Goal: Information Seeking & Learning: Learn about a topic

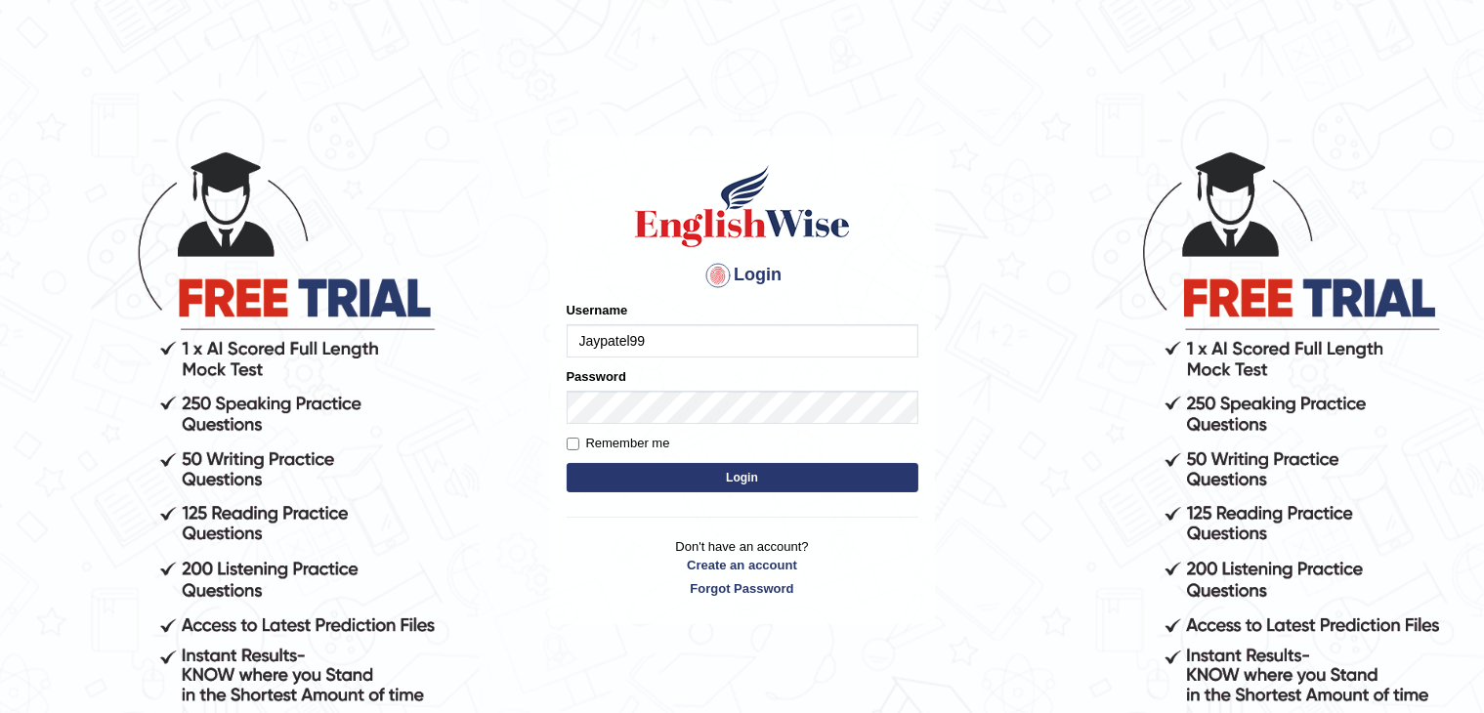
type input "Jaypatel99"
click at [571, 439] on input "Remember me" at bounding box center [573, 444] width 13 height 13
checkbox input "true"
click at [617, 482] on button "Login" at bounding box center [743, 477] width 352 height 29
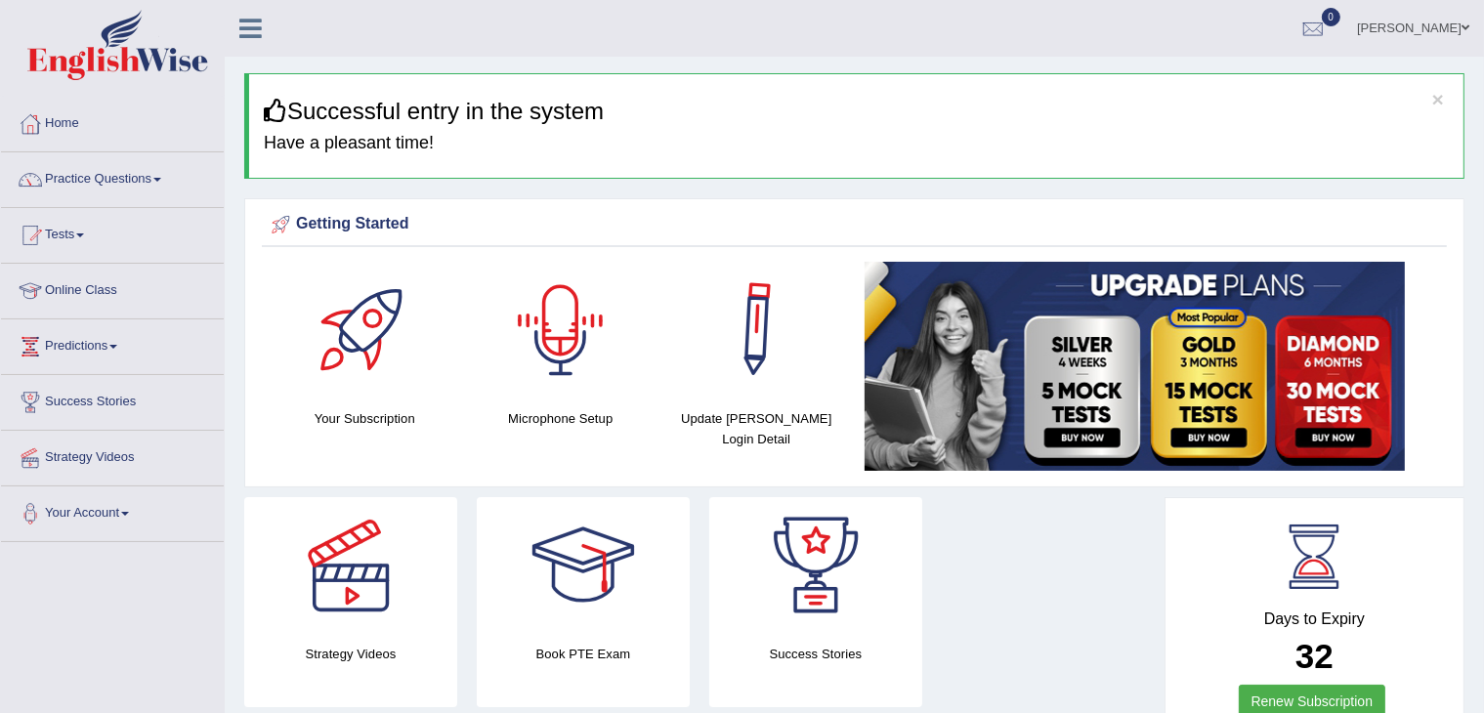
click at [559, 341] on div at bounding box center [560, 330] width 137 height 137
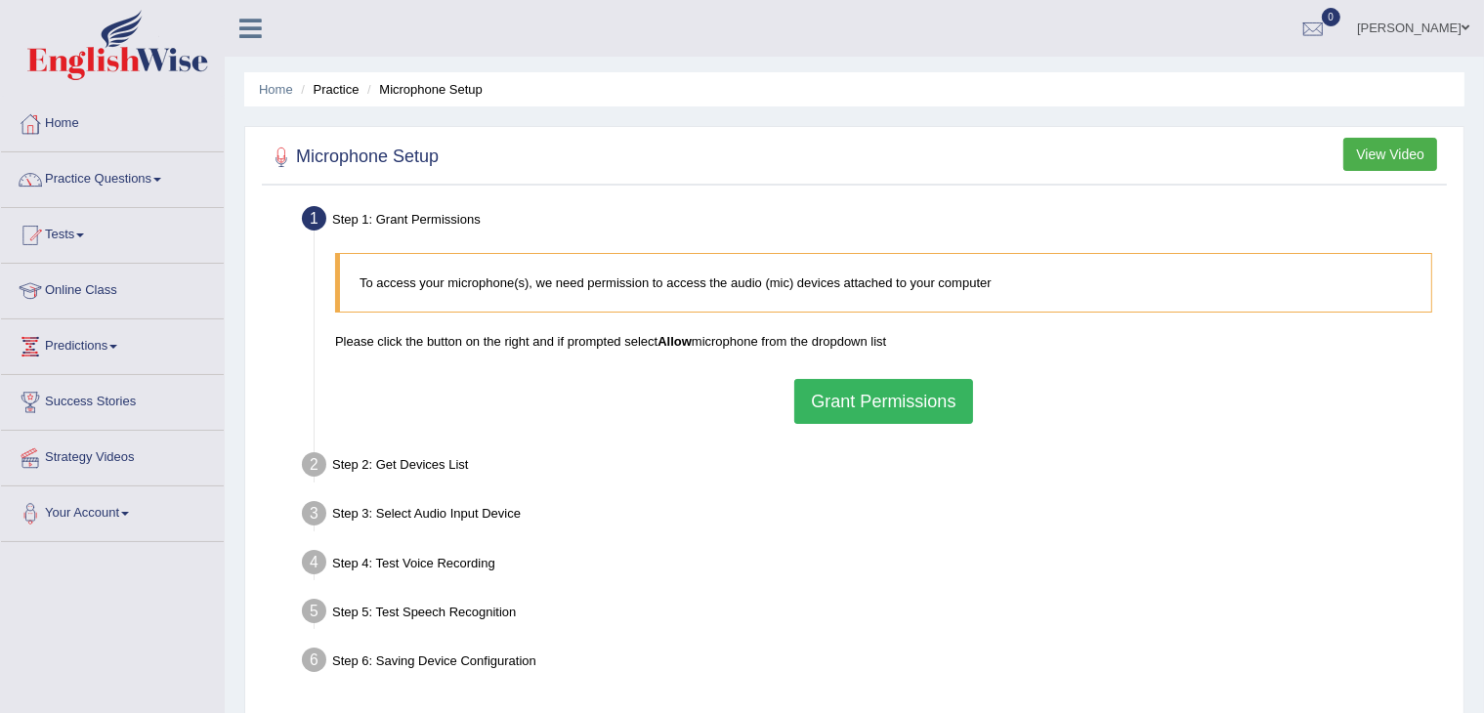
click at [1376, 166] on button "View Video" at bounding box center [1390, 154] width 94 height 33
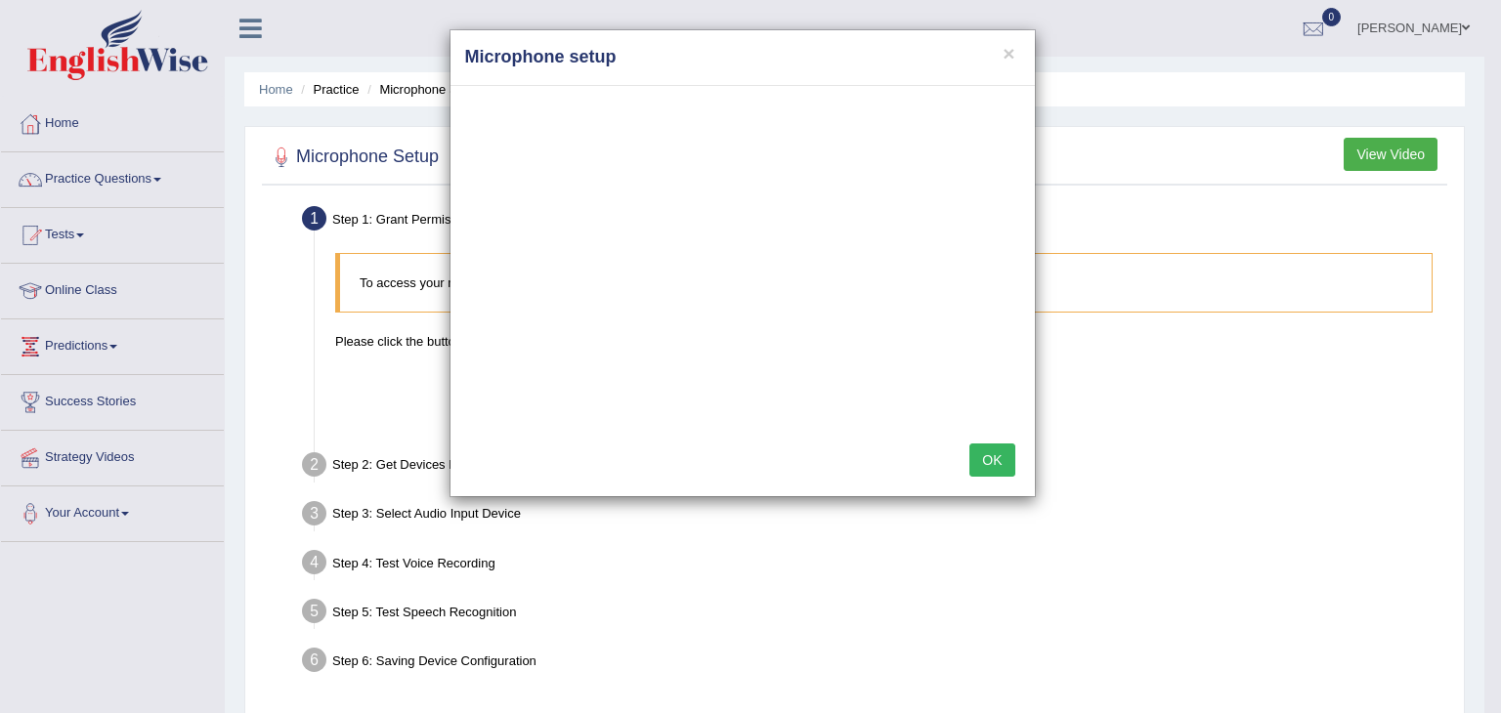
click at [981, 450] on button "OK" at bounding box center [991, 460] width 45 height 33
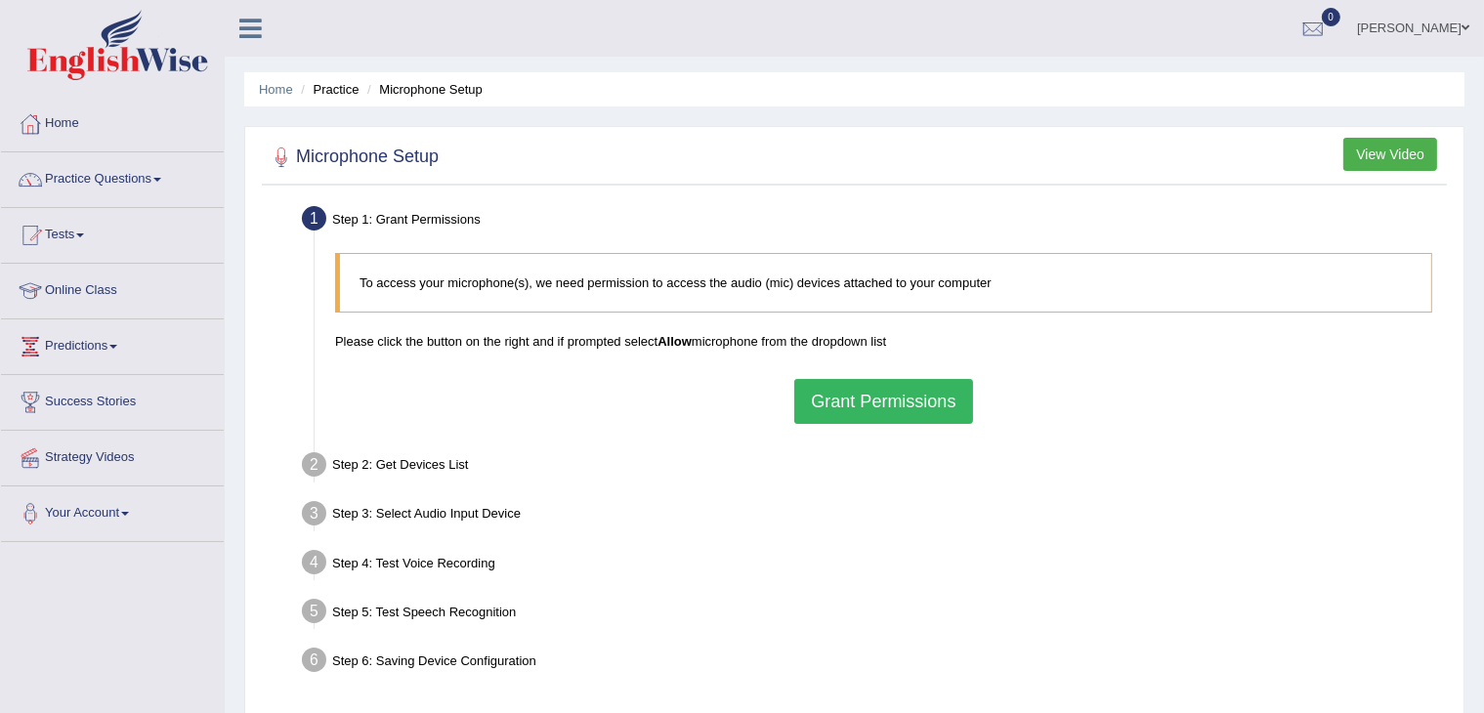
click at [898, 397] on button "Grant Permissions" at bounding box center [883, 401] width 178 height 45
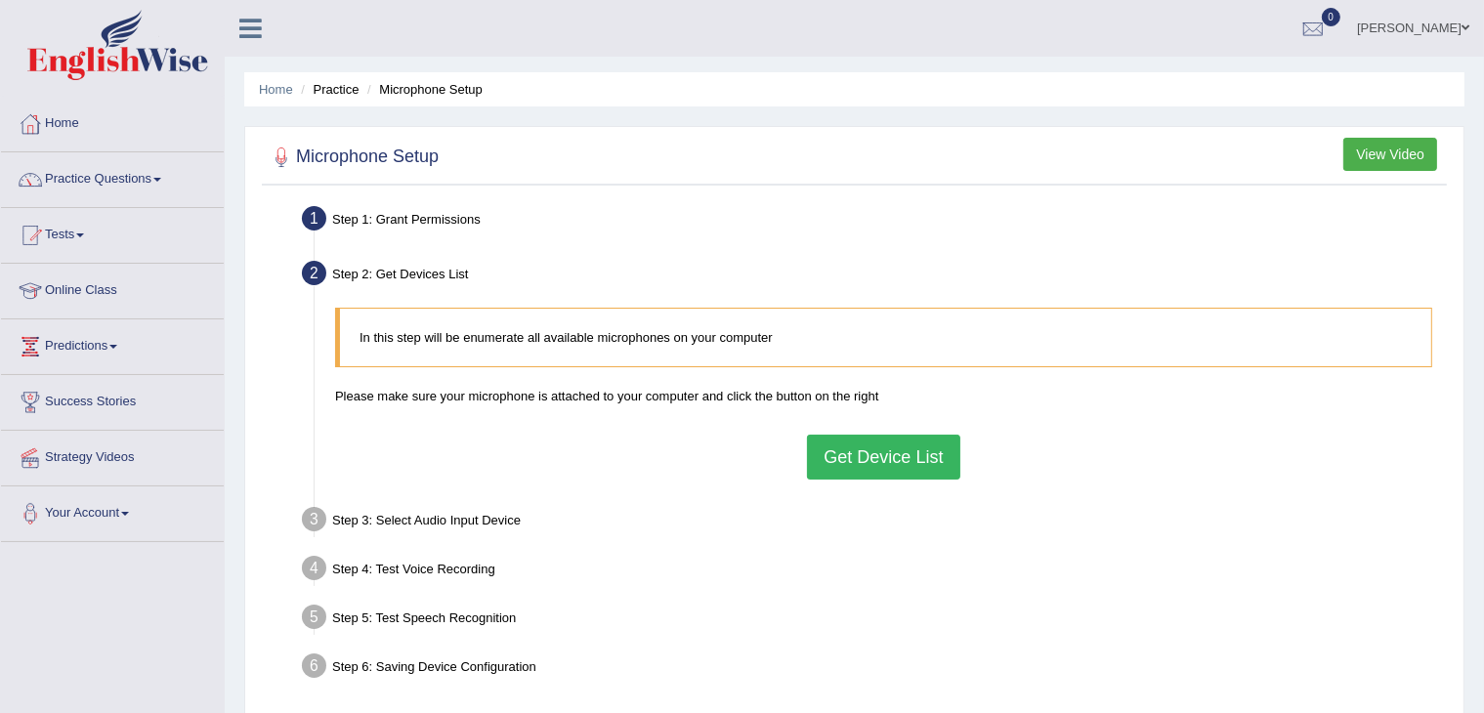
click at [864, 469] on button "Get Device List" at bounding box center [883, 457] width 152 height 45
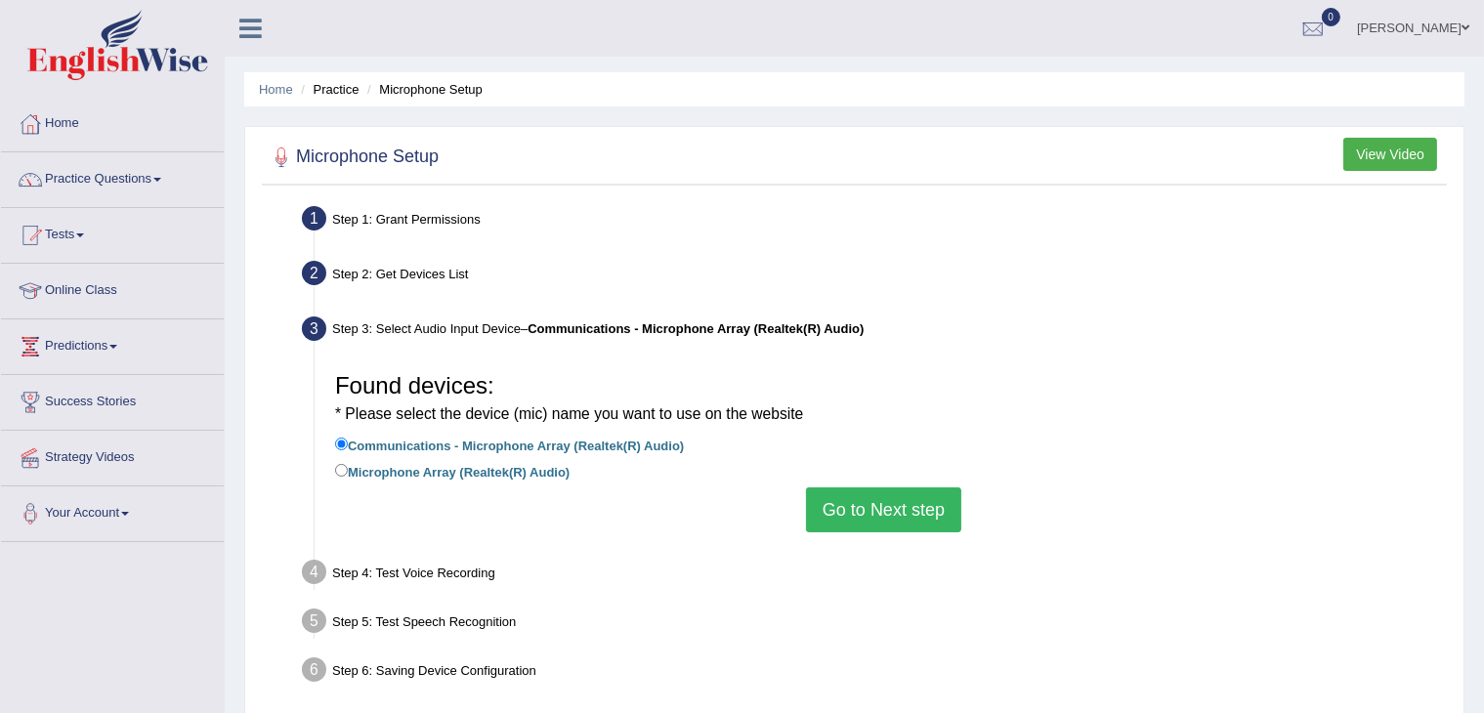
click at [446, 226] on div "Step 1: Grant Permissions" at bounding box center [874, 221] width 1162 height 43
click at [1377, 150] on button "View Video" at bounding box center [1390, 154] width 94 height 33
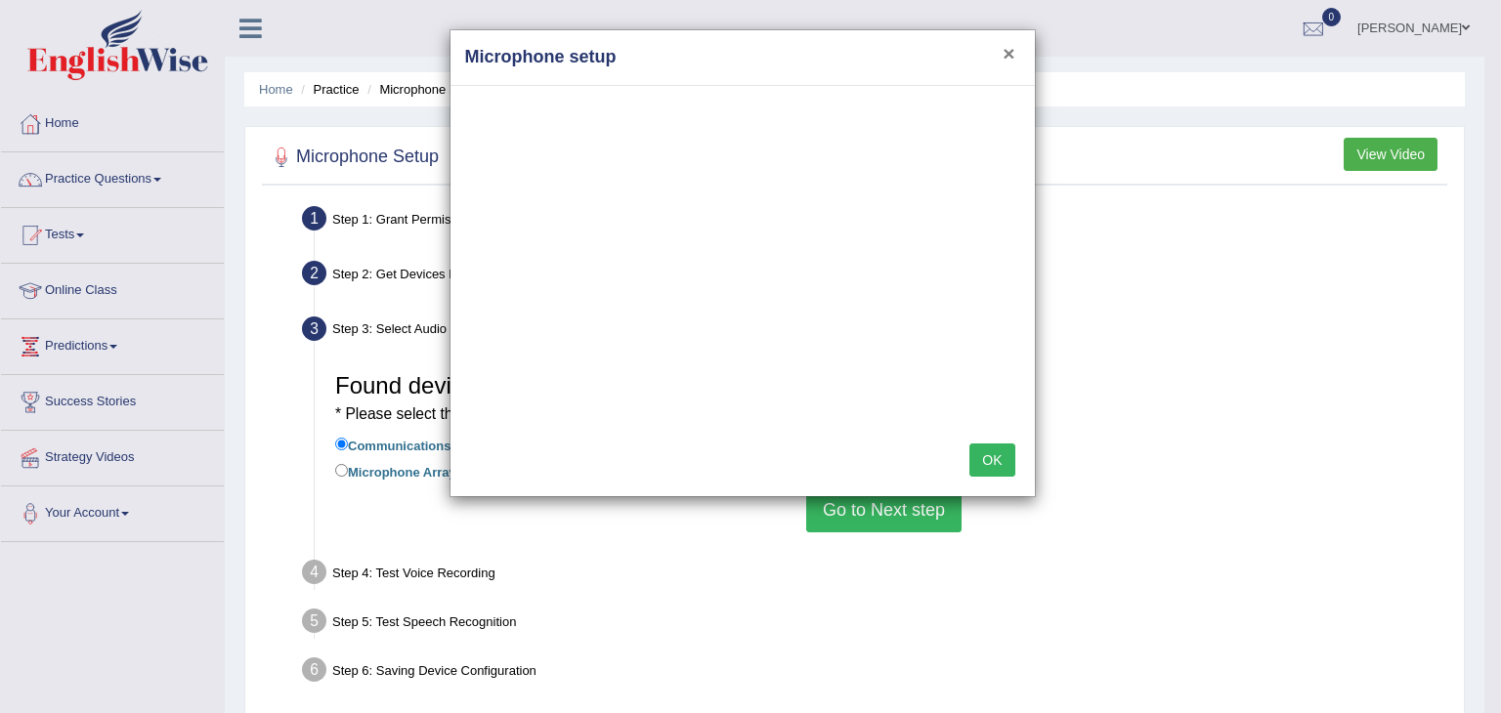
click at [1008, 52] on button "×" at bounding box center [1008, 53] width 12 height 21
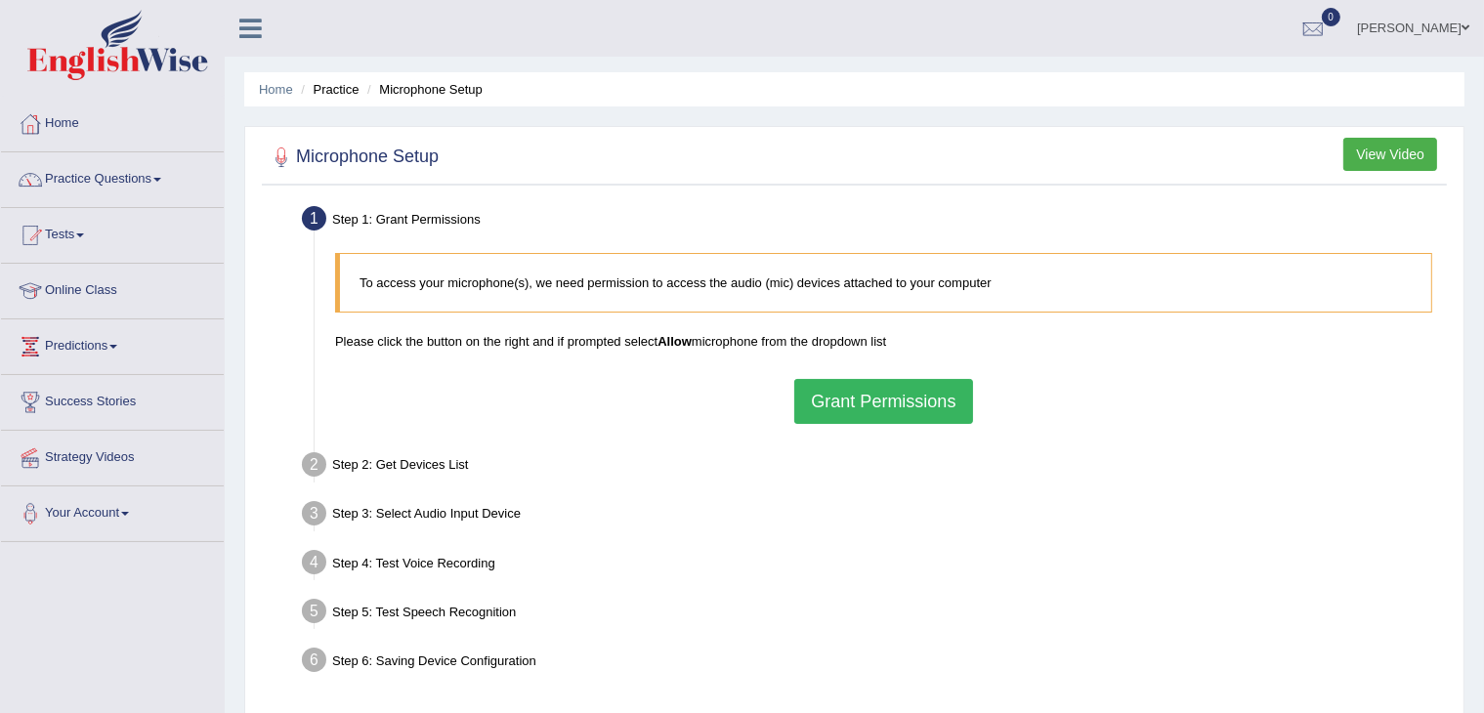
click at [851, 406] on button "Grant Permissions" at bounding box center [883, 401] width 178 height 45
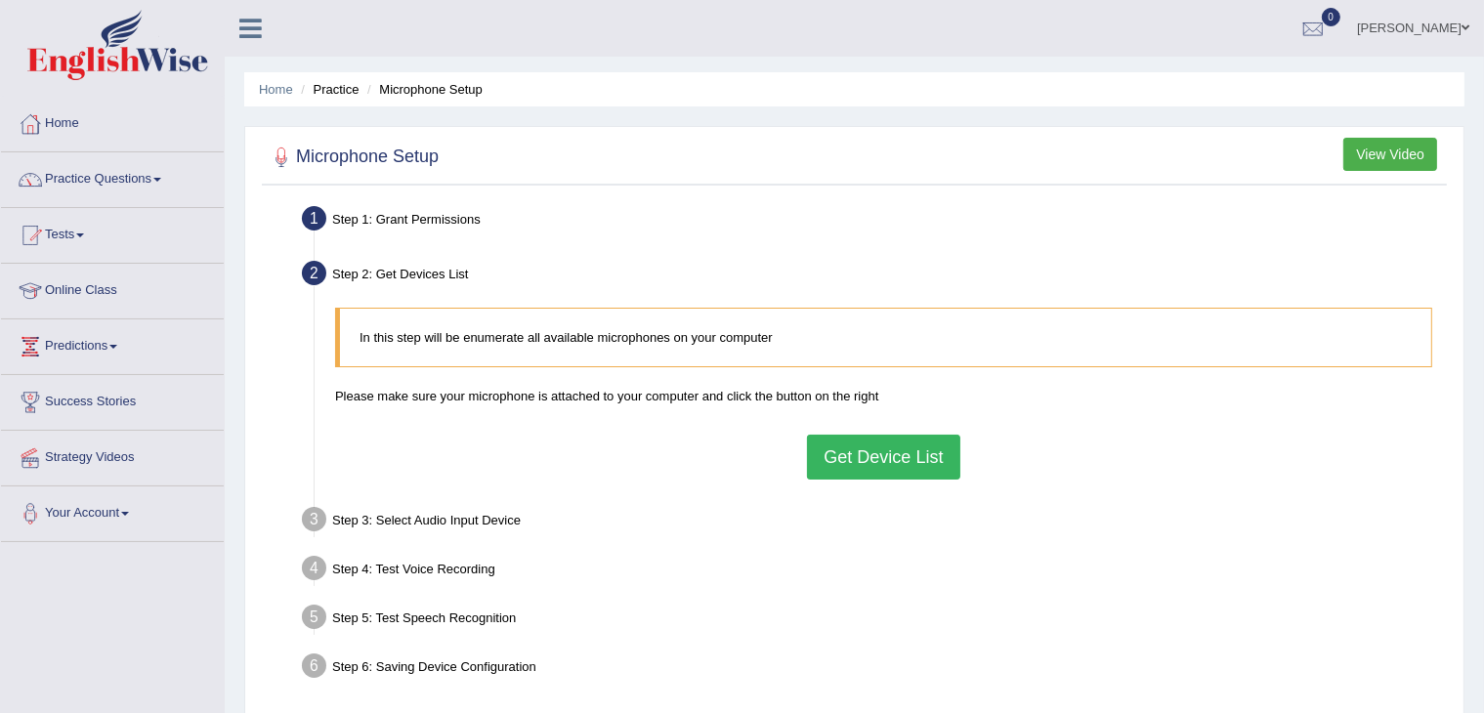
click at [861, 465] on button "Get Device List" at bounding box center [883, 457] width 152 height 45
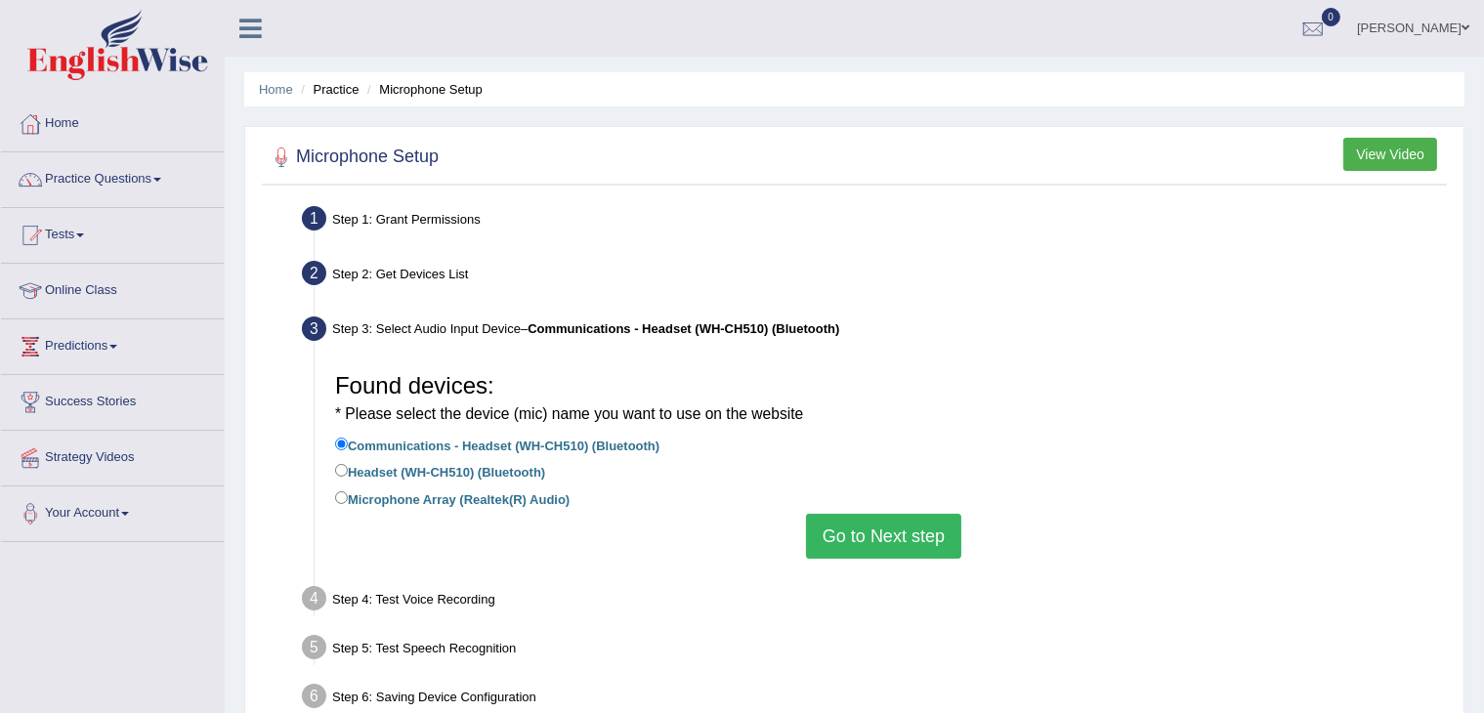
click at [843, 548] on button "Go to Next step" at bounding box center [883, 536] width 155 height 45
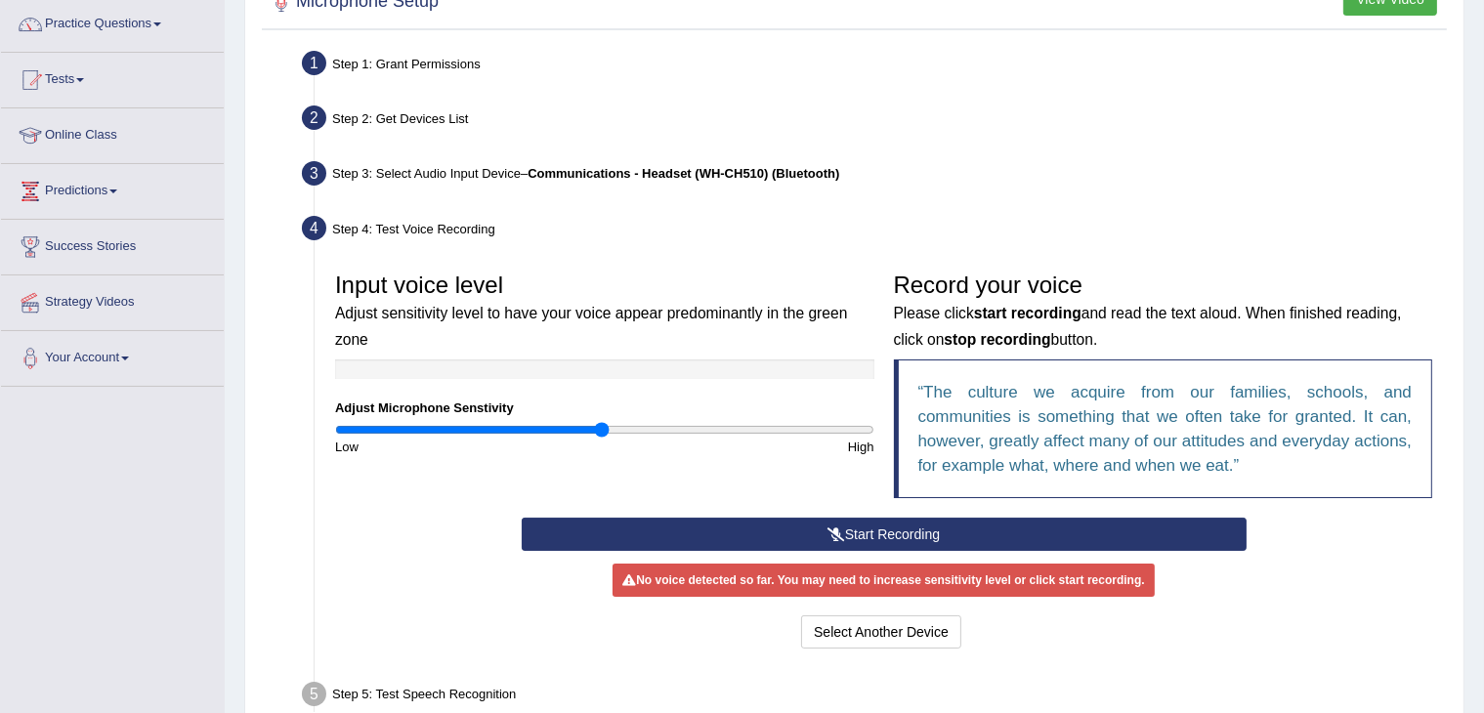
scroll to position [182, 0]
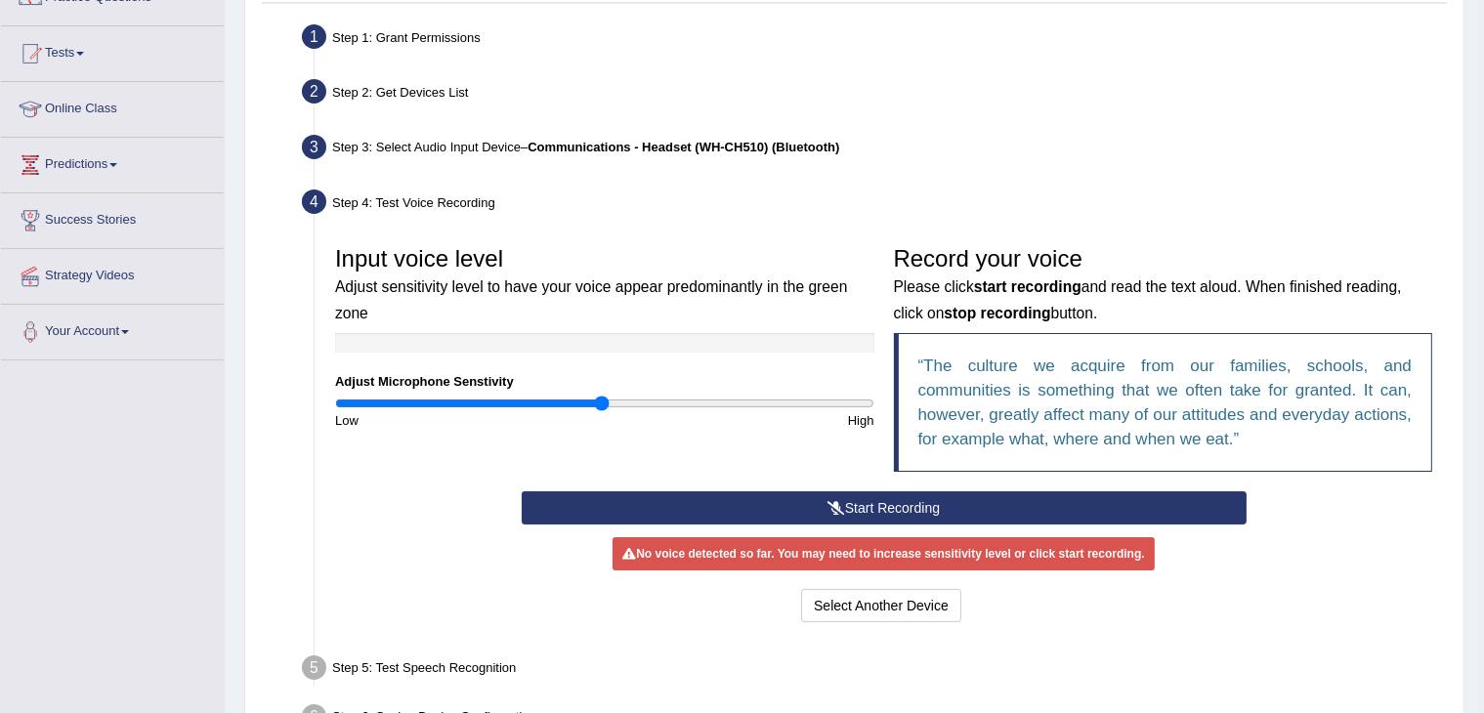
click at [907, 503] on button "Start Recording" at bounding box center [884, 507] width 725 height 33
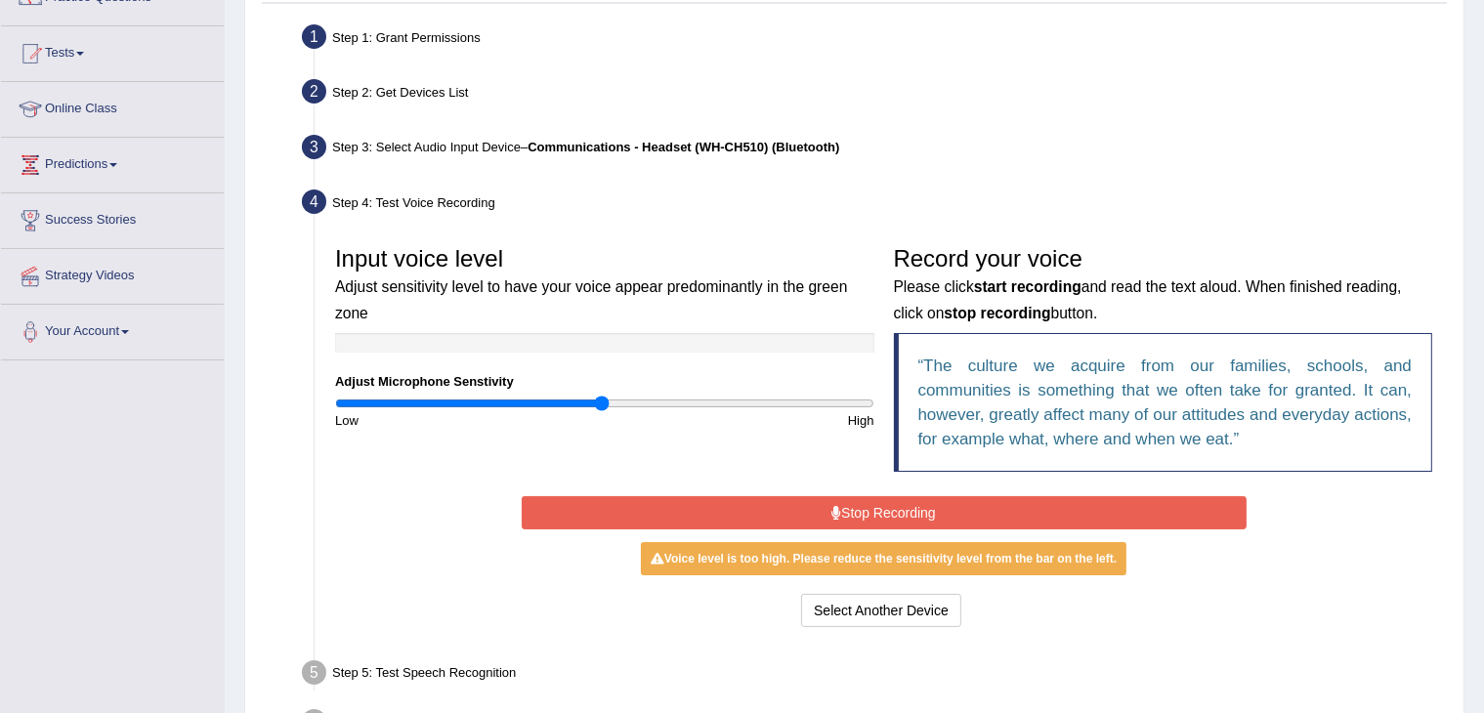
click at [907, 503] on button "Stop Recording" at bounding box center [884, 512] width 725 height 33
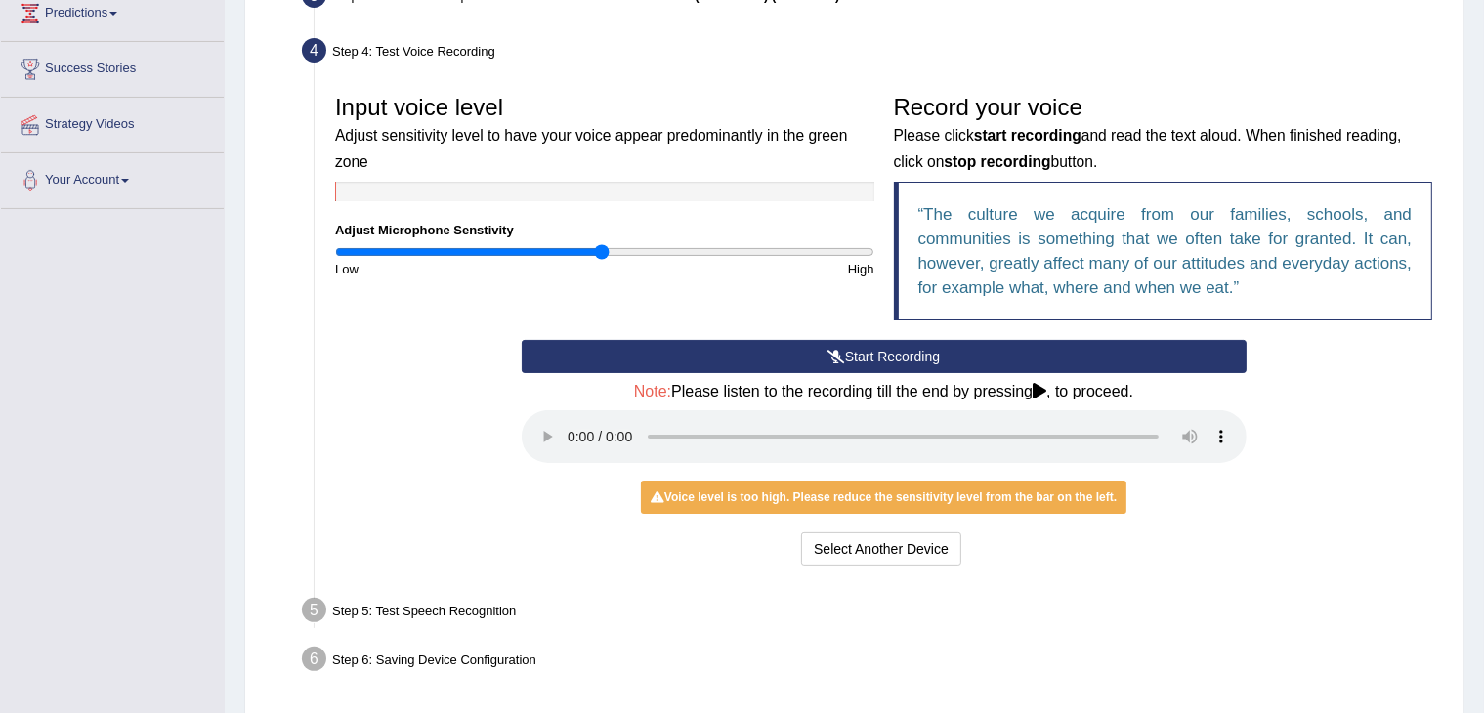
scroll to position [334, 0]
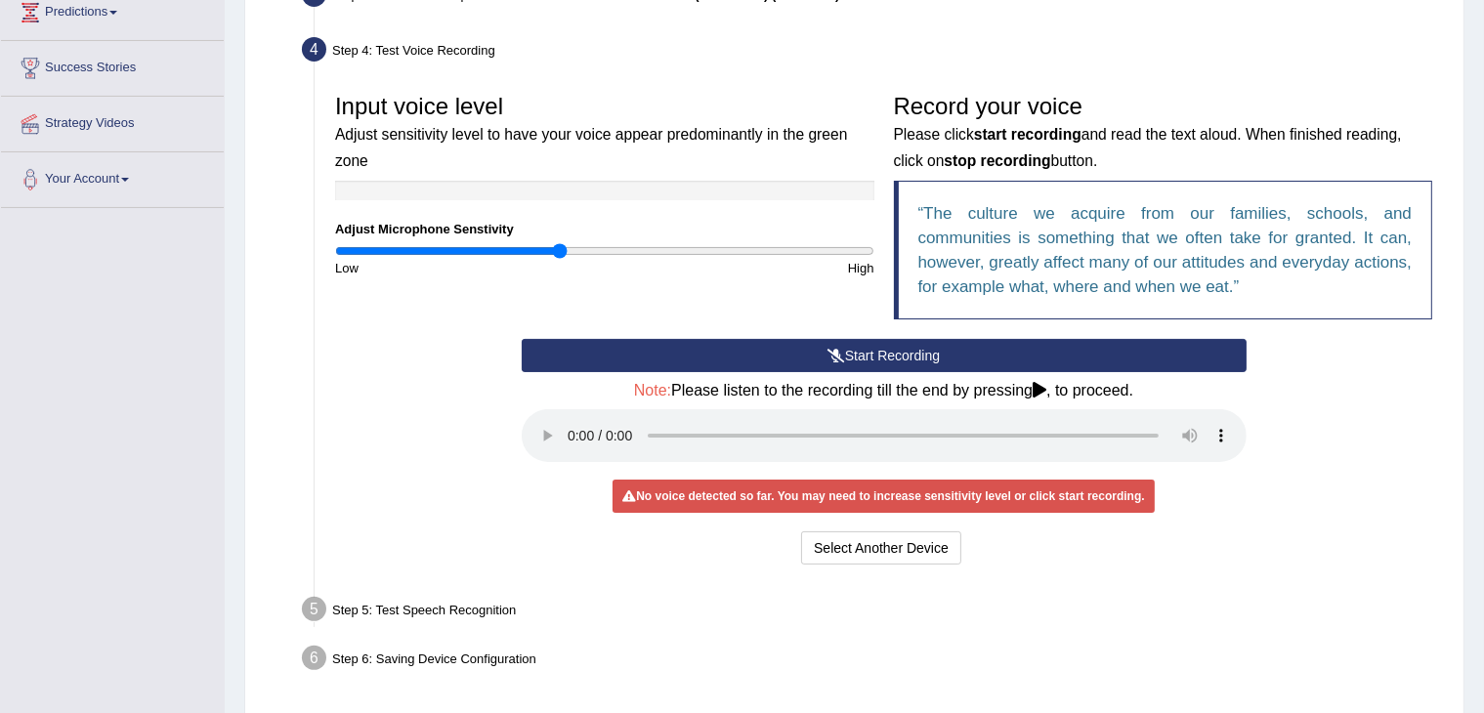
click at [557, 248] on input "range" at bounding box center [604, 251] width 539 height 16
click at [573, 253] on input "range" at bounding box center [604, 251] width 539 height 16
click at [582, 247] on input "range" at bounding box center [604, 251] width 539 height 16
click at [709, 353] on button "Start Recording" at bounding box center [884, 355] width 725 height 33
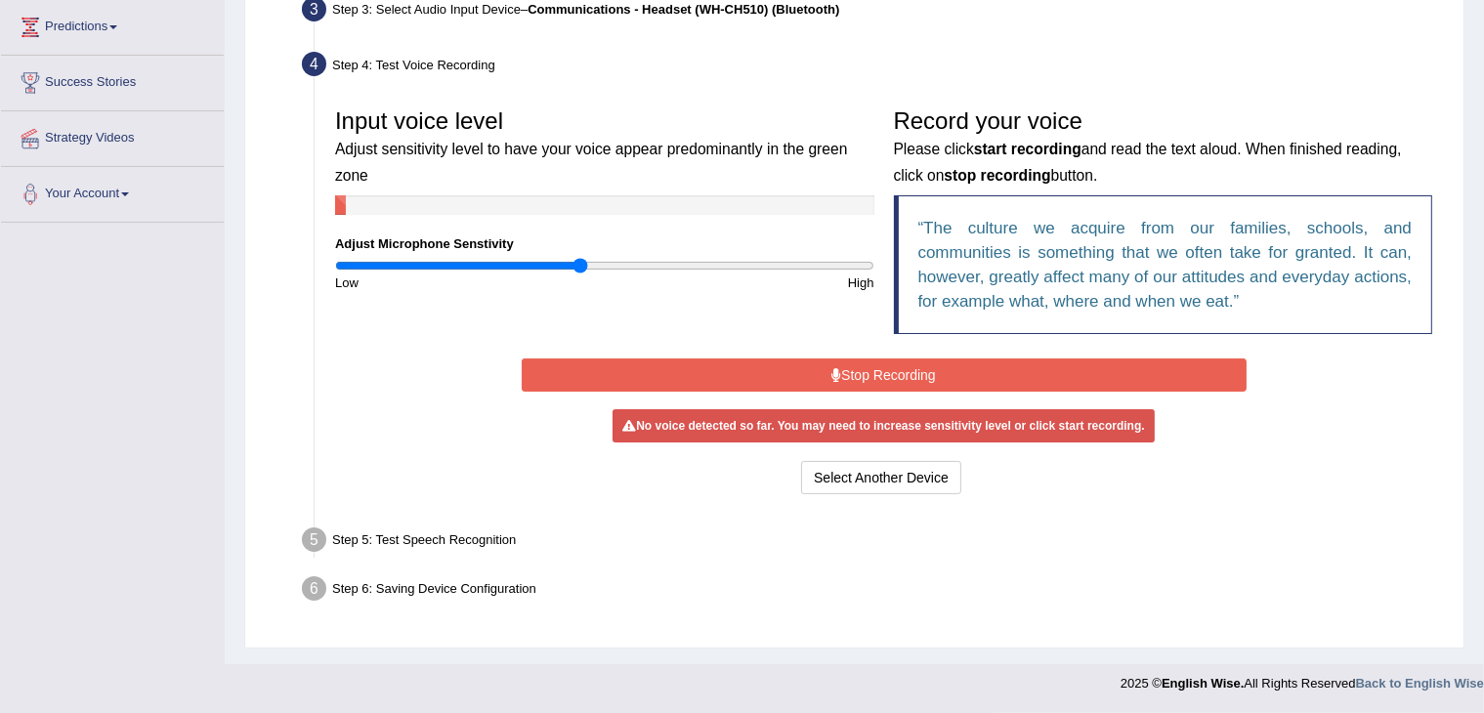
scroll to position [313, 0]
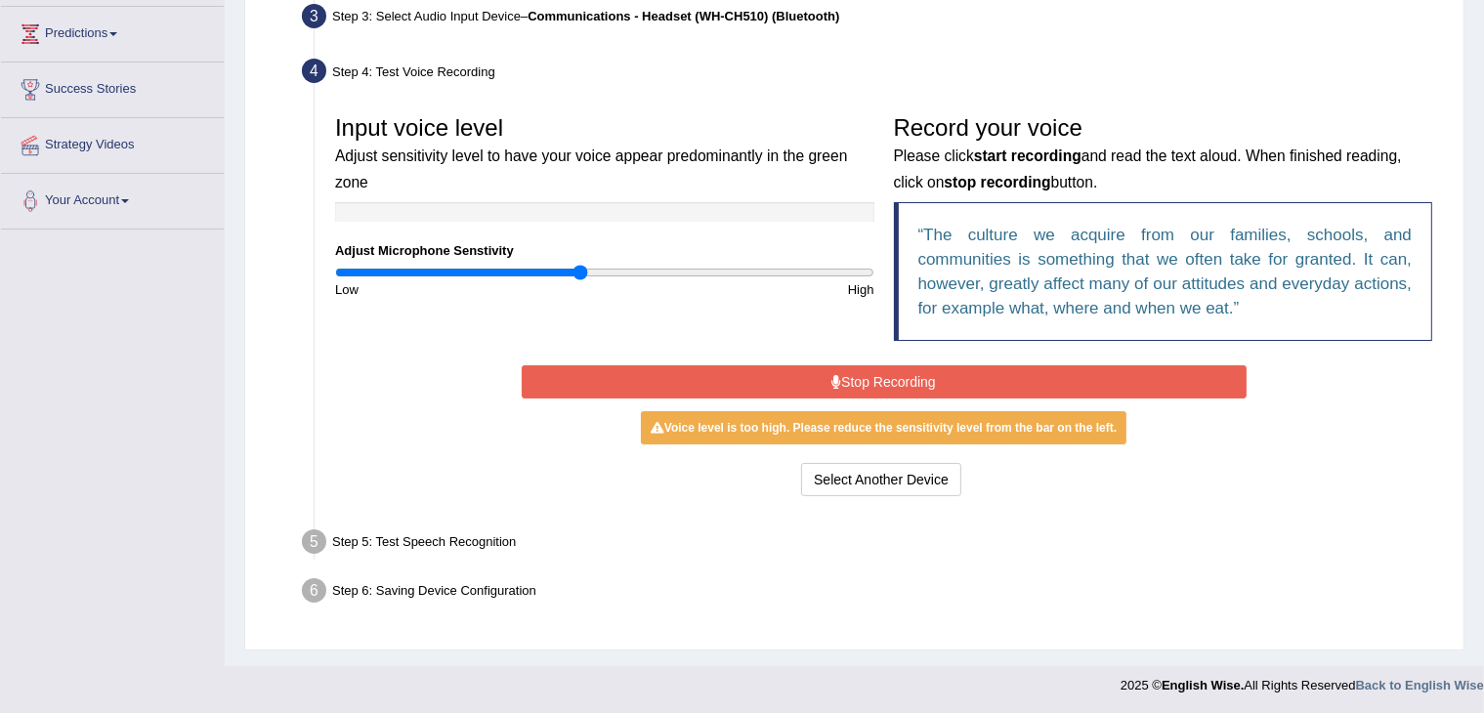
click at [696, 380] on button "Stop Recording" at bounding box center [884, 381] width 725 height 33
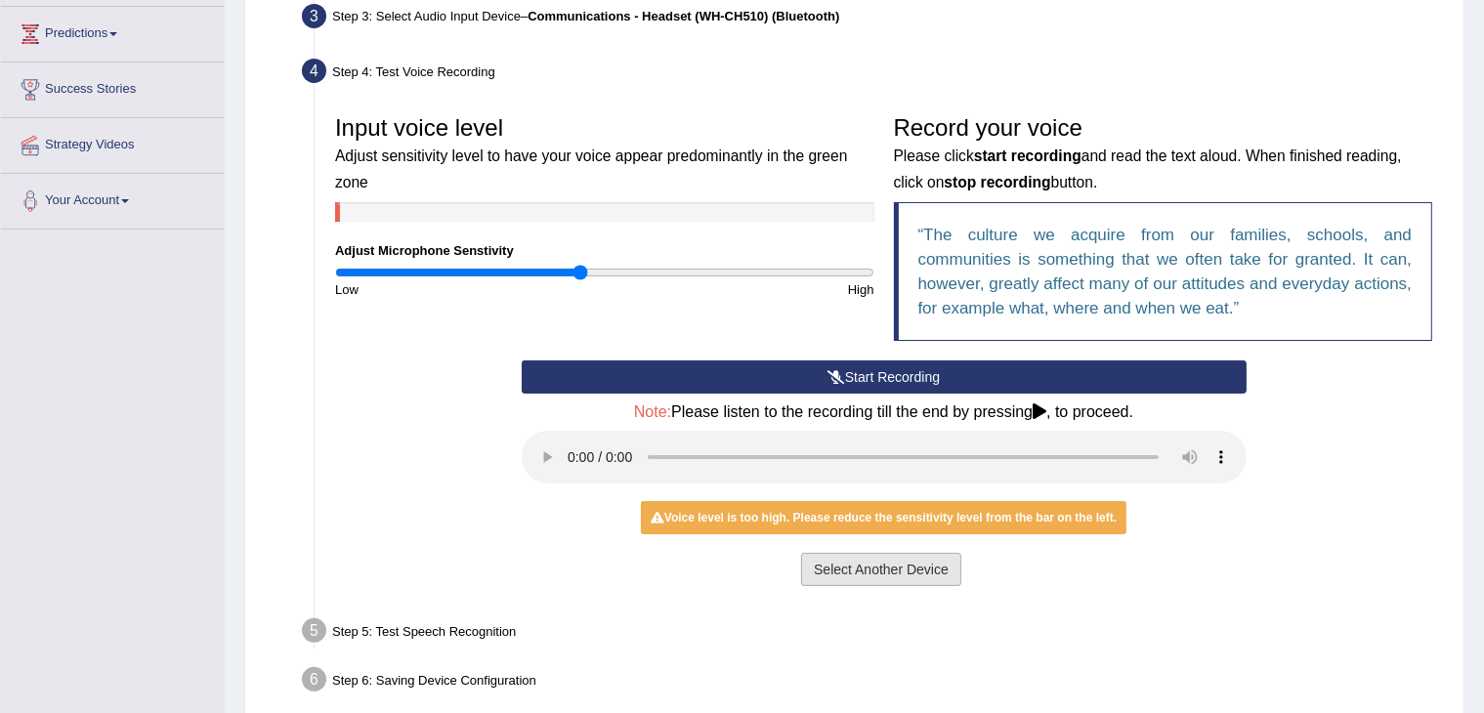
click at [842, 569] on button "Select Another Device" at bounding box center [881, 569] width 160 height 33
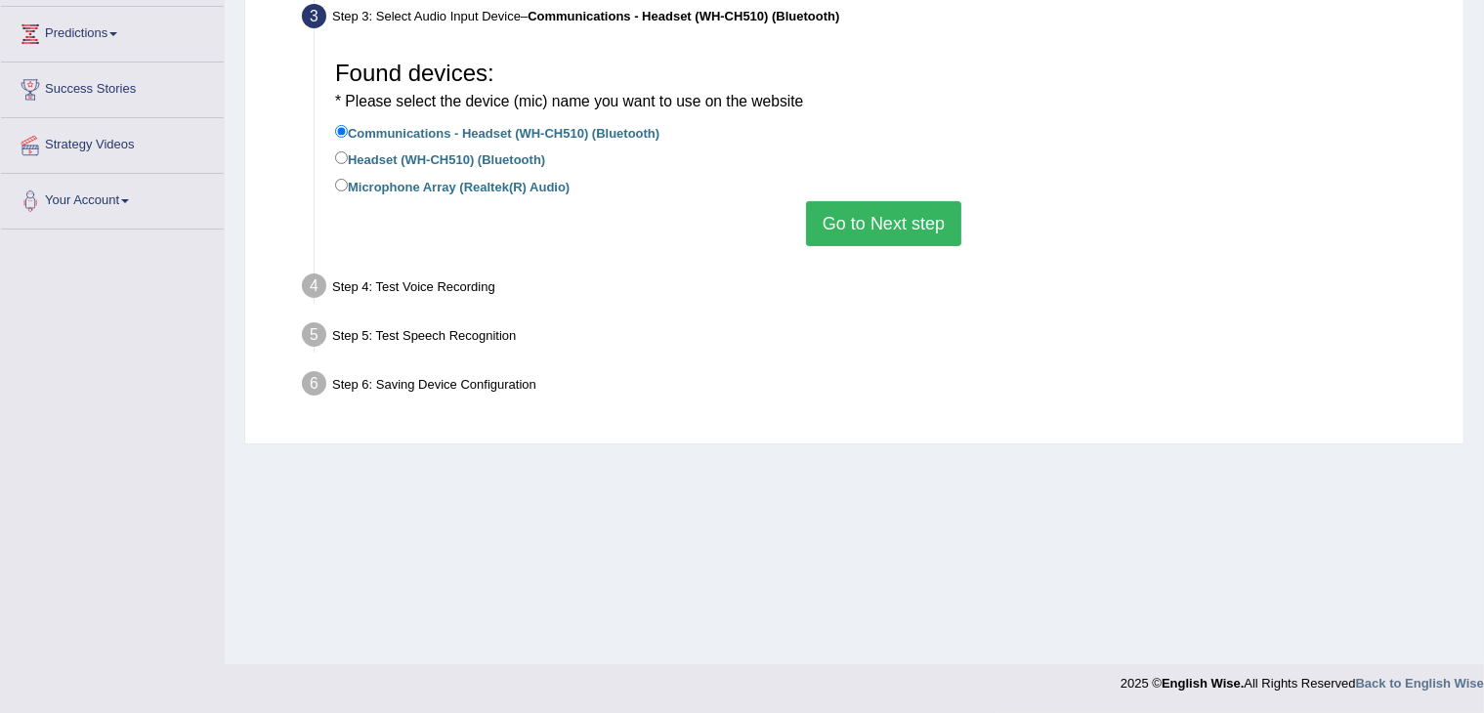
click at [878, 221] on button "Go to Next step" at bounding box center [883, 223] width 155 height 45
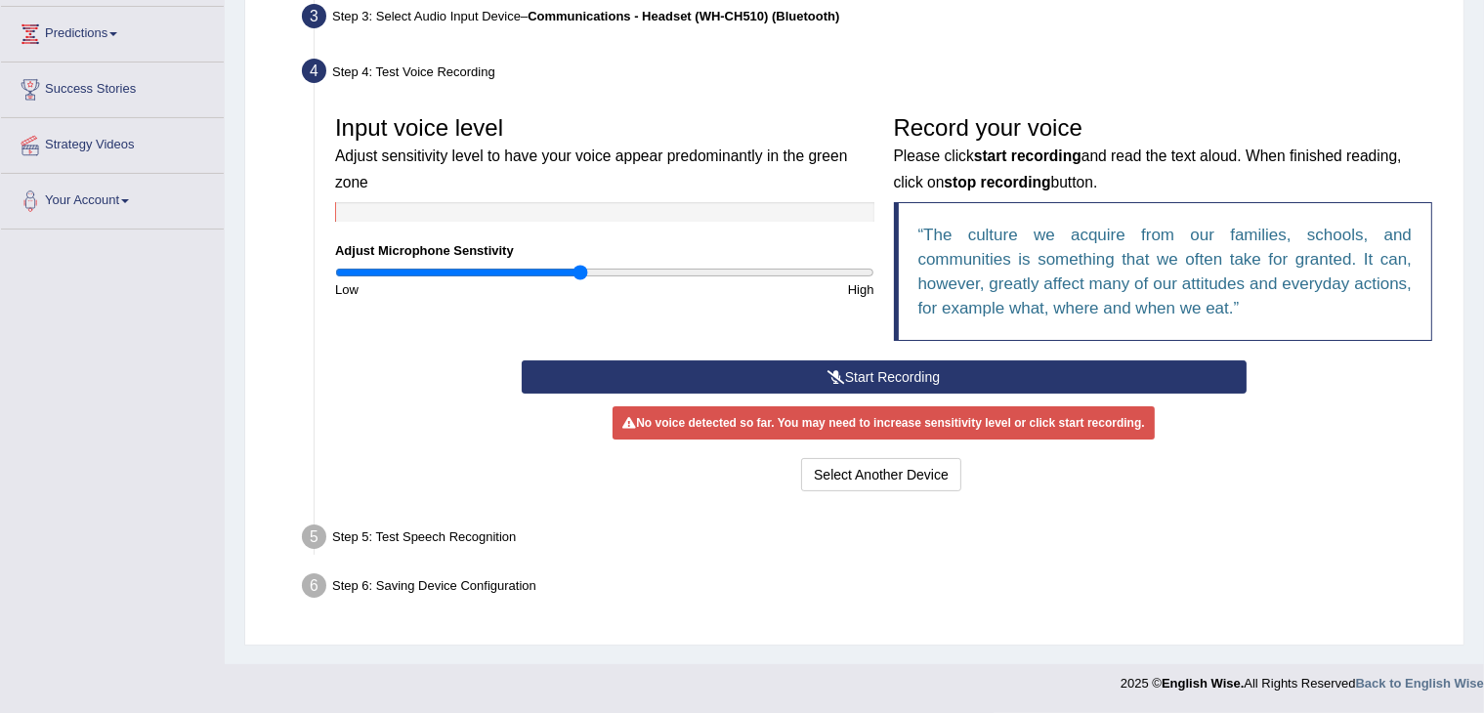
click at [991, 391] on button "Start Recording" at bounding box center [884, 376] width 725 height 33
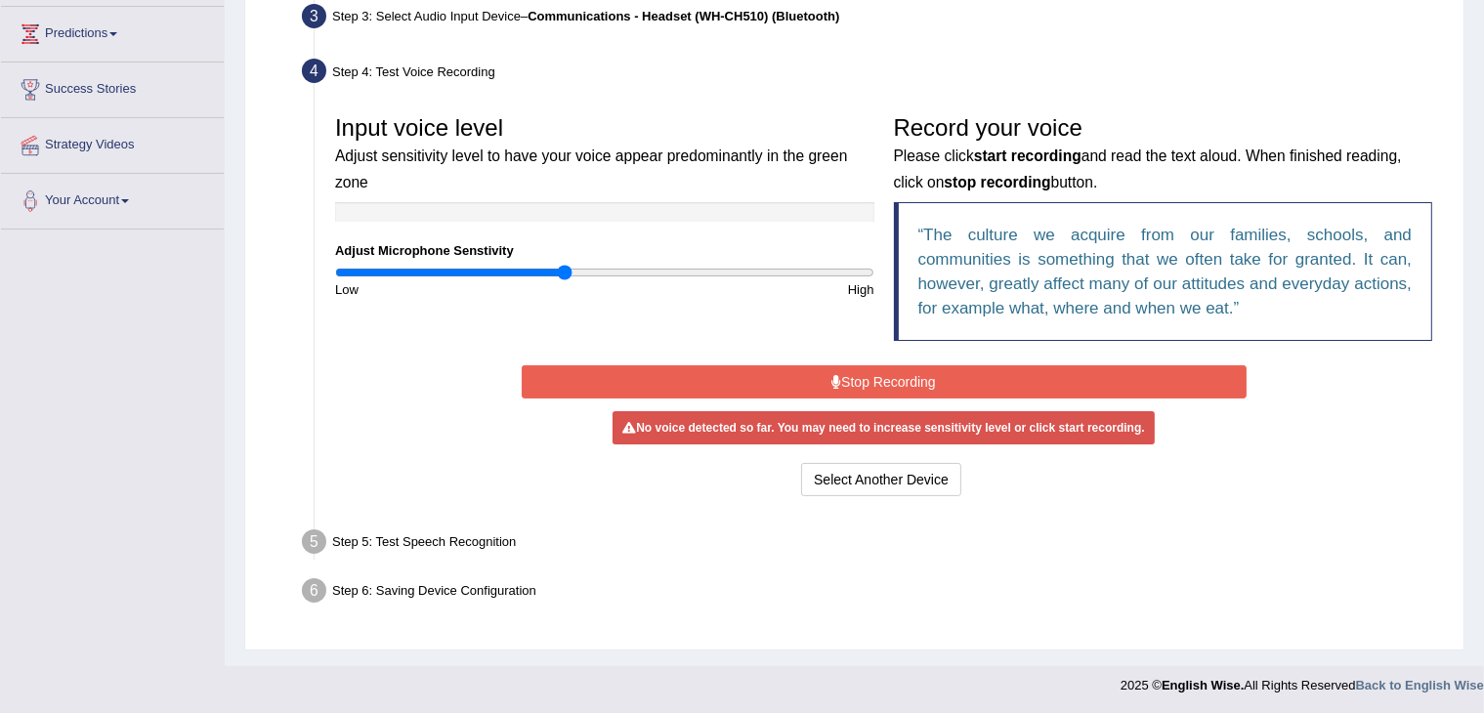
type input "0.86"
click at [567, 273] on input "range" at bounding box center [604, 273] width 539 height 16
click at [776, 396] on div "Start Recording Stop Recording Note: Please listen to the recording till the en…" at bounding box center [884, 430] width 744 height 141
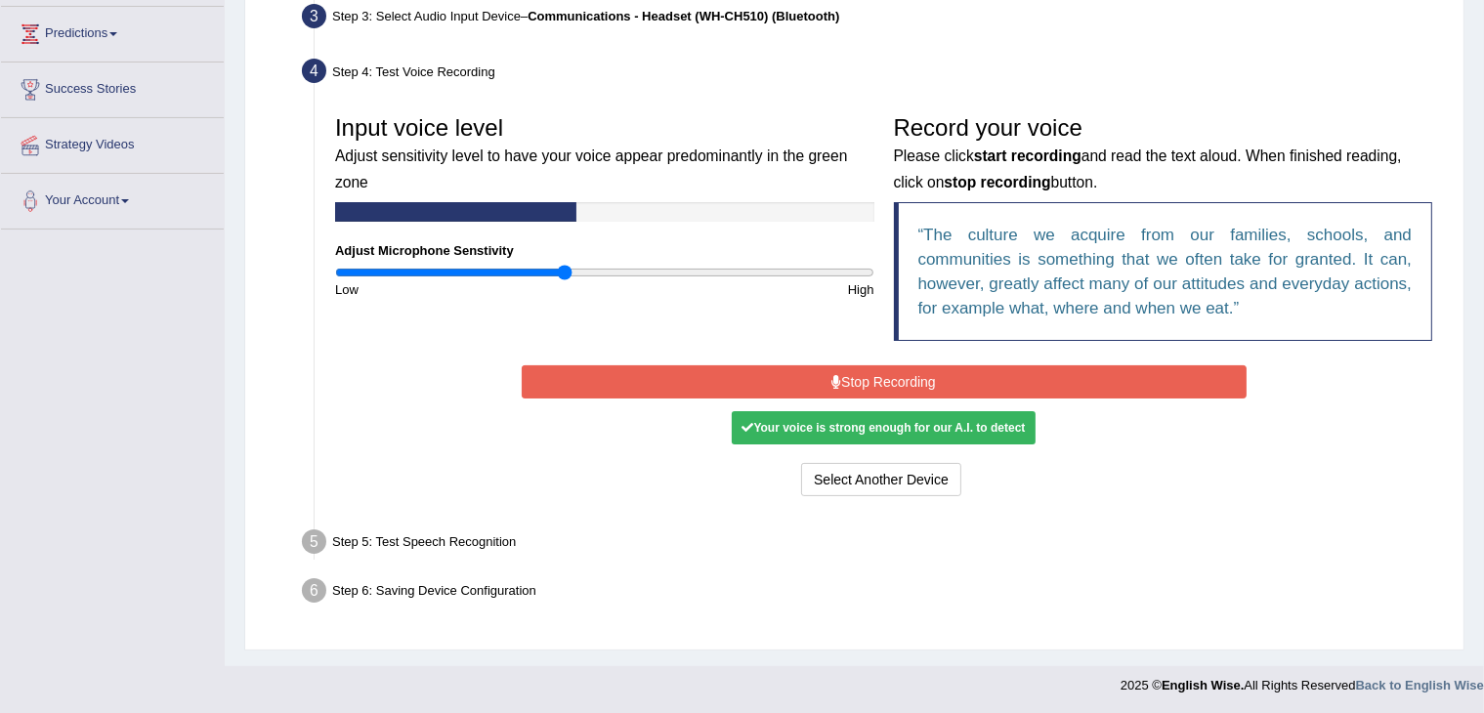
click at [773, 382] on button "Stop Recording" at bounding box center [884, 381] width 725 height 33
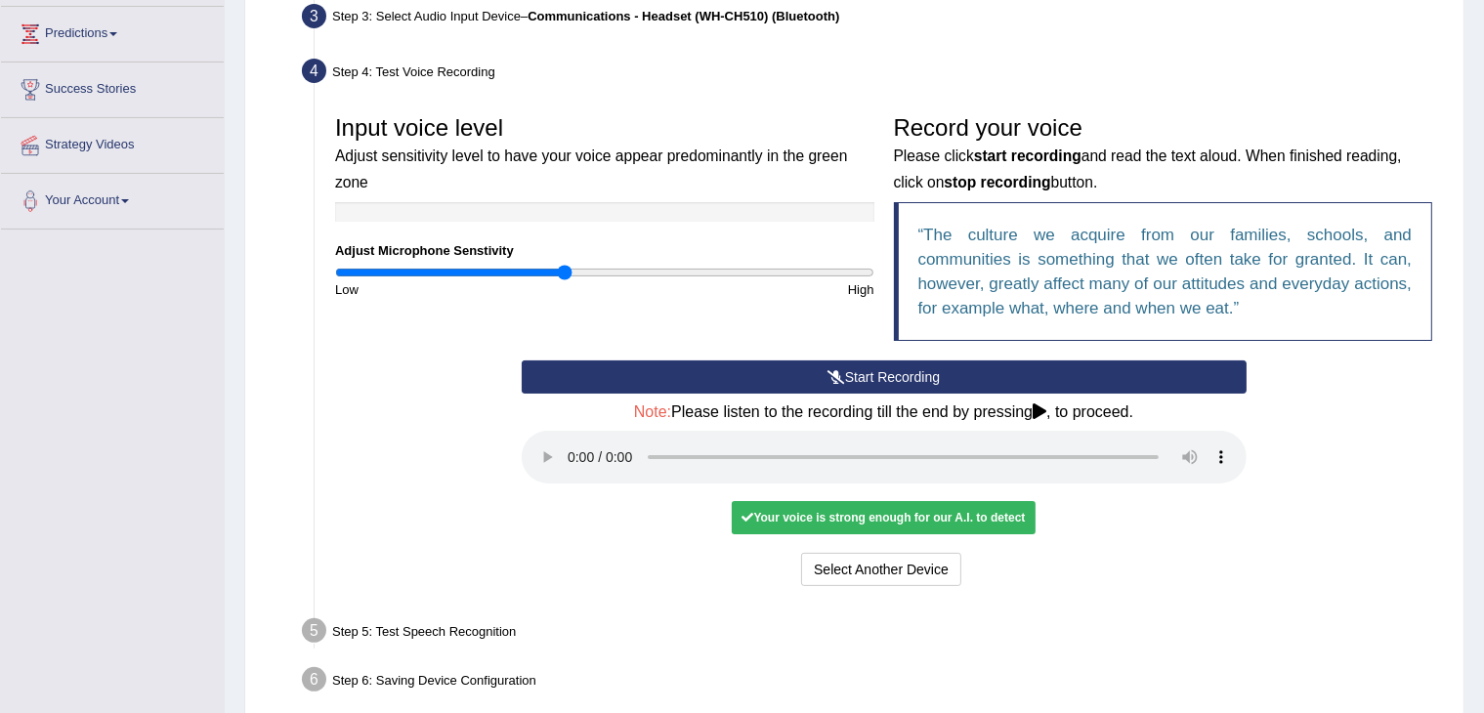
click at [846, 364] on button "Start Recording" at bounding box center [884, 376] width 725 height 33
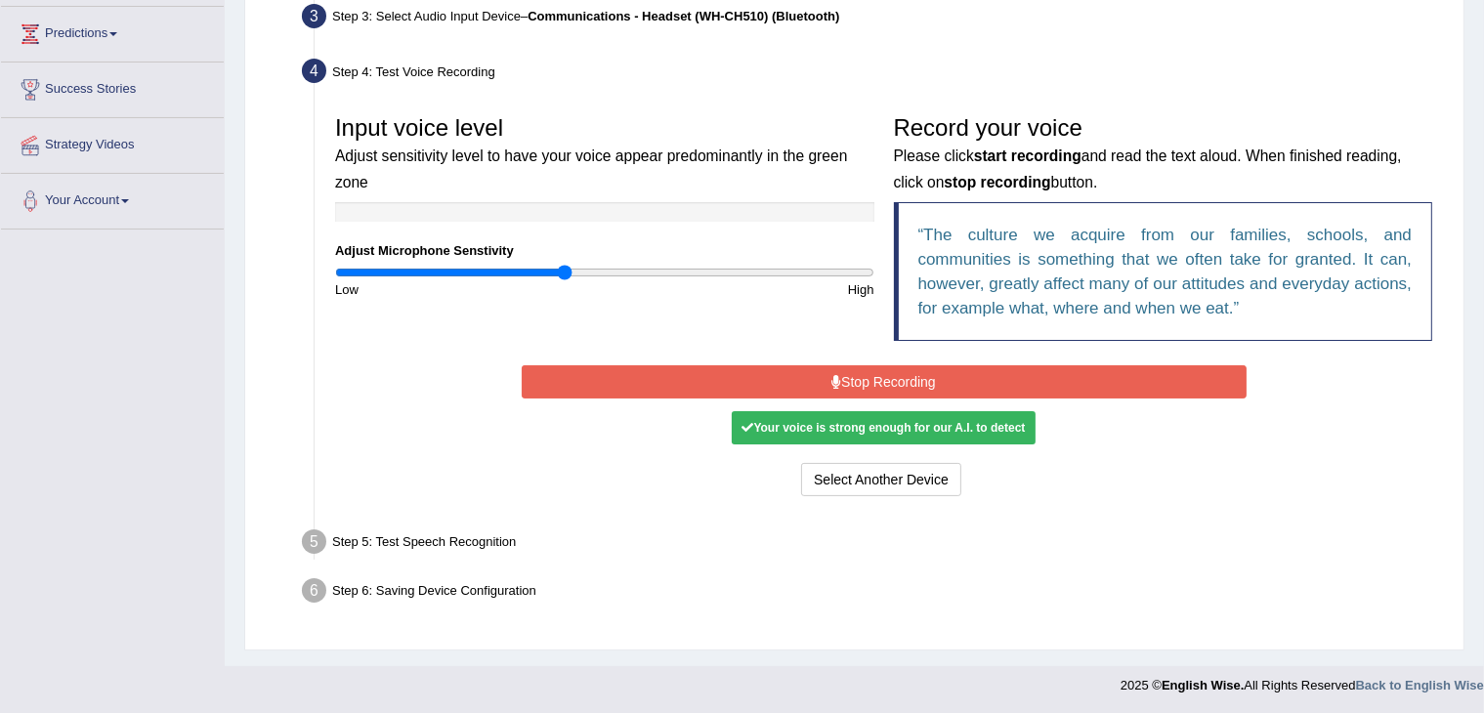
click at [840, 383] on button "Stop Recording" at bounding box center [884, 381] width 725 height 33
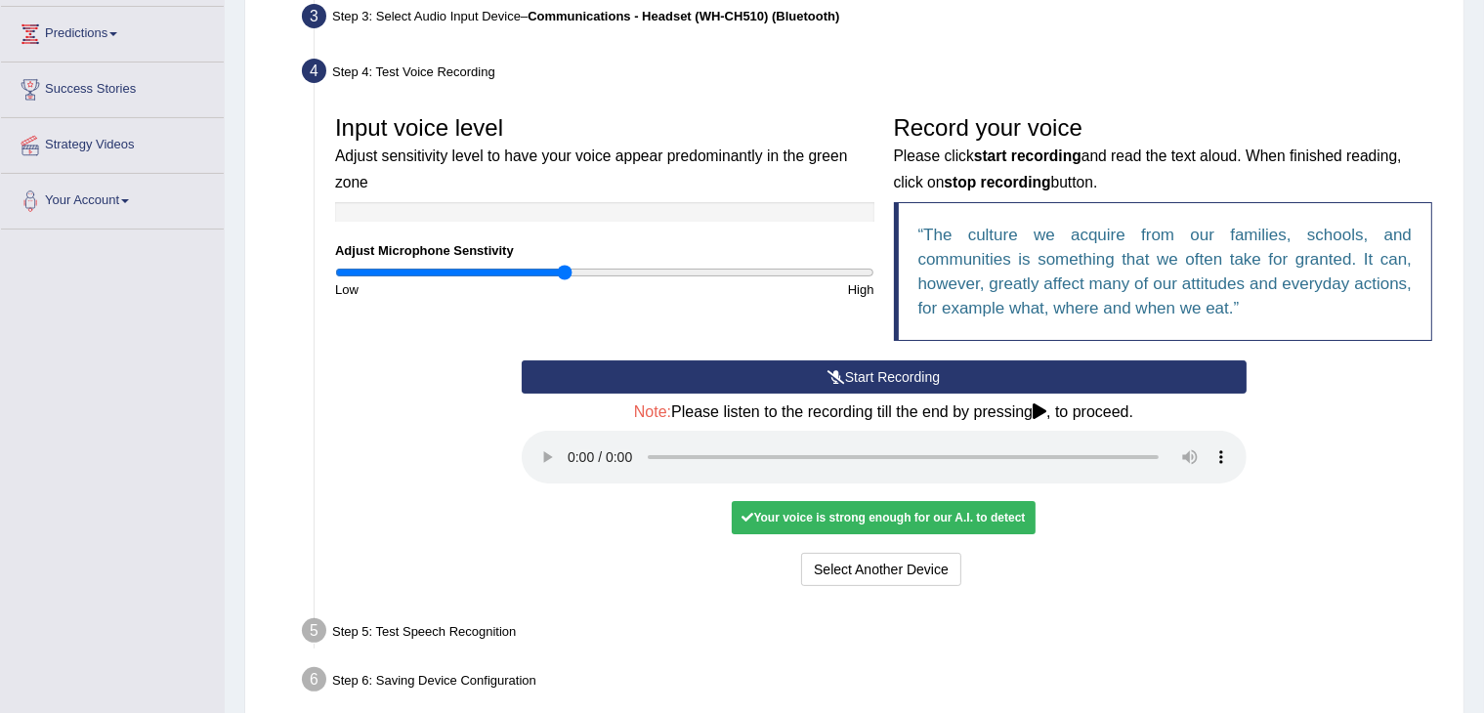
click at [914, 517] on div "Your voice is strong enough for our A.I. to detect" at bounding box center [883, 517] width 303 height 33
click at [938, 519] on div "Your voice is strong enough for our A.I. to detect" at bounding box center [883, 517] width 303 height 33
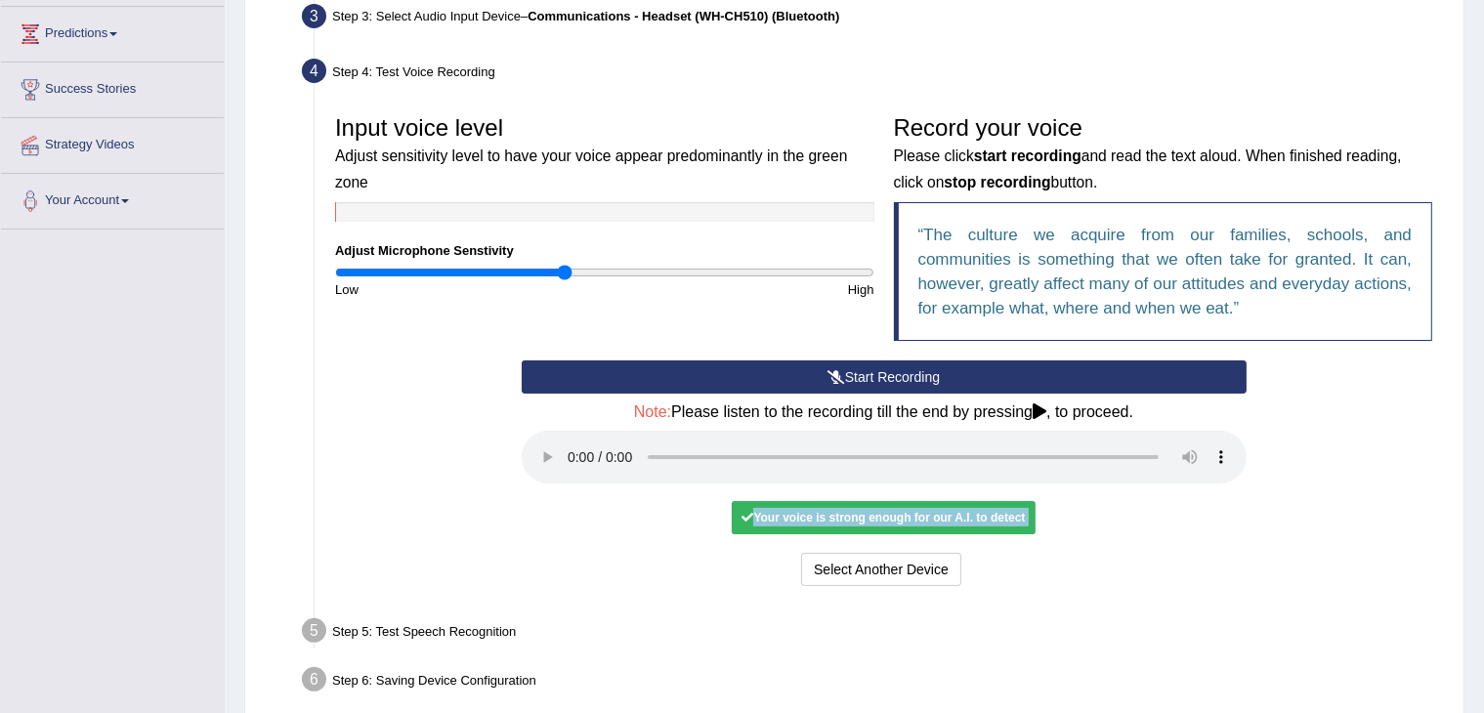
click at [938, 519] on div "Your voice is strong enough for our A.I. to detect" at bounding box center [883, 517] width 303 height 33
click at [1252, 595] on div "Input voice level Adjust sensitivity level to have your voice appear predominan…" at bounding box center [883, 348] width 1117 height 505
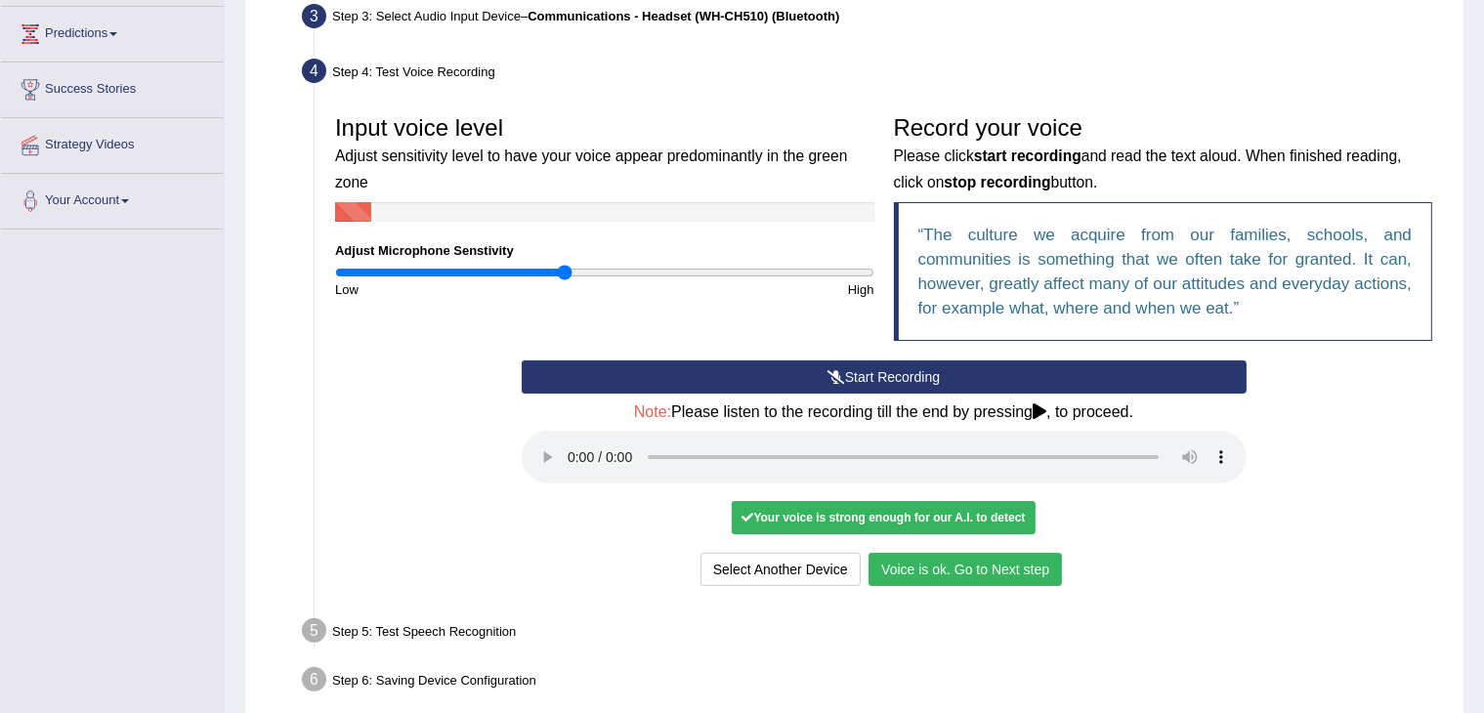
click at [985, 578] on button "Voice is ok. Go to Next step" at bounding box center [964, 569] width 193 height 33
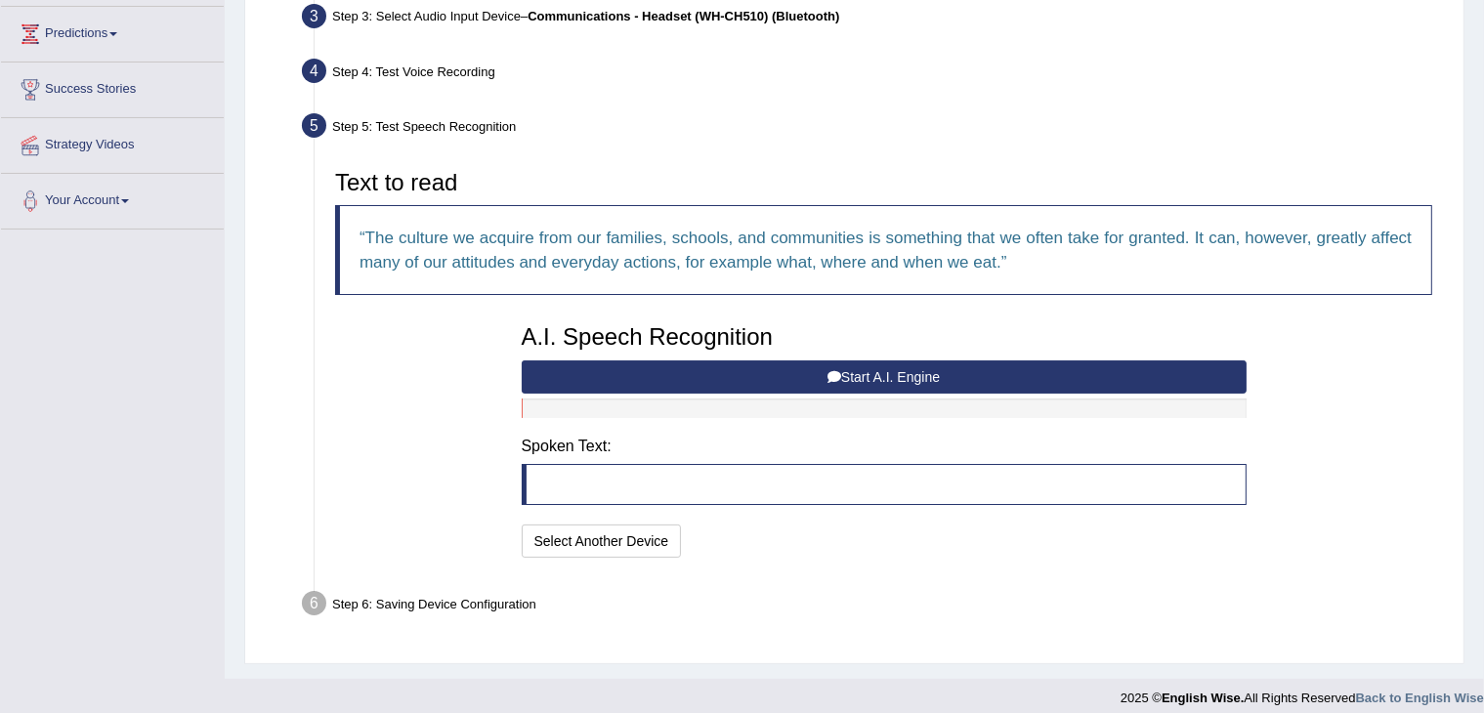
click at [813, 367] on button "Start A.I. Engine" at bounding box center [884, 376] width 725 height 33
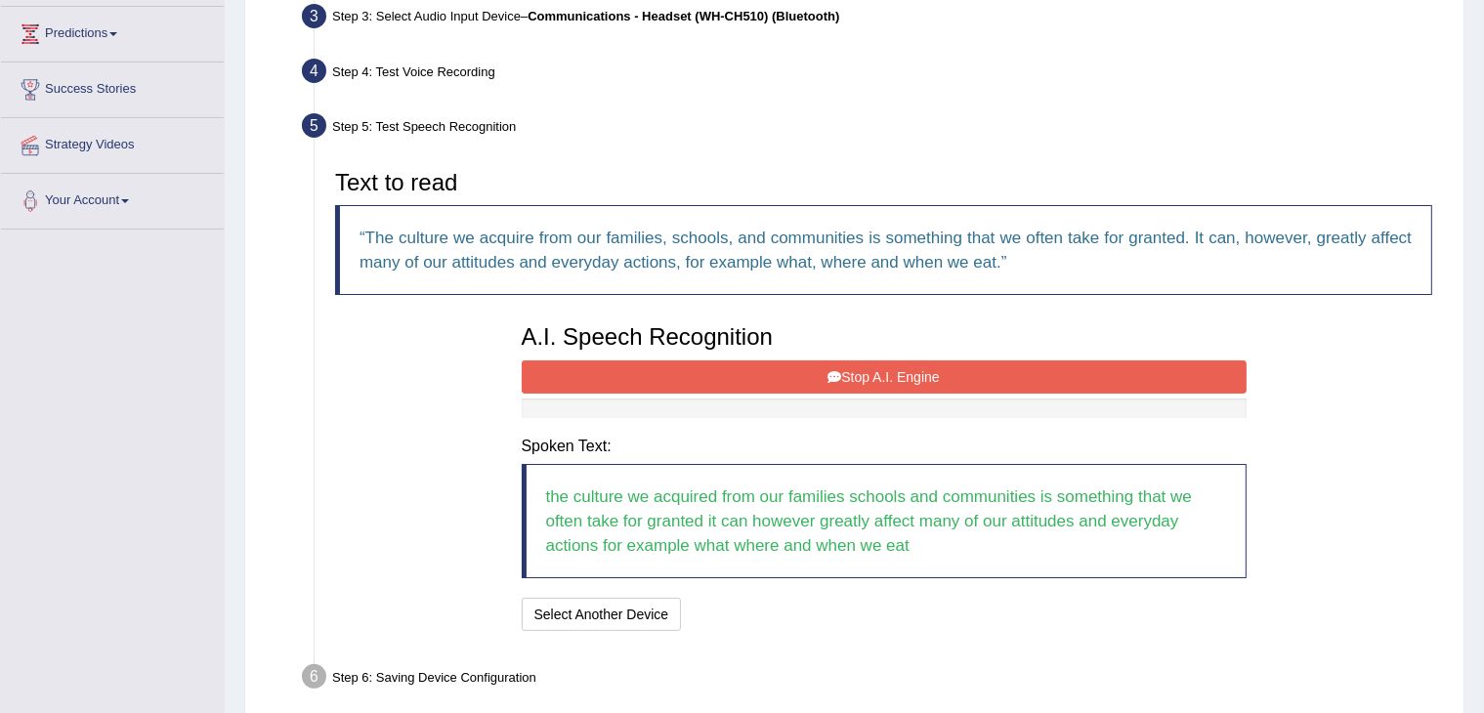
click at [813, 367] on button "Stop A.I. Engine" at bounding box center [884, 376] width 725 height 33
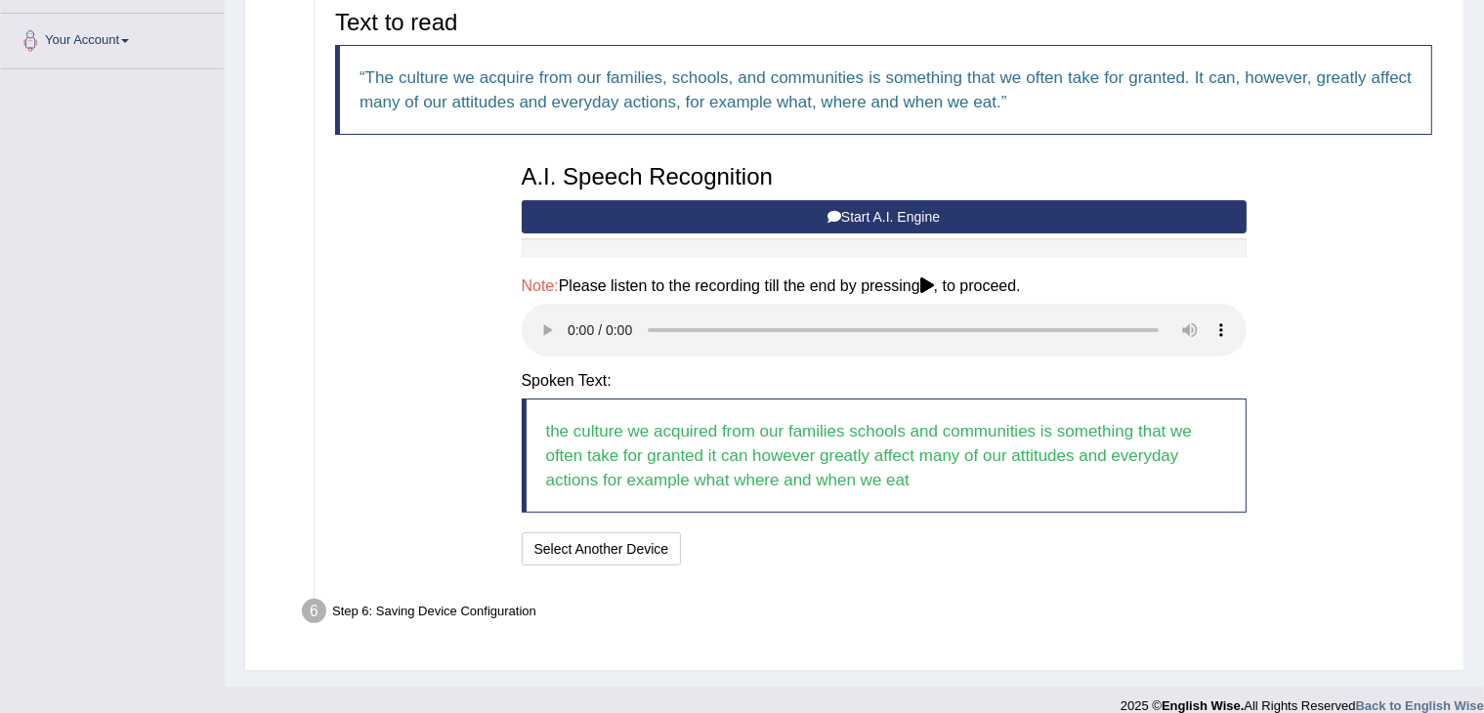
scroll to position [480, 0]
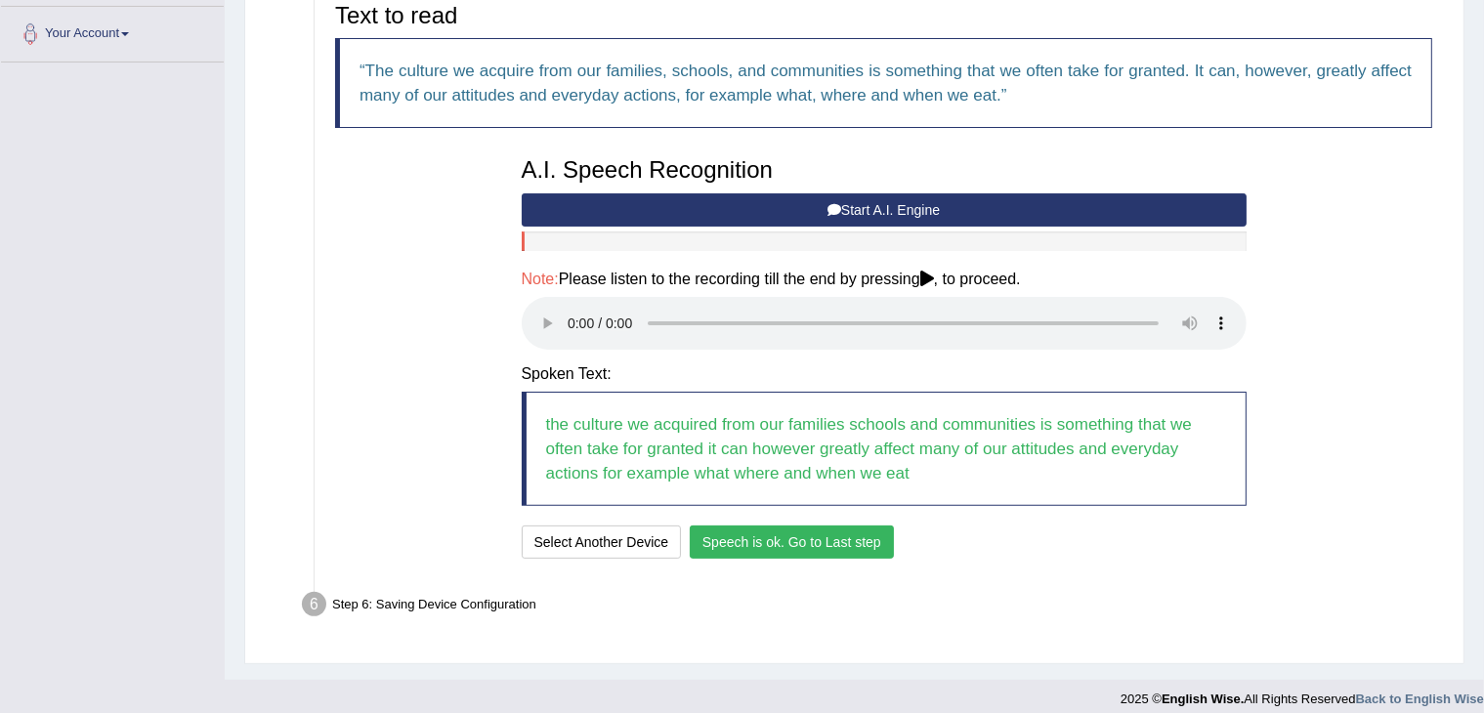
click at [782, 536] on button "Speech is ok. Go to Last step" at bounding box center [792, 542] width 204 height 33
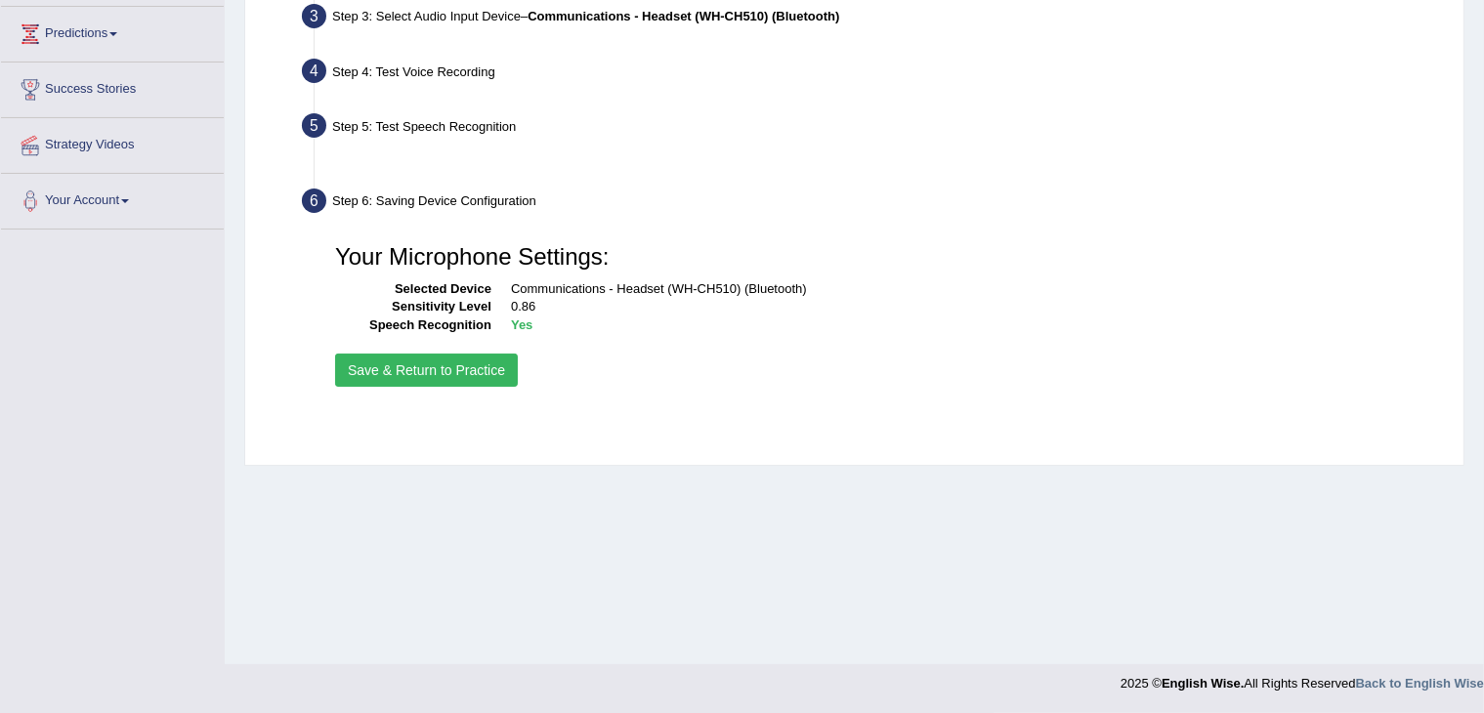
scroll to position [313, 0]
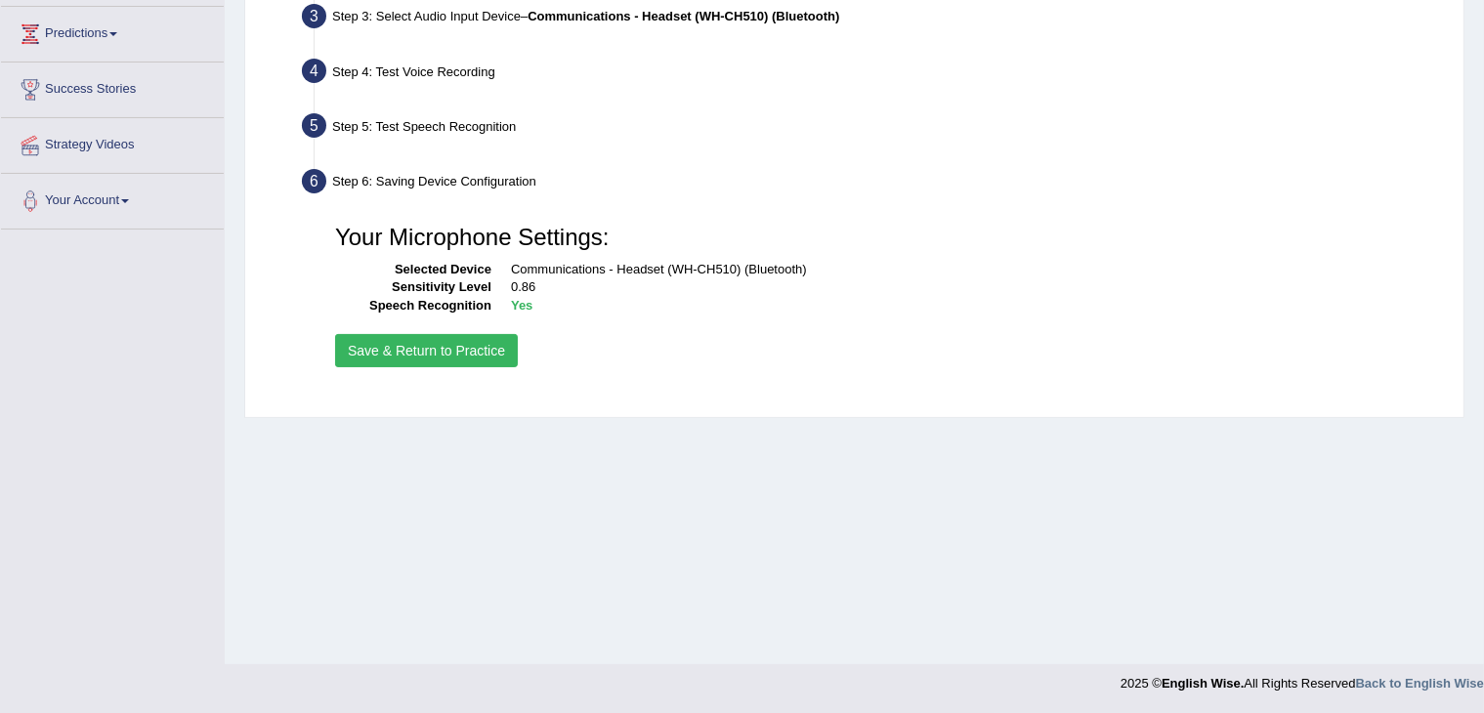
click at [451, 345] on button "Save & Return to Practice" at bounding box center [426, 350] width 183 height 33
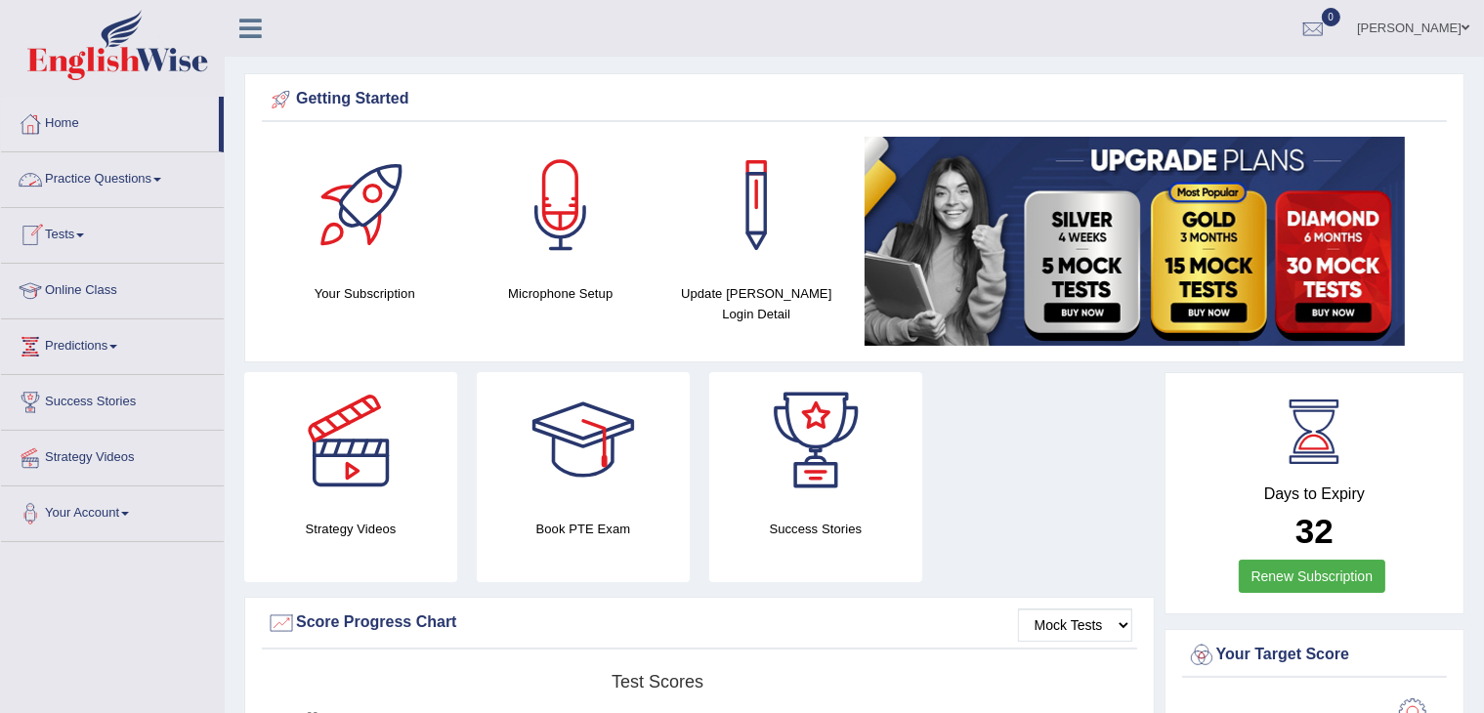
click at [148, 177] on link "Practice Questions" at bounding box center [112, 176] width 223 height 49
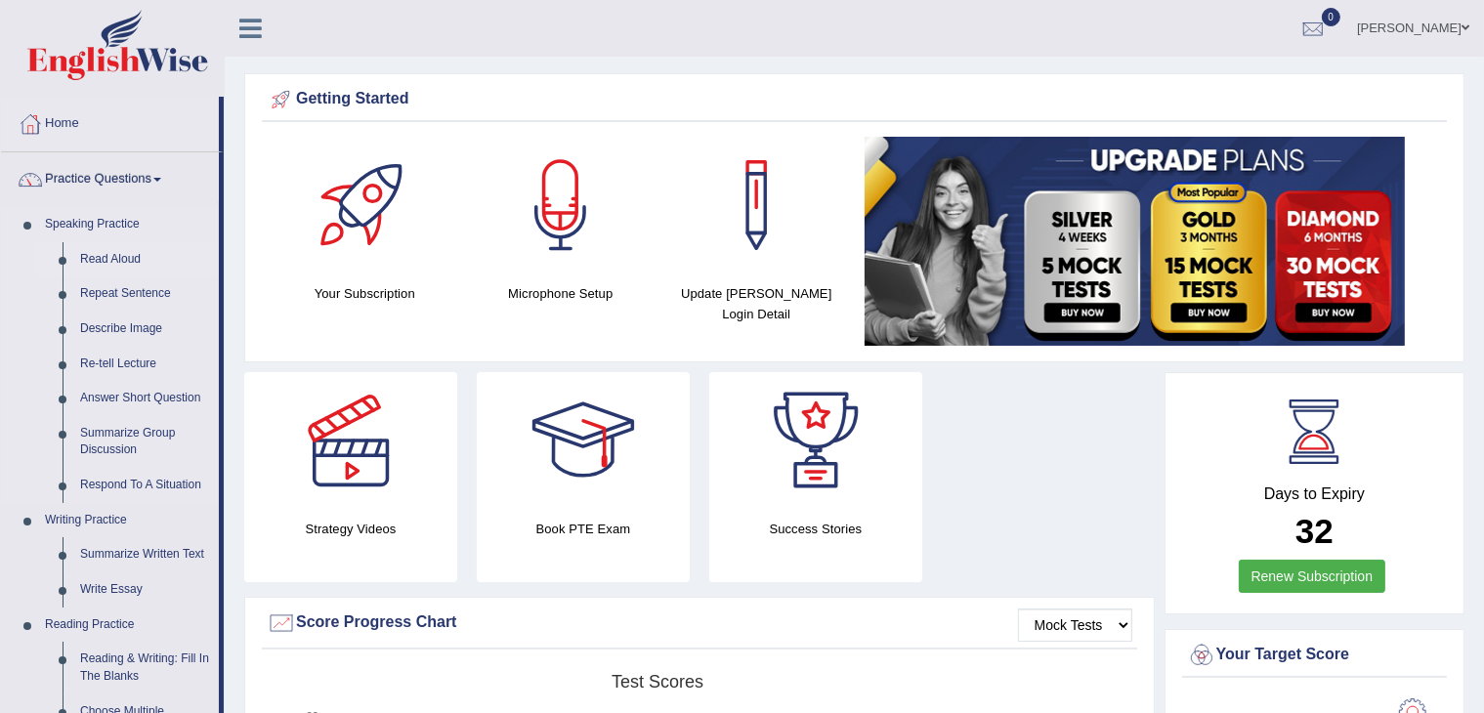
click at [102, 263] on link "Read Aloud" at bounding box center [145, 259] width 148 height 35
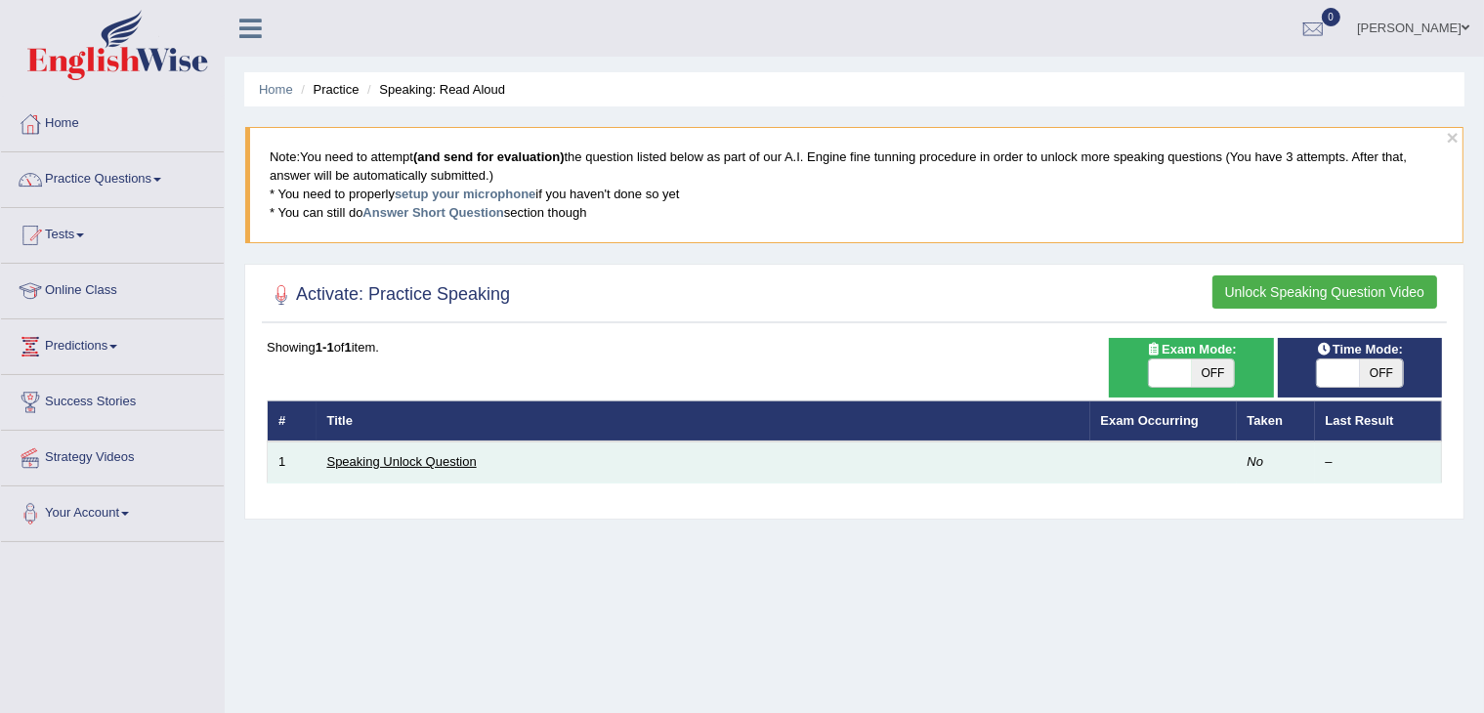
click at [444, 462] on link "Speaking Unlock Question" at bounding box center [401, 461] width 149 height 15
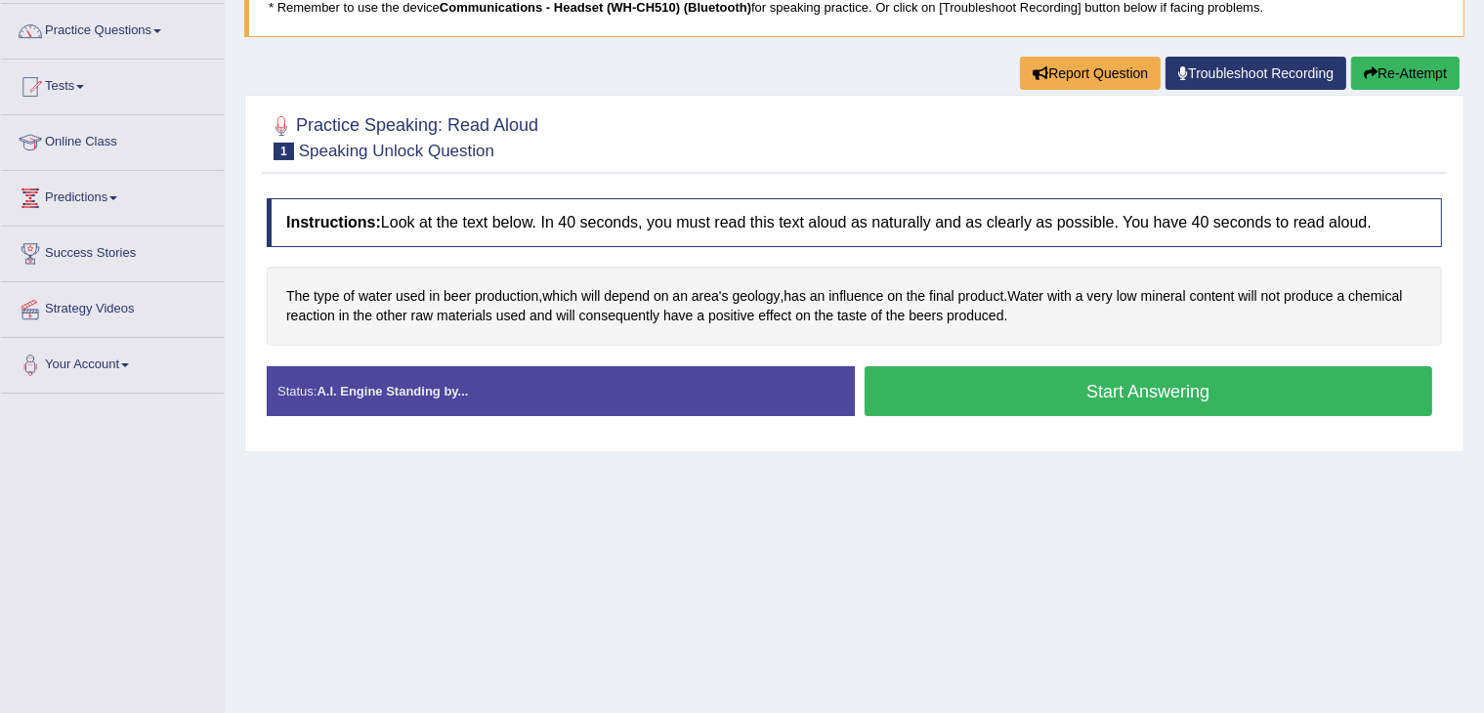
scroll to position [144, 0]
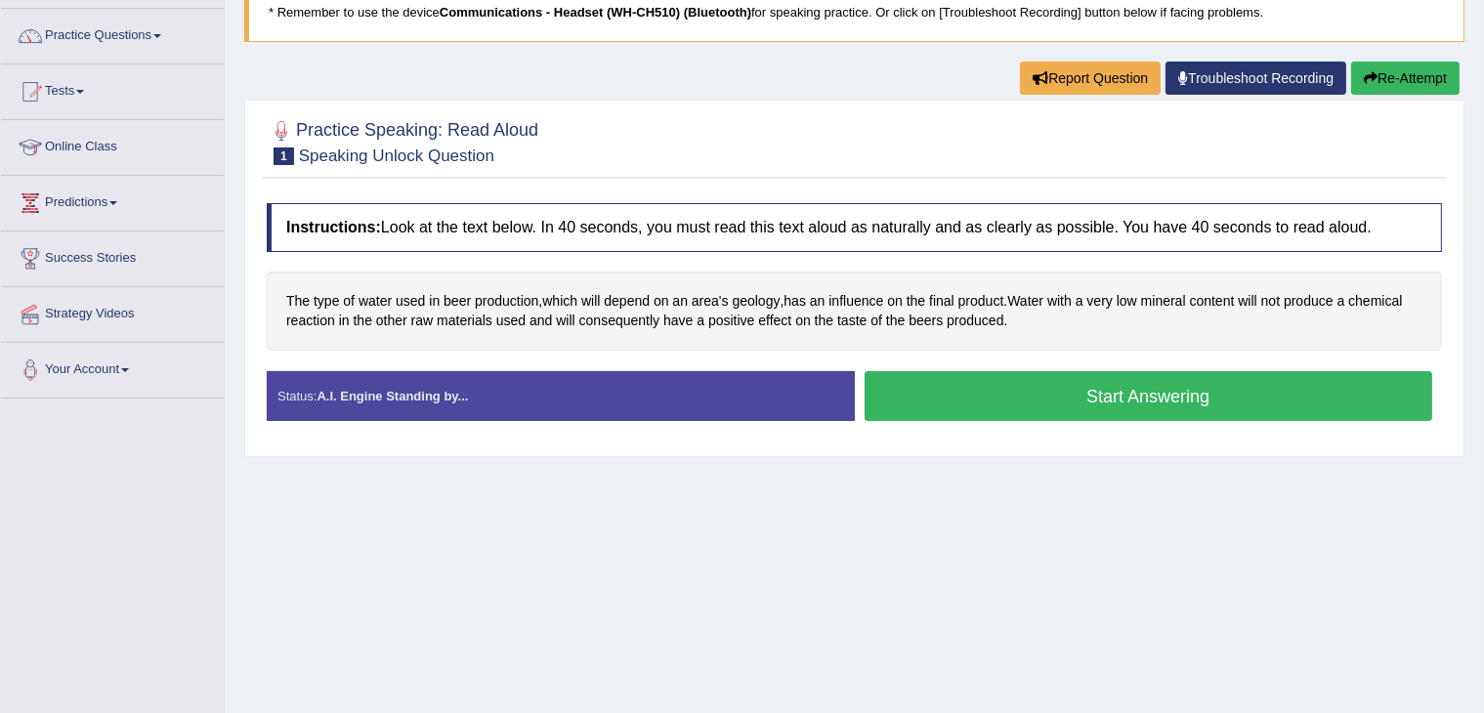
click at [1013, 398] on button "Start Answering" at bounding box center [1149, 396] width 569 height 50
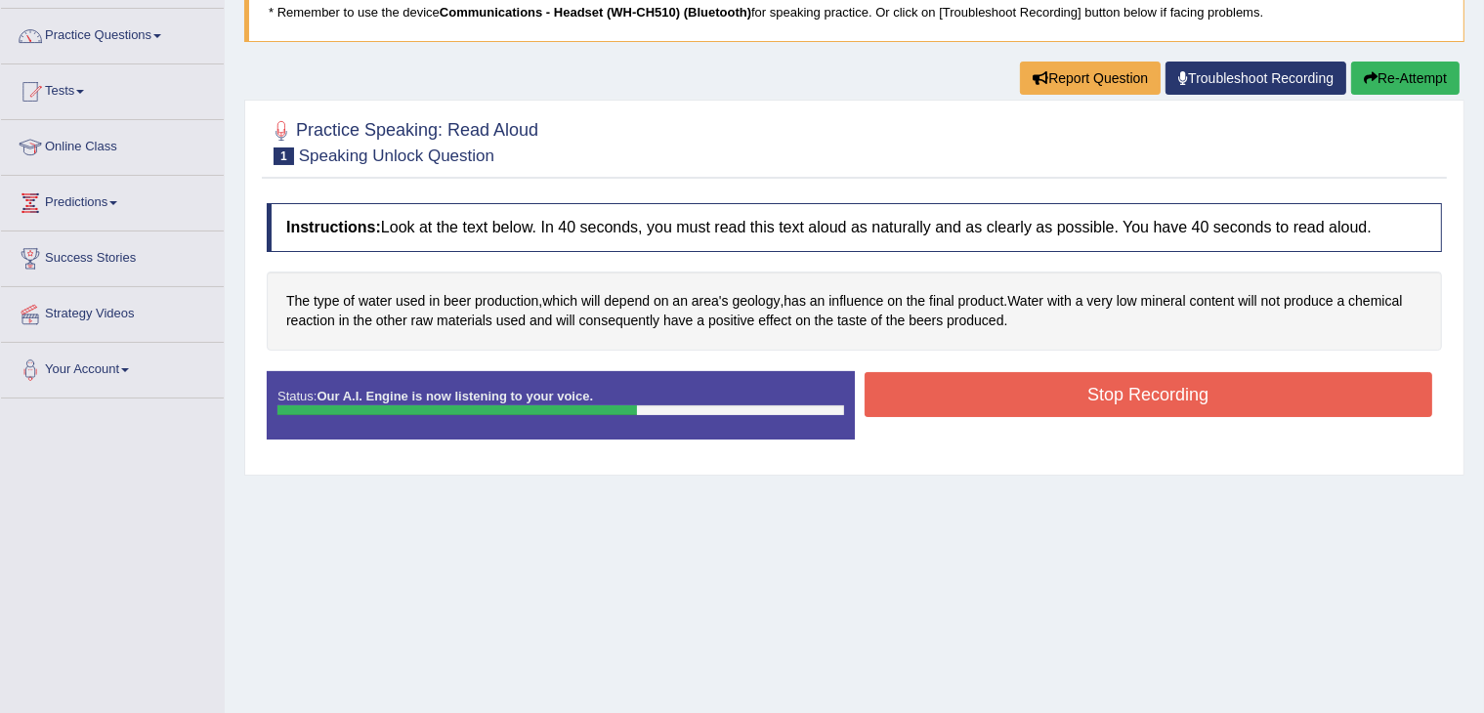
click at [1013, 398] on button "Stop Recording" at bounding box center [1149, 394] width 569 height 45
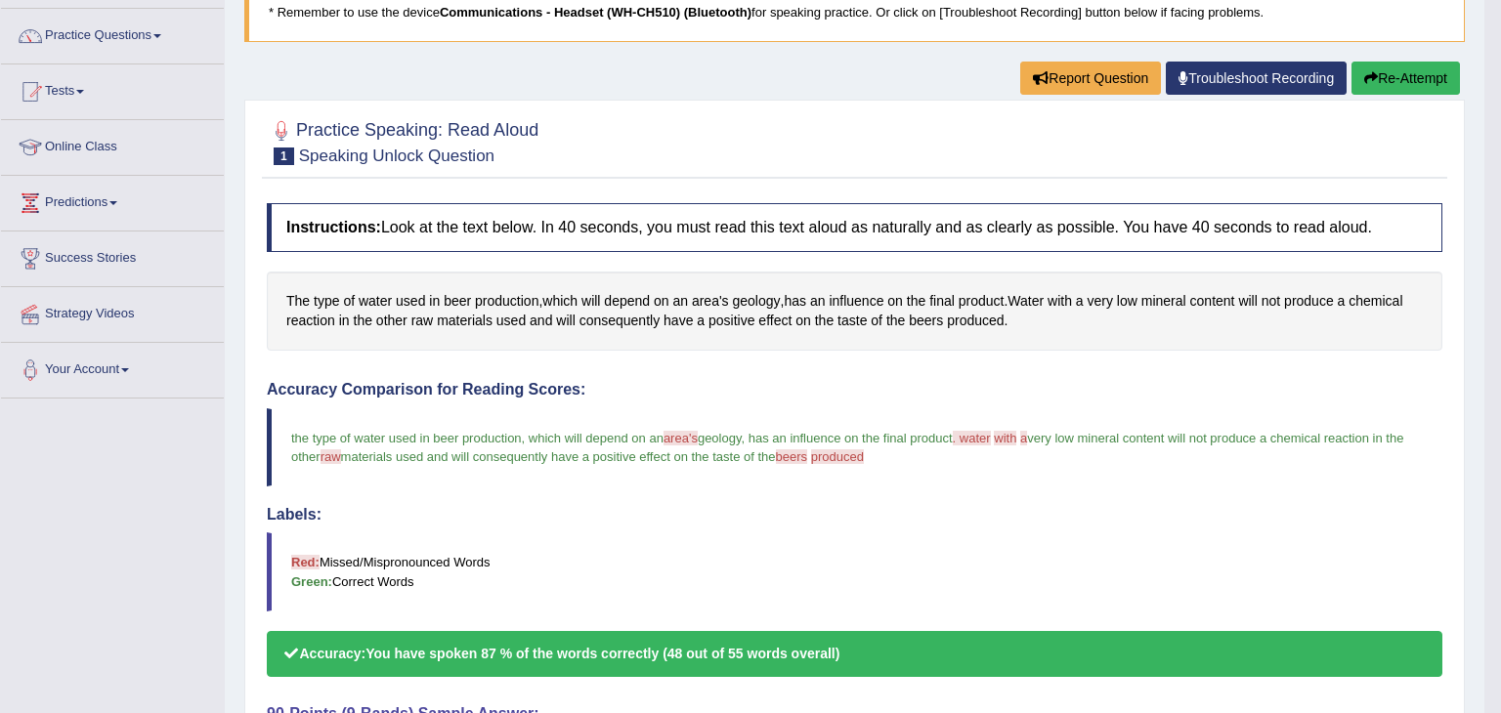
click at [284, 426] on div "Comparing text to speech..." at bounding box center [750, 356] width 1501 height 713
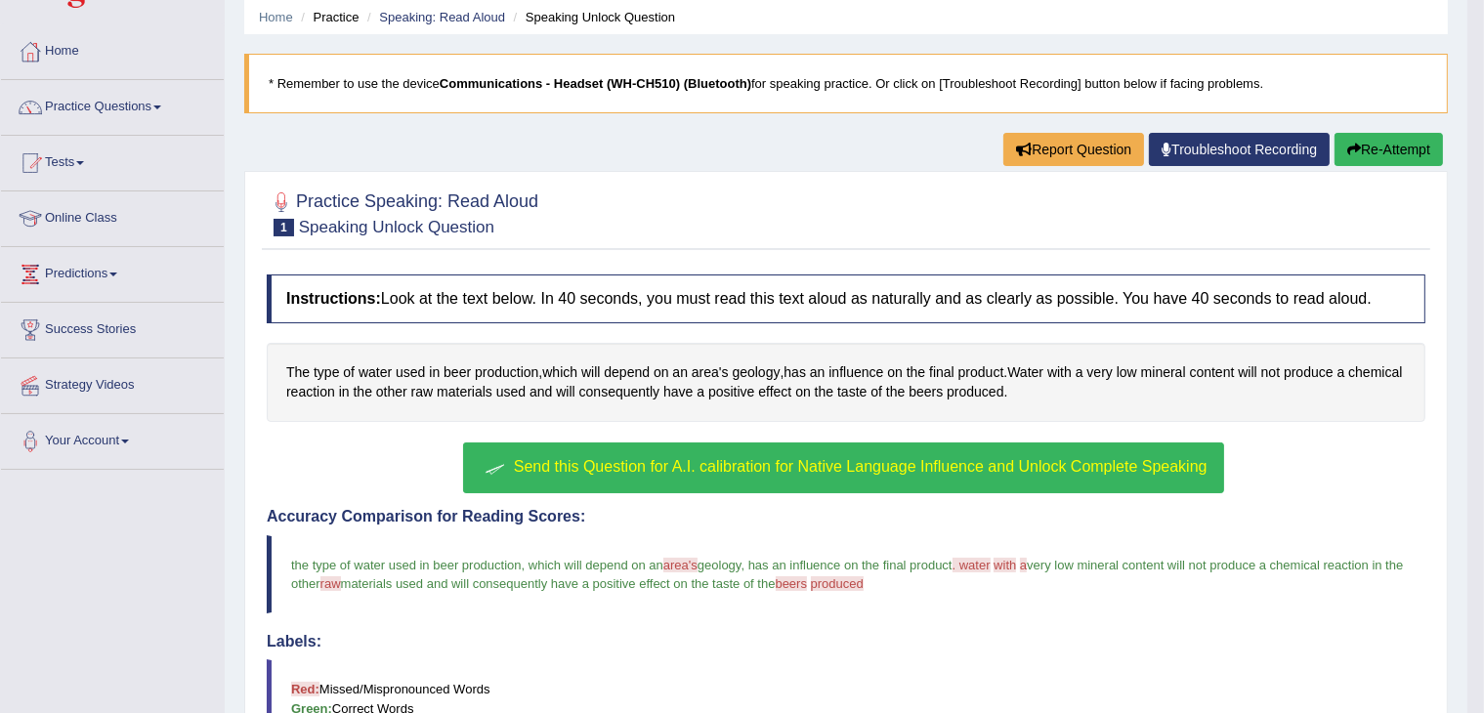
scroll to position [65, 0]
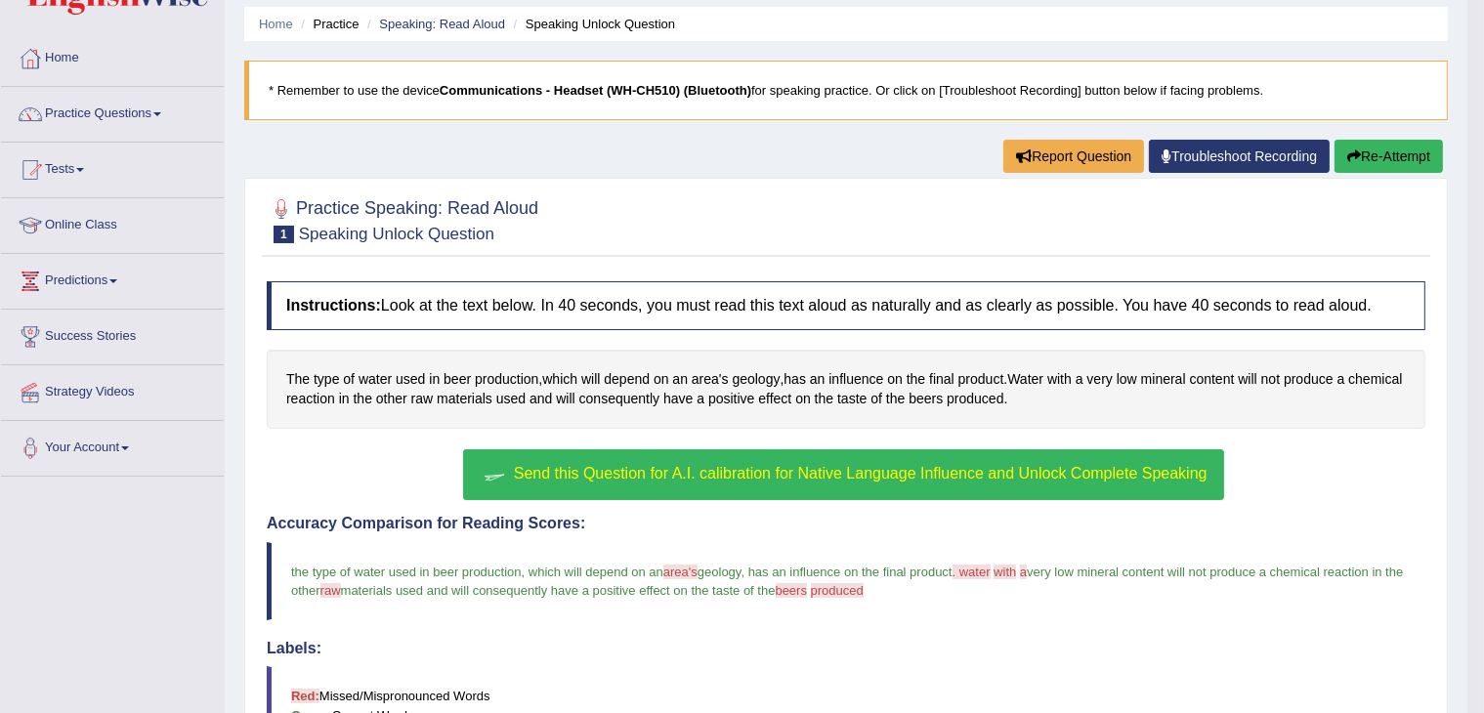
click at [1047, 477] on span "Send this Question for A.I. calibration for Native Language Influence and Unloc…" at bounding box center [861, 473] width 694 height 17
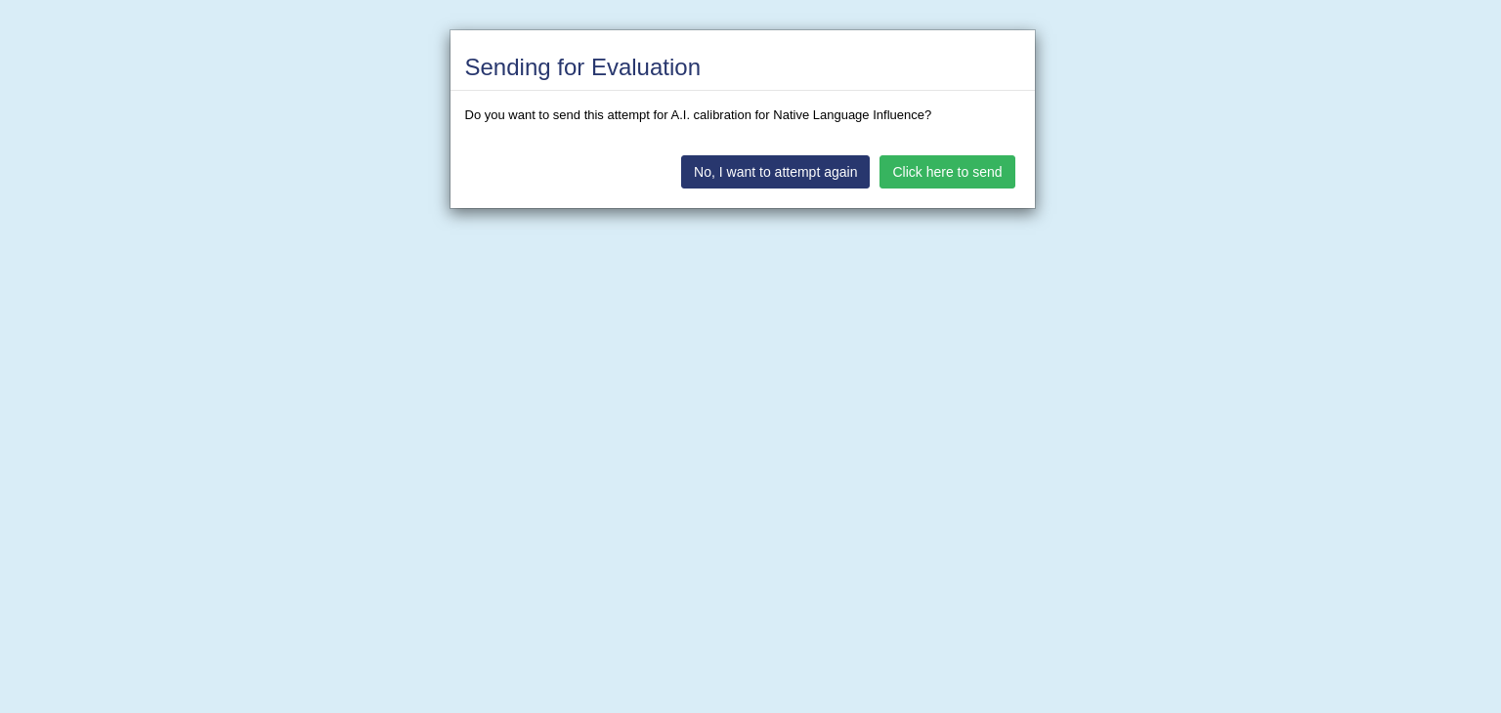
click at [817, 172] on button "No, I want to attempt again" at bounding box center [775, 171] width 189 height 33
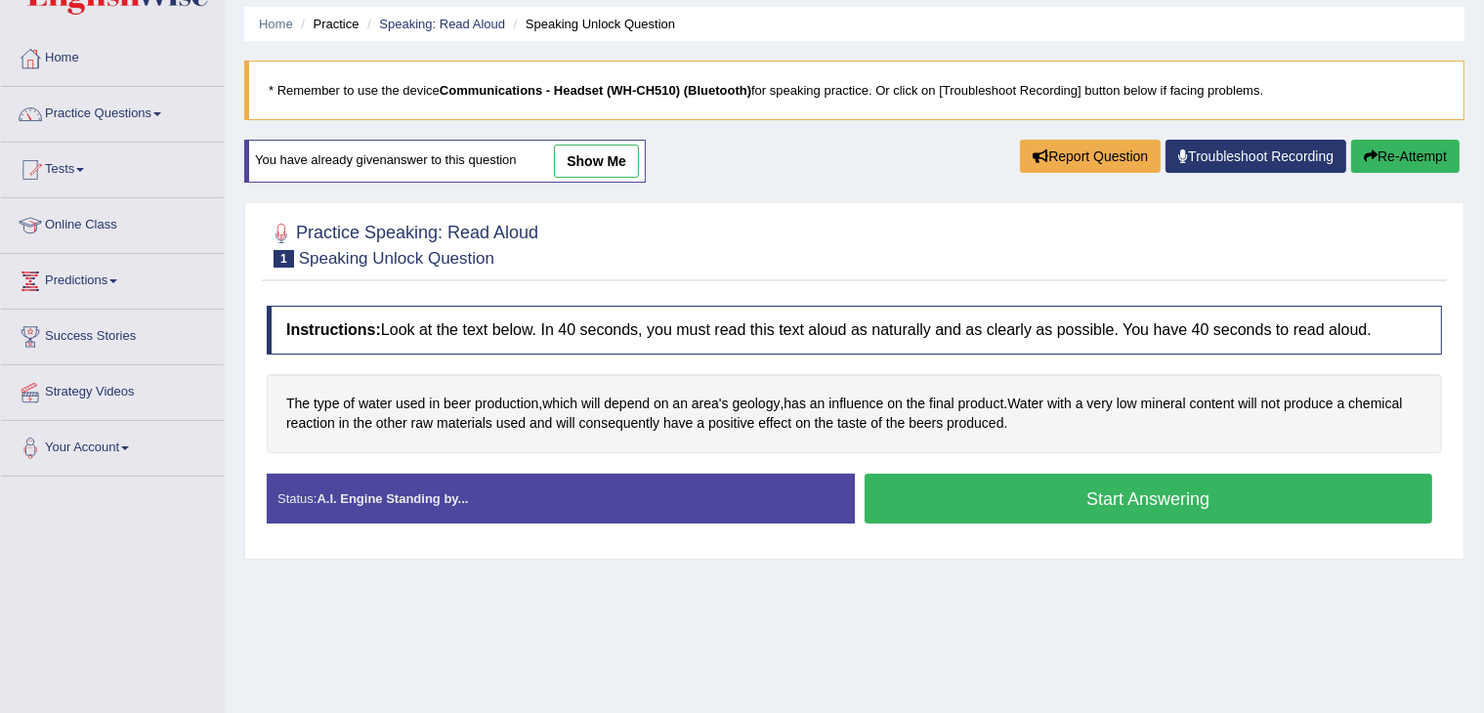
click at [1088, 500] on button "Start Answering" at bounding box center [1149, 499] width 569 height 50
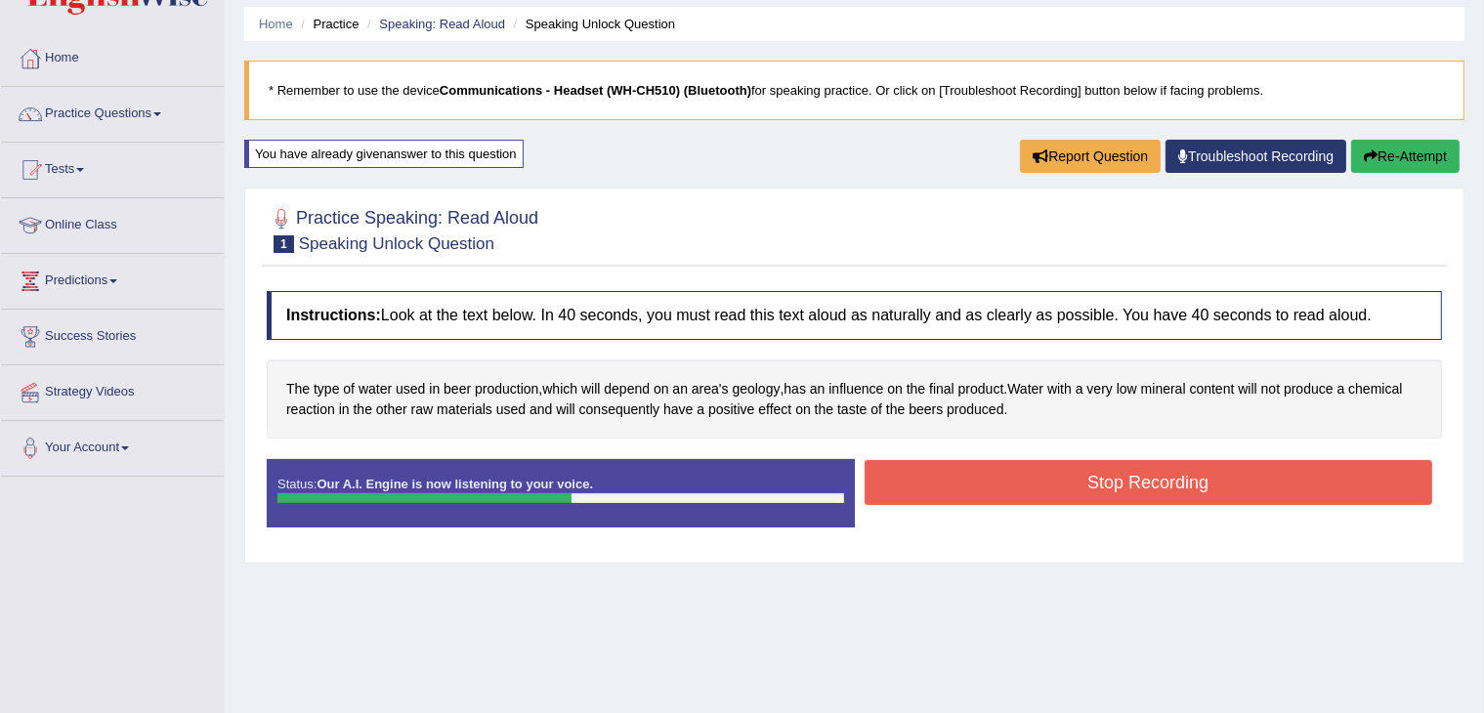
click at [1088, 500] on button "Stop Recording" at bounding box center [1149, 482] width 569 height 45
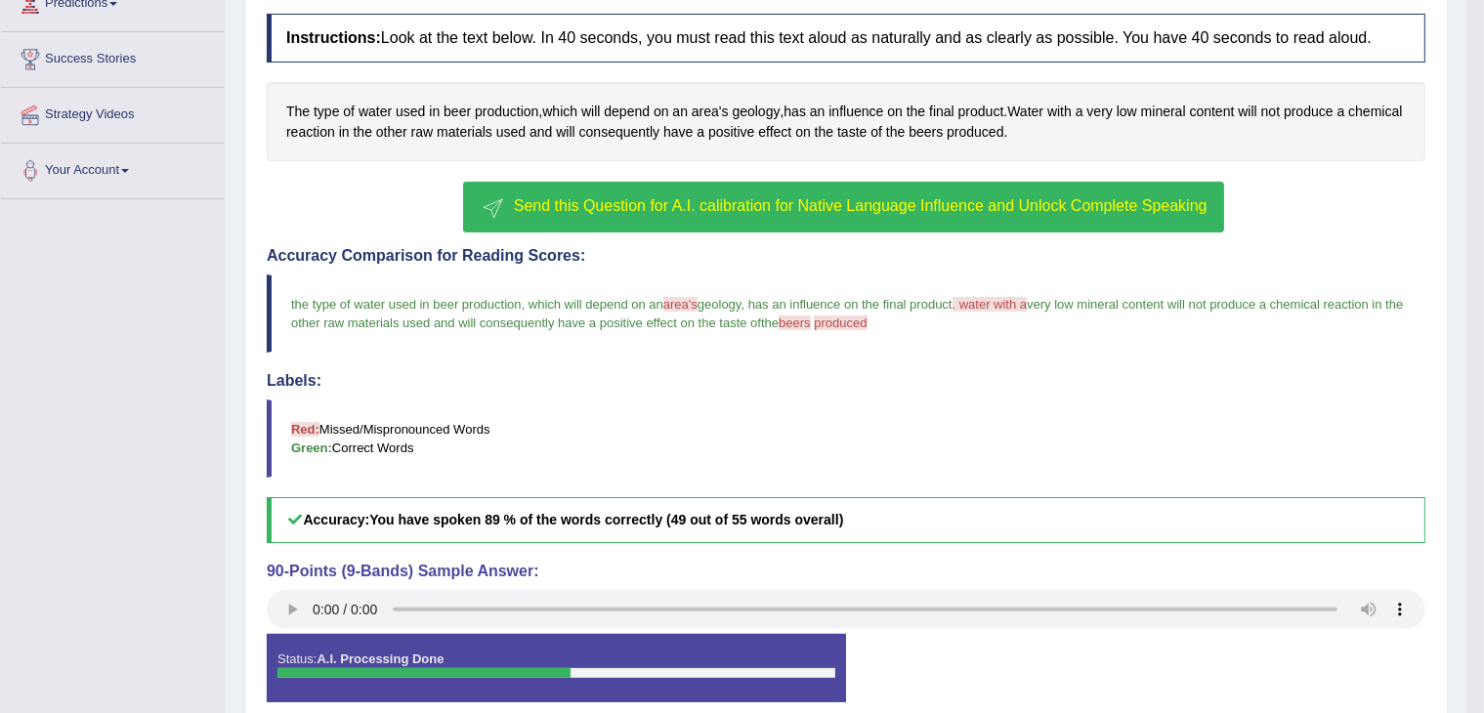
scroll to position [364, 0]
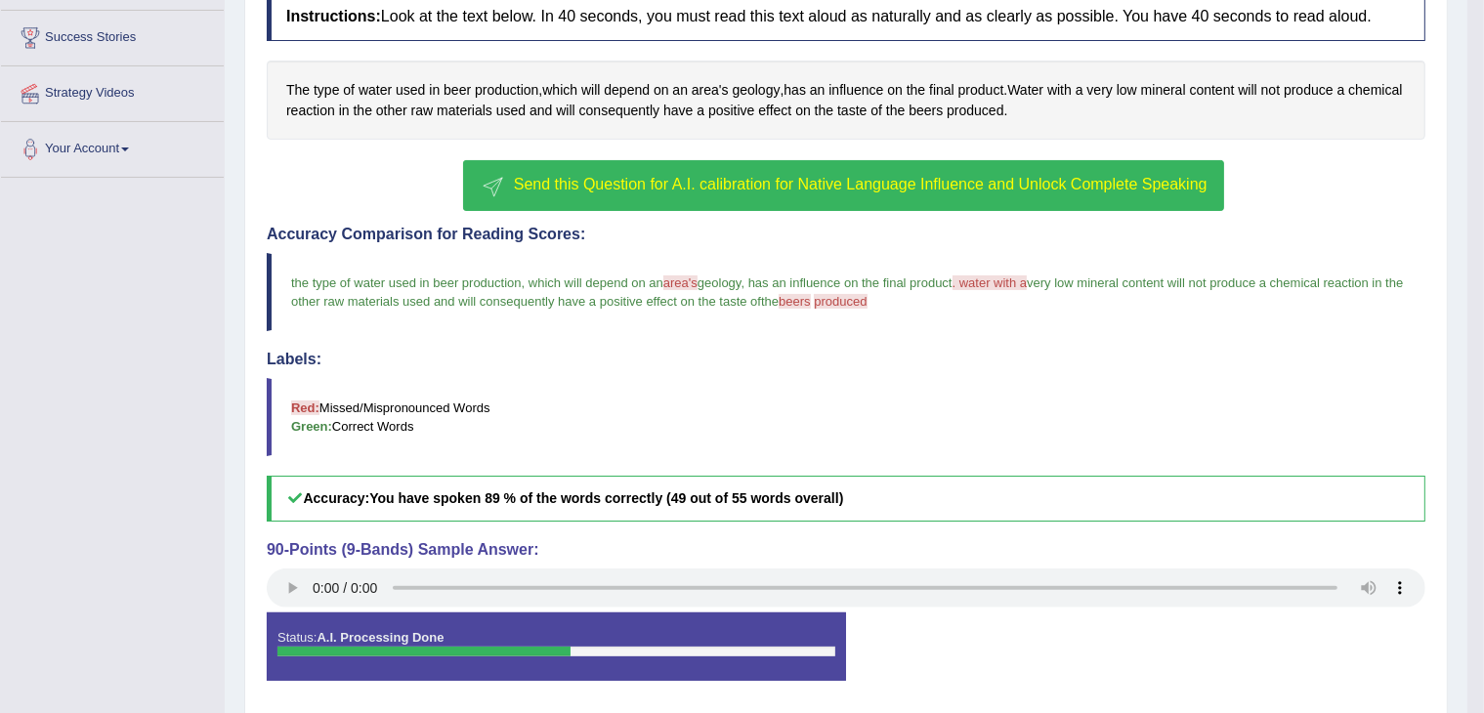
drag, startPoint x: 1481, startPoint y: 259, endPoint x: 1489, endPoint y: 194, distance: 64.9
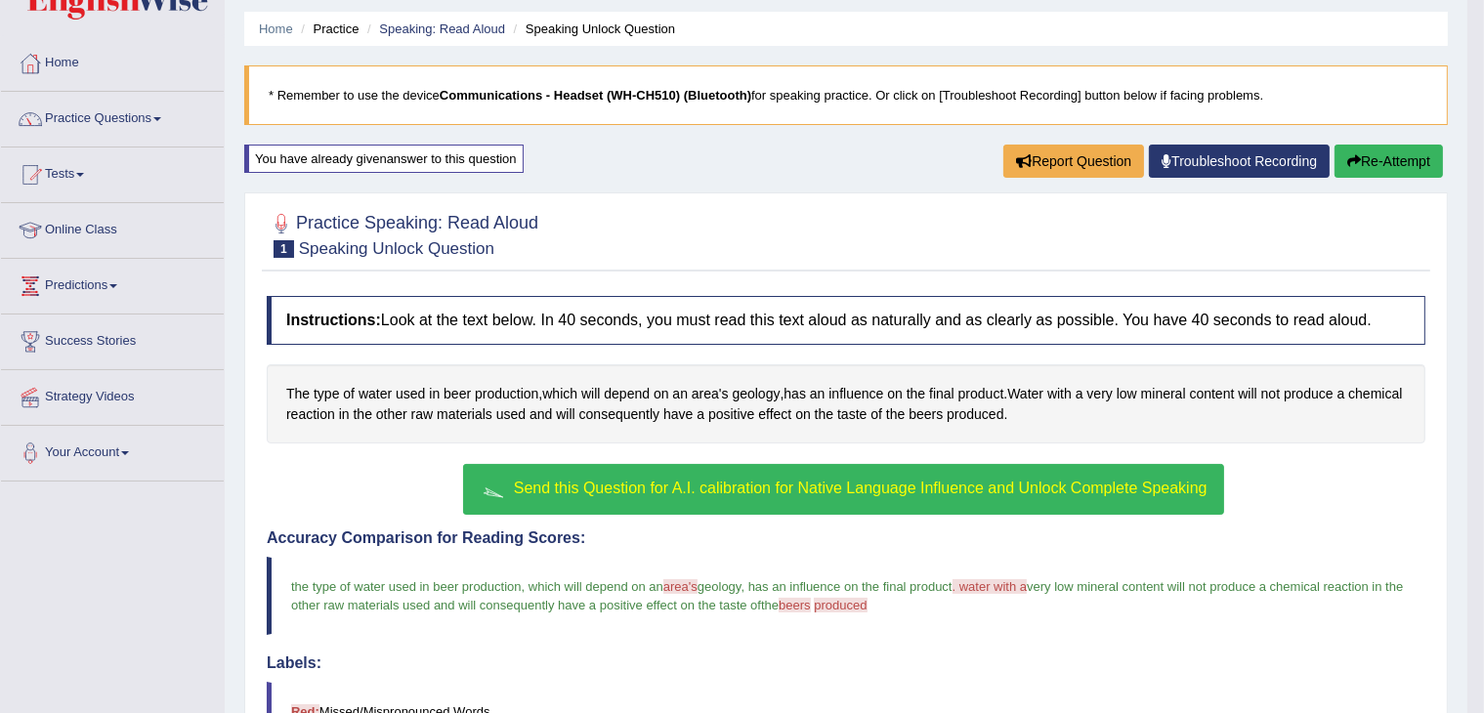
scroll to position [59, 0]
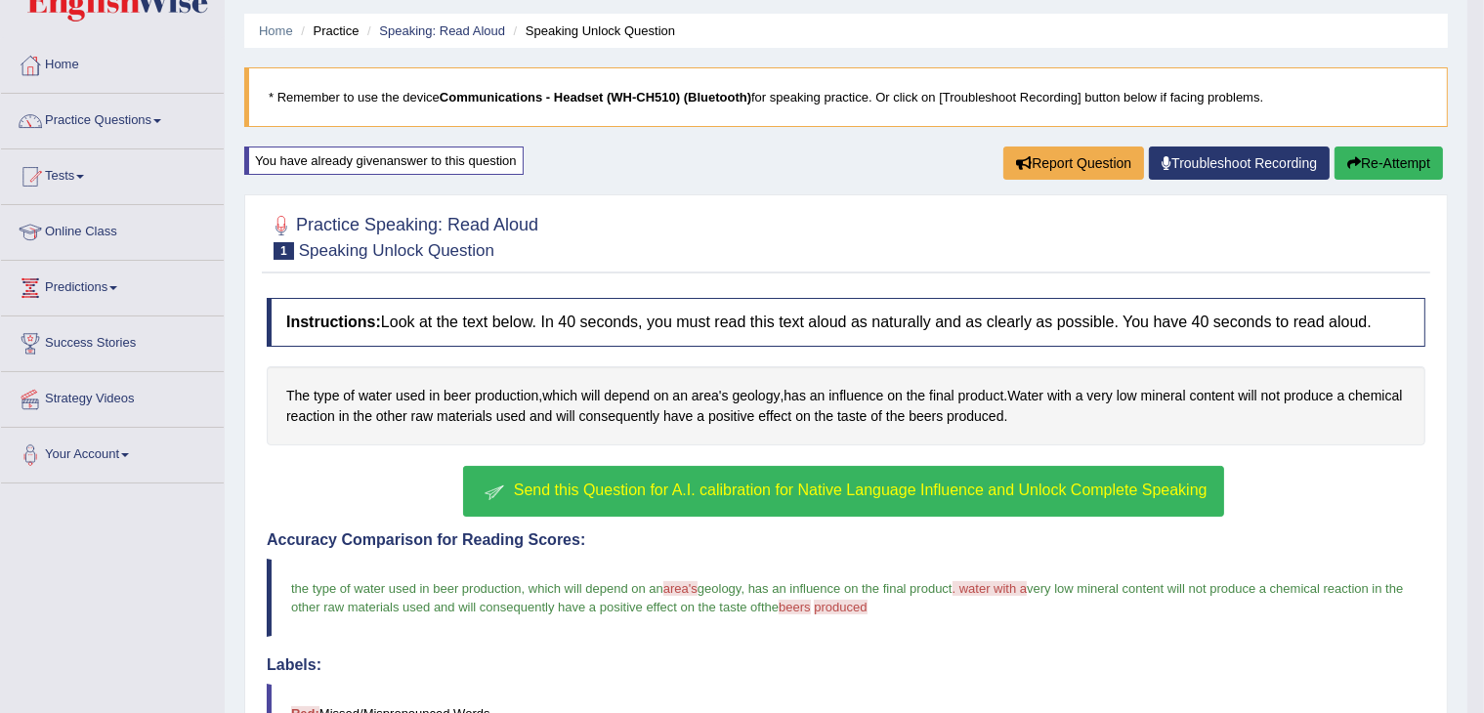
click at [1411, 160] on button "Re-Attempt" at bounding box center [1389, 163] width 108 height 33
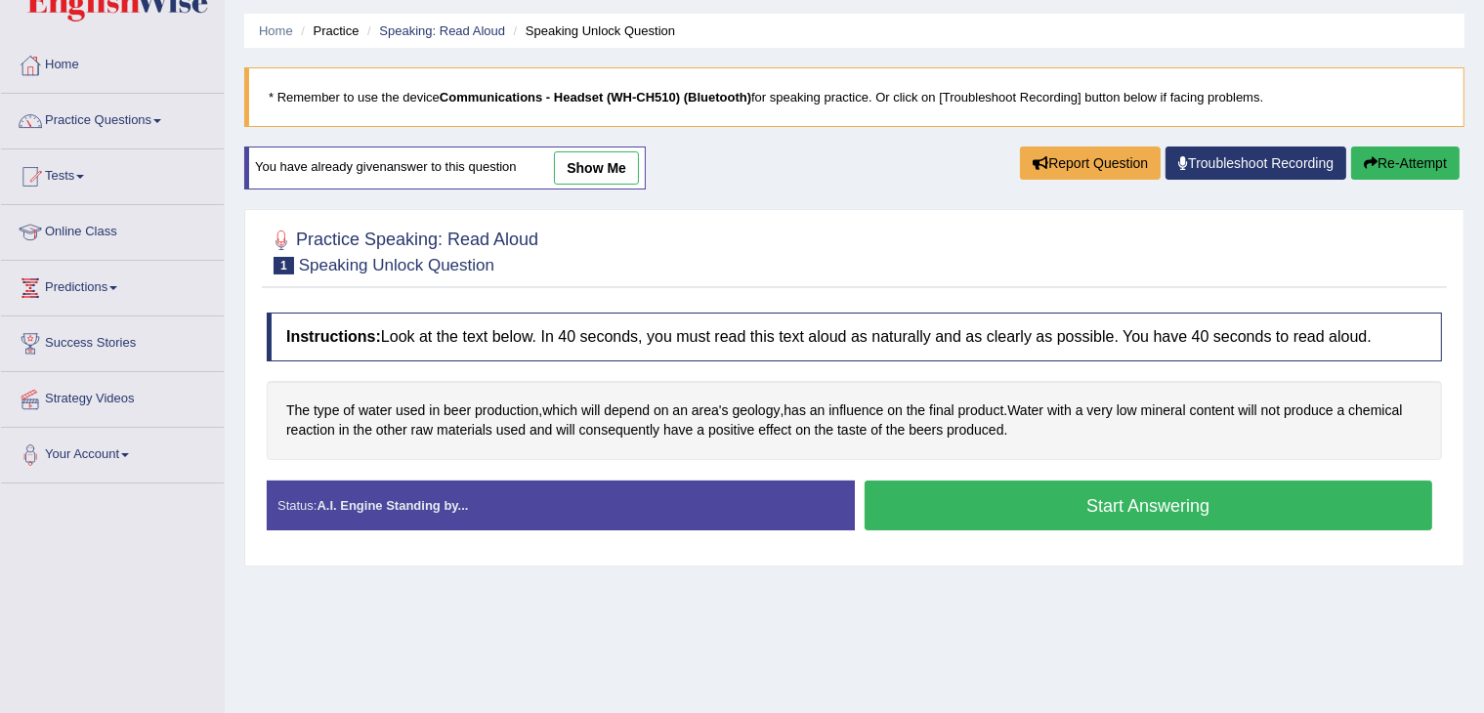
click at [950, 495] on button "Start Answering" at bounding box center [1149, 506] width 569 height 50
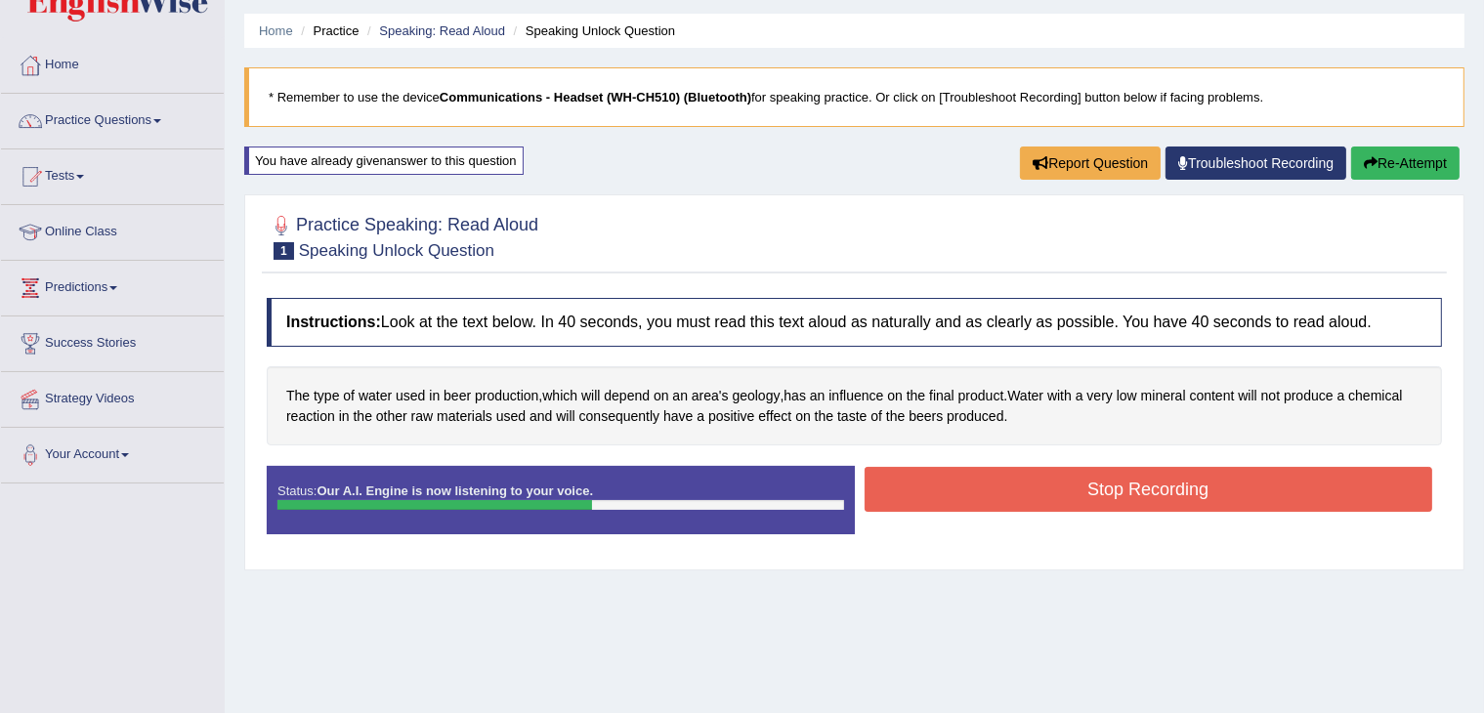
click at [950, 495] on button "Stop Recording" at bounding box center [1149, 489] width 569 height 45
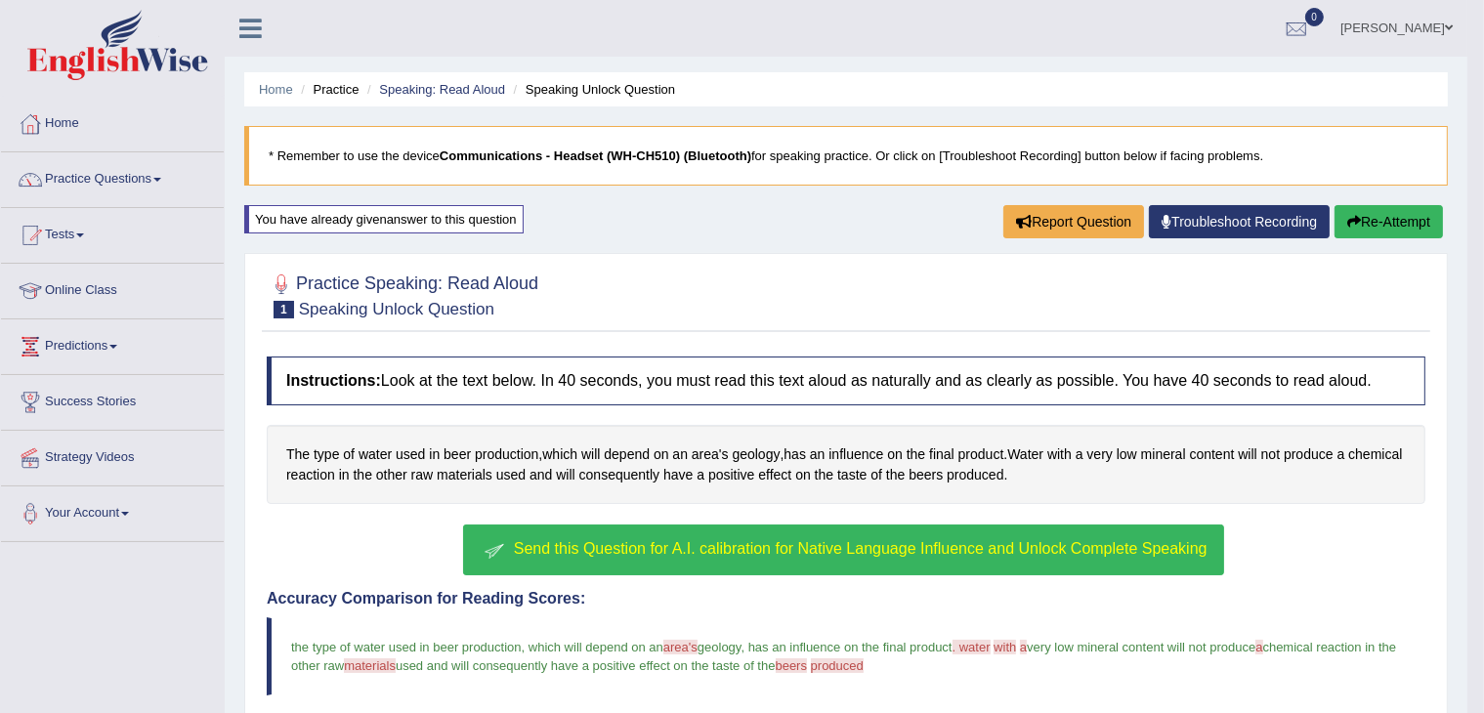
click at [1383, 219] on button "Re-Attempt" at bounding box center [1389, 221] width 108 height 33
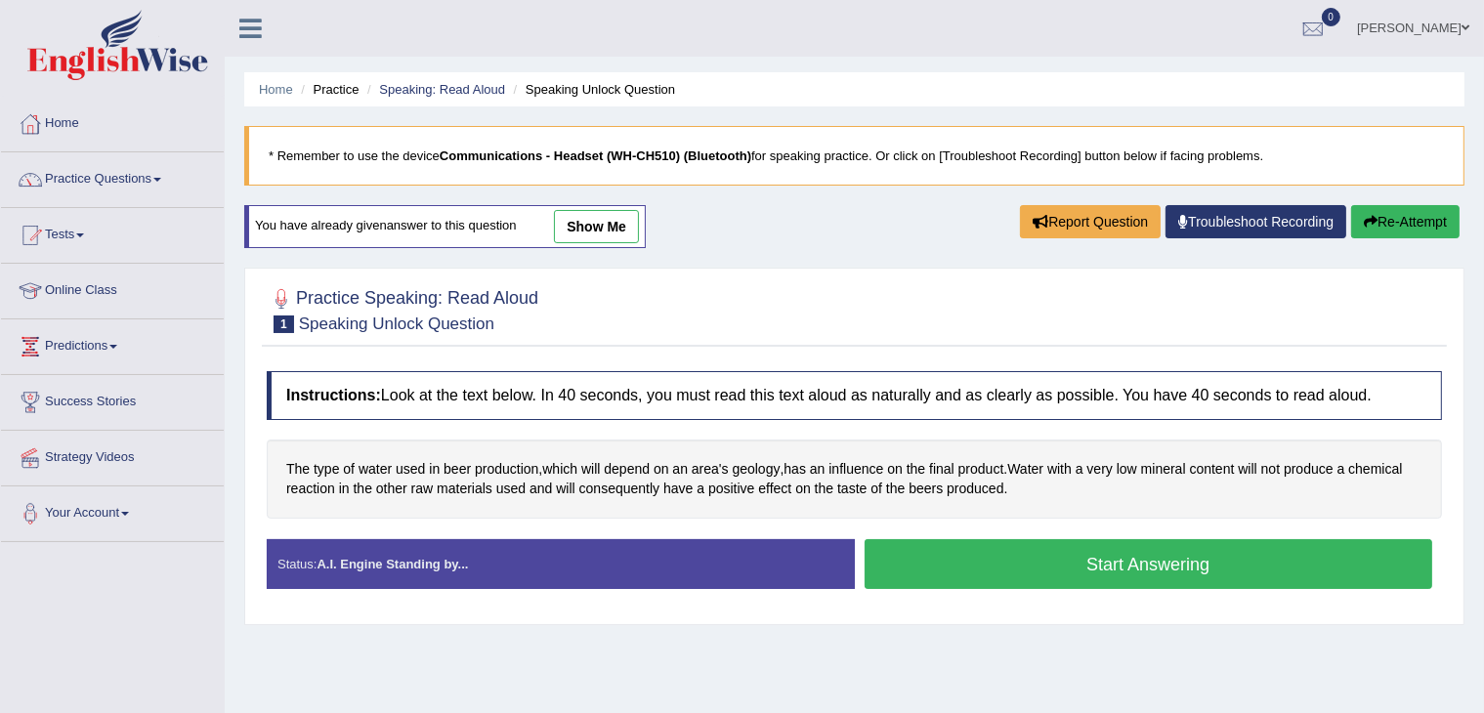
drag, startPoint x: 0, startPoint y: 0, endPoint x: 1003, endPoint y: 555, distance: 1146.5
click at [1003, 555] on button "Start Answering" at bounding box center [1149, 564] width 569 height 50
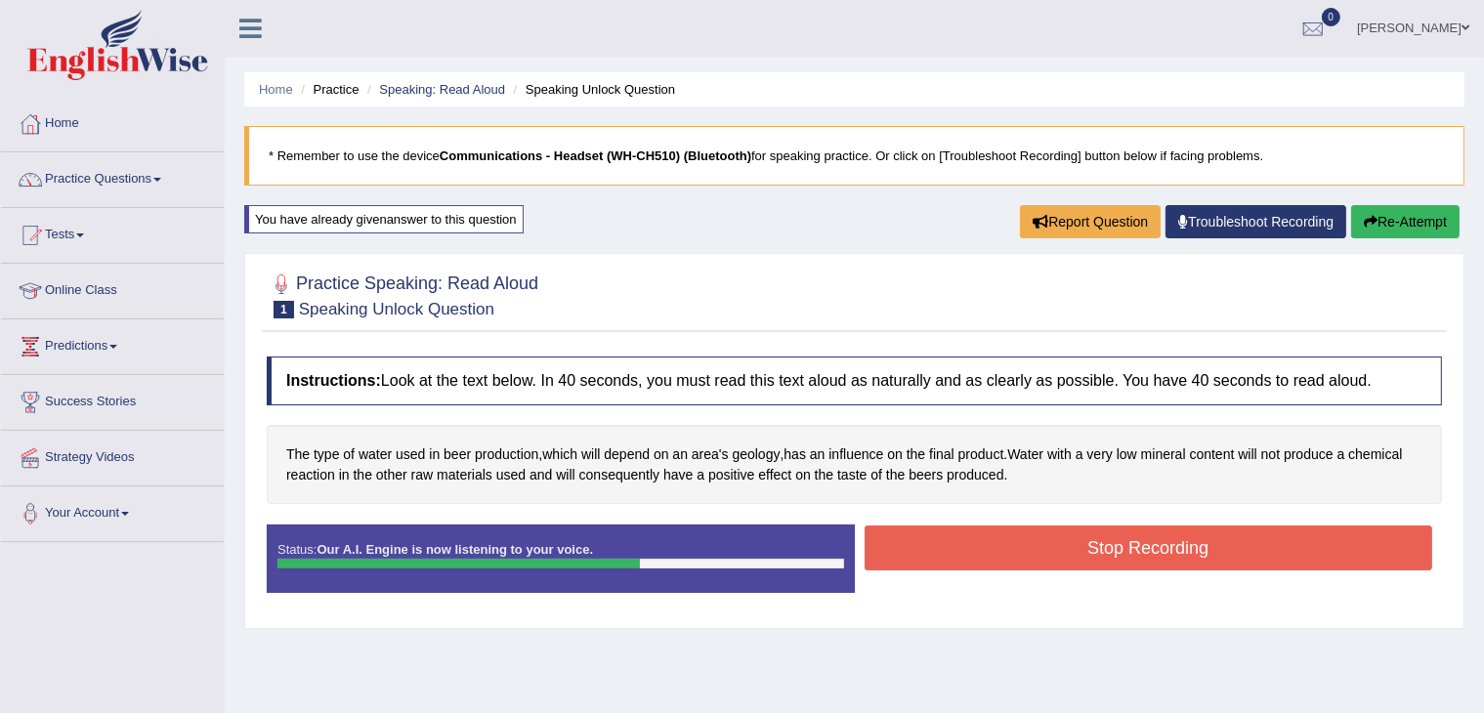
click at [1003, 555] on button "Stop Recording" at bounding box center [1149, 548] width 569 height 45
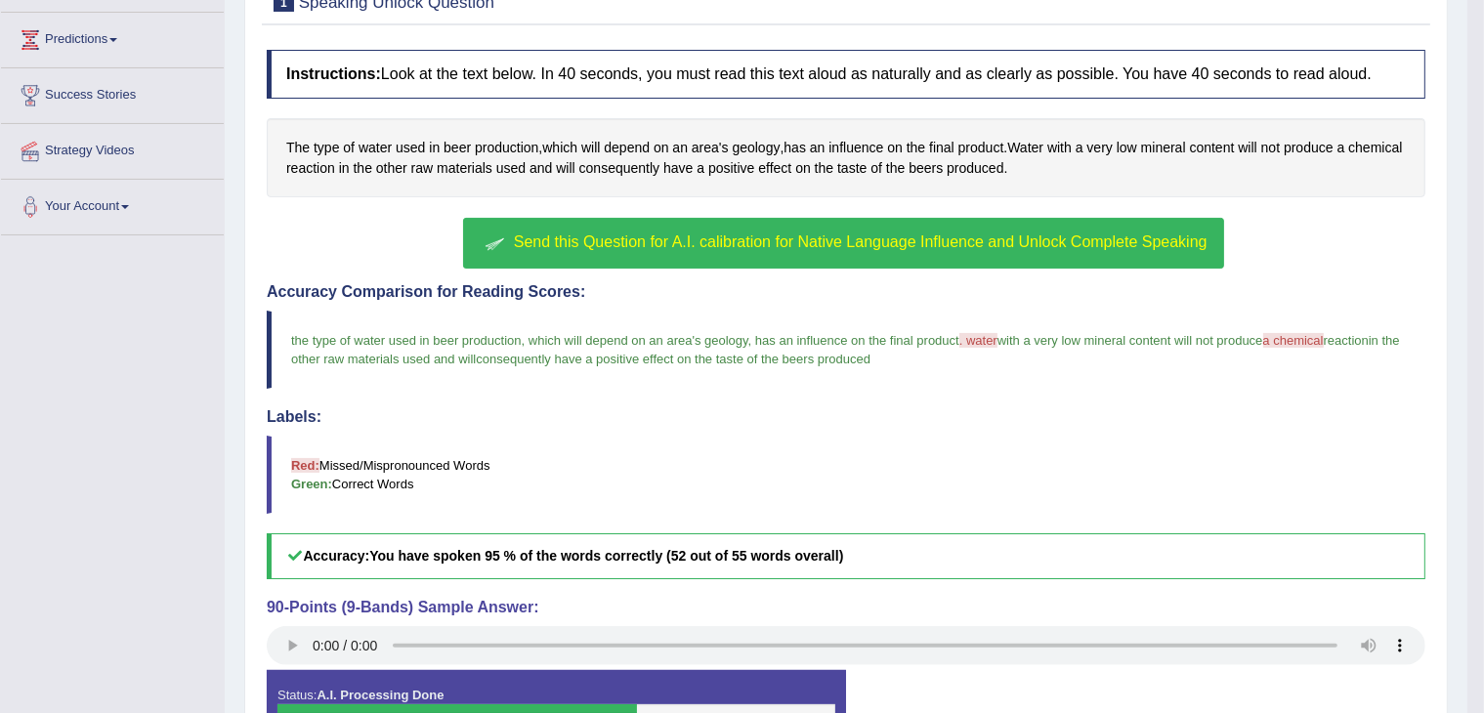
scroll to position [320, 0]
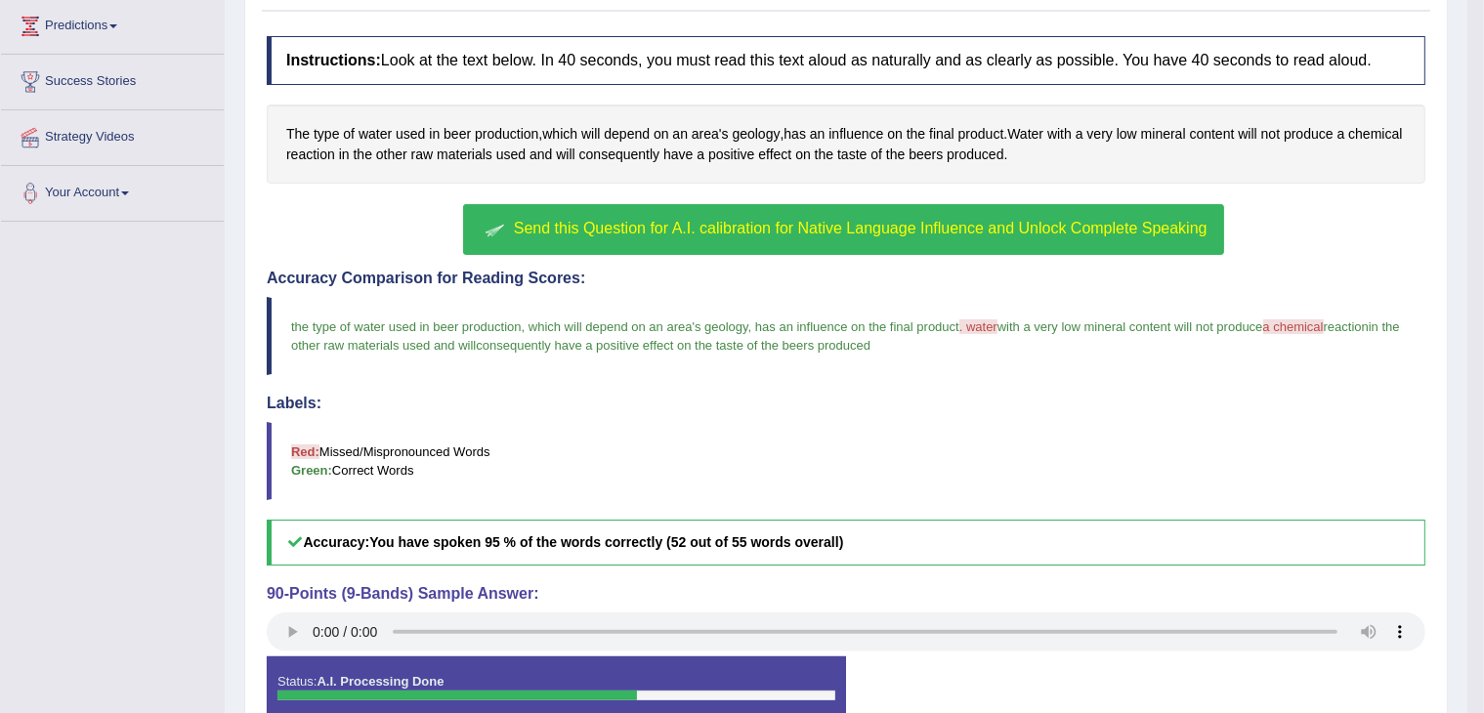
click at [1012, 220] on span "Send this Question for A.I. calibration for Native Language Influence and Unloc…" at bounding box center [861, 228] width 694 height 17
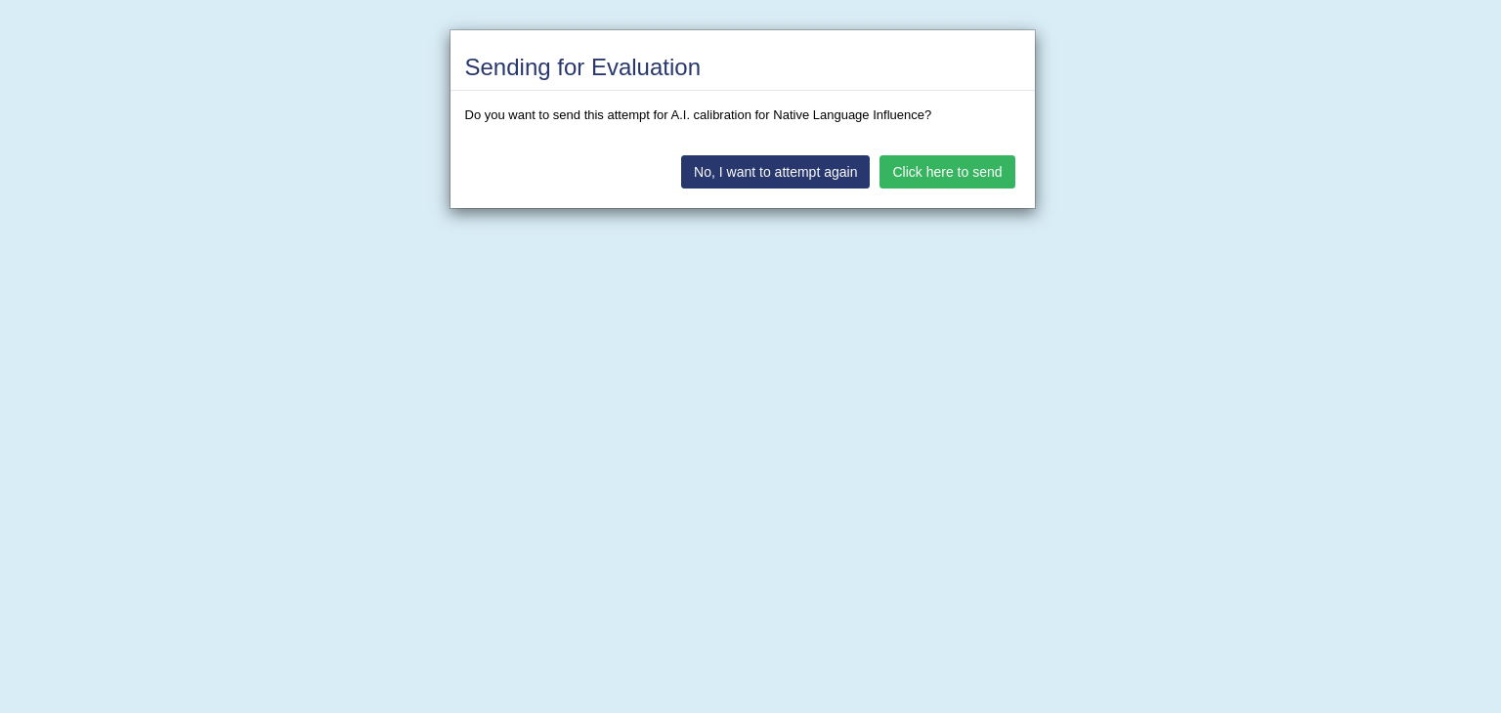
click at [966, 178] on button "Click here to send" at bounding box center [946, 171] width 135 height 33
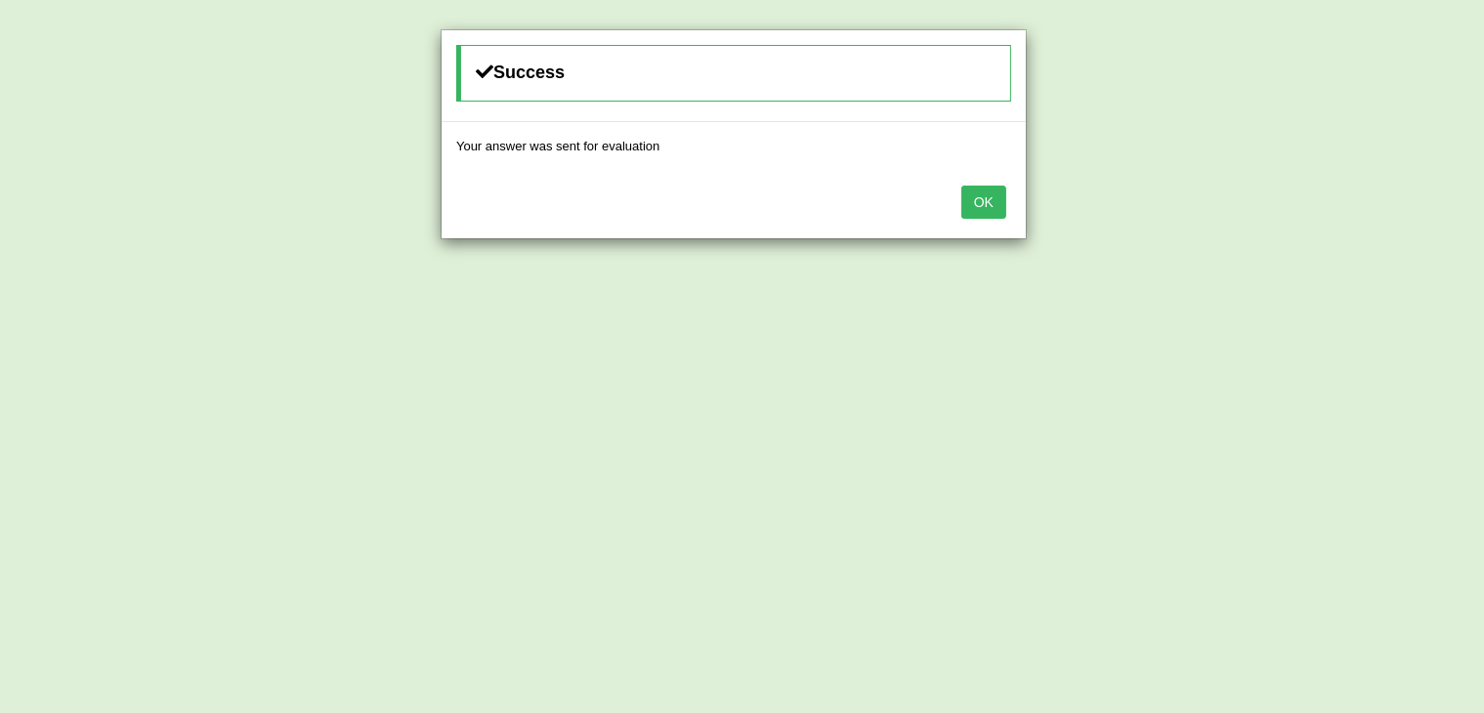
click at [991, 196] on button "OK" at bounding box center [983, 202] width 45 height 33
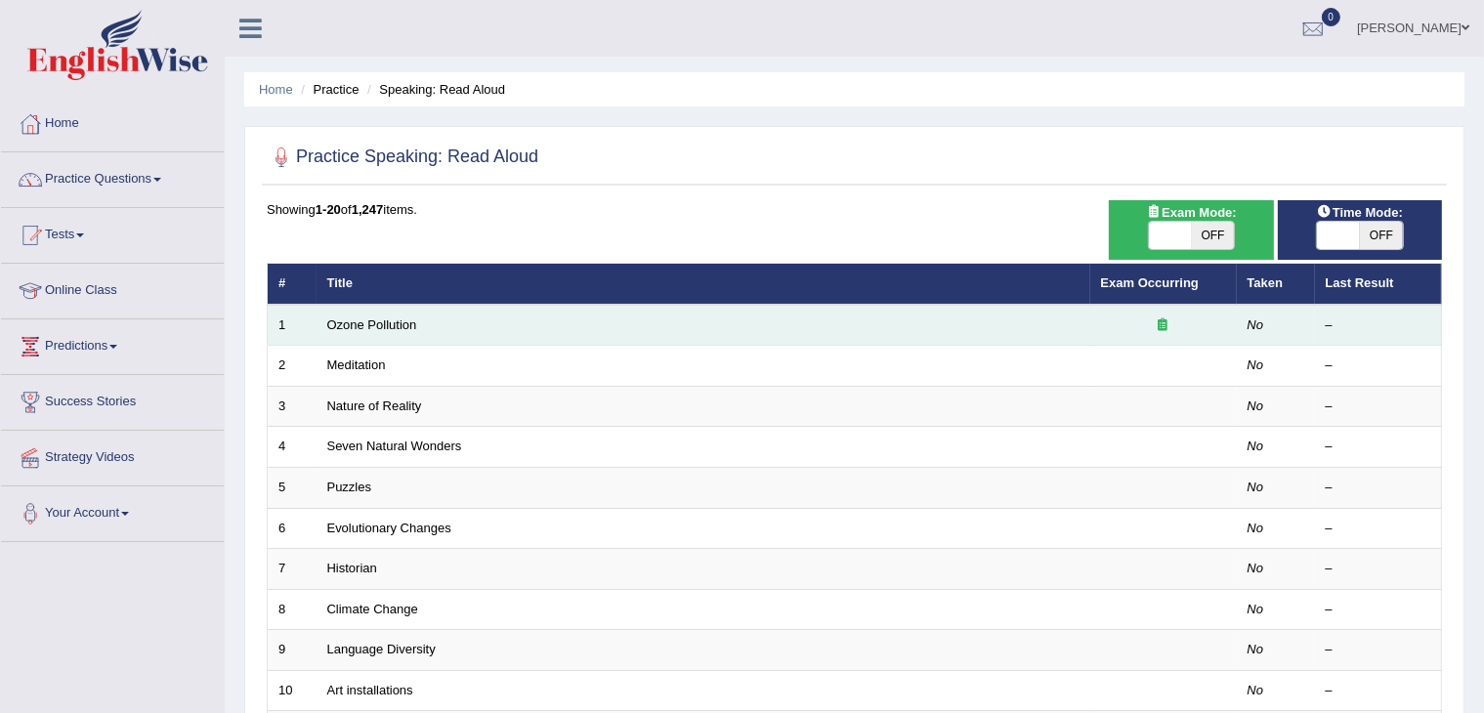
click at [1159, 321] on icon at bounding box center [1164, 324] width 10 height 13
click at [1165, 323] on icon at bounding box center [1164, 324] width 10 height 13
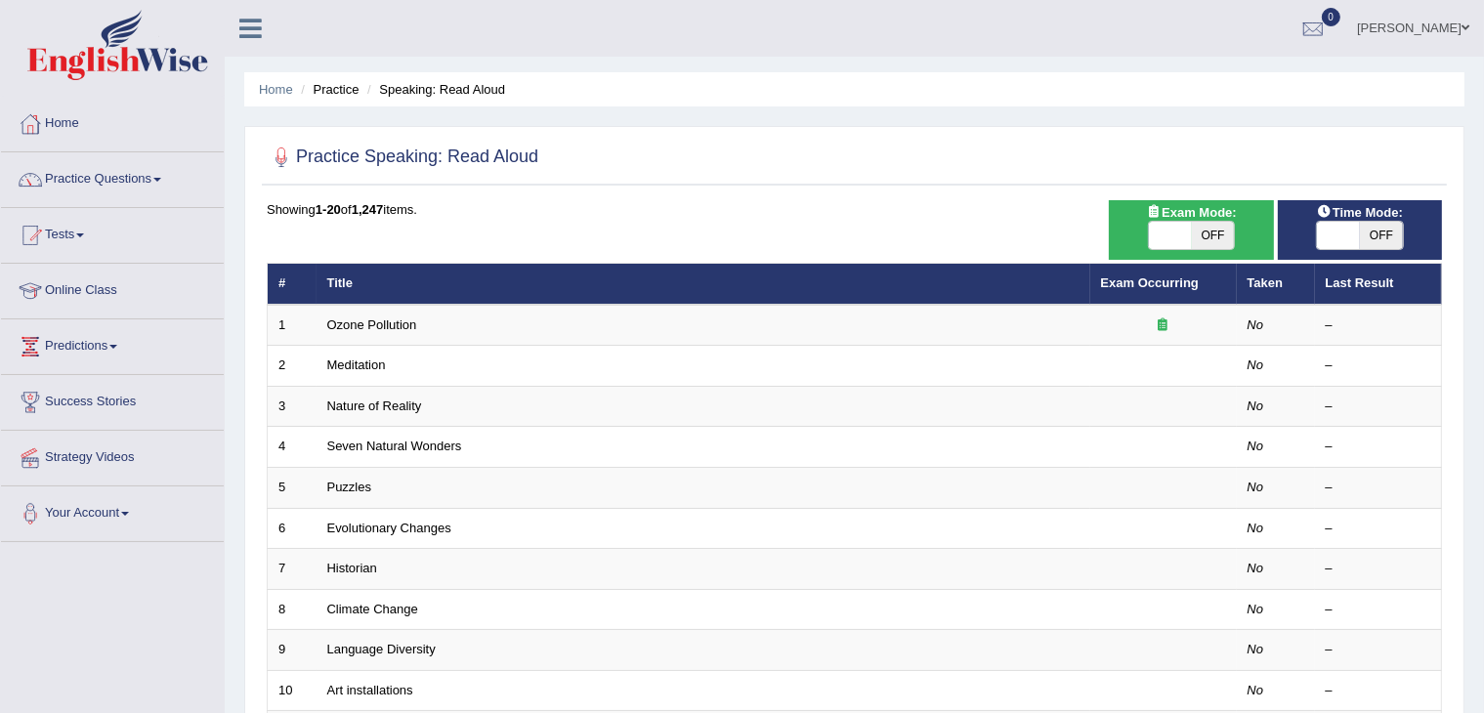
click at [1242, 297] on th "Taken" at bounding box center [1276, 284] width 78 height 41
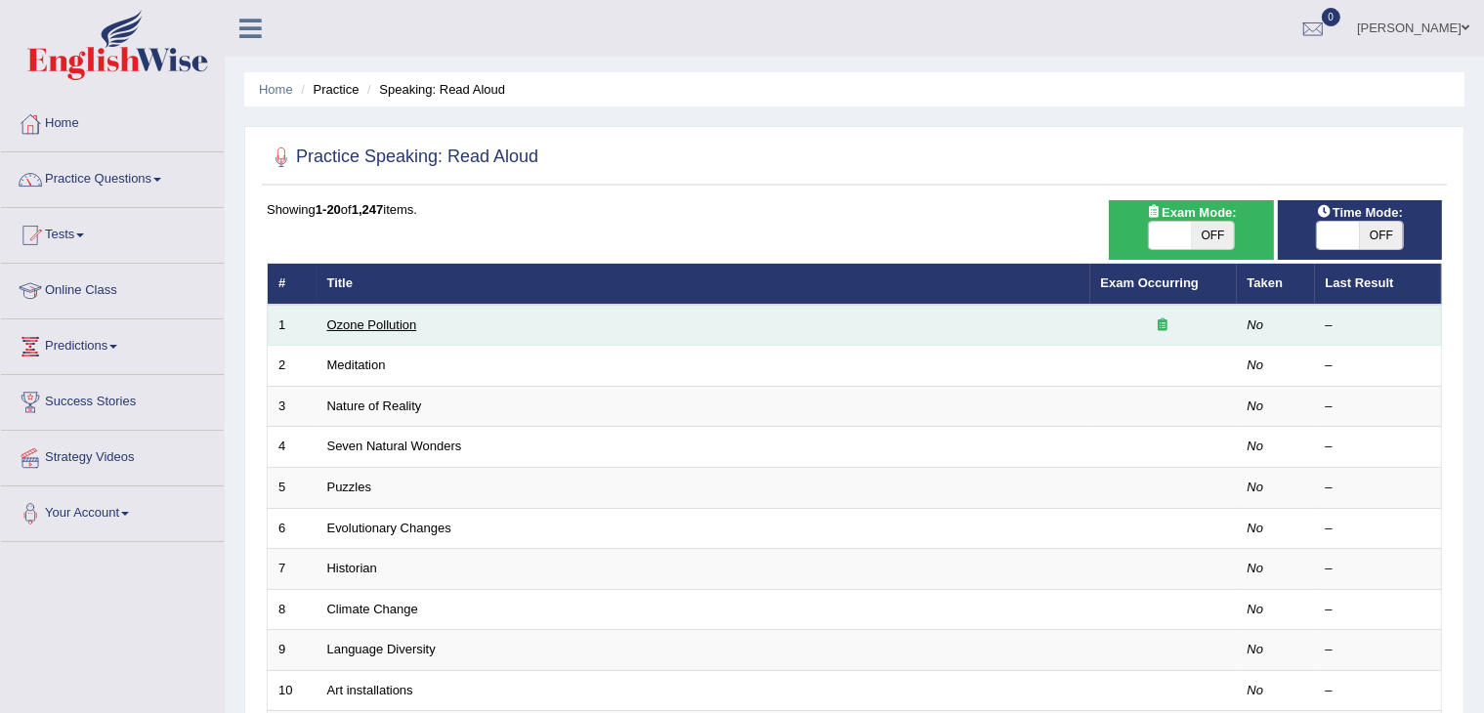
click at [360, 327] on link "Ozone Pollution" at bounding box center [372, 325] width 90 height 15
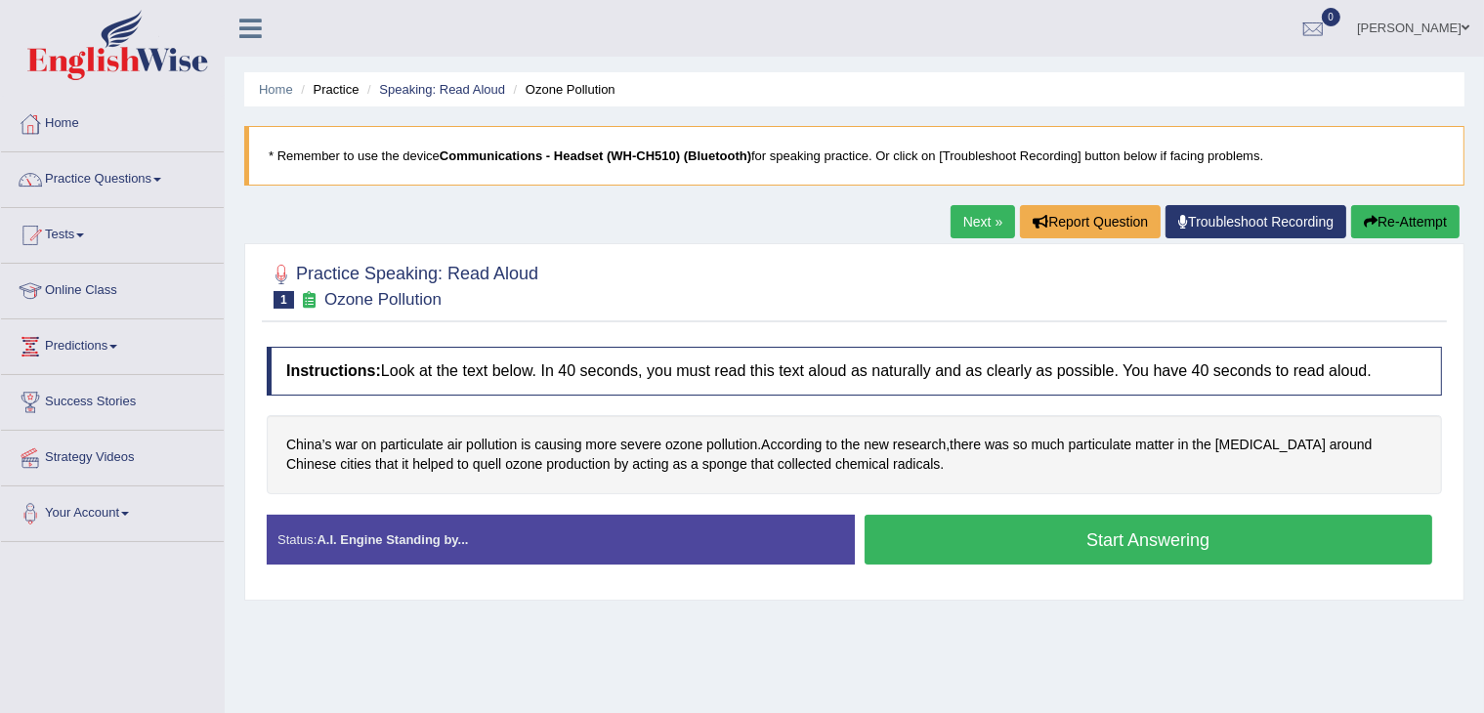
click at [994, 544] on button "Start Answering" at bounding box center [1149, 540] width 569 height 50
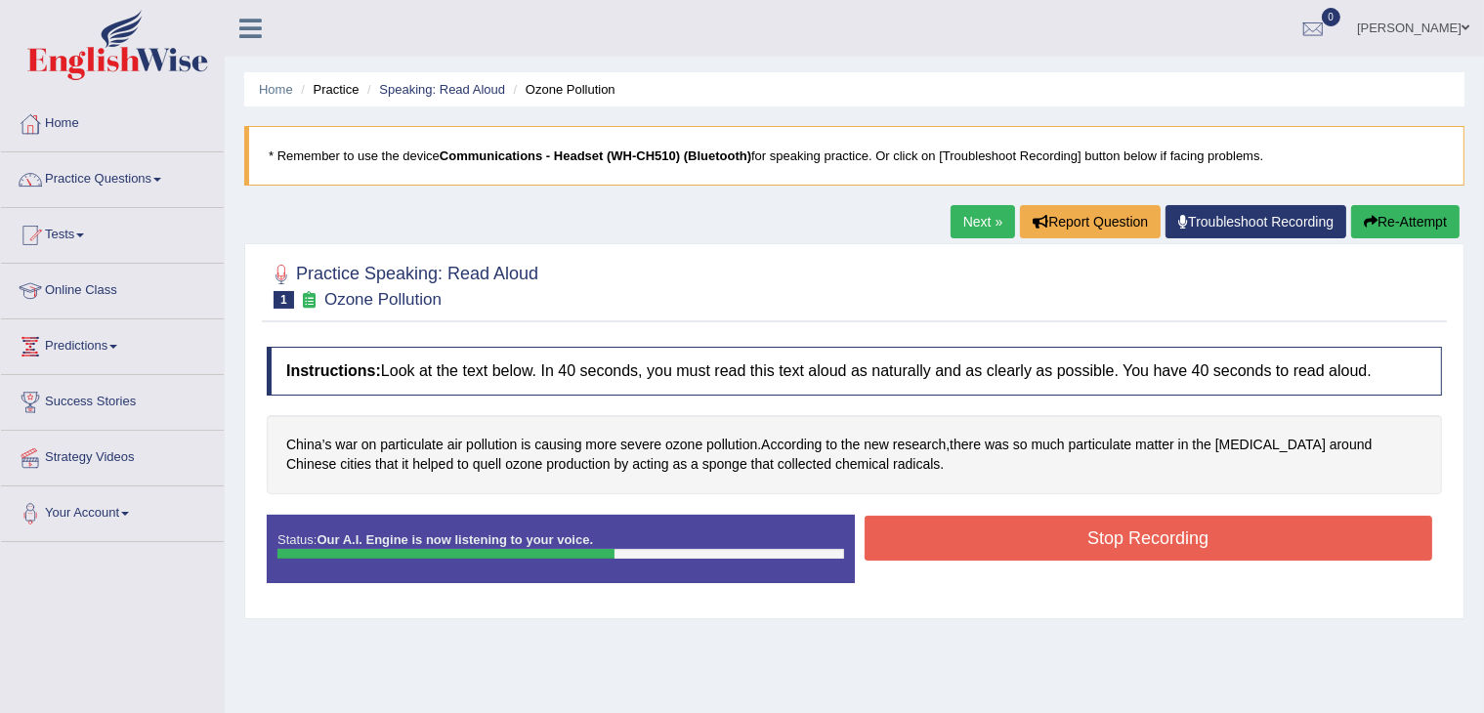
click at [994, 544] on button "Stop Recording" at bounding box center [1149, 538] width 569 height 45
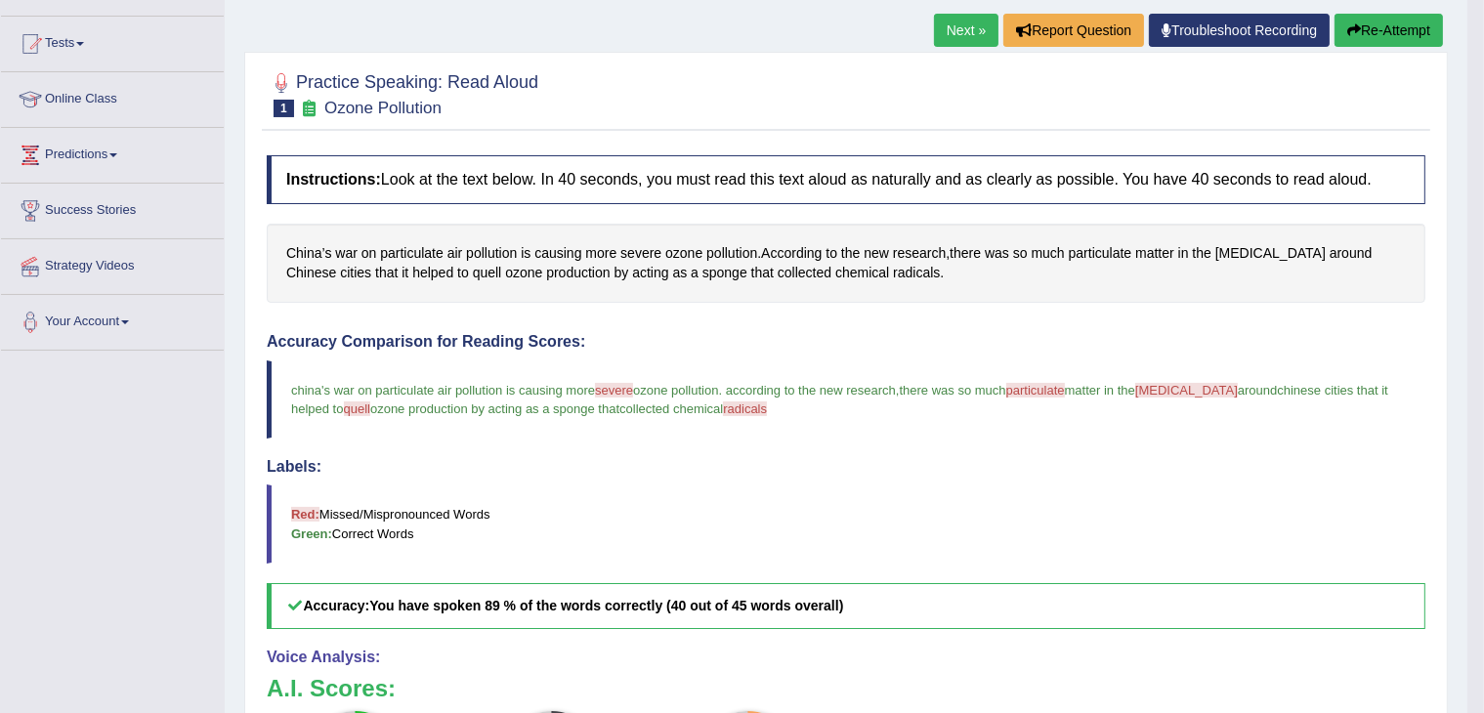
scroll to position [88, 0]
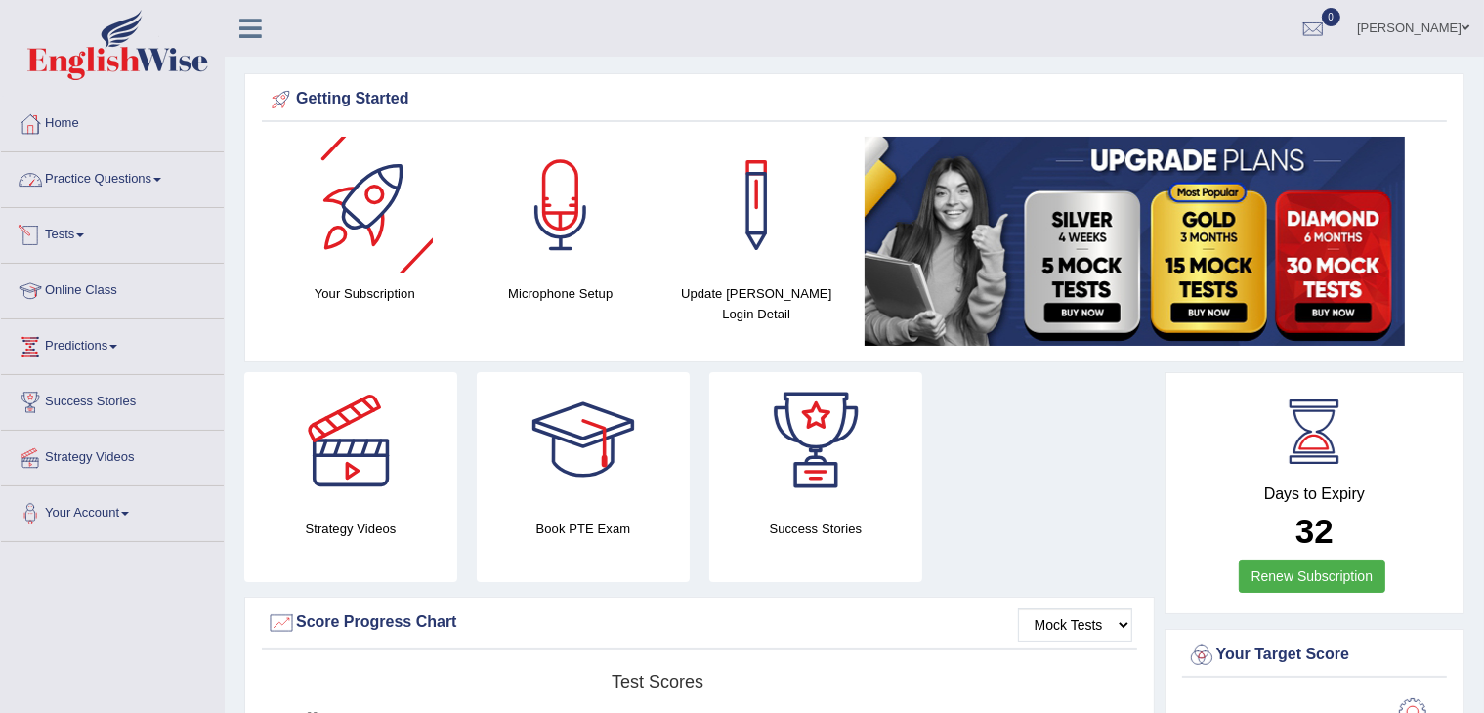
click at [109, 192] on link "Practice Questions" at bounding box center [112, 176] width 223 height 49
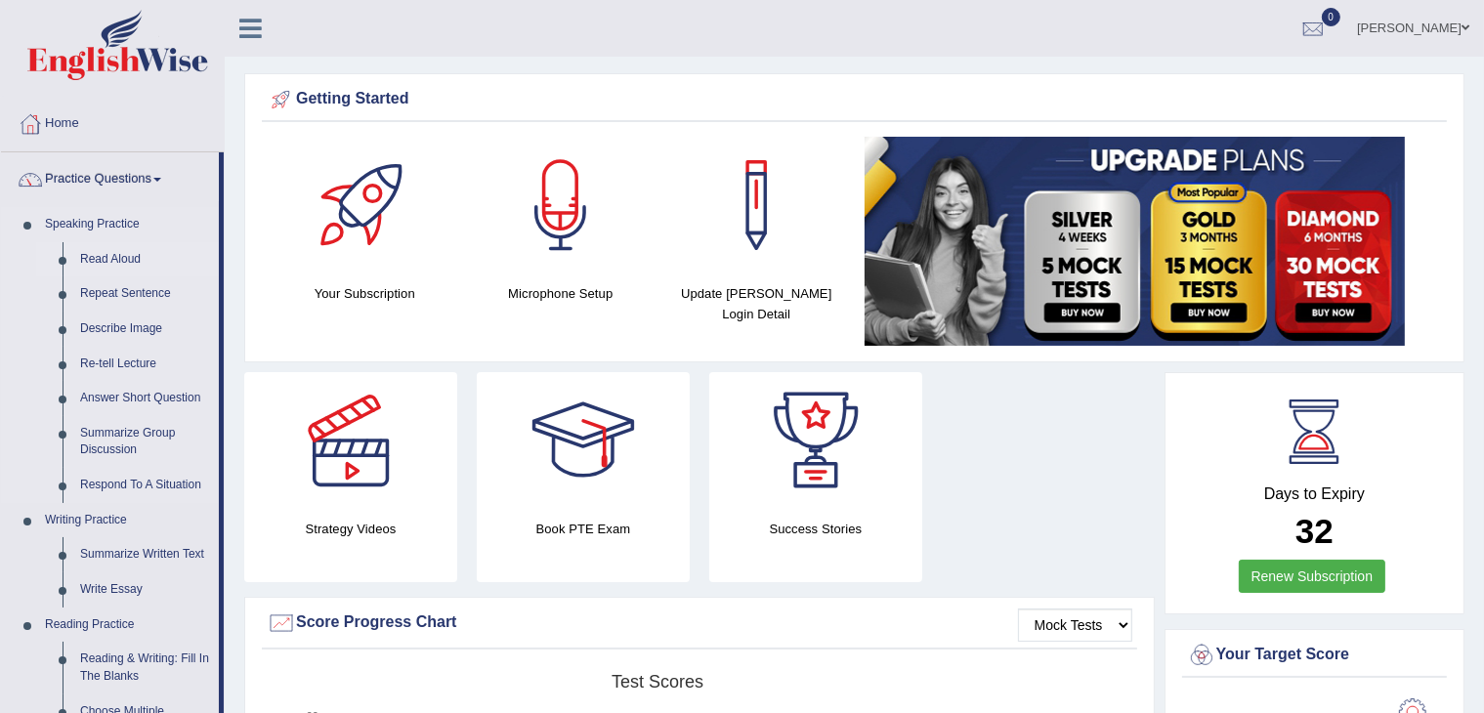
click at [113, 255] on link "Read Aloud" at bounding box center [145, 259] width 148 height 35
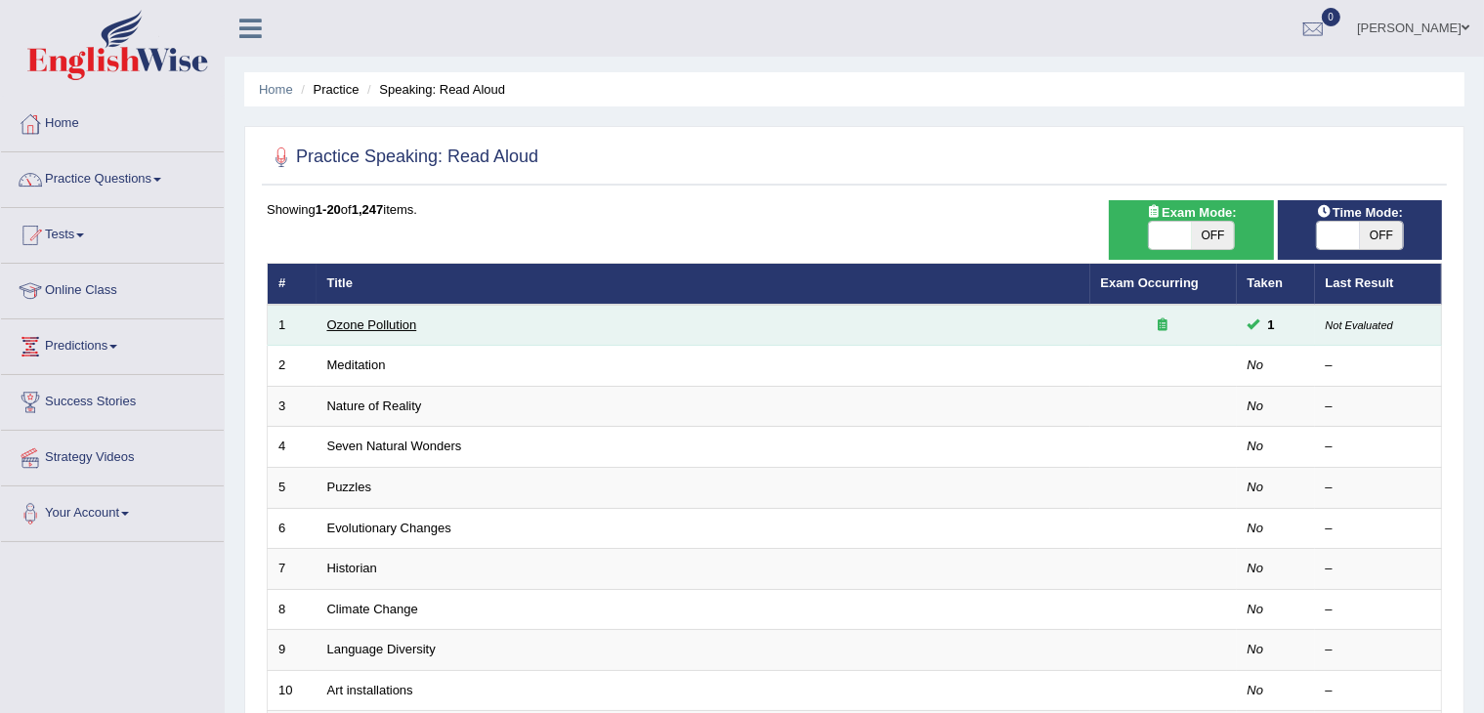
click at [355, 321] on link "Ozone Pollution" at bounding box center [372, 325] width 90 height 15
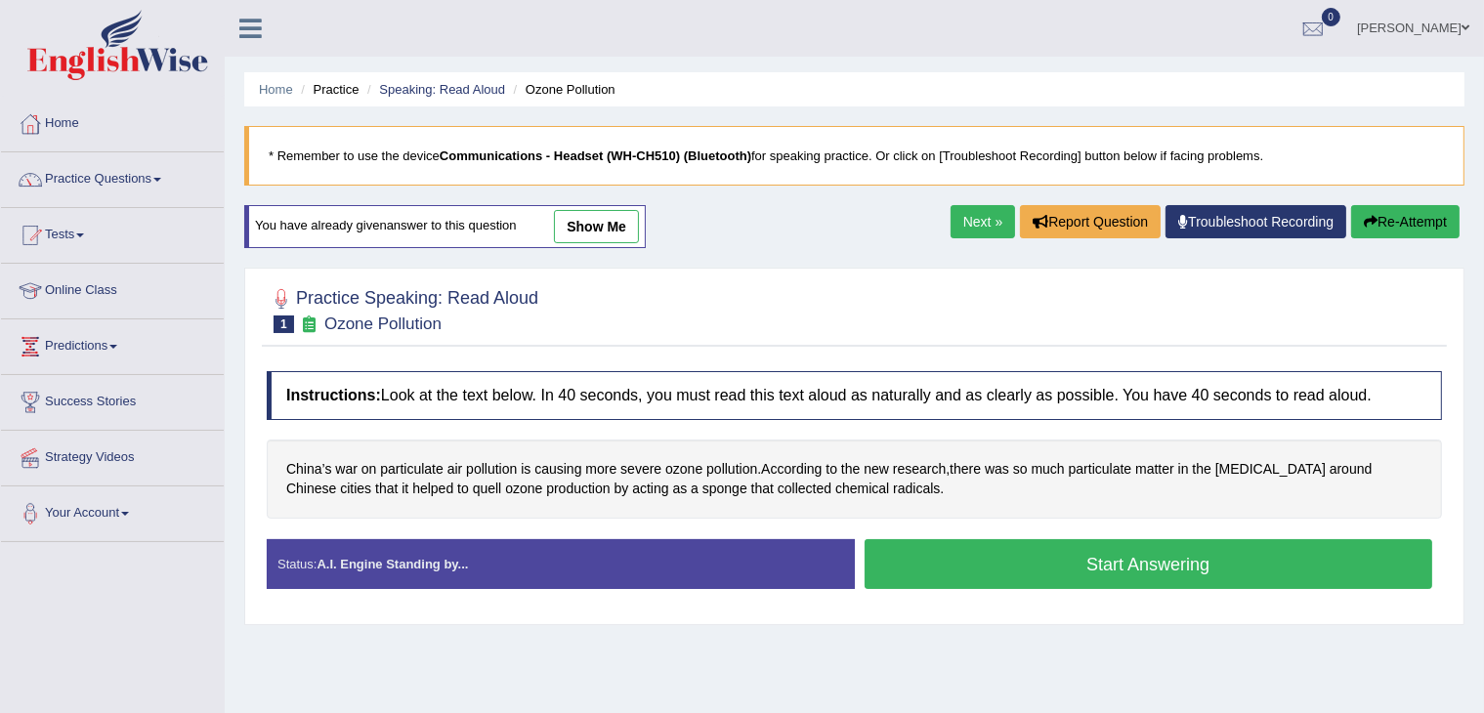
click at [987, 572] on button "Start Answering" at bounding box center [1149, 564] width 569 height 50
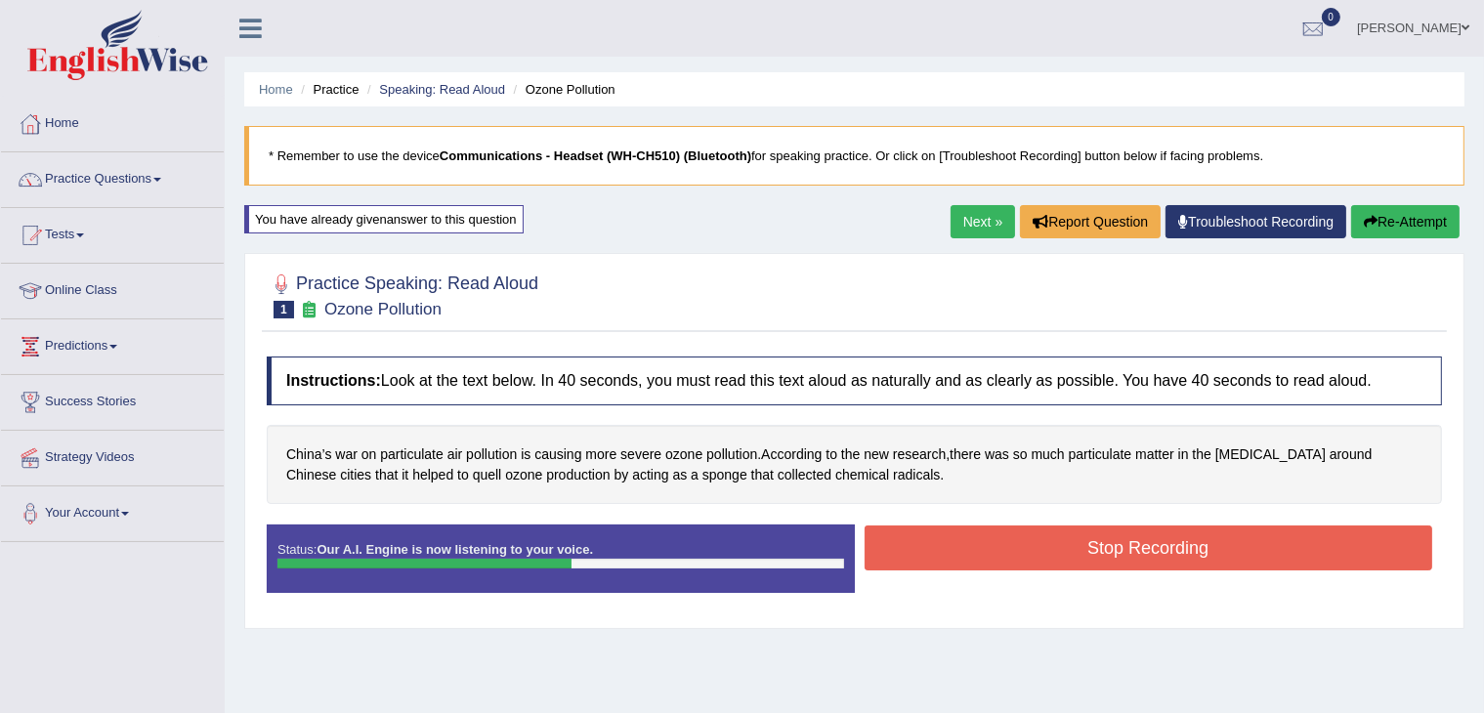
click at [991, 545] on button "Stop Recording" at bounding box center [1149, 548] width 569 height 45
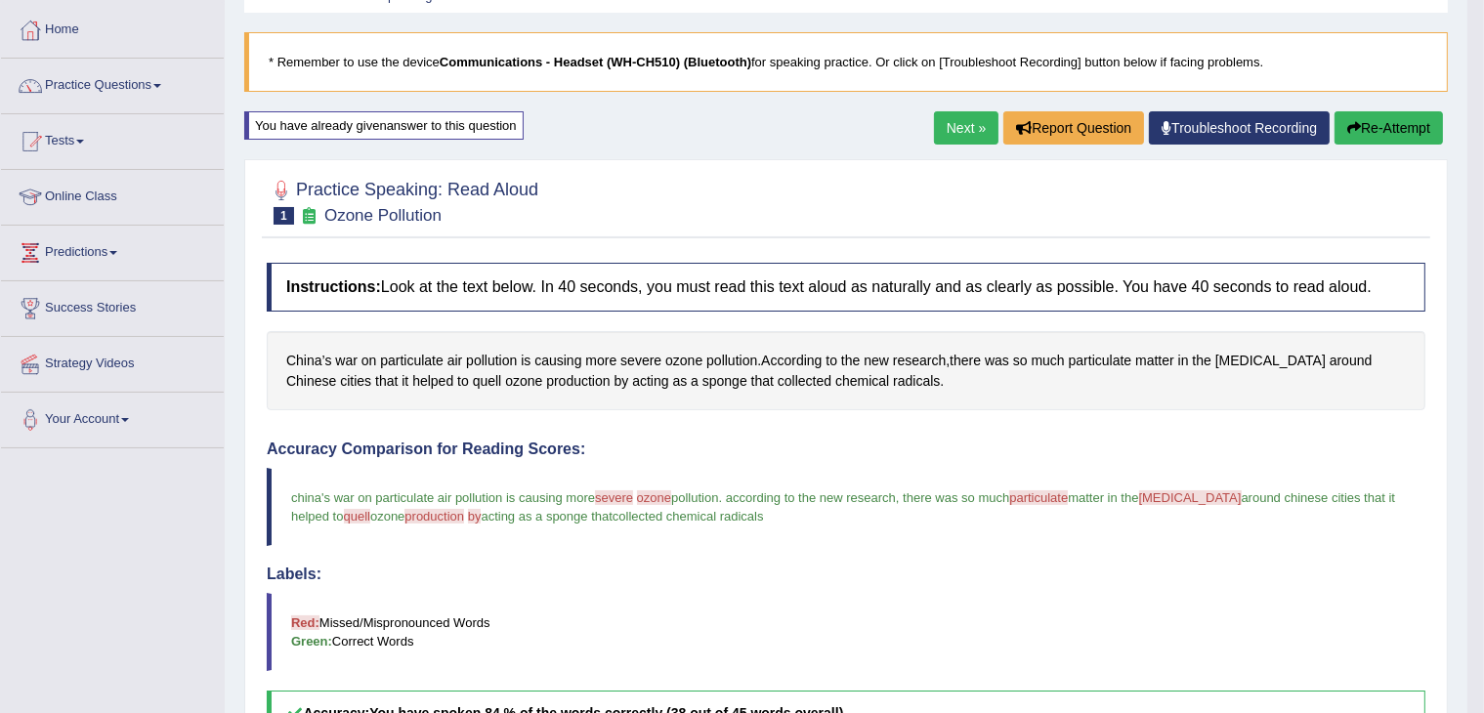
scroll to position [83, 0]
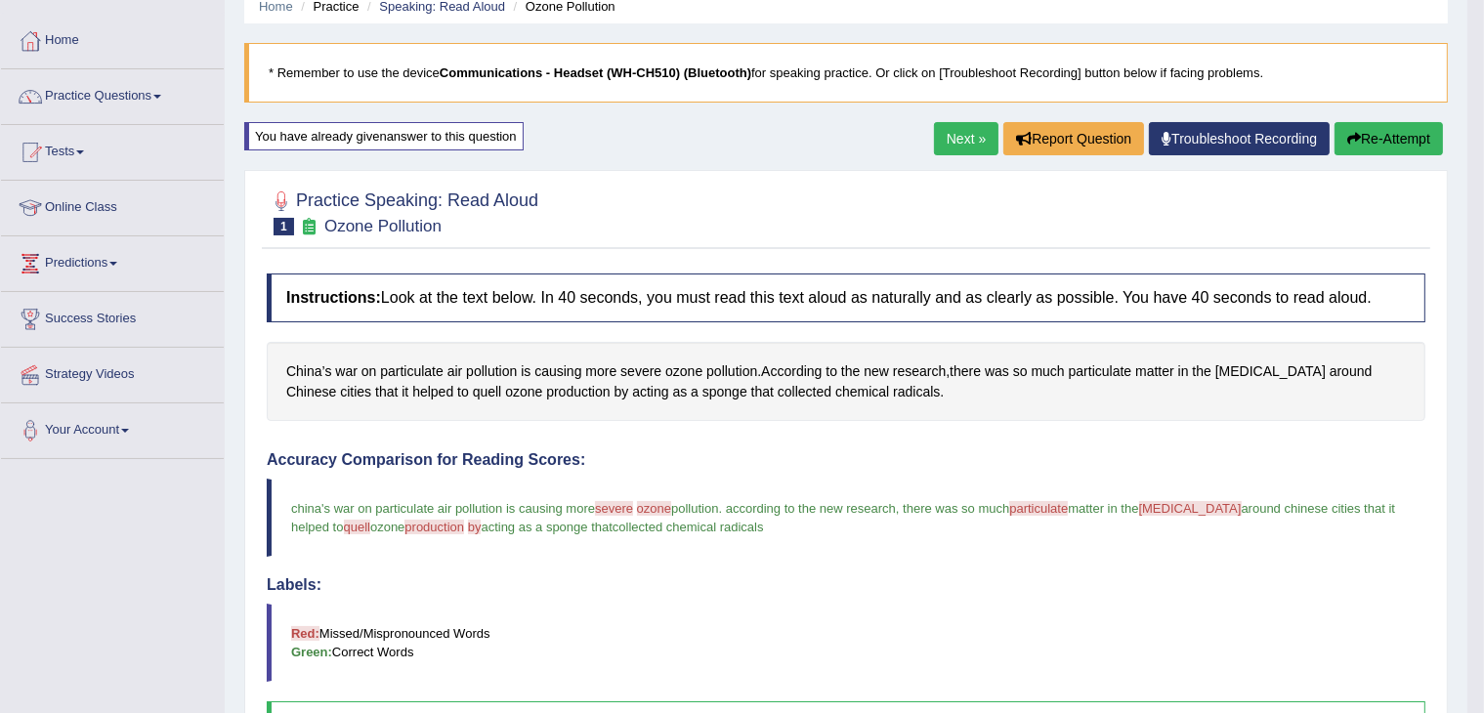
click at [1395, 140] on button "Re-Attempt" at bounding box center [1389, 138] width 108 height 33
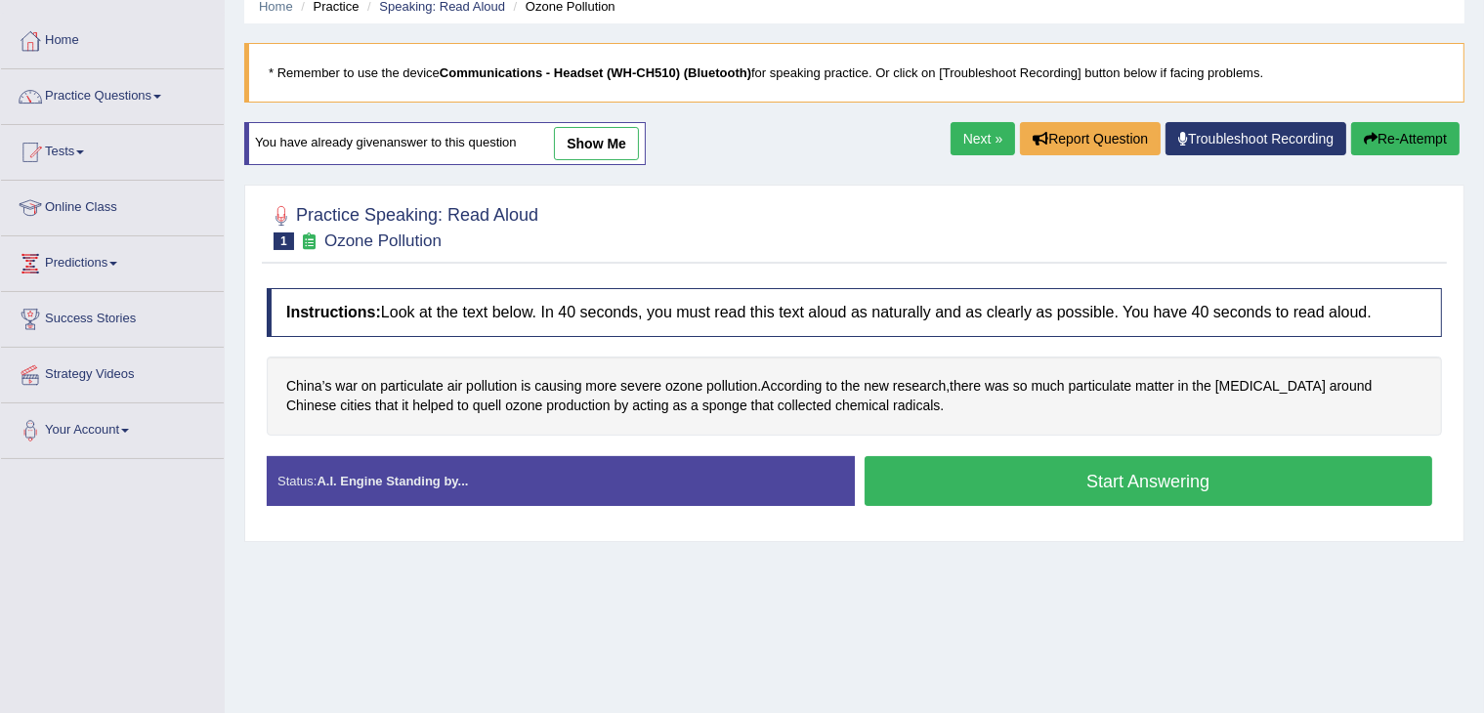
click at [1097, 477] on button "Start Answering" at bounding box center [1149, 481] width 569 height 50
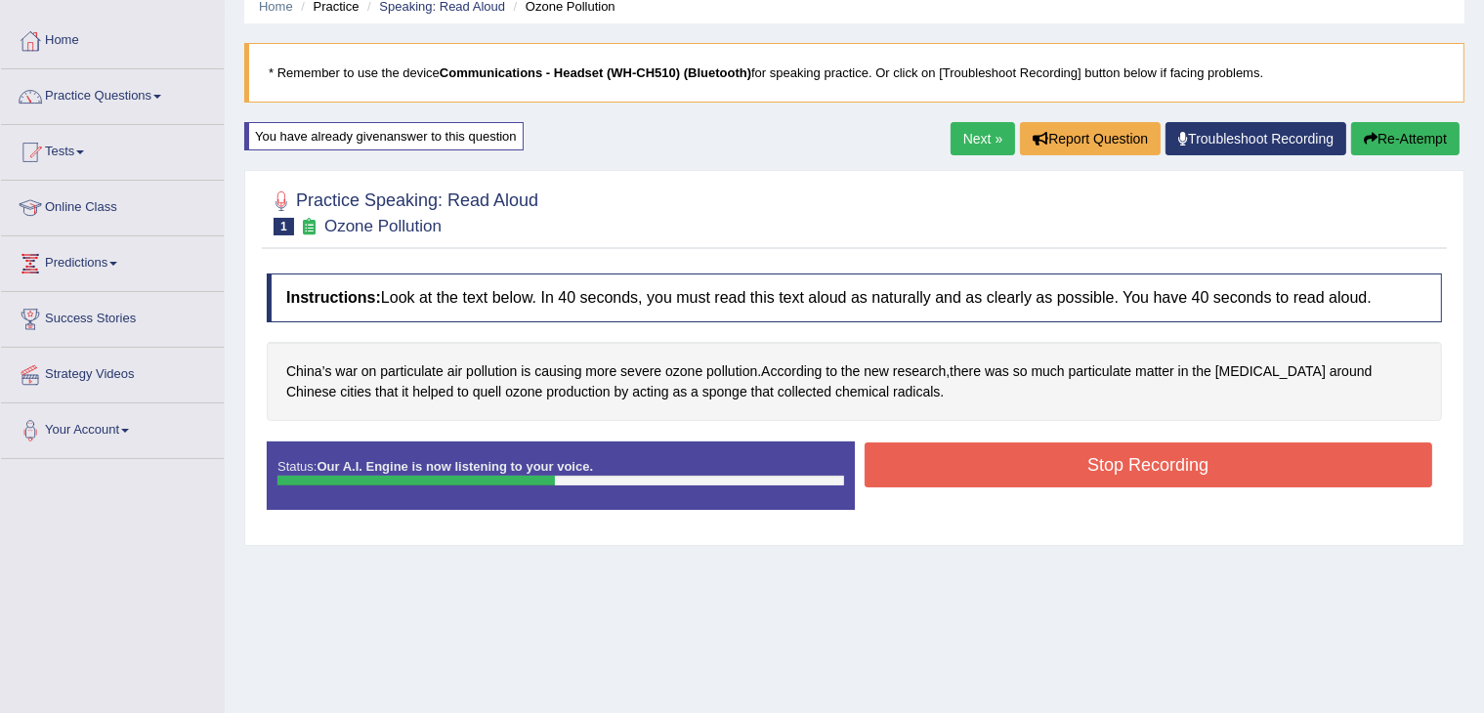
click at [1097, 477] on button "Stop Recording" at bounding box center [1149, 465] width 569 height 45
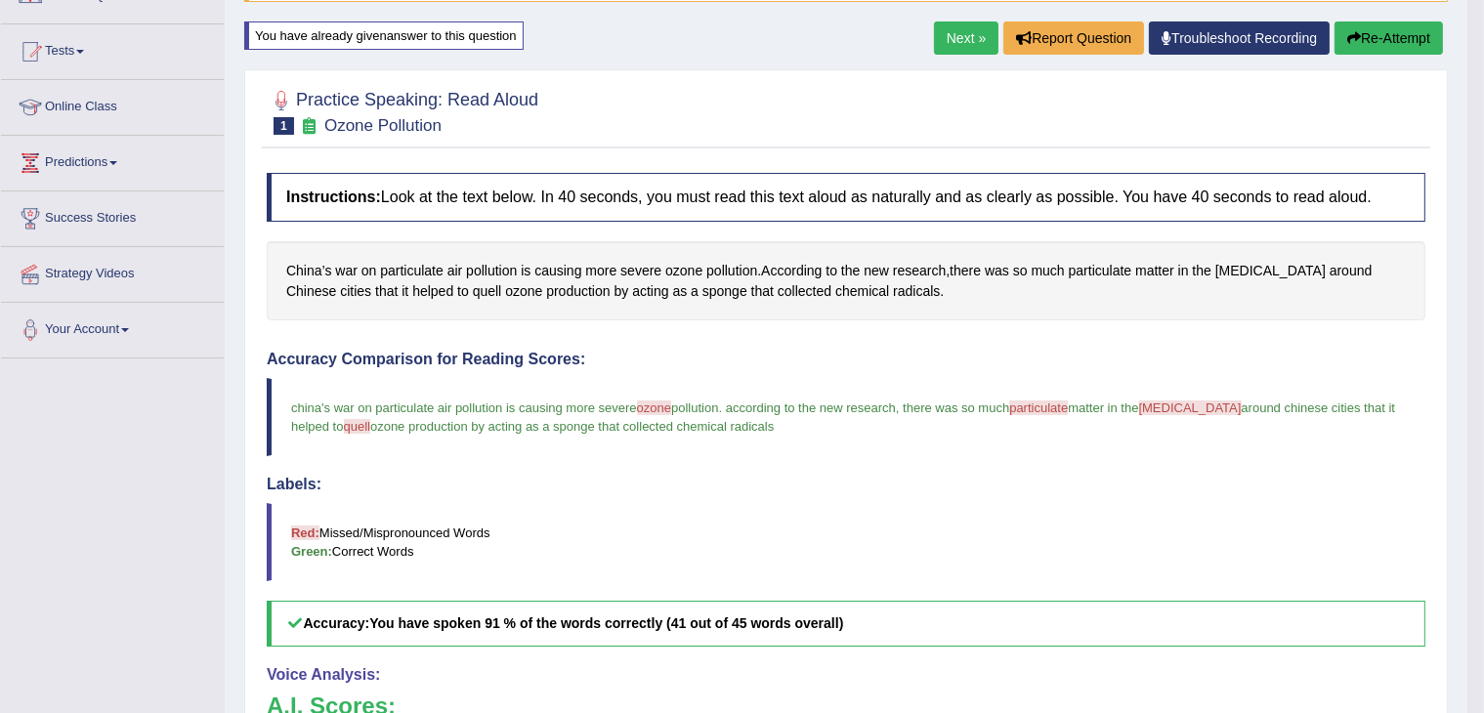
scroll to position [173, 0]
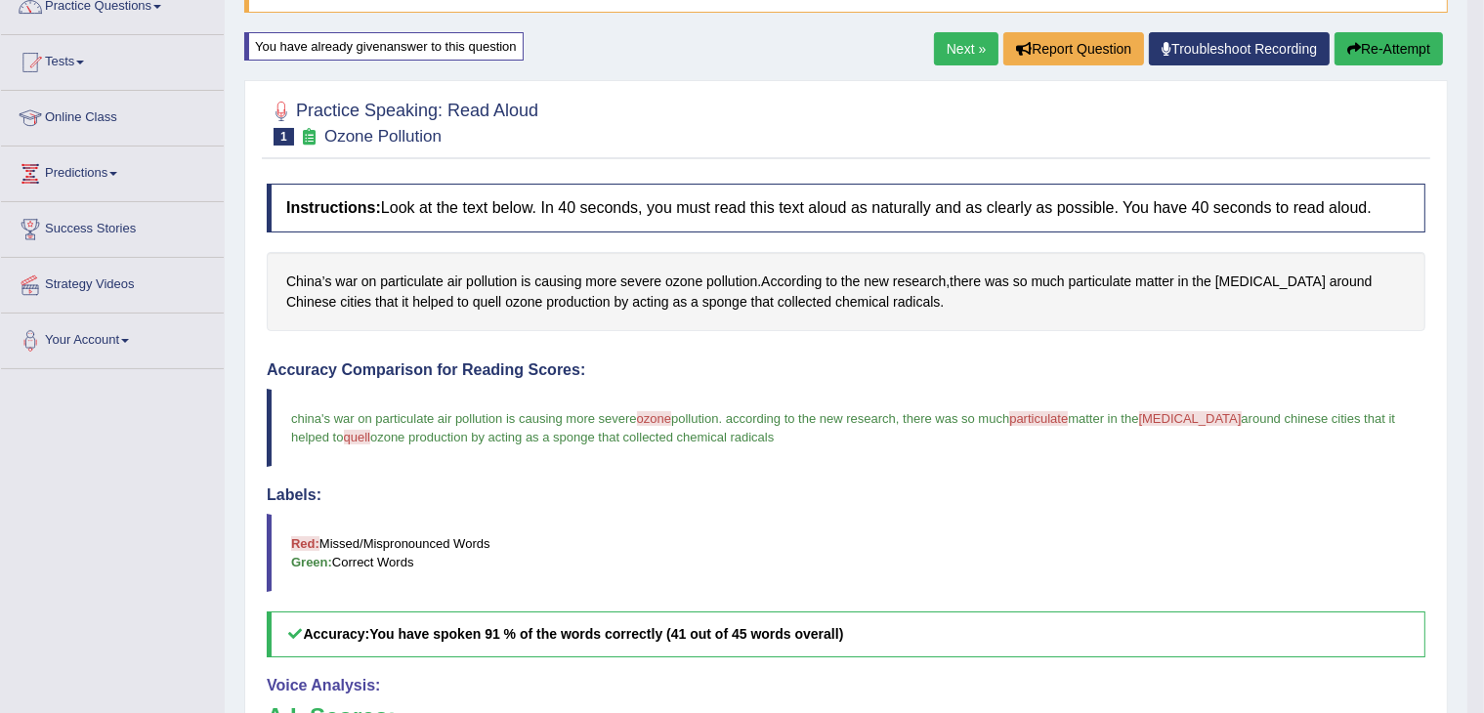
click at [1389, 53] on button "Re-Attempt" at bounding box center [1389, 48] width 108 height 33
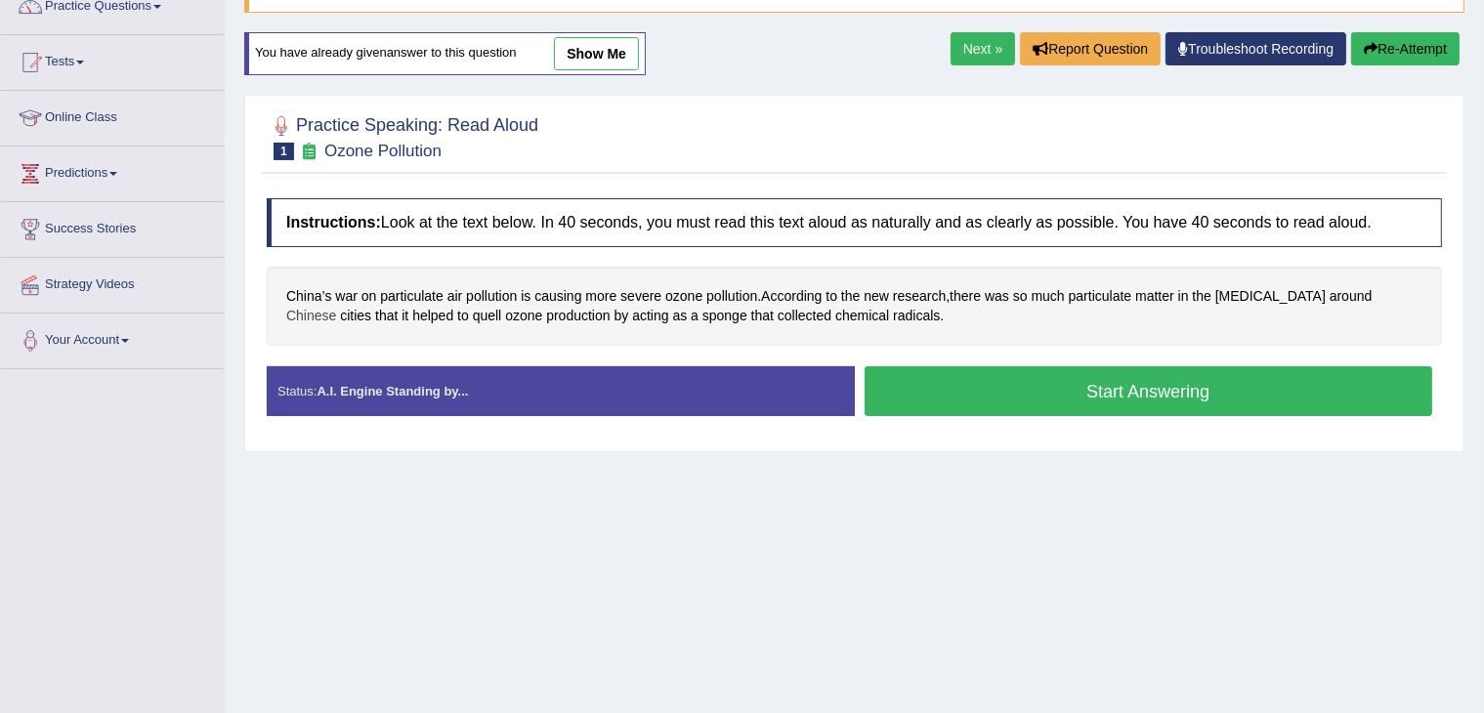
scroll to position [173, 0]
click at [936, 408] on button "Start Answering" at bounding box center [1149, 391] width 569 height 50
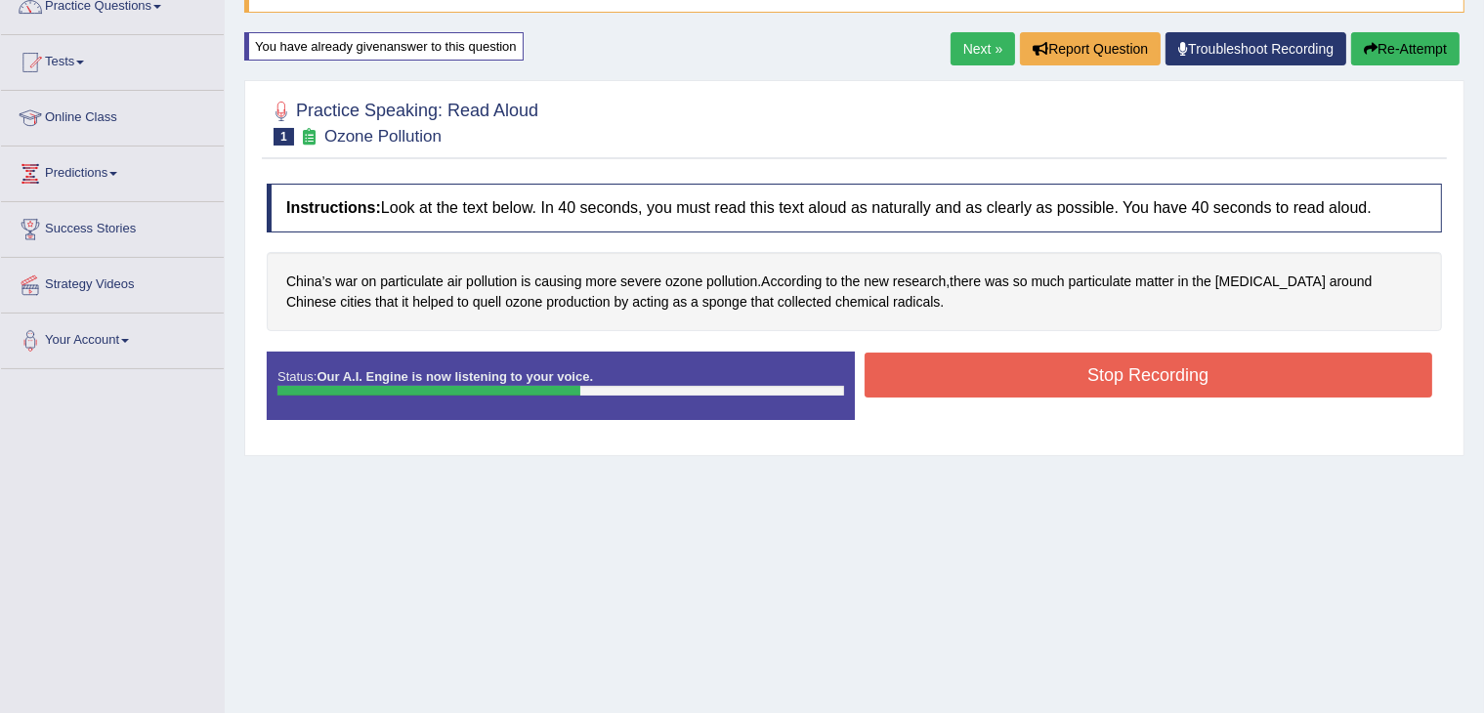
click at [971, 375] on button "Stop Recording" at bounding box center [1149, 375] width 569 height 45
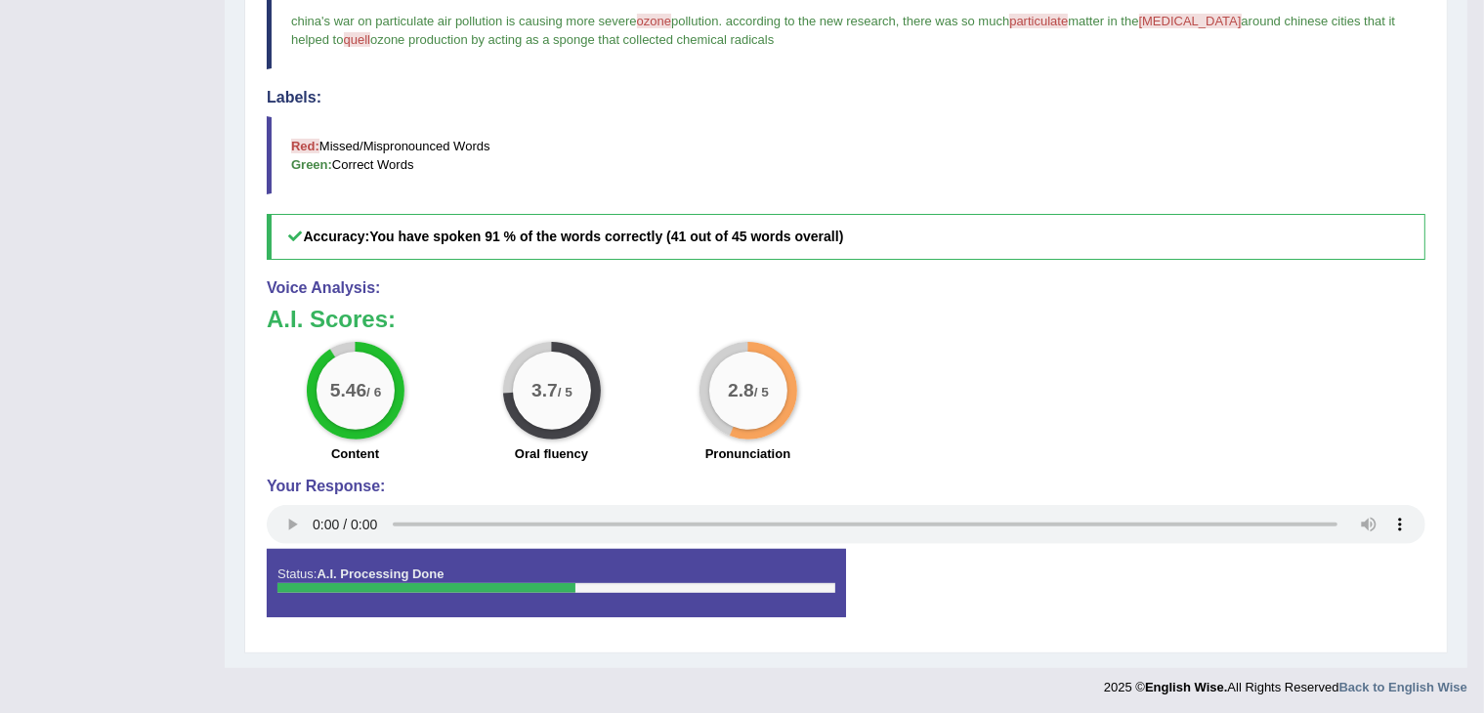
scroll to position [572, 0]
click at [447, 590] on div "Status: A.I. Processing Done" at bounding box center [556, 582] width 579 height 68
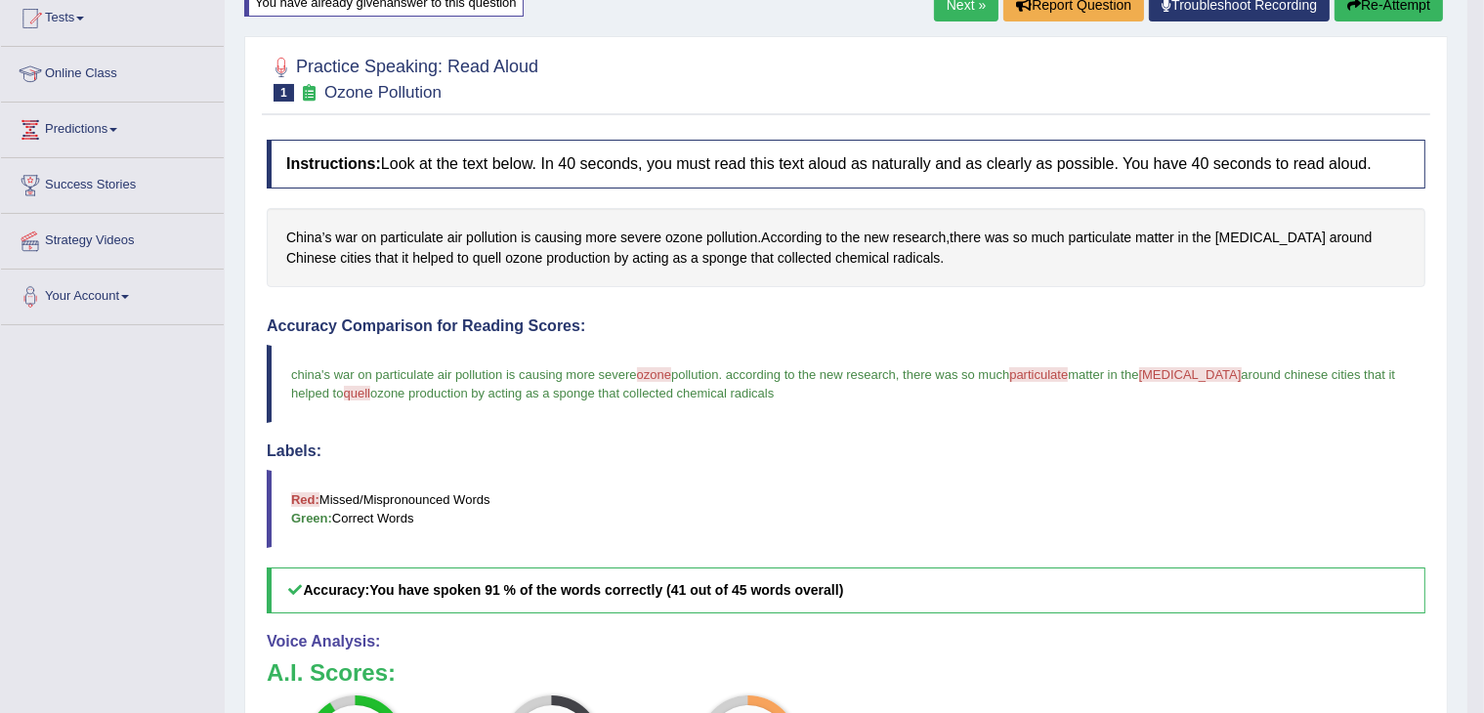
scroll to position [138, 0]
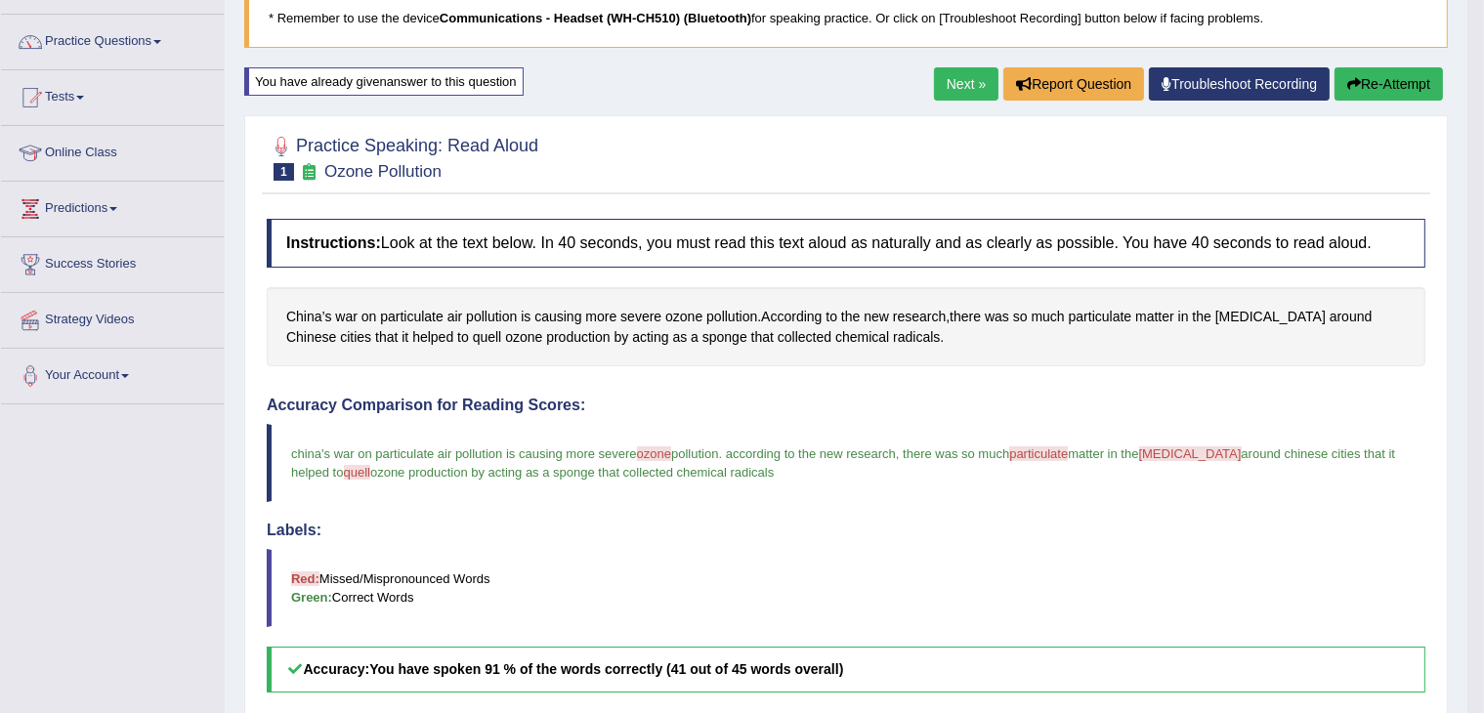
click at [1374, 91] on button "Re-Attempt" at bounding box center [1389, 83] width 108 height 33
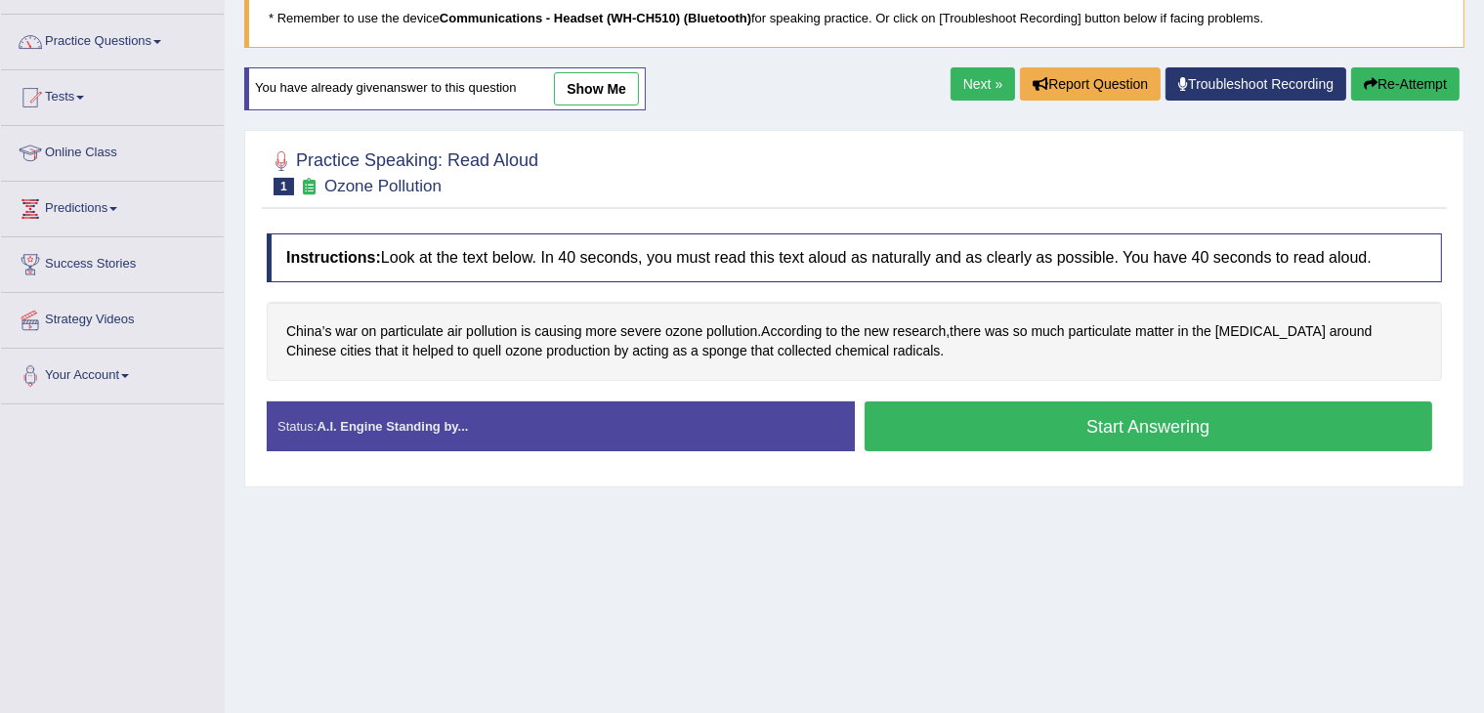
click at [989, 435] on button "Start Answering" at bounding box center [1149, 427] width 569 height 50
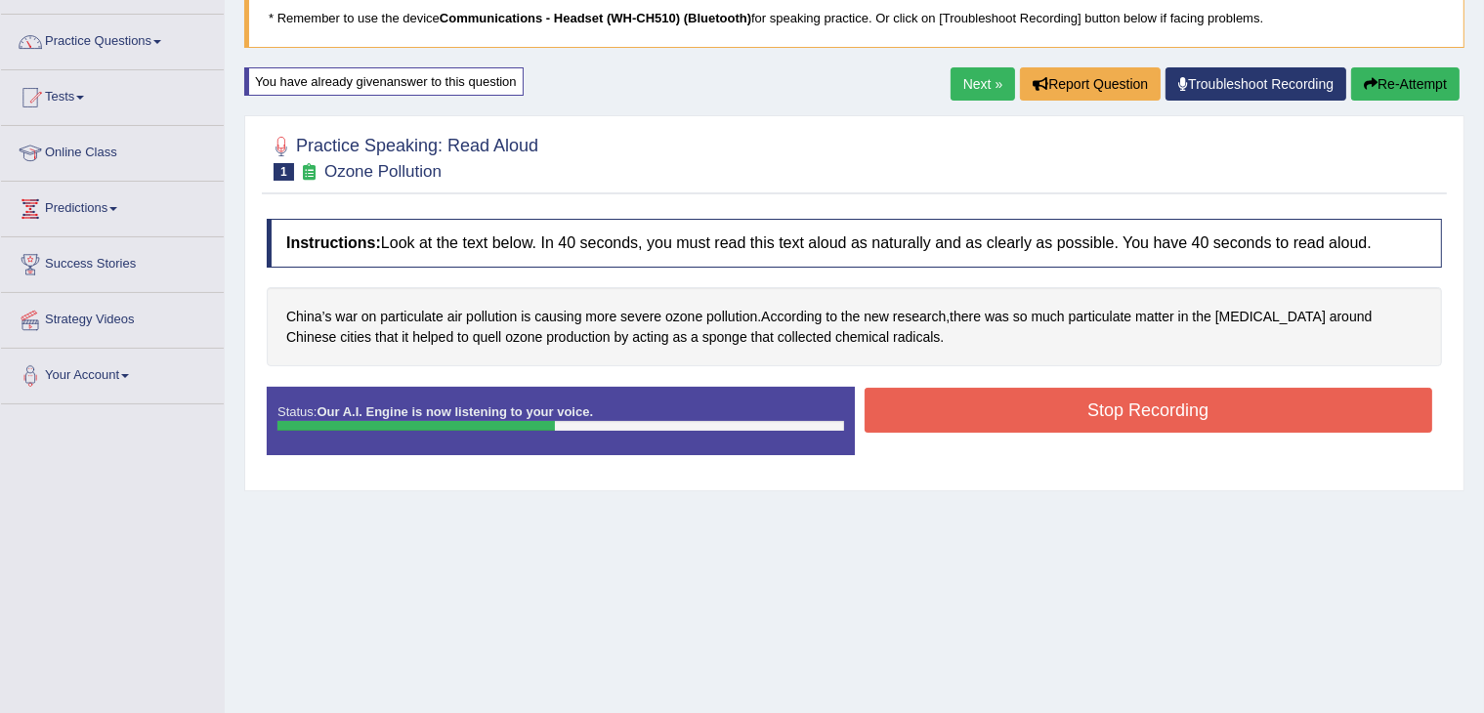
click at [989, 405] on button "Stop Recording" at bounding box center [1149, 410] width 569 height 45
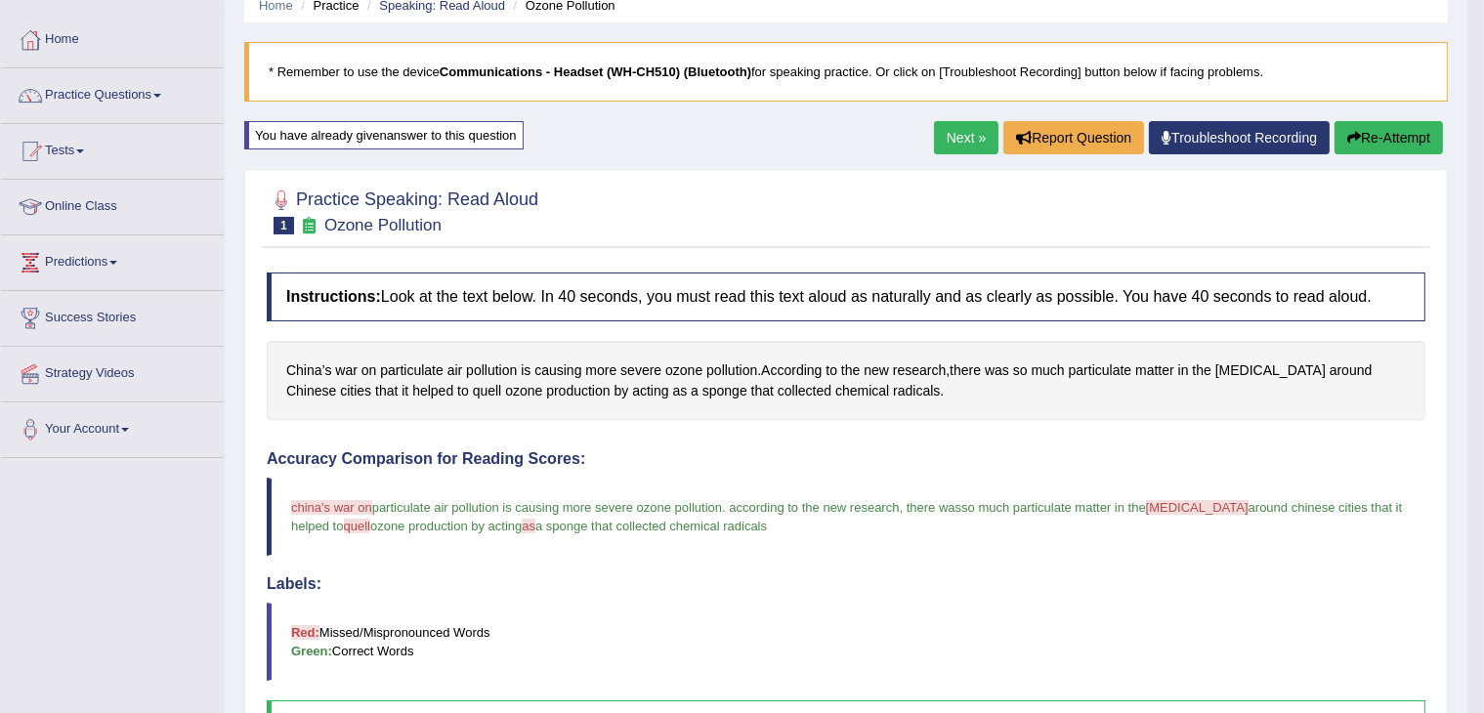
scroll to position [83, 0]
click at [1369, 139] on button "Re-Attempt" at bounding box center [1389, 138] width 108 height 33
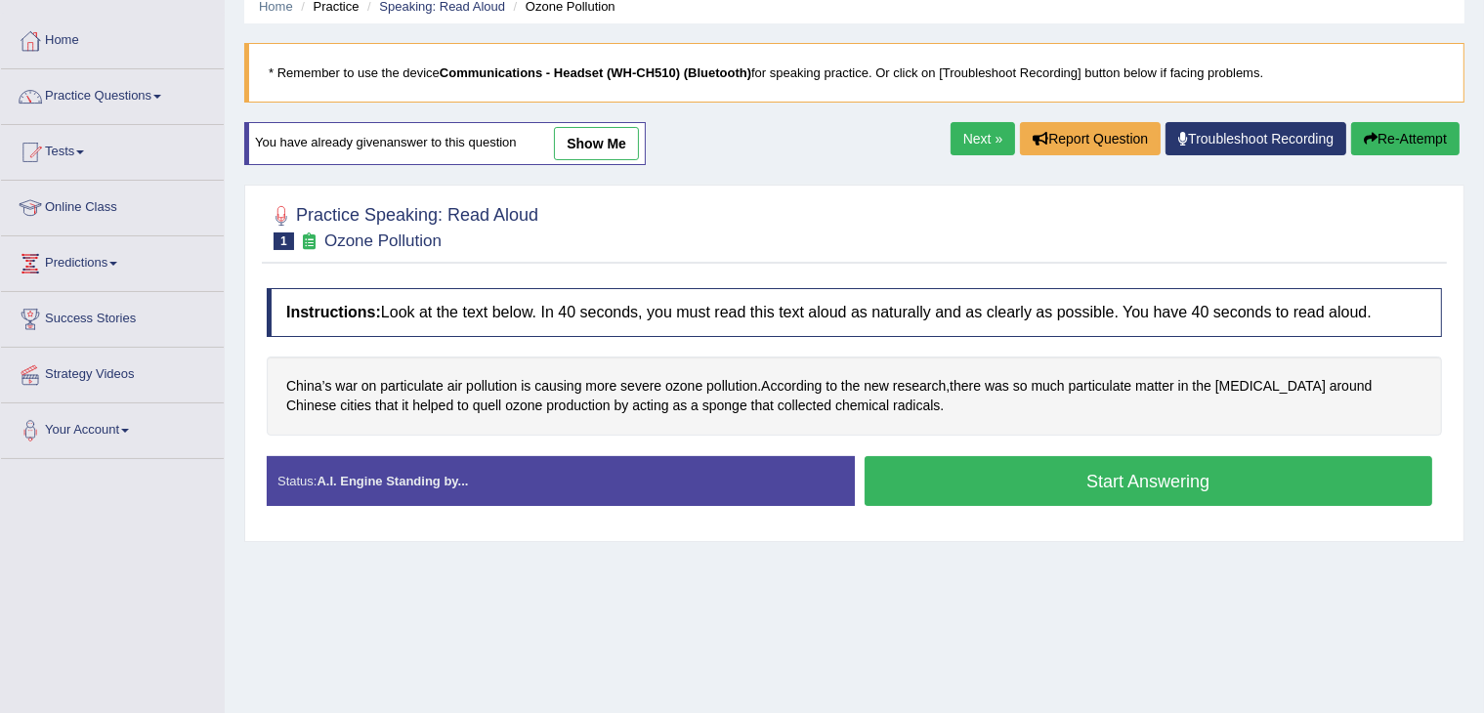
click at [1165, 482] on button "Start Answering" at bounding box center [1149, 481] width 569 height 50
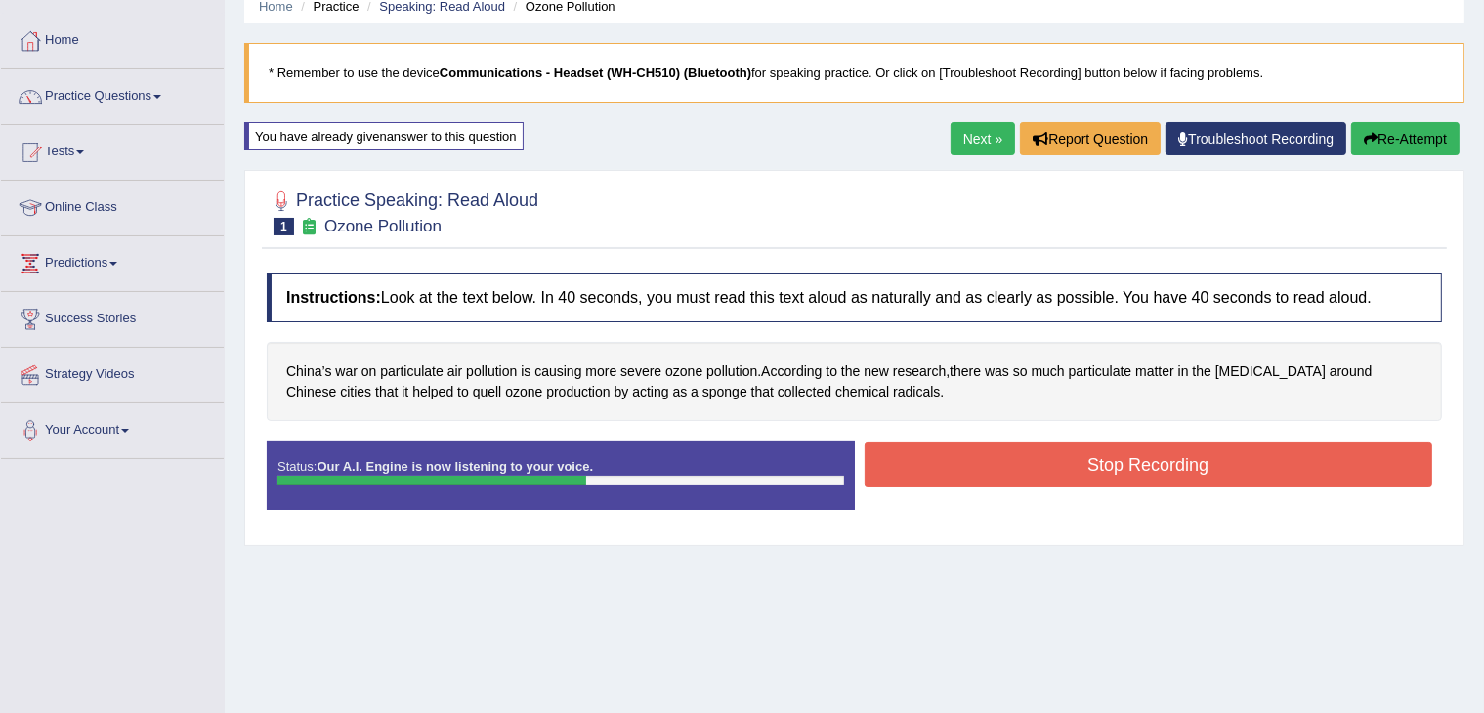
click at [1162, 461] on button "Stop Recording" at bounding box center [1149, 465] width 569 height 45
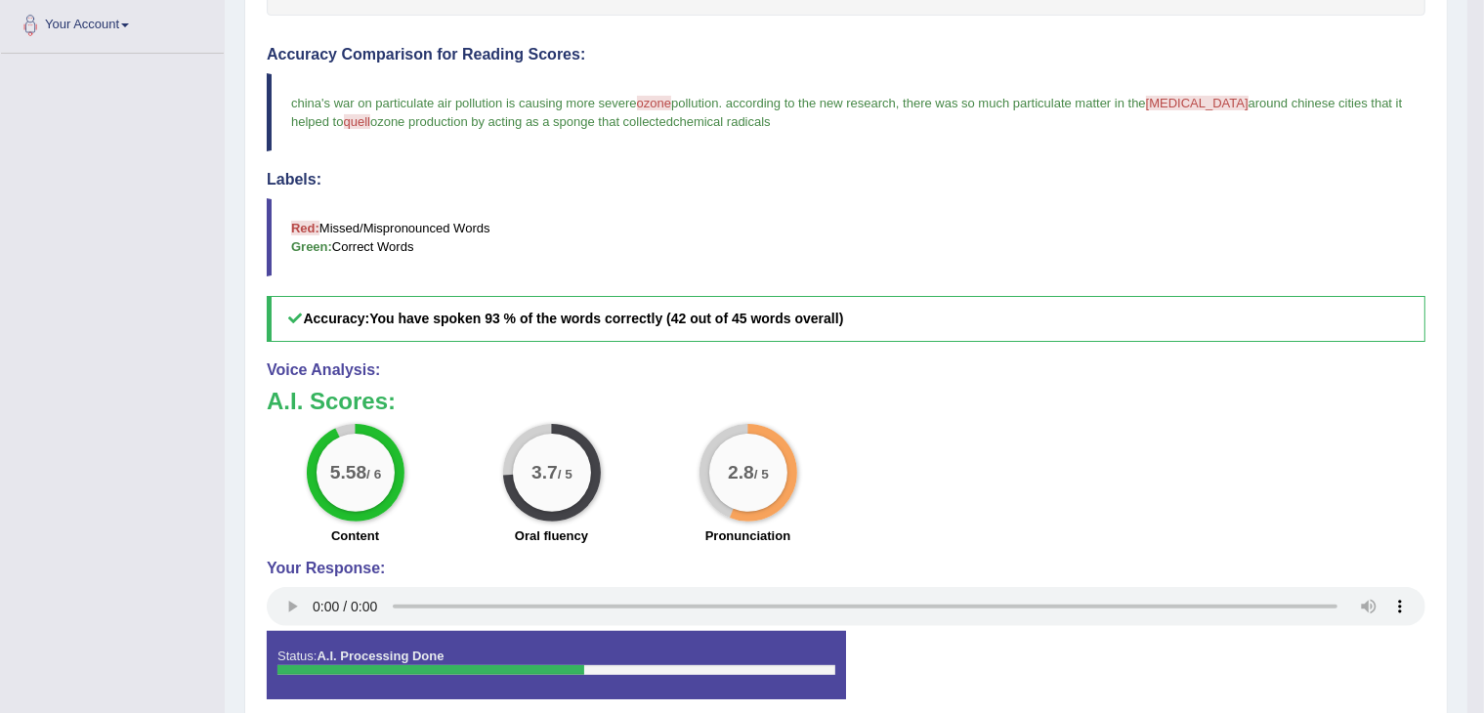
scroll to position [572, 0]
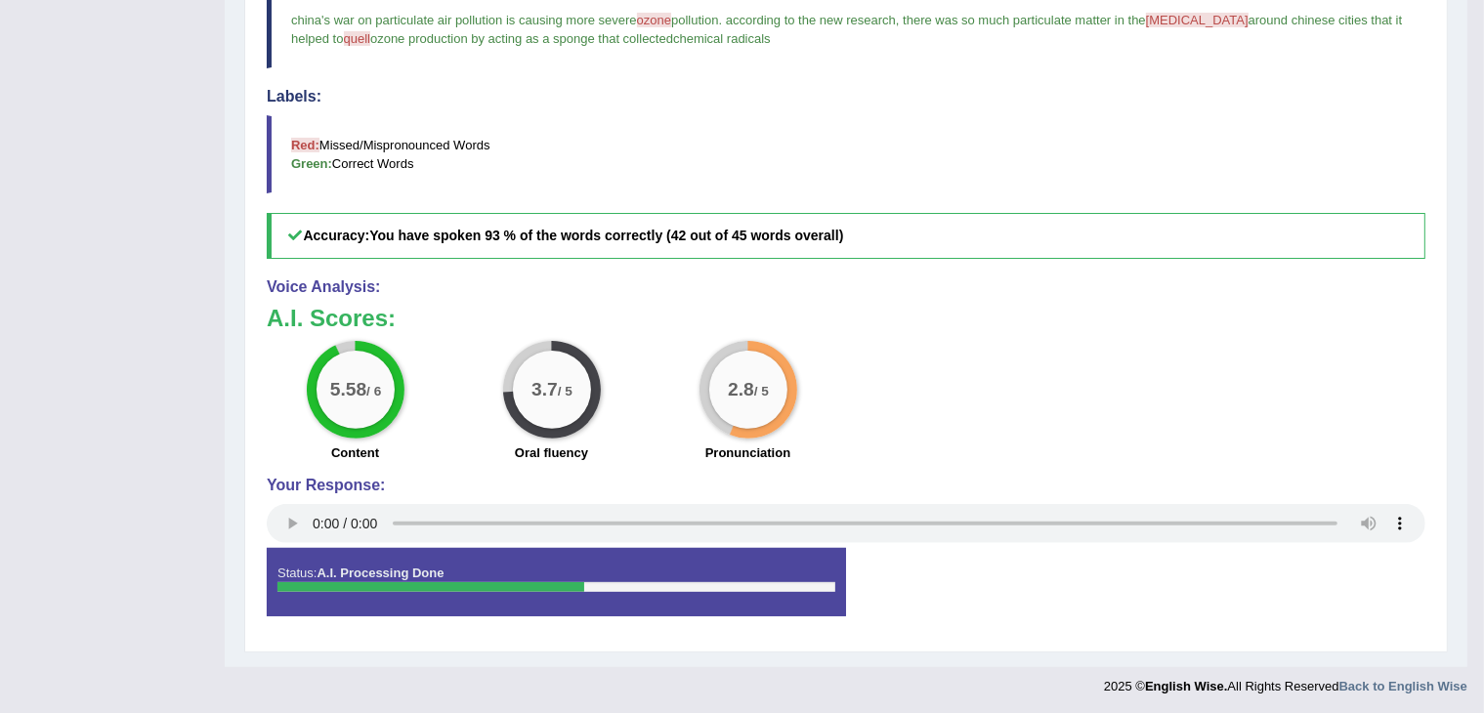
click at [494, 560] on div "Status: A.I. Processing Done" at bounding box center [556, 582] width 579 height 68
drag, startPoint x: 494, startPoint y: 560, endPoint x: 481, endPoint y: 610, distance: 51.7
click at [481, 610] on div "Status: A.I. Processing Done" at bounding box center [556, 582] width 579 height 68
drag, startPoint x: 481, startPoint y: 610, endPoint x: 1131, endPoint y: 297, distance: 721.8
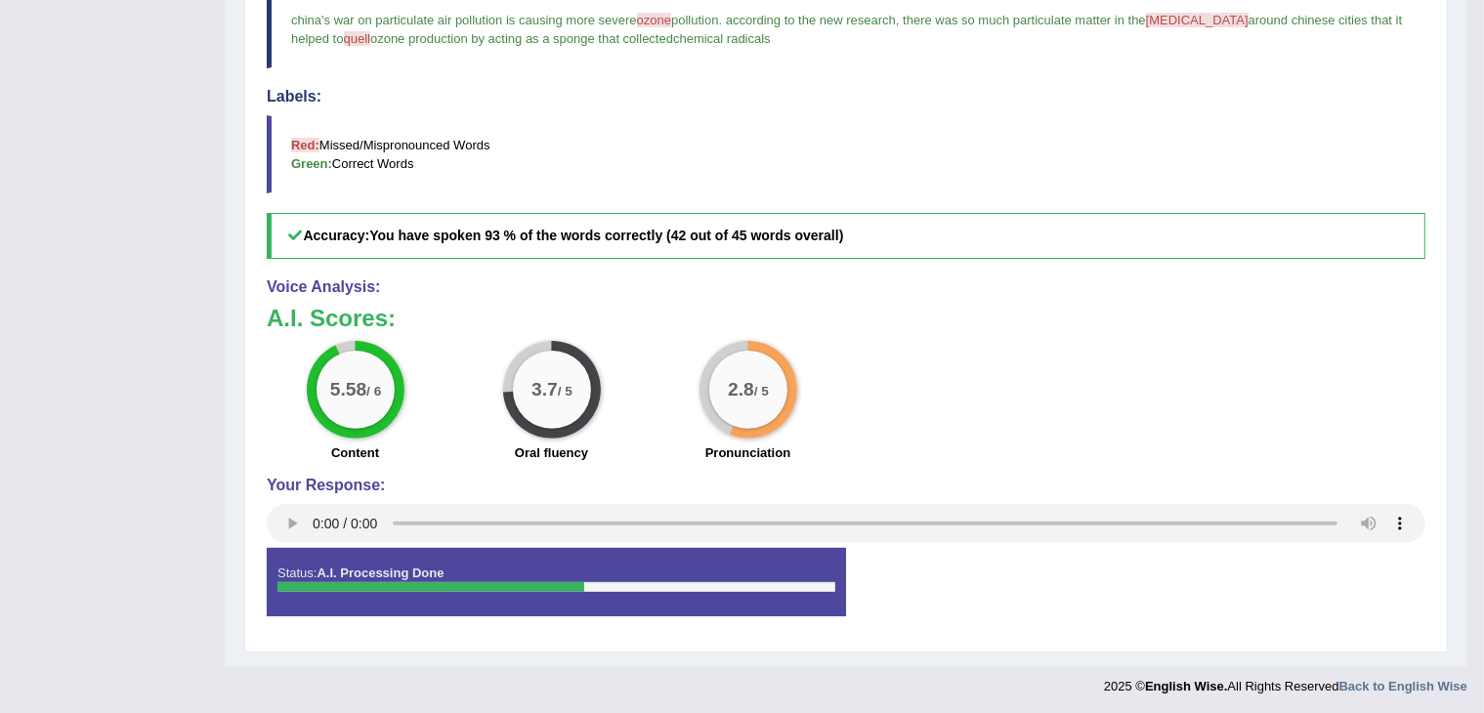
click at [1131, 297] on div "Instructions: Look at the text below. In 40 seconds, you must read this text al…" at bounding box center [846, 208] width 1168 height 867
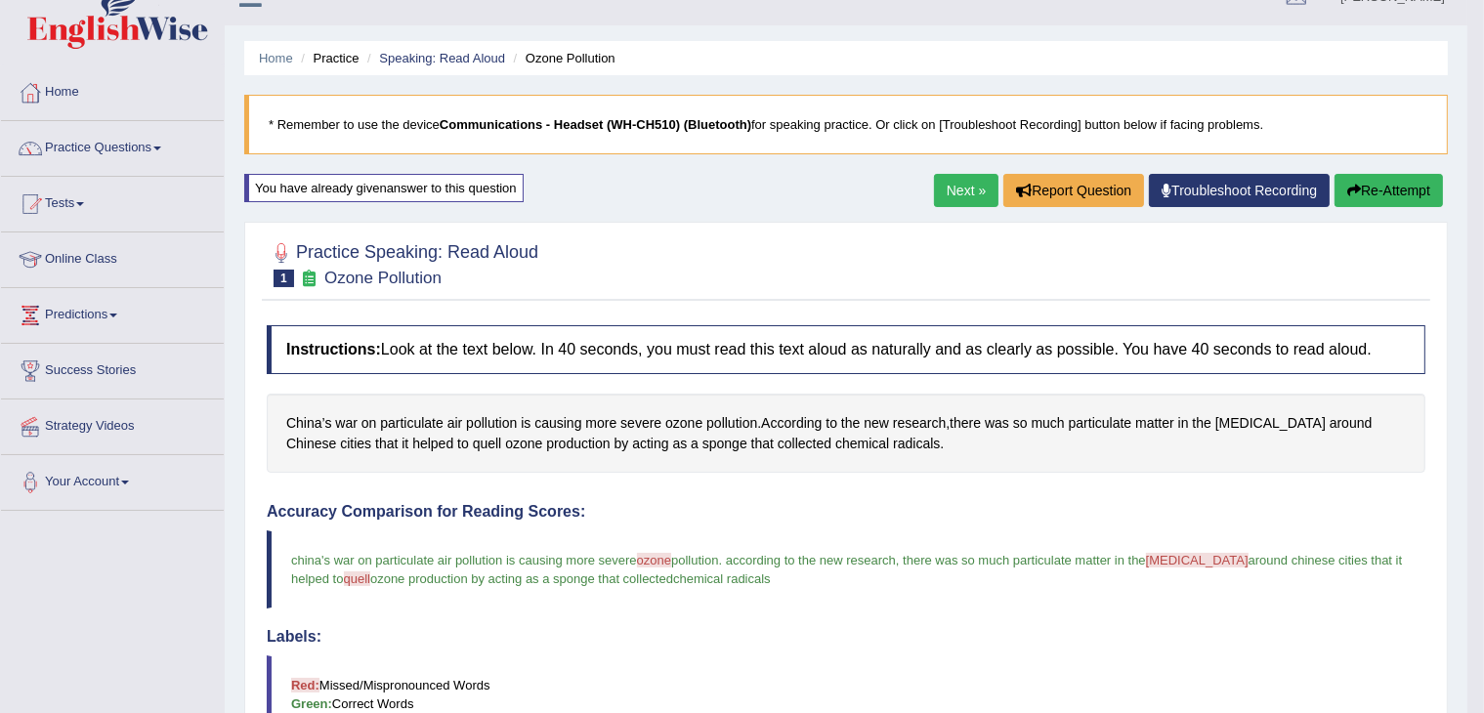
scroll to position [5, 0]
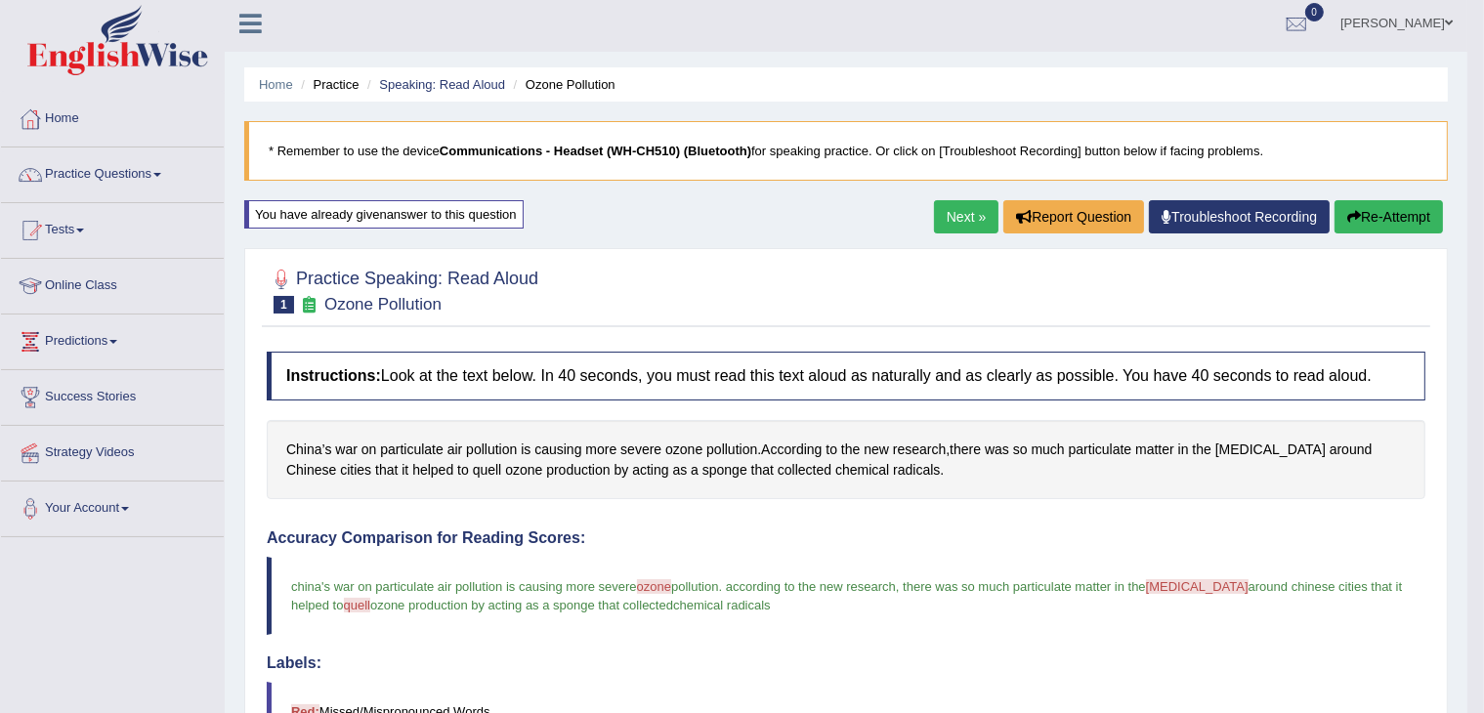
click at [969, 214] on link "Next »" at bounding box center [966, 216] width 64 height 33
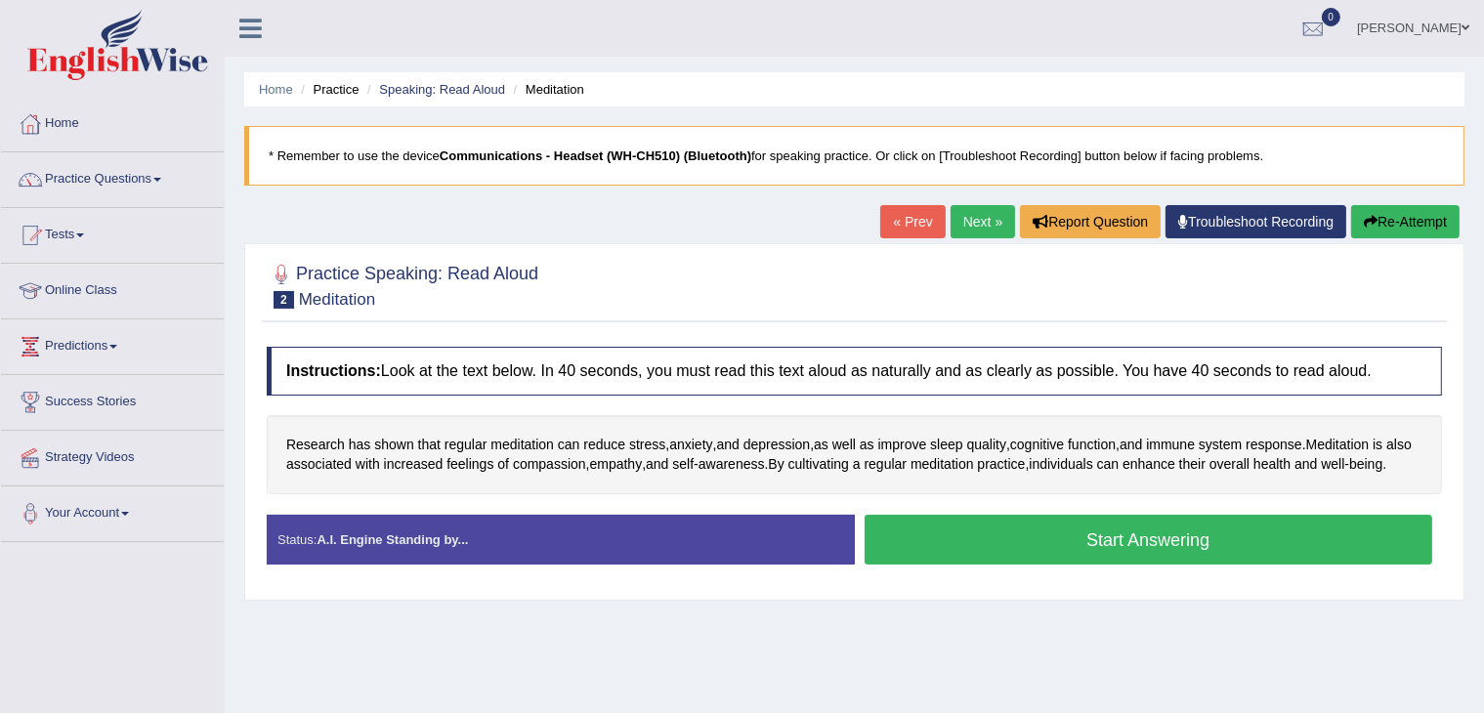
click at [931, 553] on button "Start Answering" at bounding box center [1149, 540] width 569 height 50
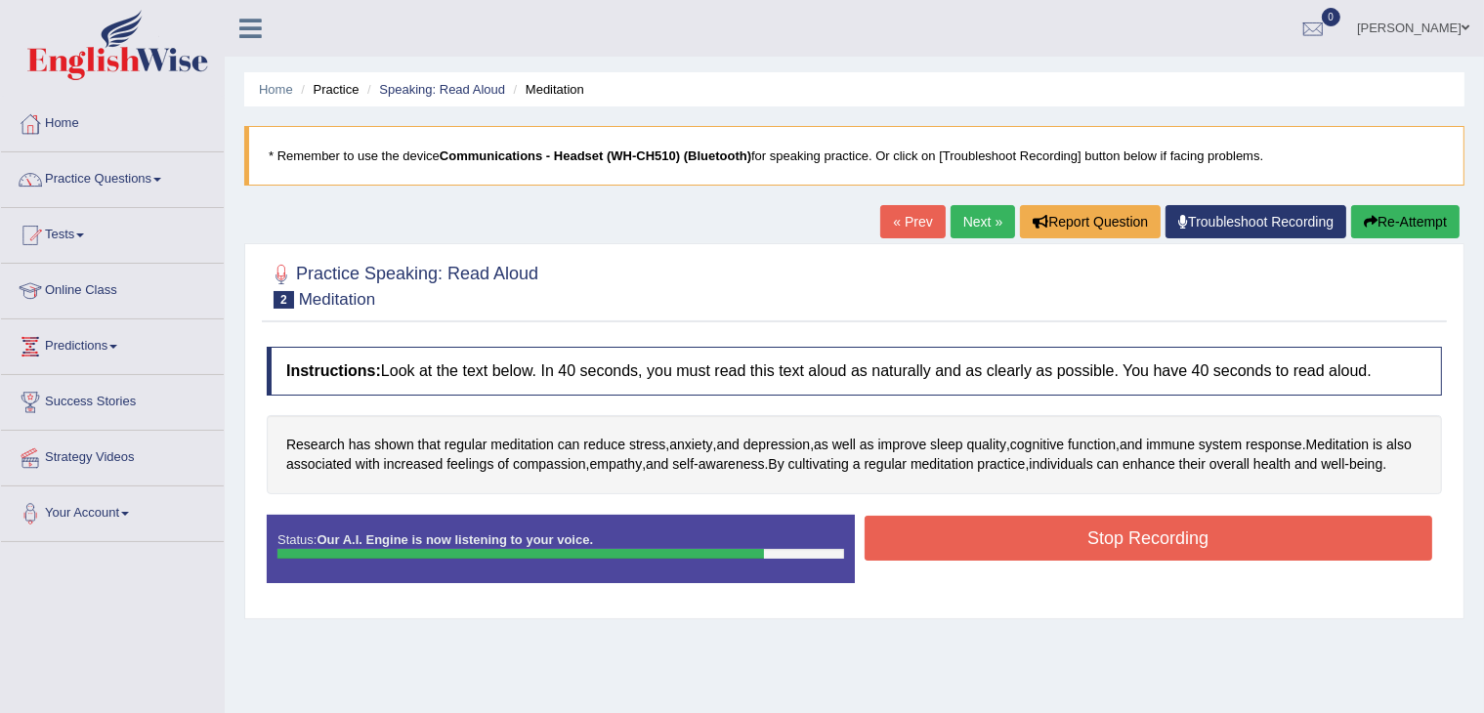
click at [931, 553] on button "Stop Recording" at bounding box center [1149, 538] width 569 height 45
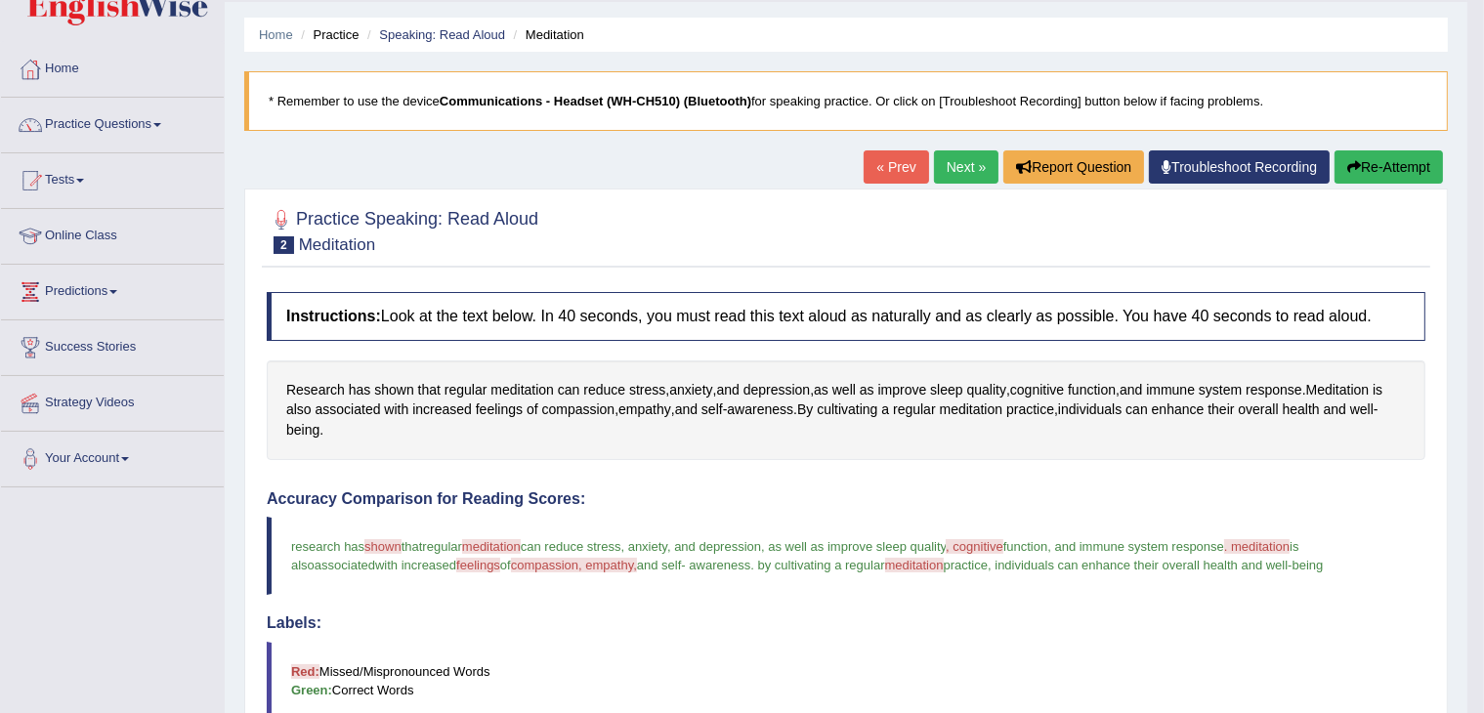
scroll to position [53, 0]
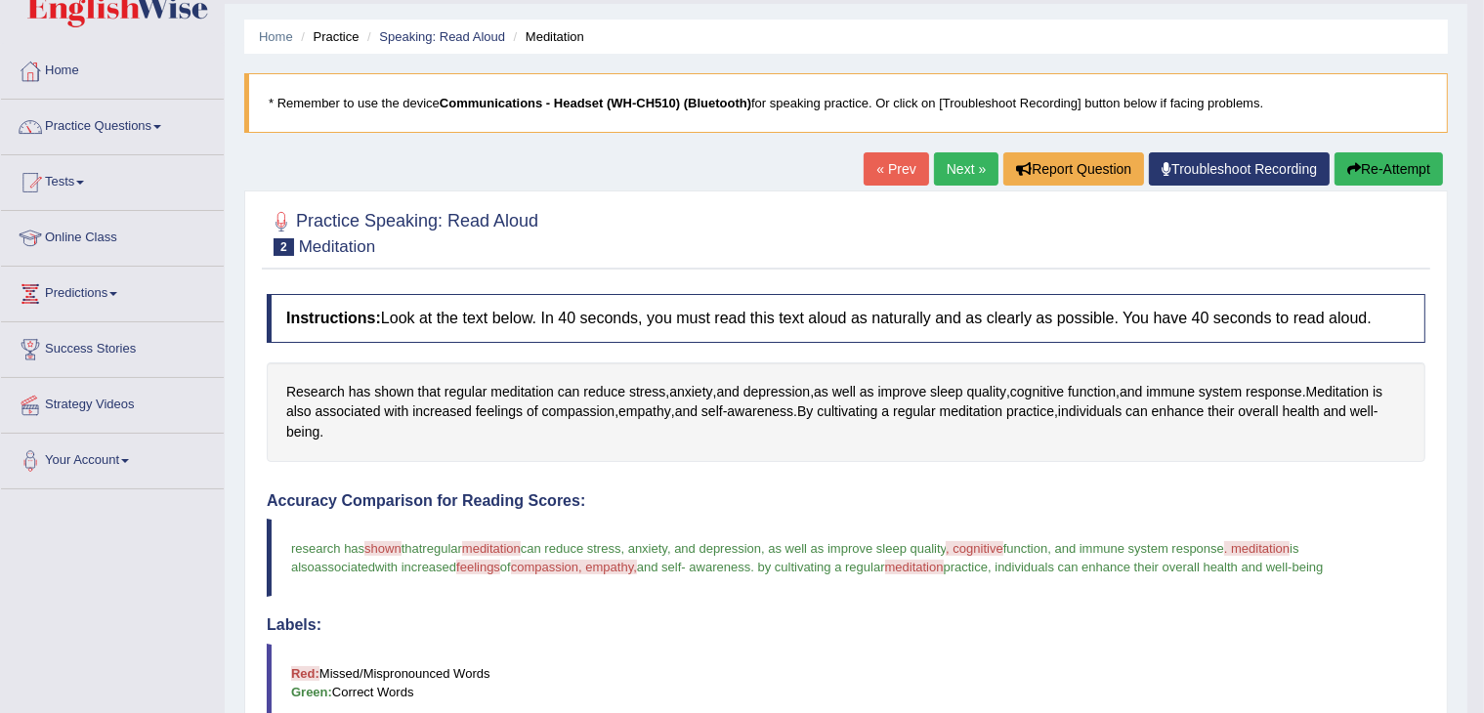
click at [1383, 169] on button "Re-Attempt" at bounding box center [1389, 168] width 108 height 33
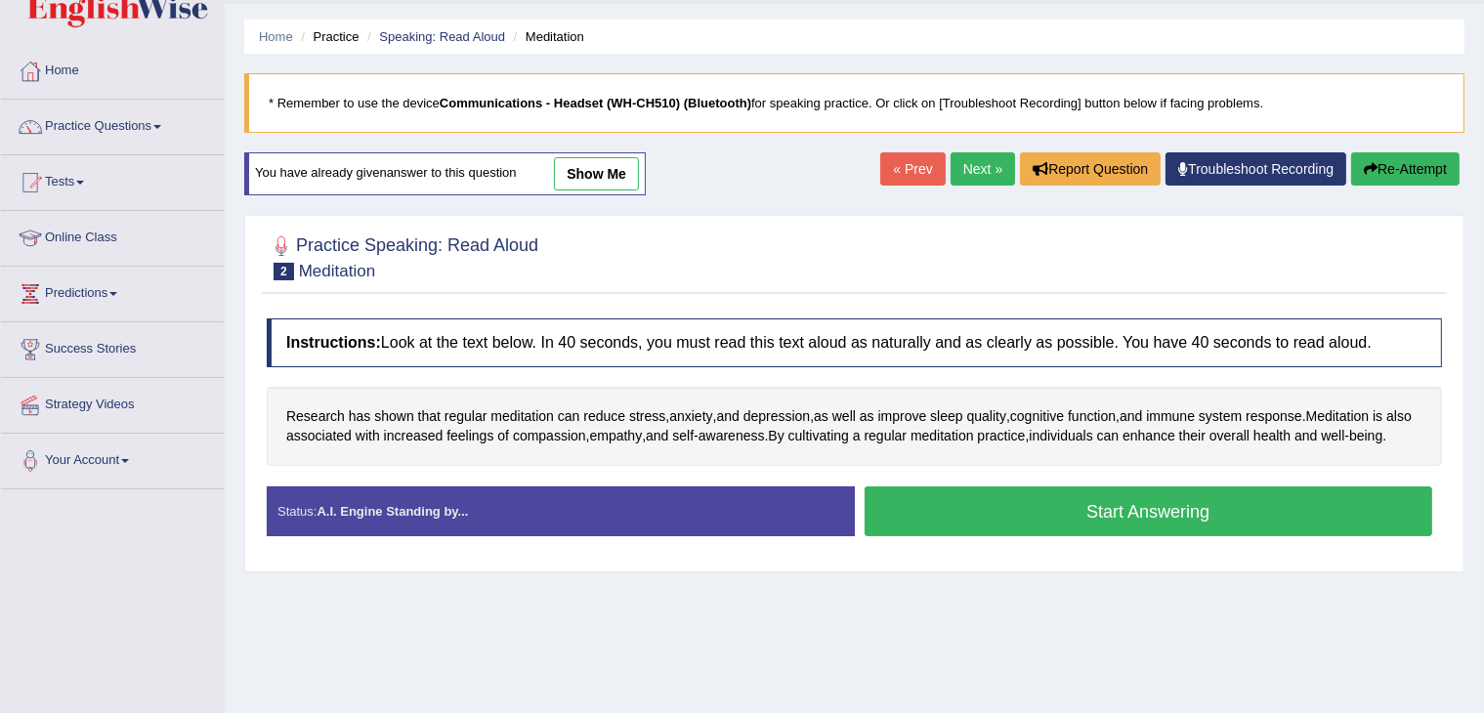
click at [1070, 533] on button "Start Answering" at bounding box center [1149, 512] width 569 height 50
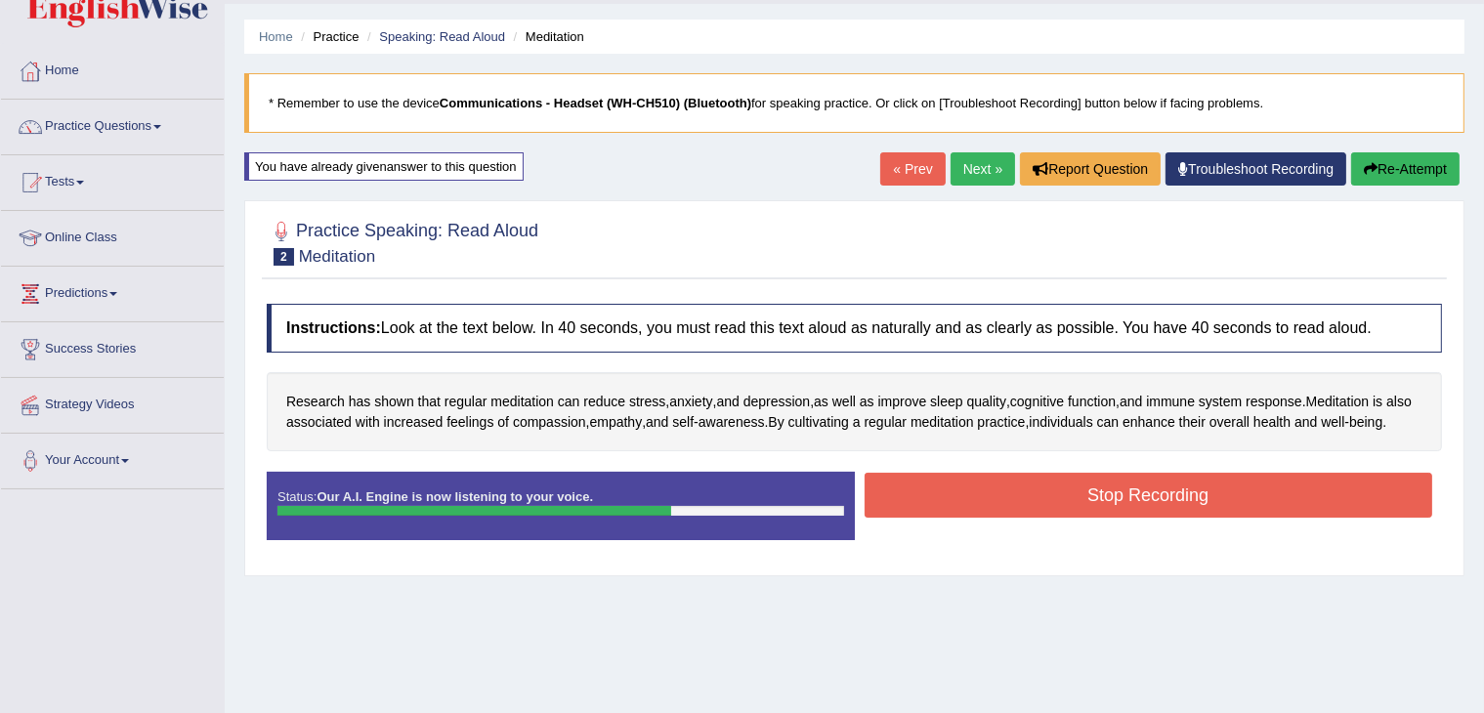
click at [1070, 518] on button "Stop Recording" at bounding box center [1149, 495] width 569 height 45
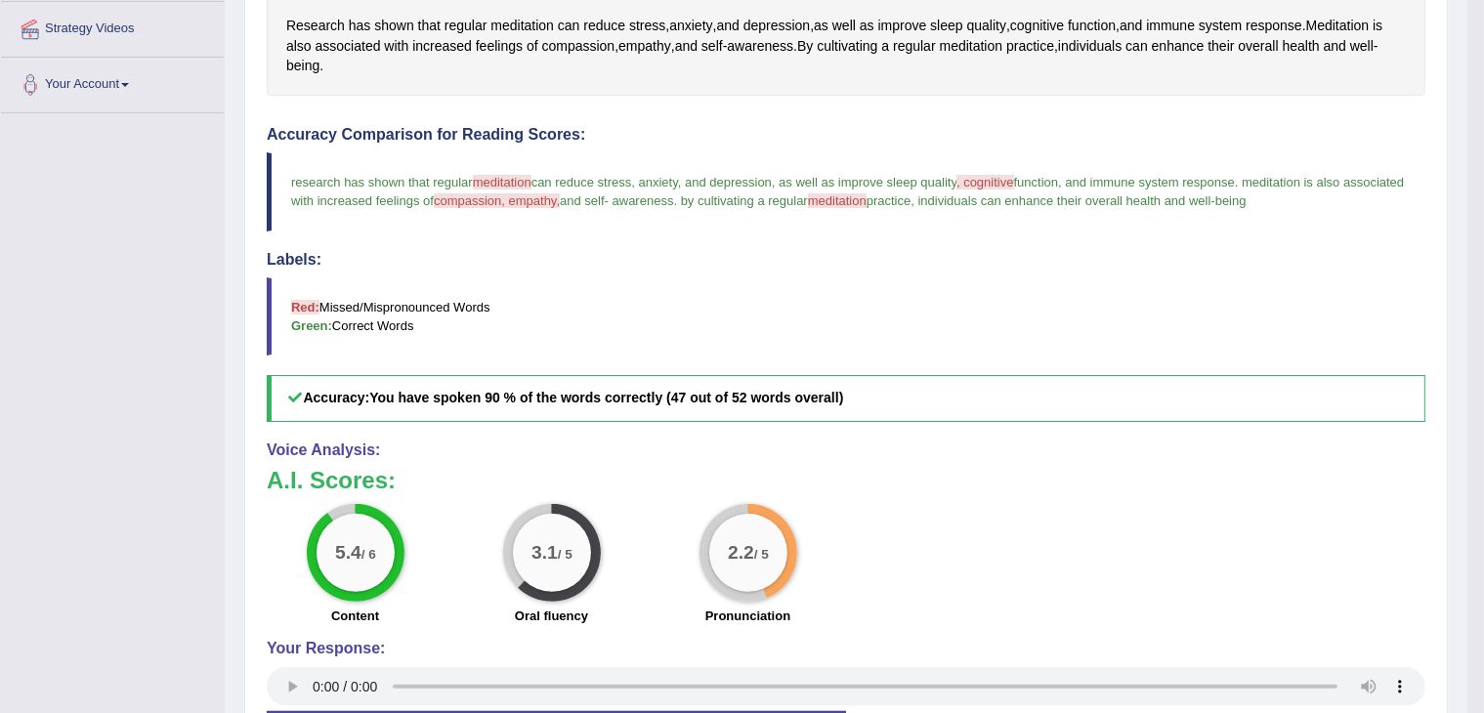
scroll to position [325, 0]
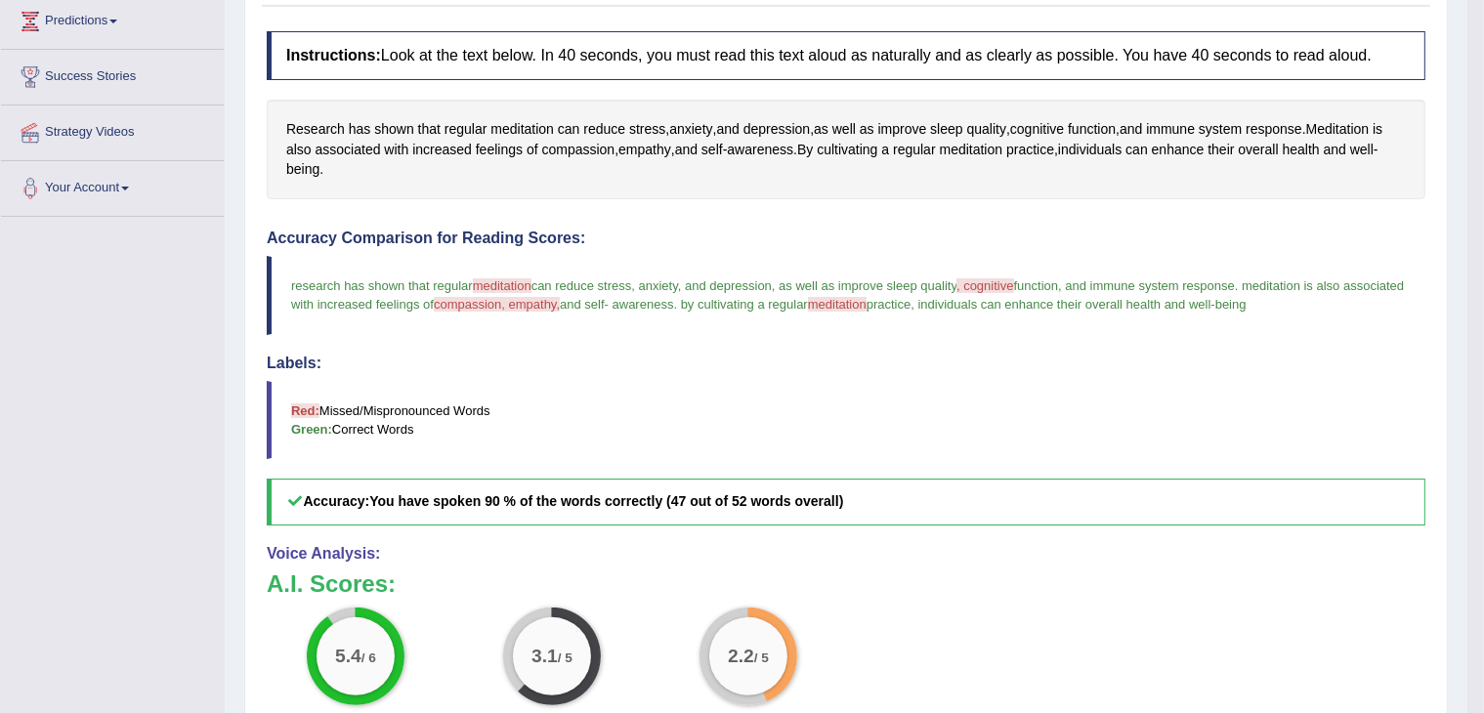
drag, startPoint x: 1032, startPoint y: 279, endPoint x: 1008, endPoint y: 282, distance: 23.6
click at [1008, 282] on blockquote "research has shown that regular meditation meredithin can reduce stress , anxie…" at bounding box center [846, 295] width 1159 height 78
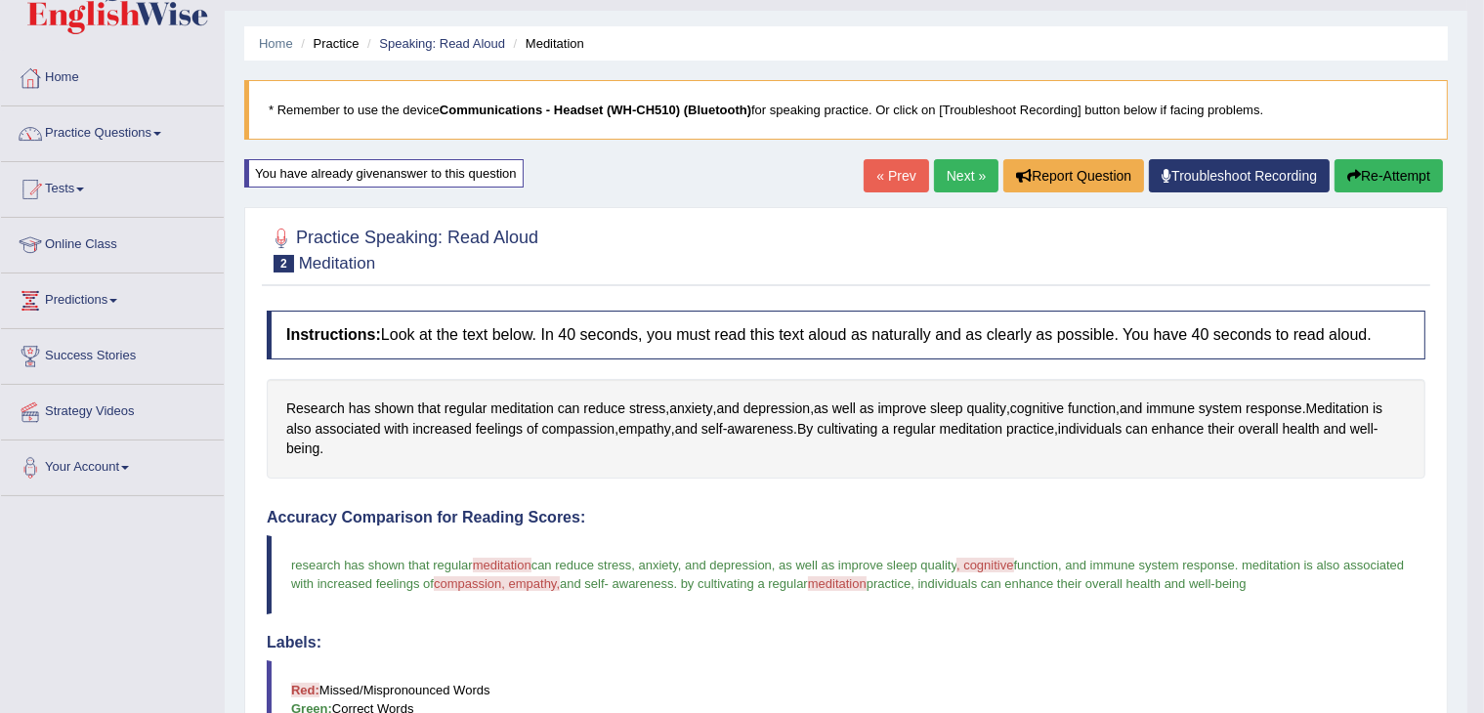
scroll to position [23, 0]
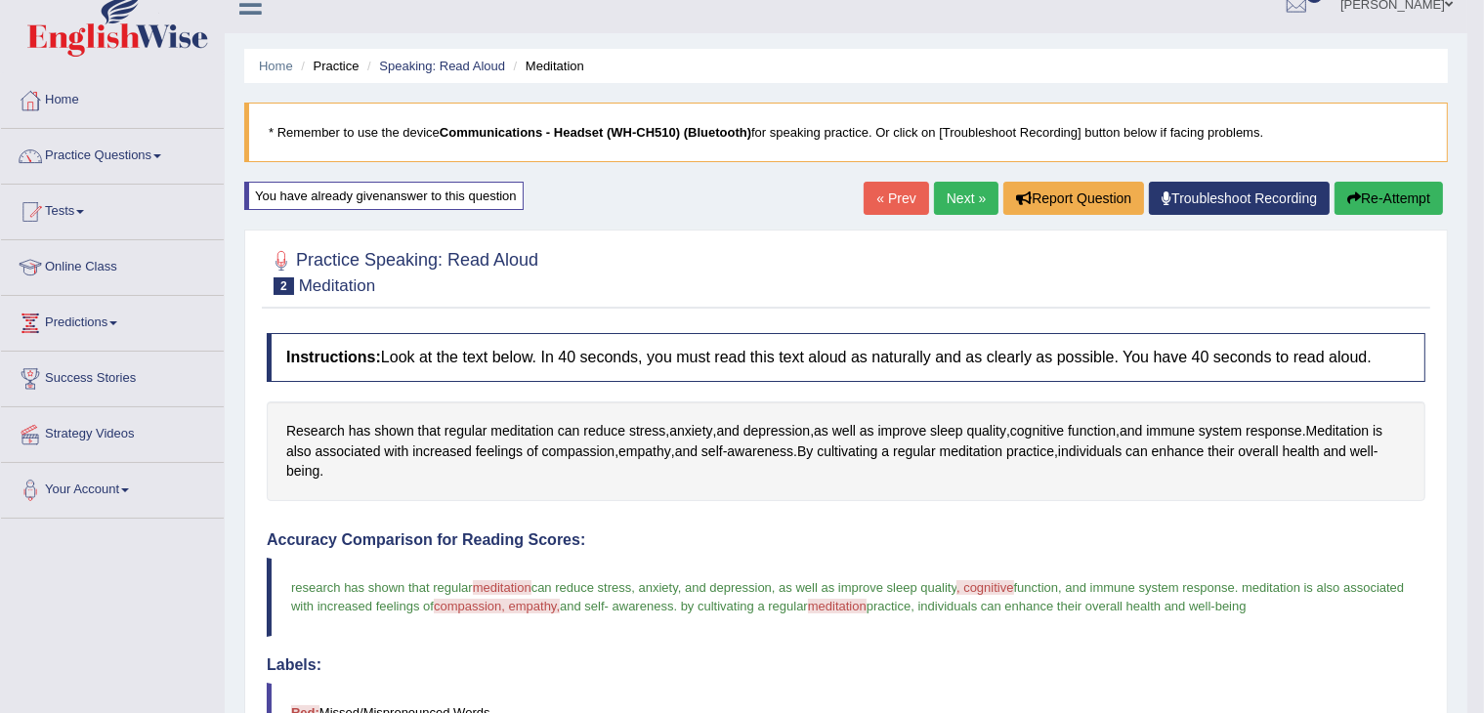
click at [956, 197] on link "Next »" at bounding box center [966, 198] width 64 height 33
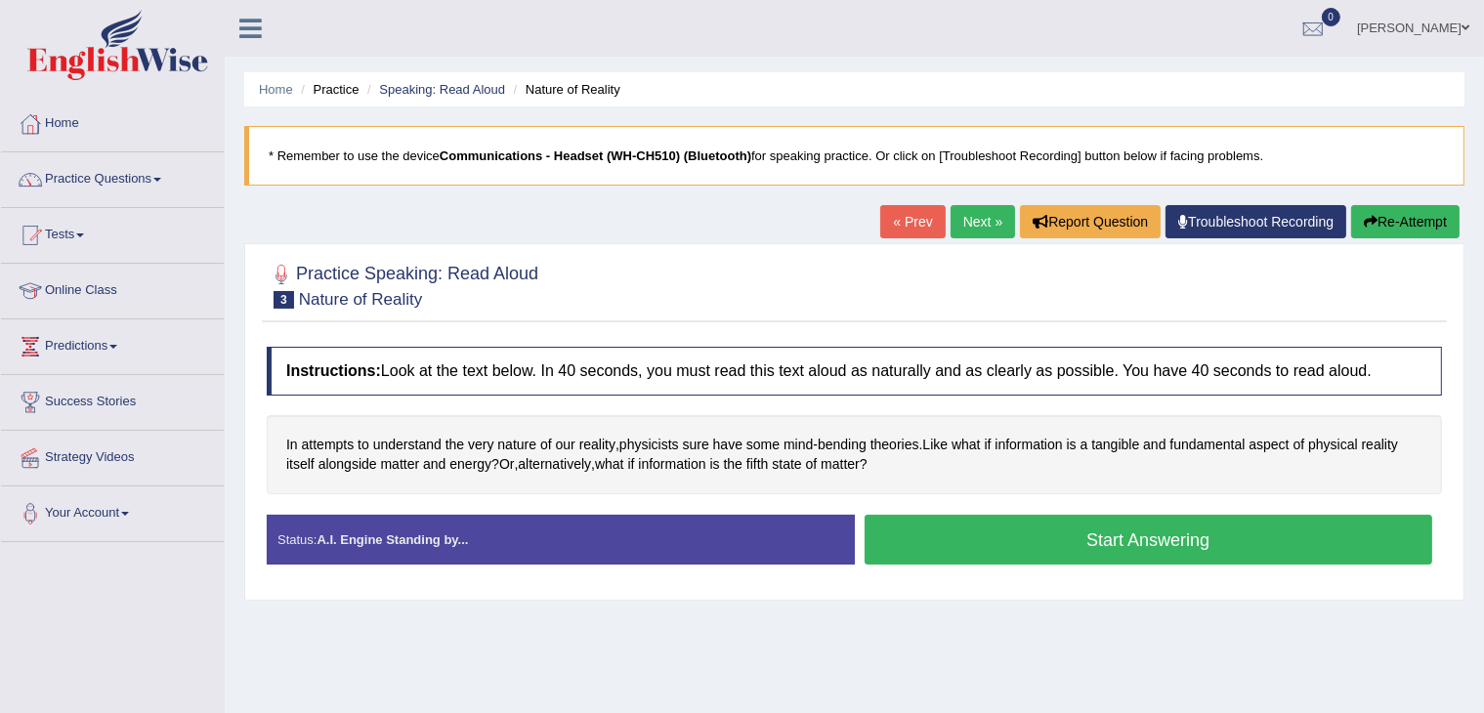
click at [935, 529] on button "Start Answering" at bounding box center [1149, 540] width 569 height 50
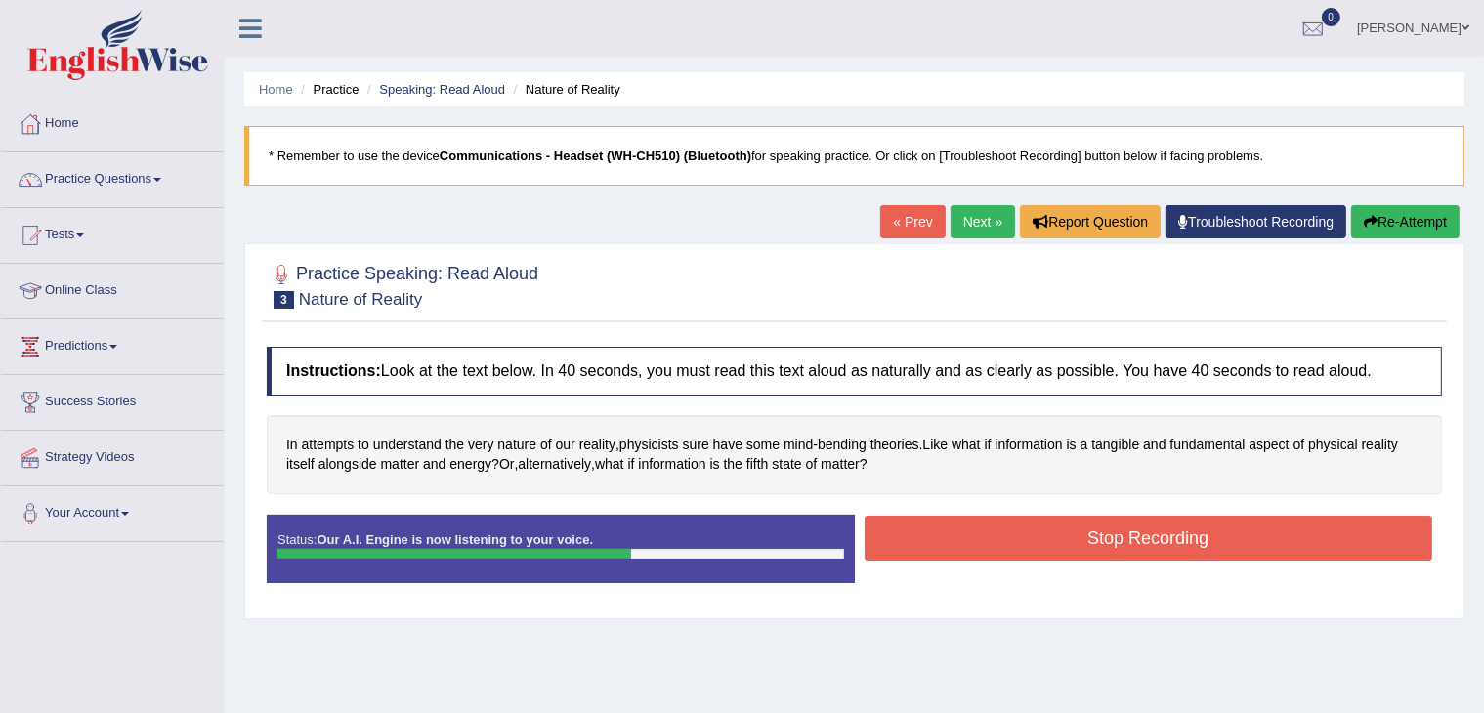
click at [935, 529] on button "Stop Recording" at bounding box center [1149, 538] width 569 height 45
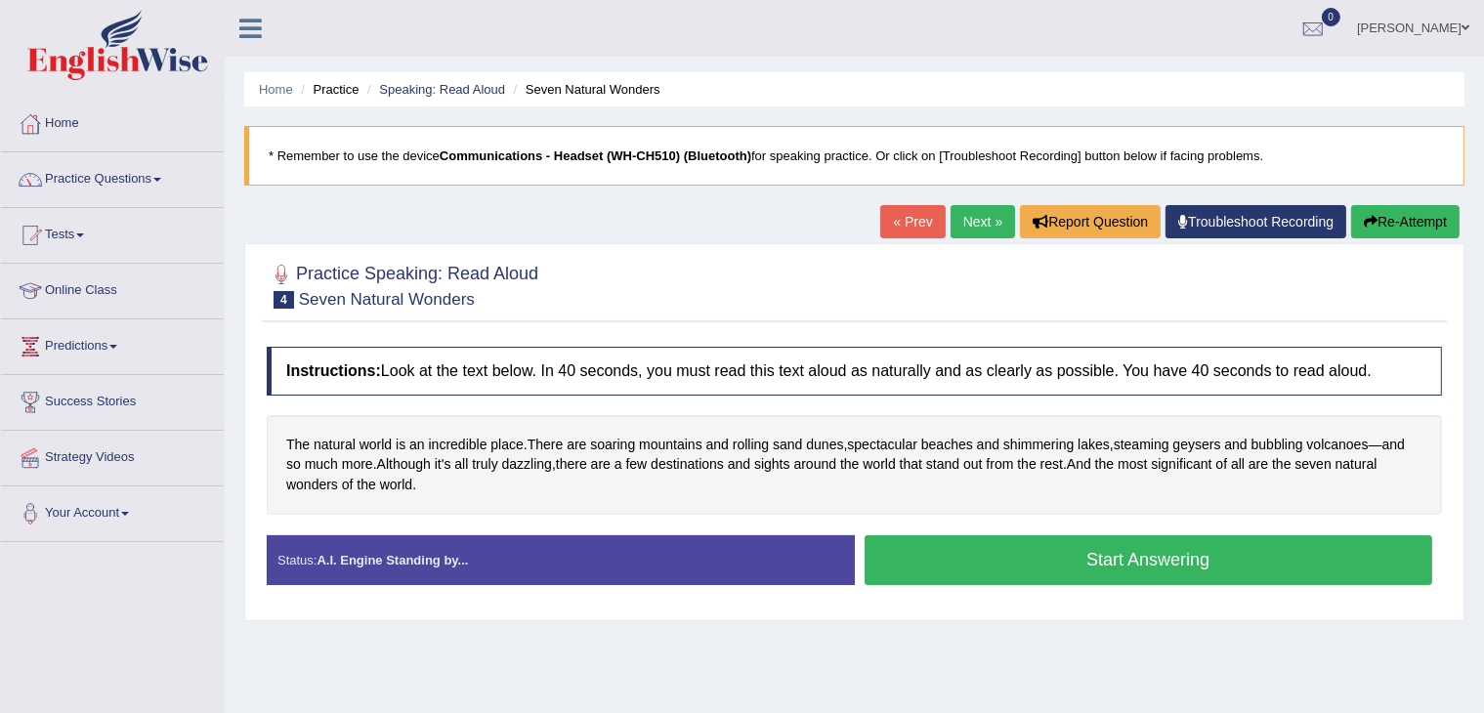
click at [931, 552] on button "Start Answering" at bounding box center [1149, 560] width 569 height 50
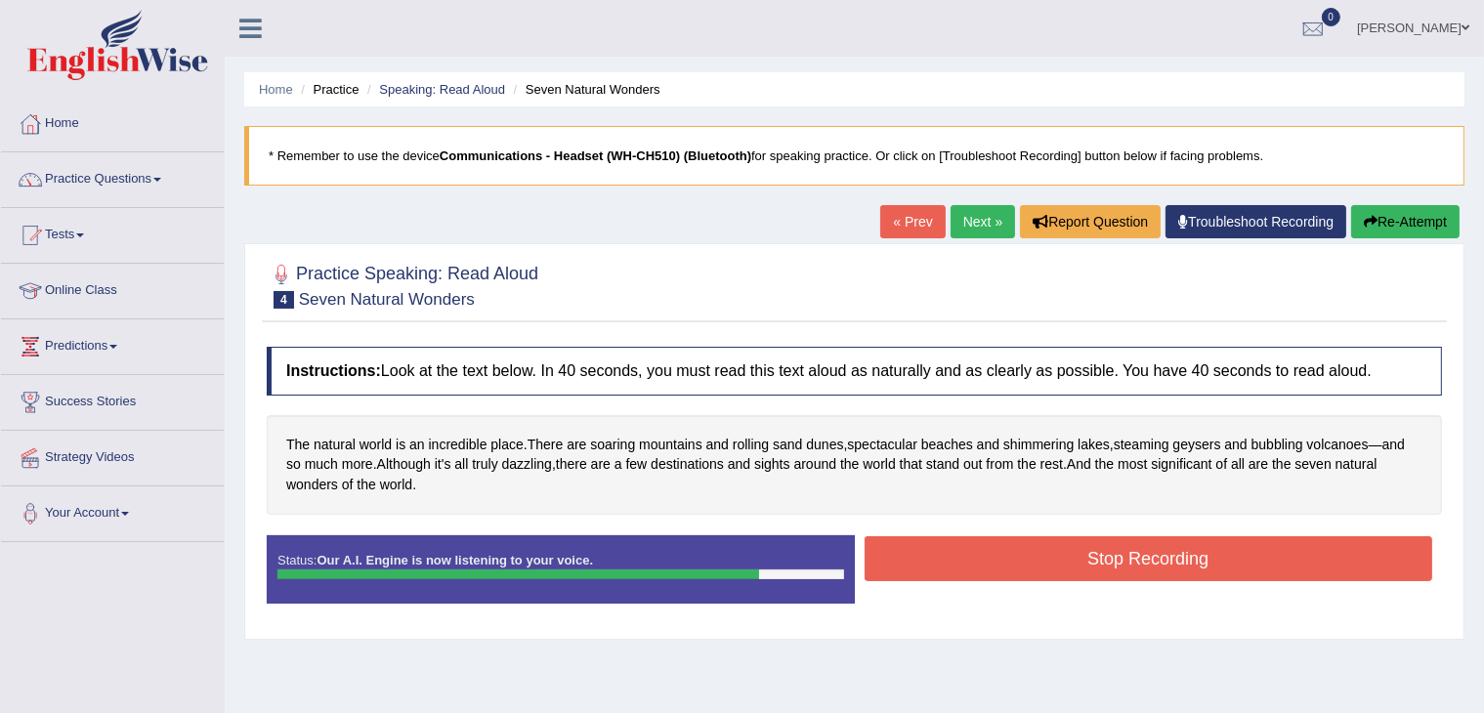
click at [931, 552] on button "Stop Recording" at bounding box center [1149, 558] width 569 height 45
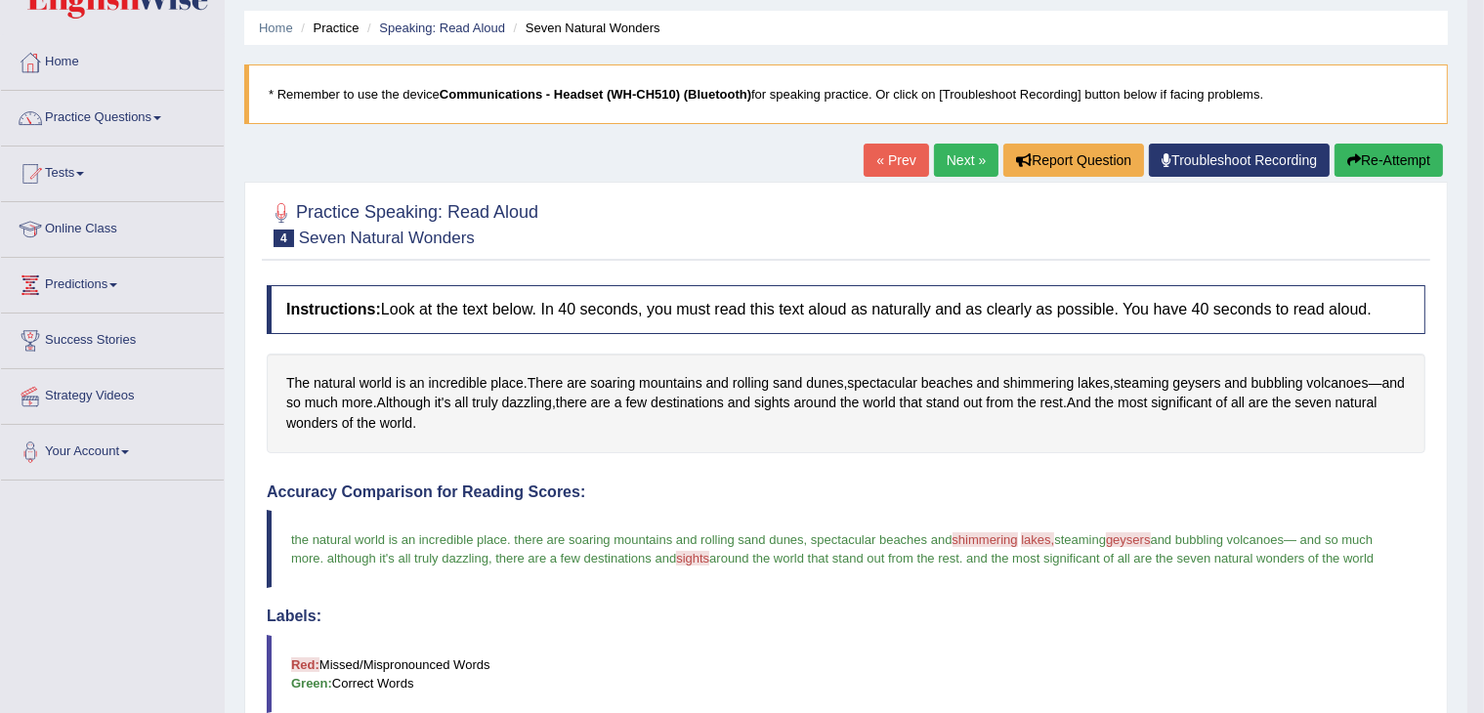
scroll to position [43, 0]
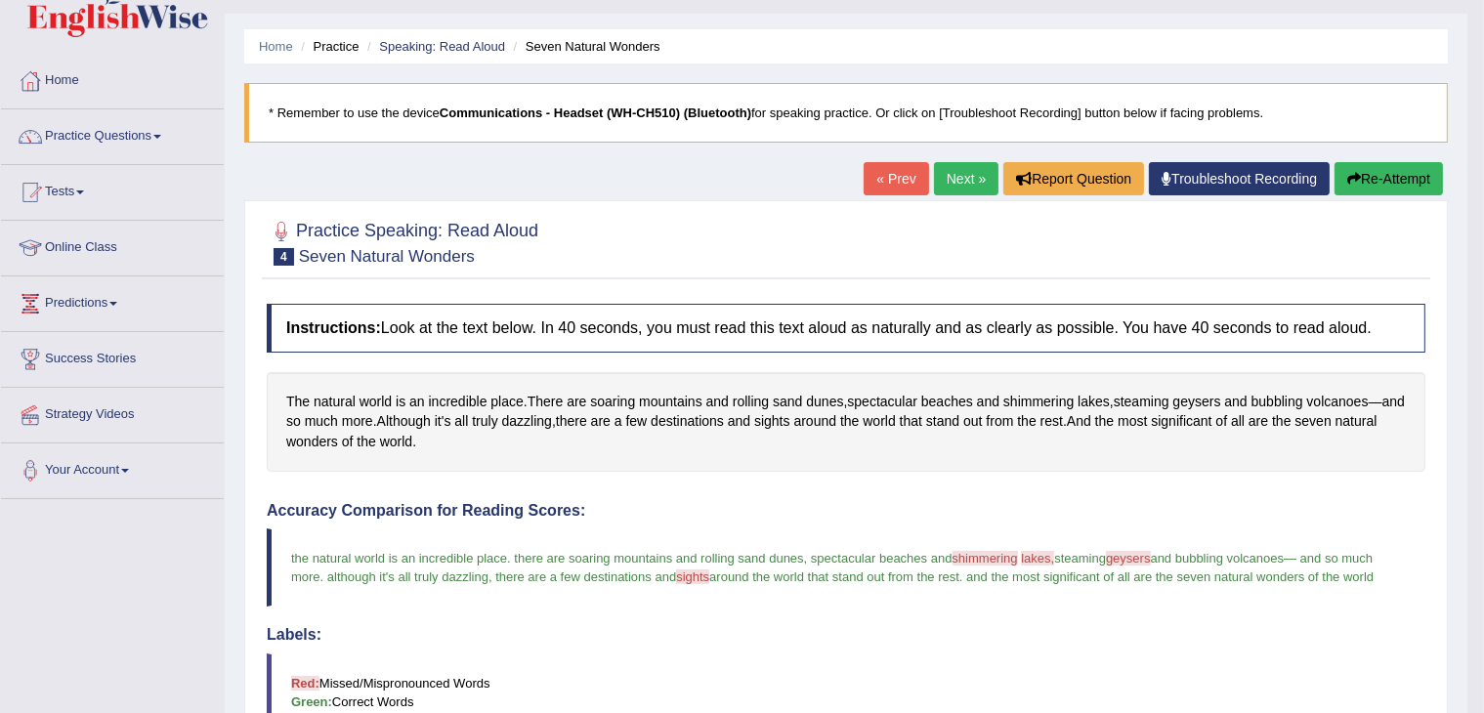
click at [1356, 178] on icon "button" at bounding box center [1354, 179] width 14 height 14
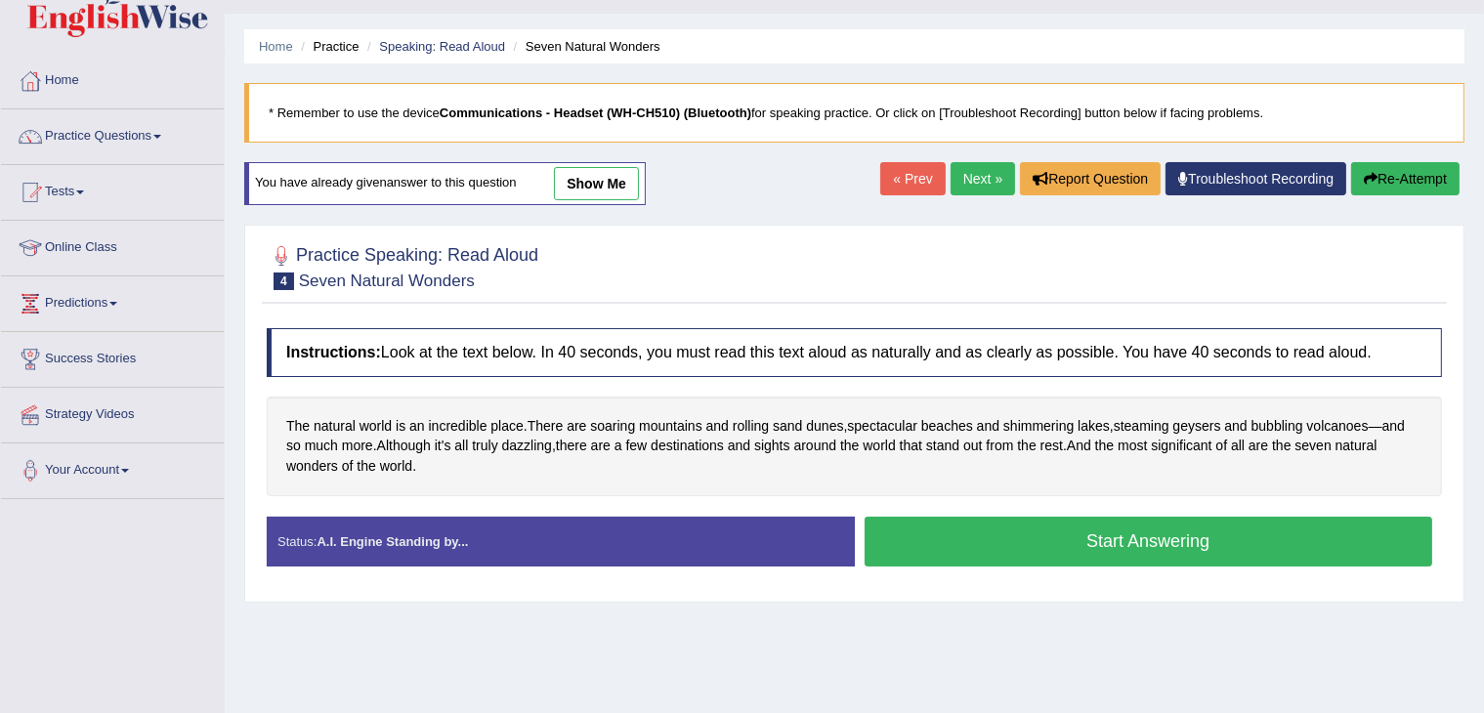
scroll to position [43, 0]
click at [965, 548] on button "Start Answering" at bounding box center [1149, 542] width 569 height 50
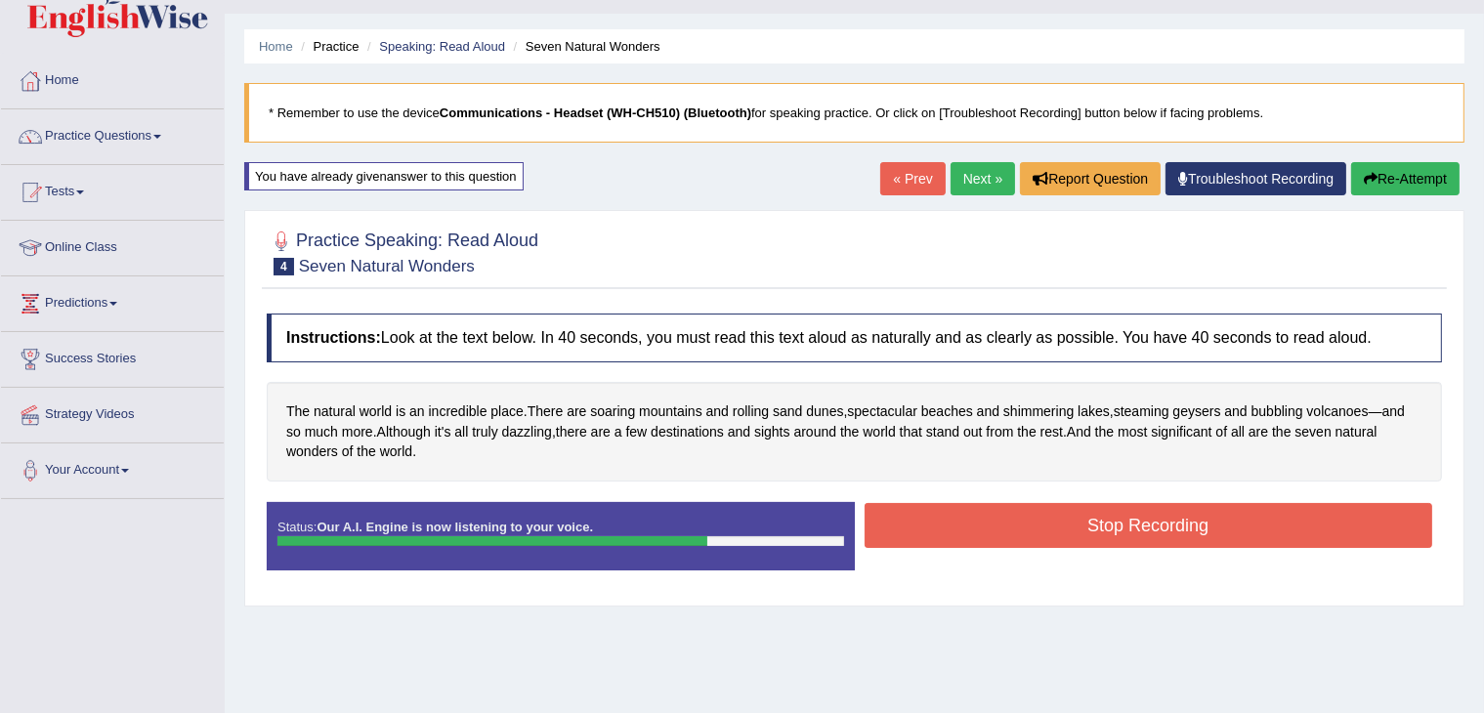
click at [969, 540] on button "Stop Recording" at bounding box center [1149, 525] width 569 height 45
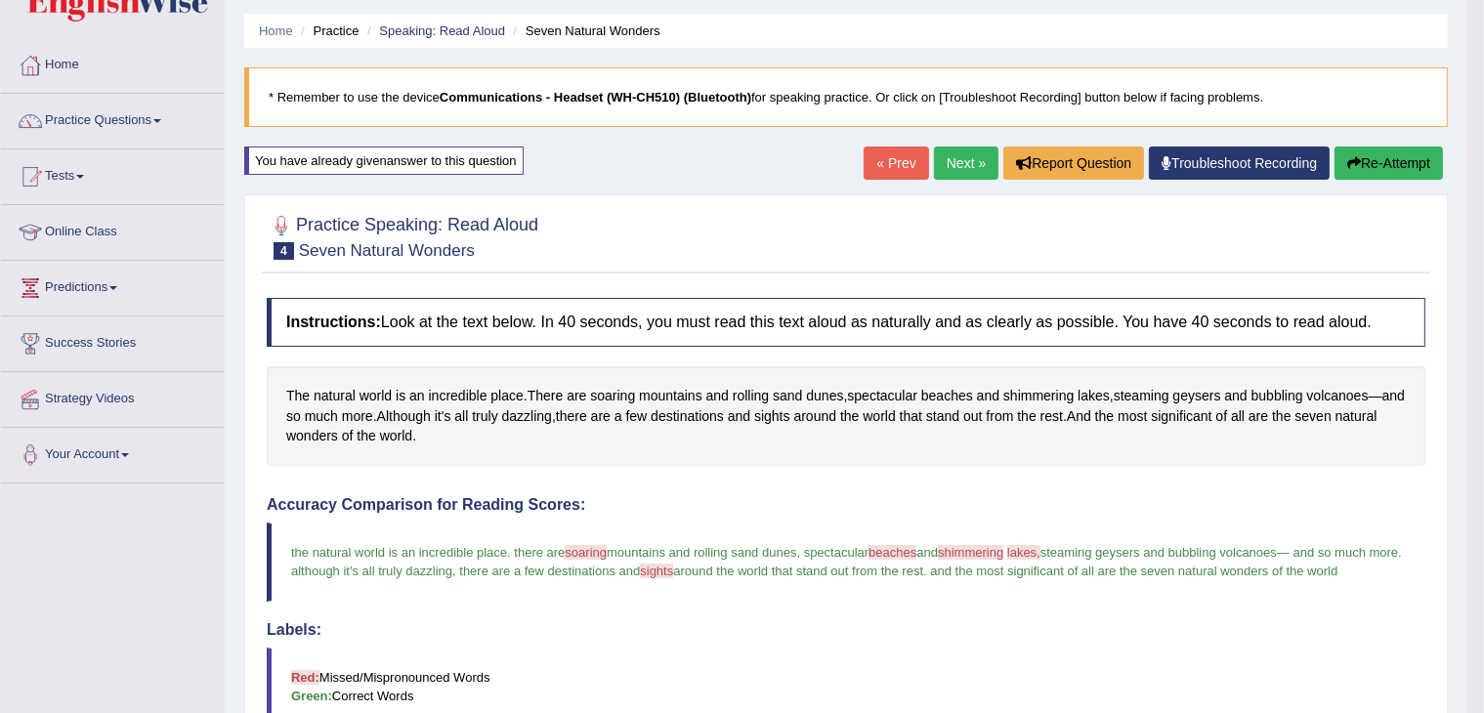
scroll to position [0, 0]
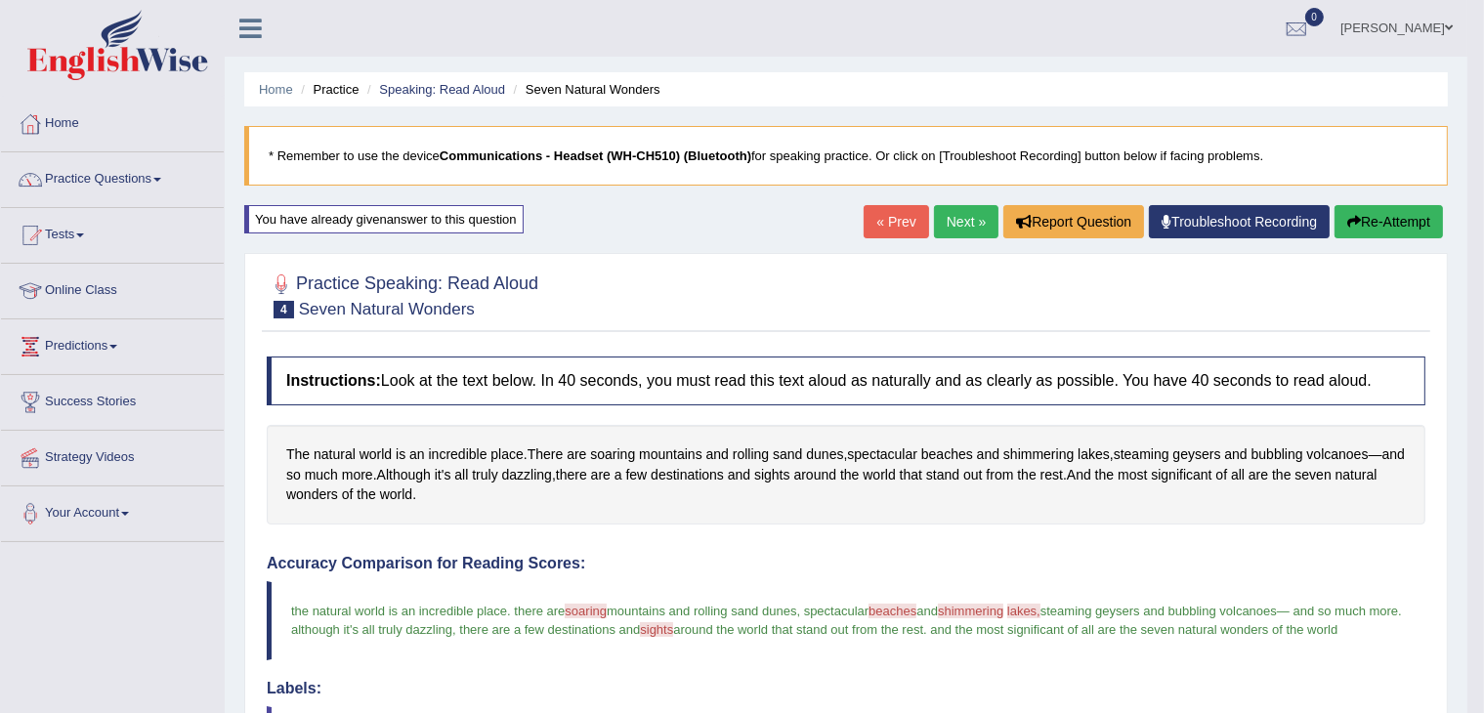
click at [1347, 229] on button "Re-Attempt" at bounding box center [1389, 221] width 108 height 33
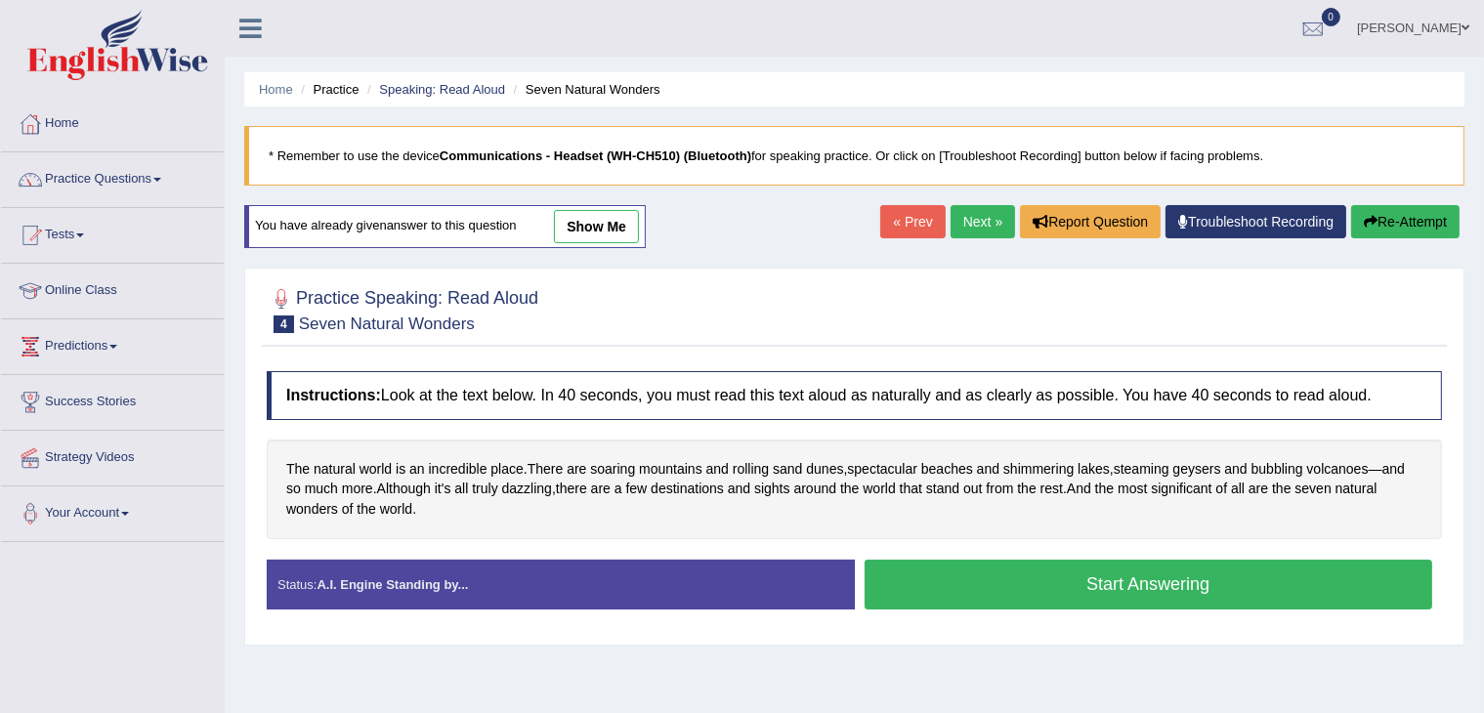
click at [1144, 579] on button "Start Answering" at bounding box center [1149, 585] width 569 height 50
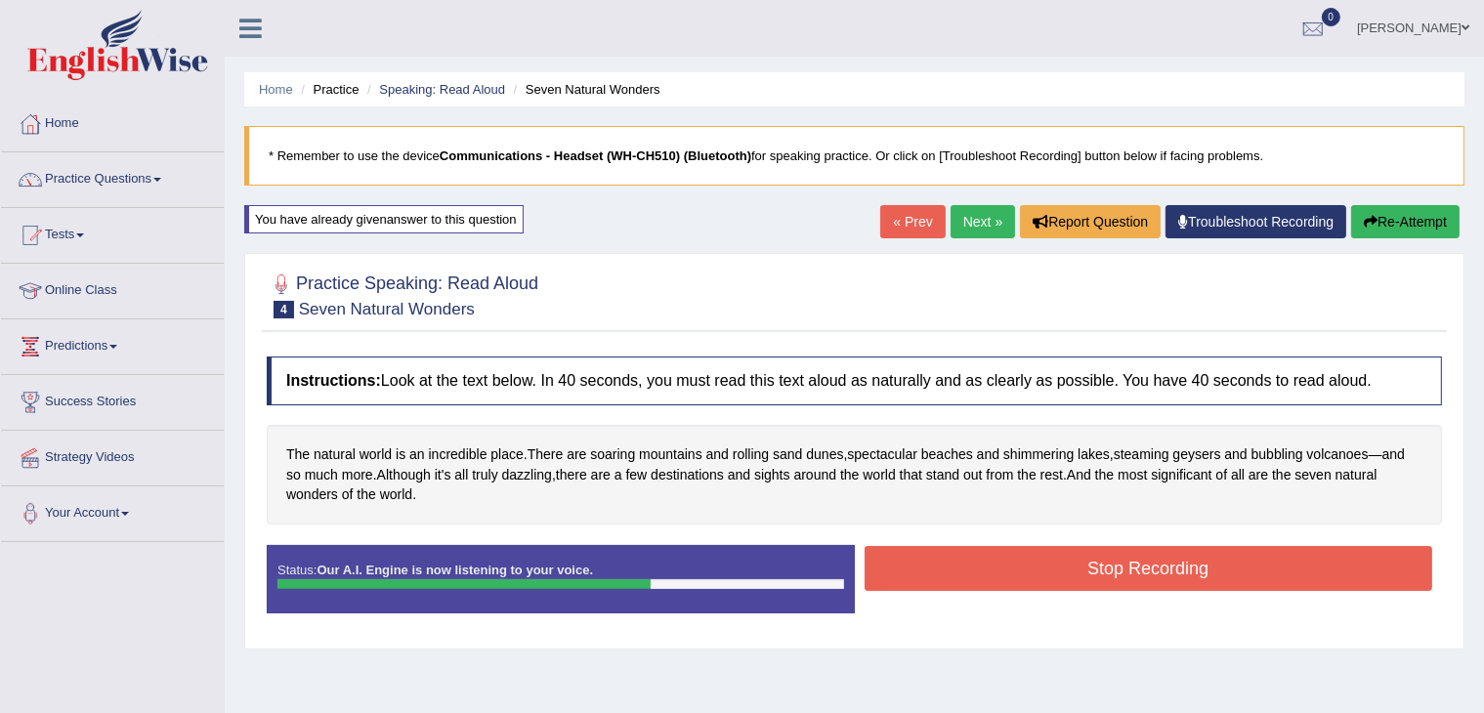
click at [1144, 579] on button "Stop Recording" at bounding box center [1149, 568] width 569 height 45
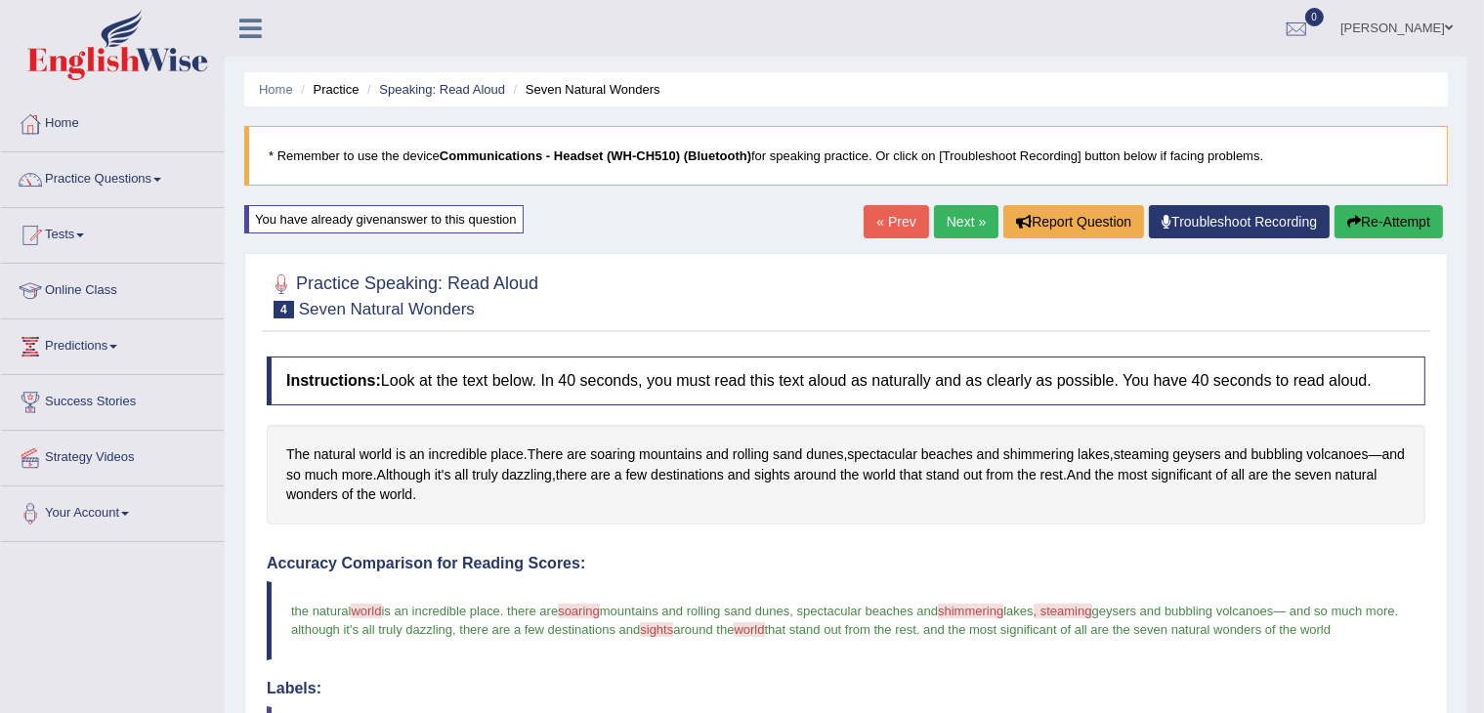
click at [938, 231] on link "Next »" at bounding box center [966, 221] width 64 height 33
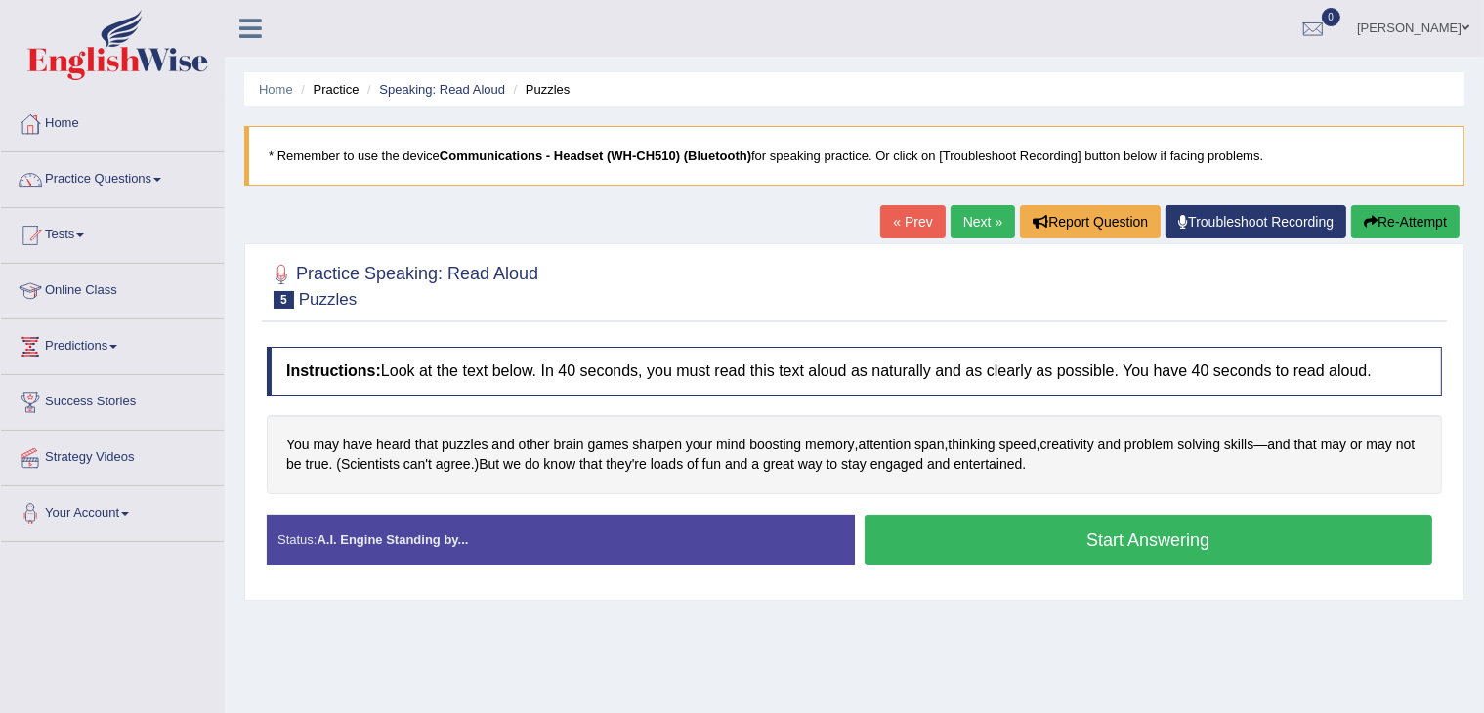
click at [917, 521] on button "Start Answering" at bounding box center [1149, 540] width 569 height 50
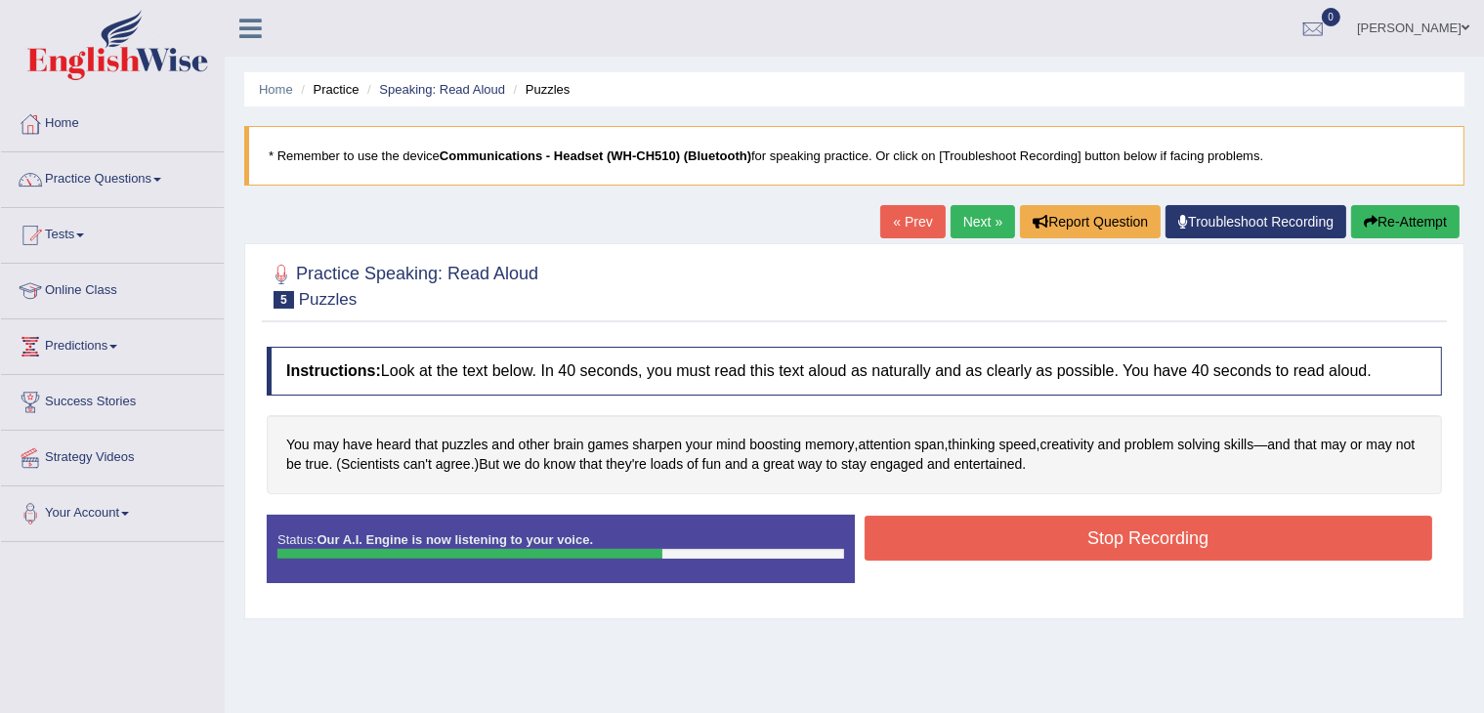
click at [917, 521] on button "Stop Recording" at bounding box center [1149, 538] width 569 height 45
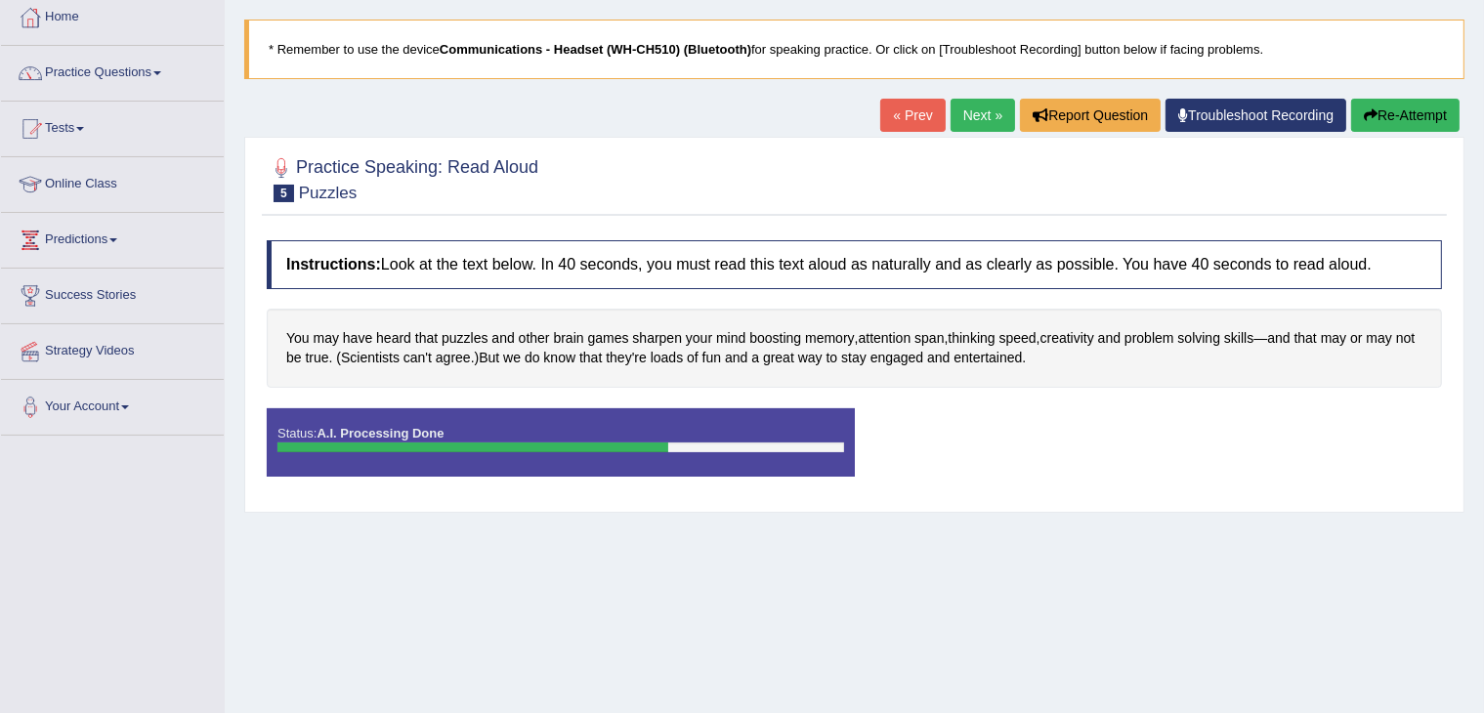
scroll to position [106, 0]
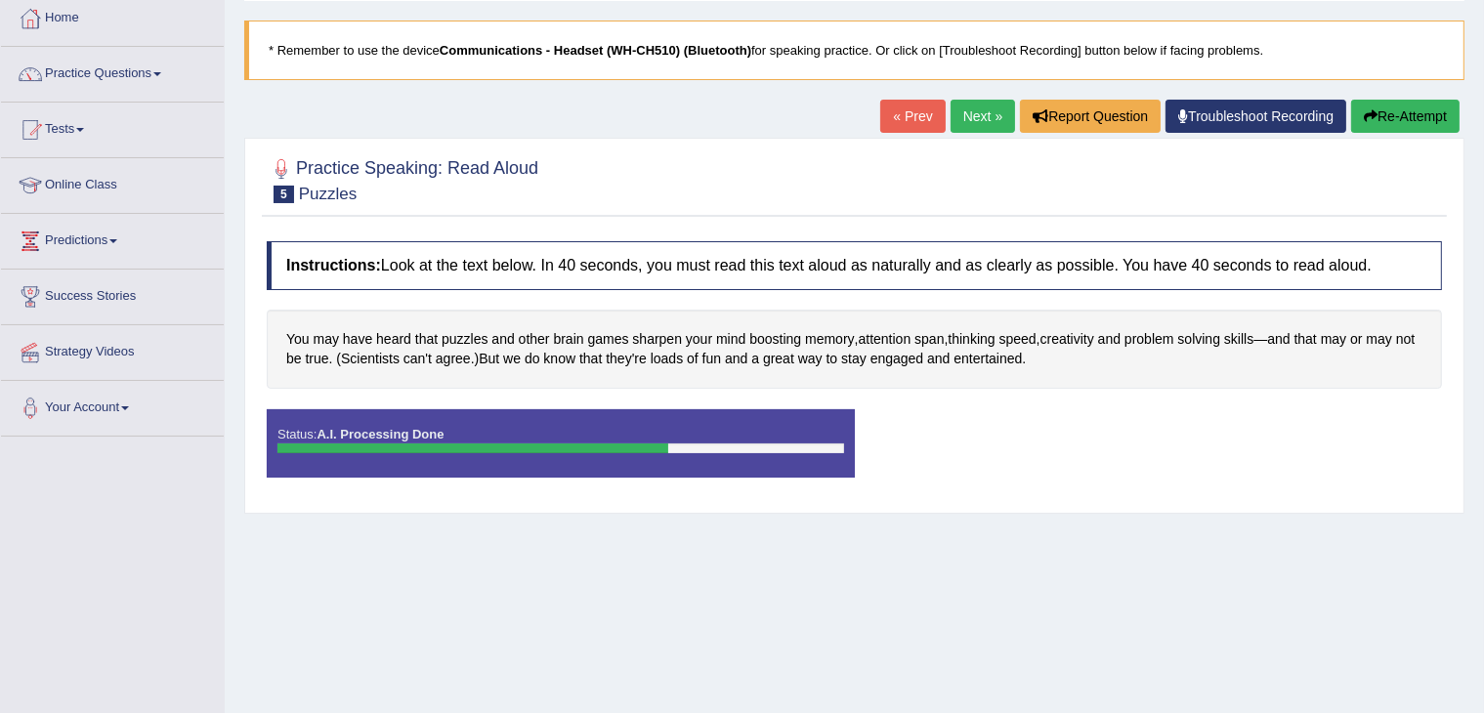
click at [1408, 110] on button "Re-Attempt" at bounding box center [1405, 116] width 108 height 33
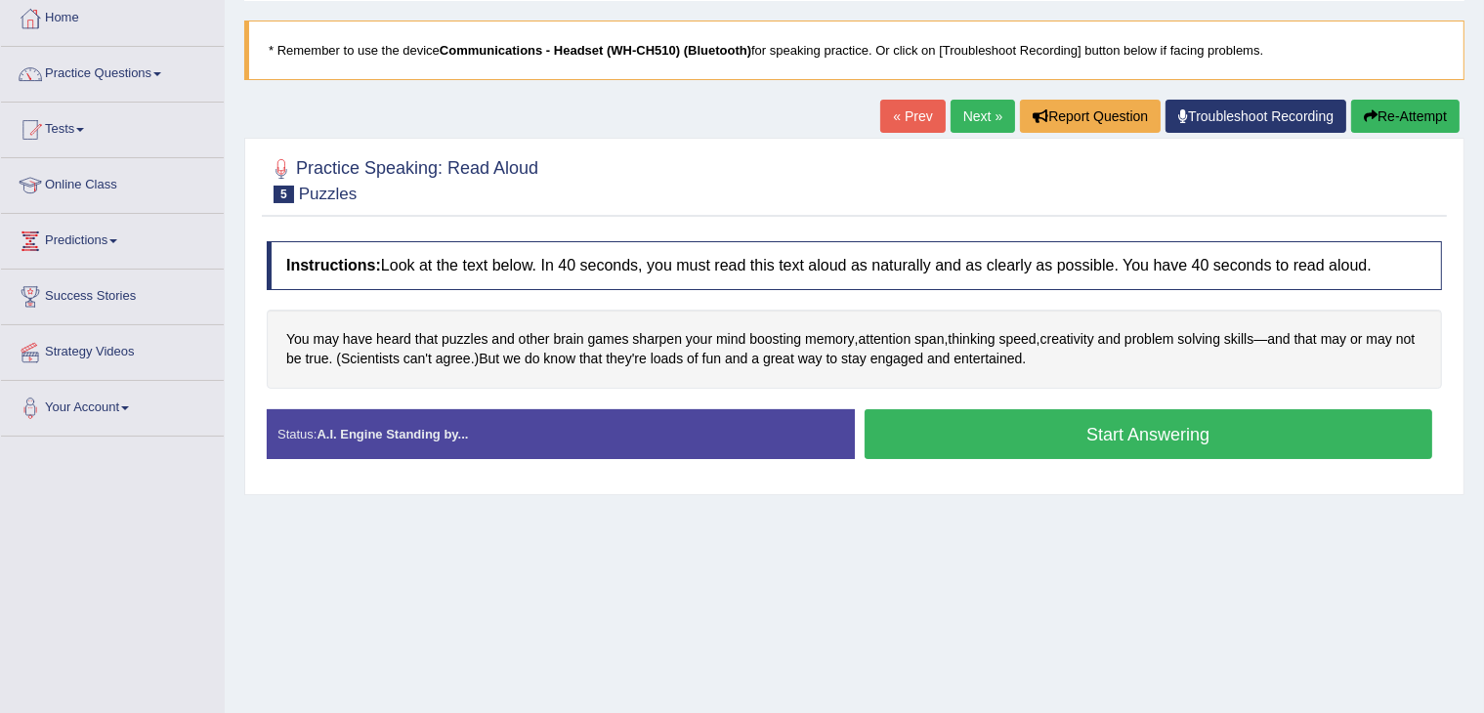
click at [1064, 421] on button "Start Answering" at bounding box center [1149, 434] width 569 height 50
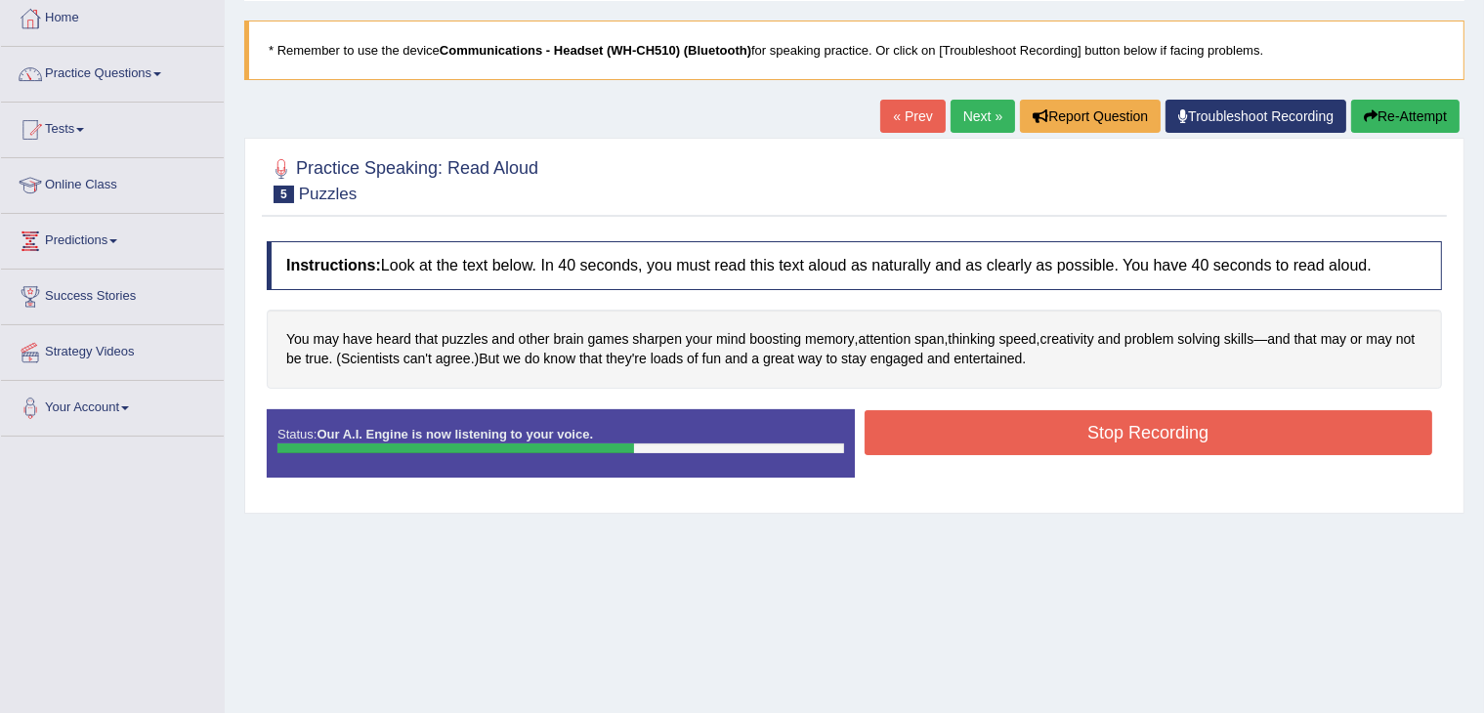
click at [1064, 421] on button "Stop Recording" at bounding box center [1149, 432] width 569 height 45
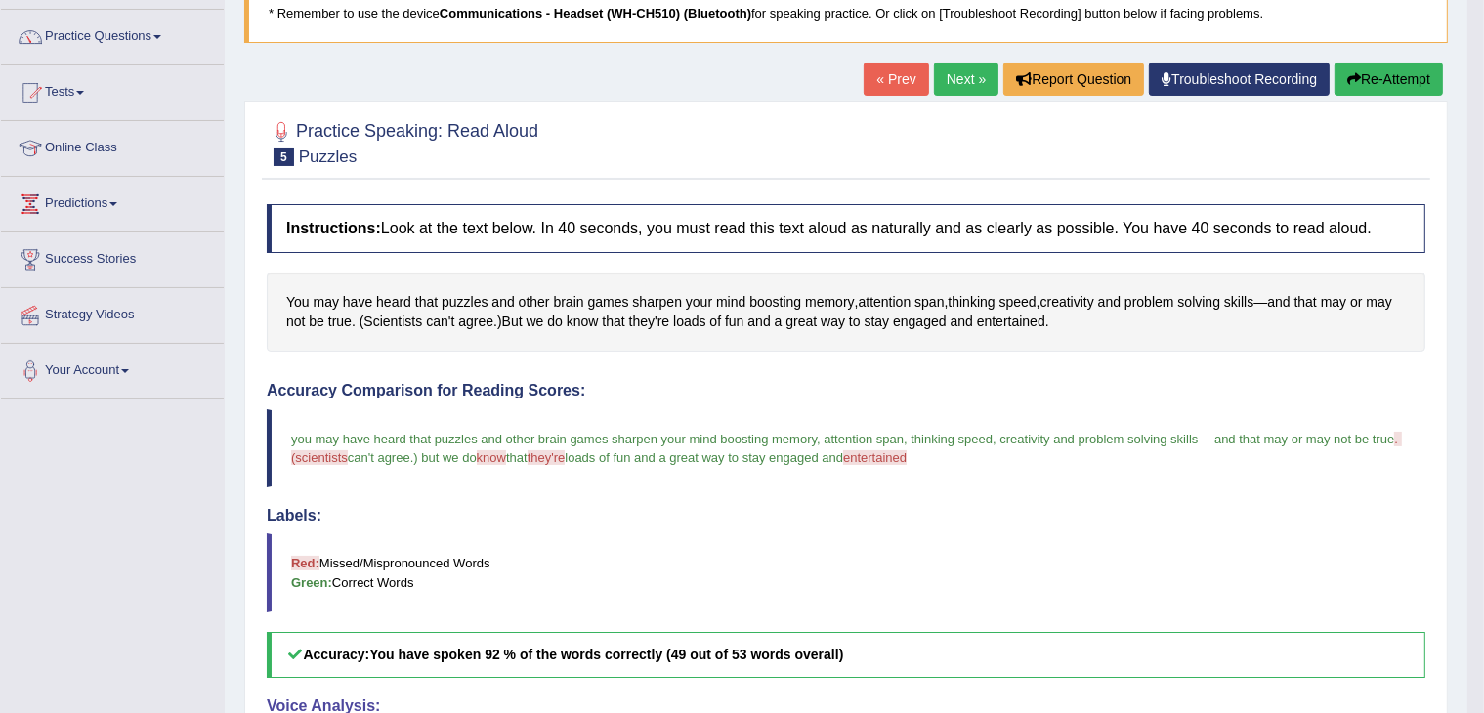
scroll to position [145, 0]
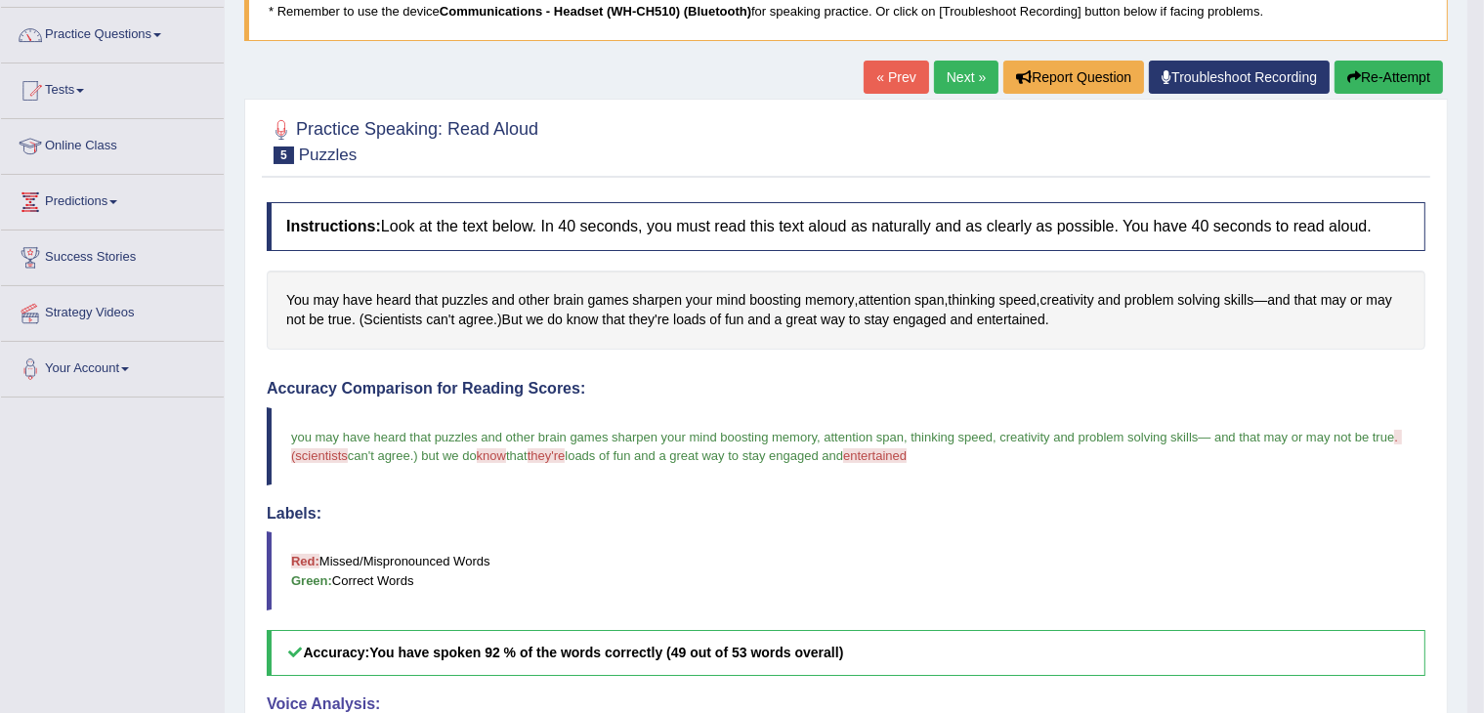
click at [1367, 89] on button "Re-Attempt" at bounding box center [1389, 77] width 108 height 33
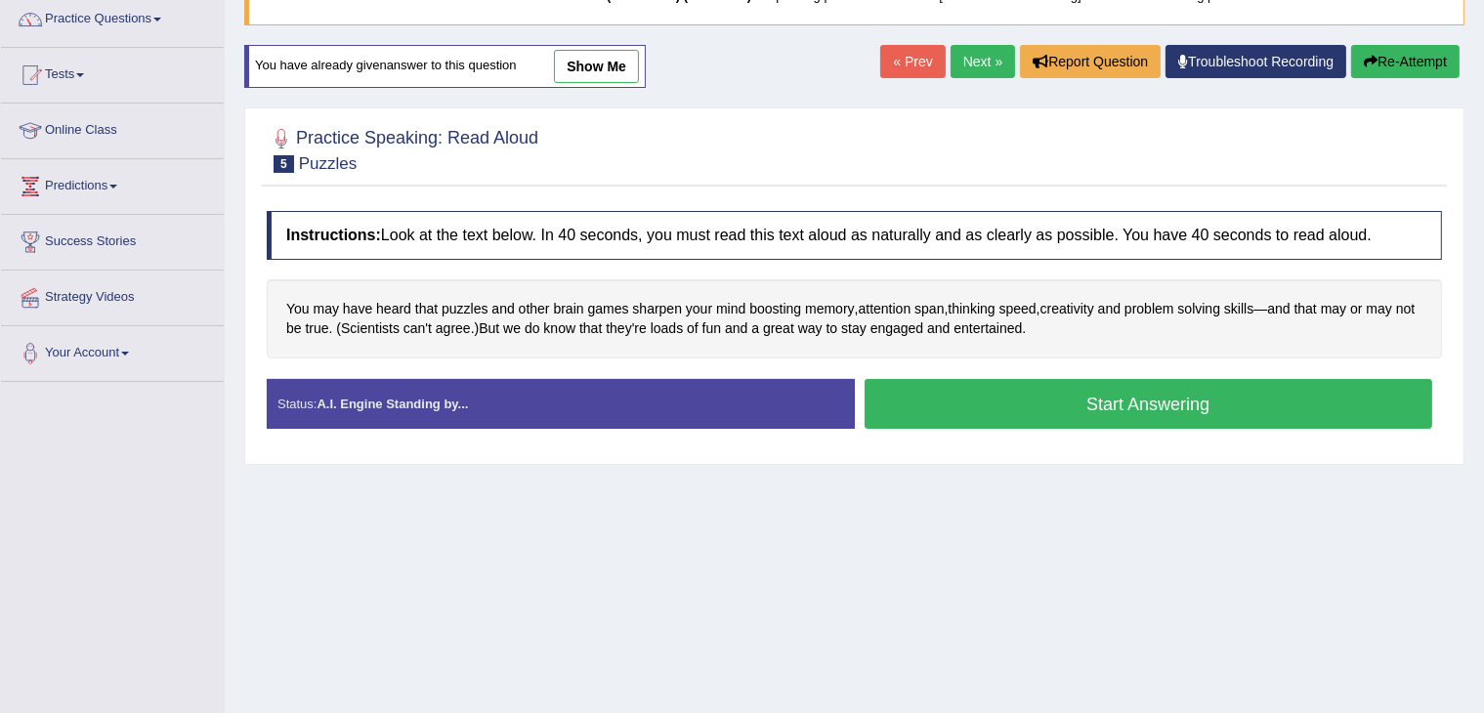
click at [1135, 411] on button "Start Answering" at bounding box center [1149, 404] width 569 height 50
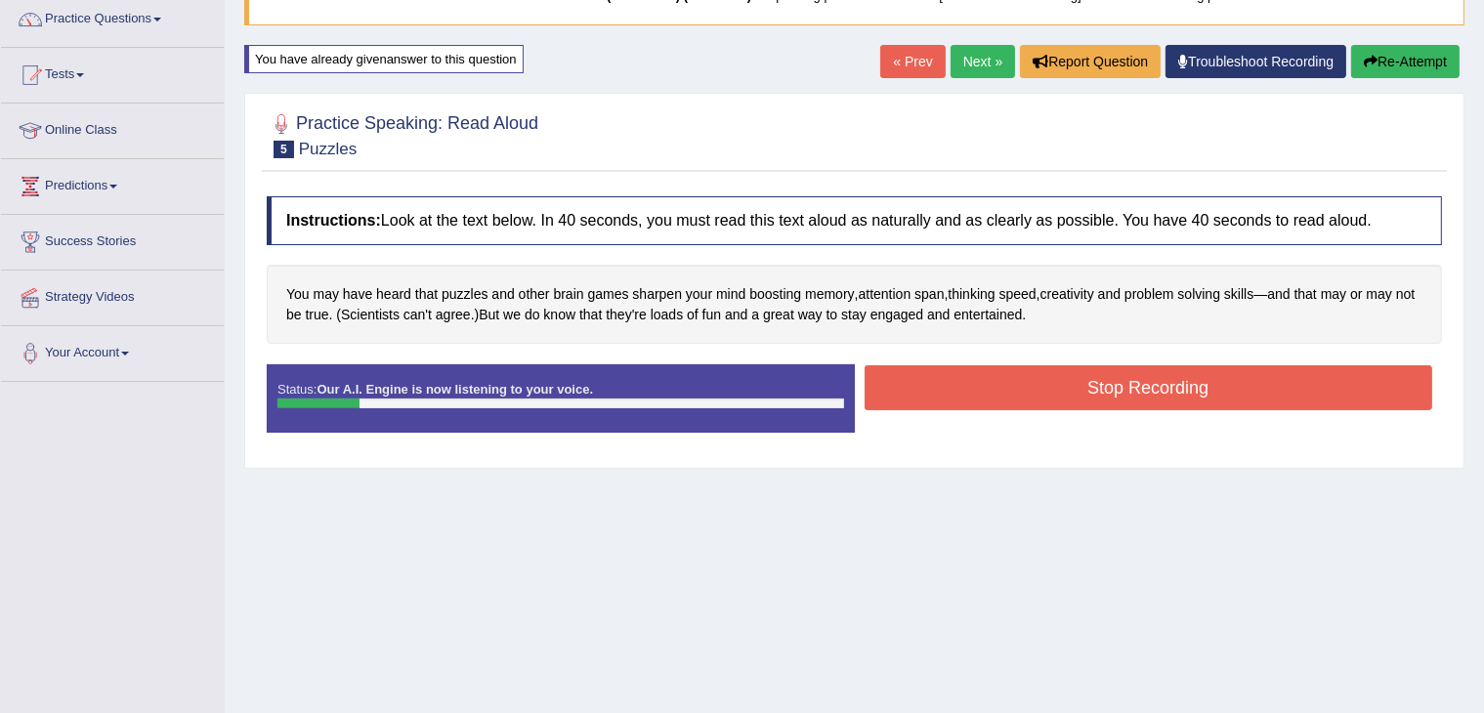
click at [1389, 66] on button "Re-Attempt" at bounding box center [1405, 61] width 108 height 33
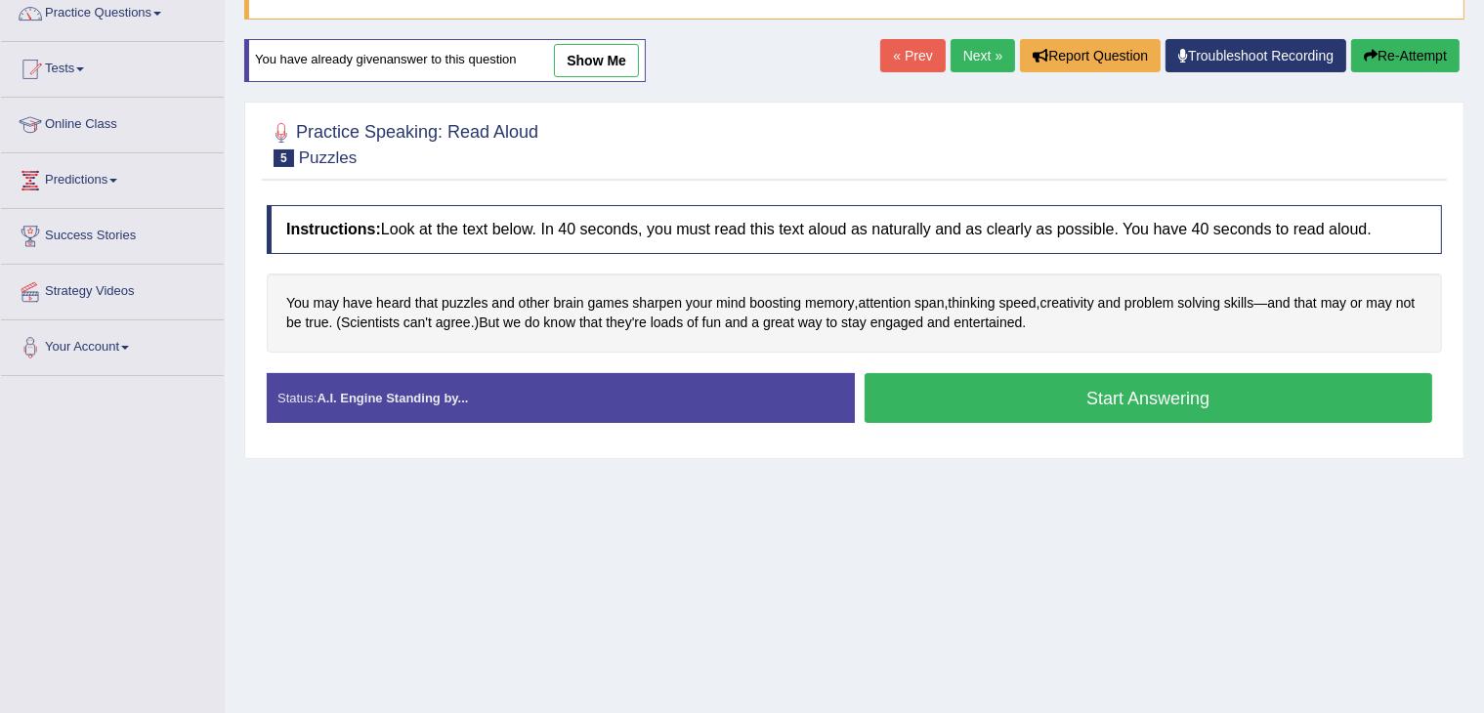
scroll to position [166, 0]
click at [1165, 396] on button "Start Answering" at bounding box center [1149, 398] width 569 height 50
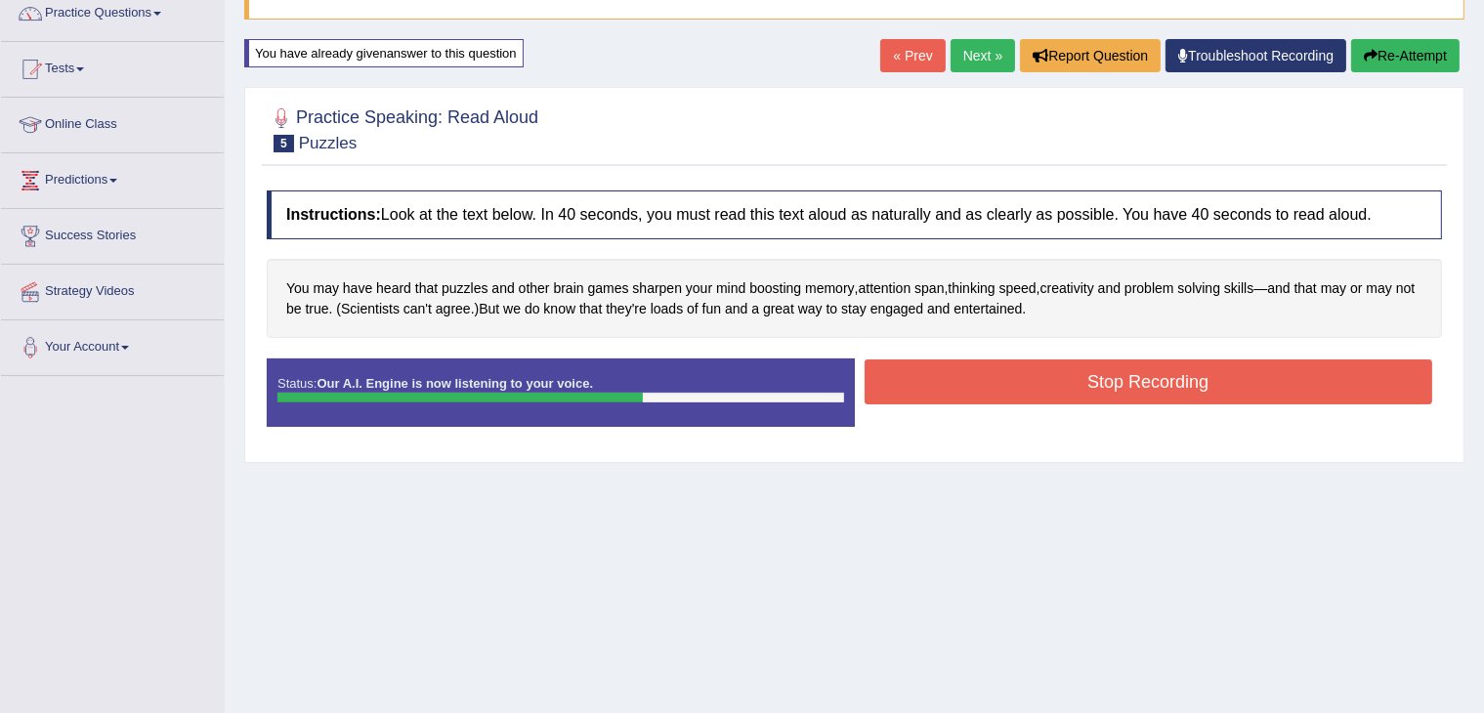
click at [1165, 396] on button "Stop Recording" at bounding box center [1149, 382] width 569 height 45
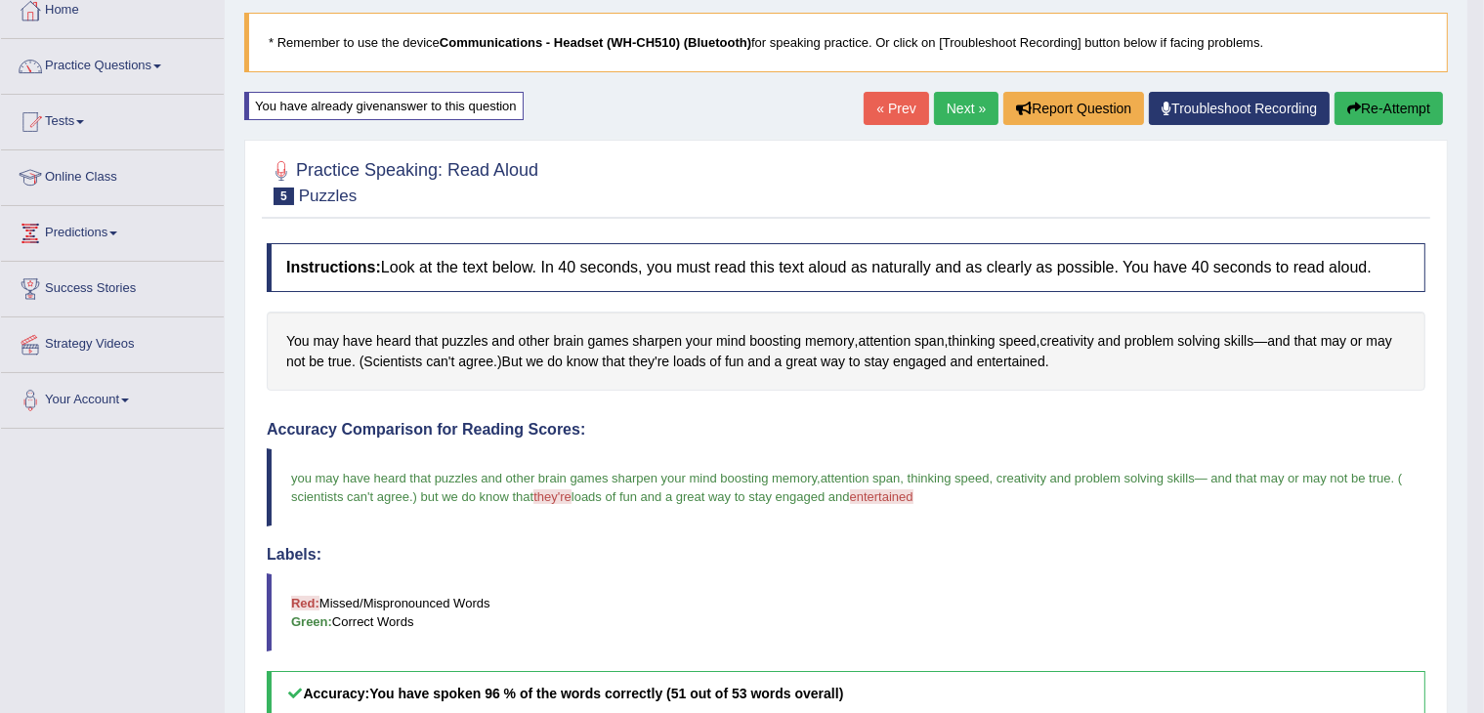
scroll to position [74, 0]
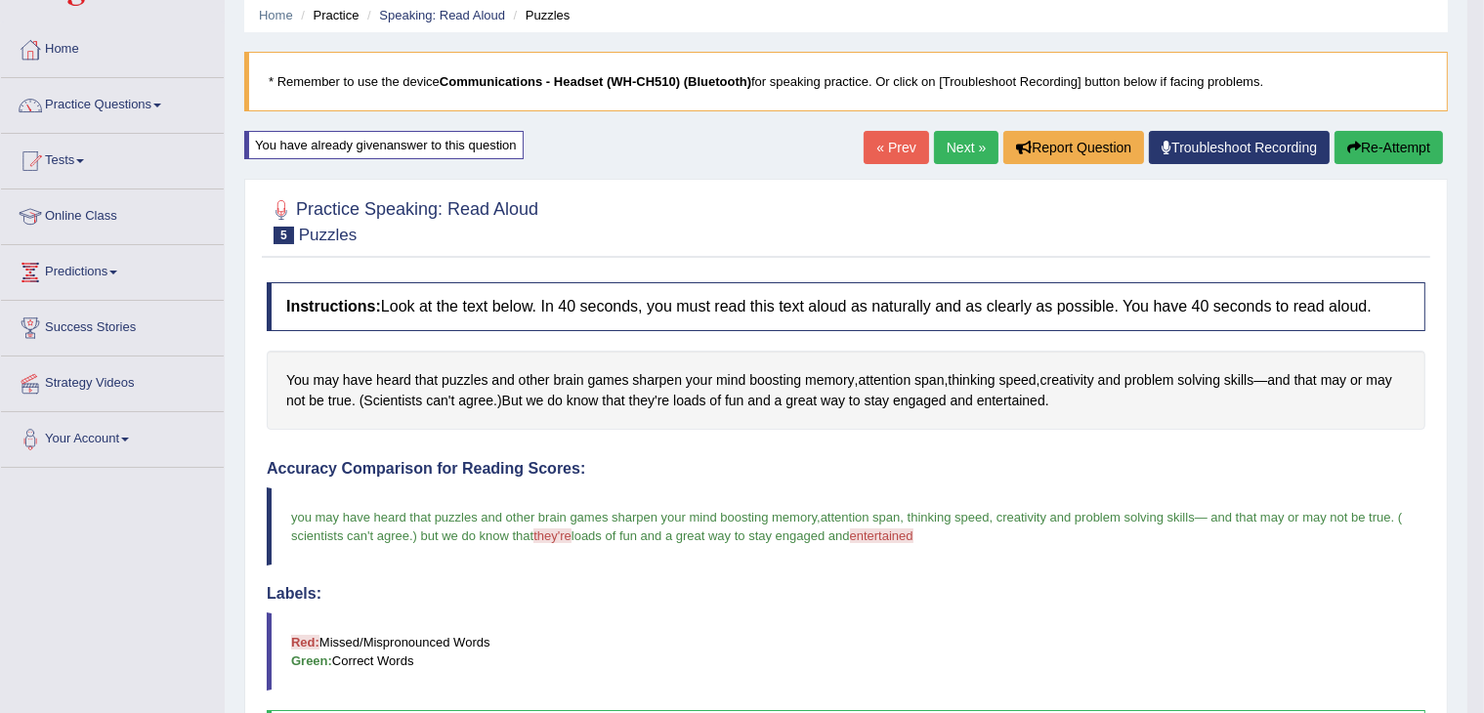
click at [956, 150] on link "Next »" at bounding box center [966, 147] width 64 height 33
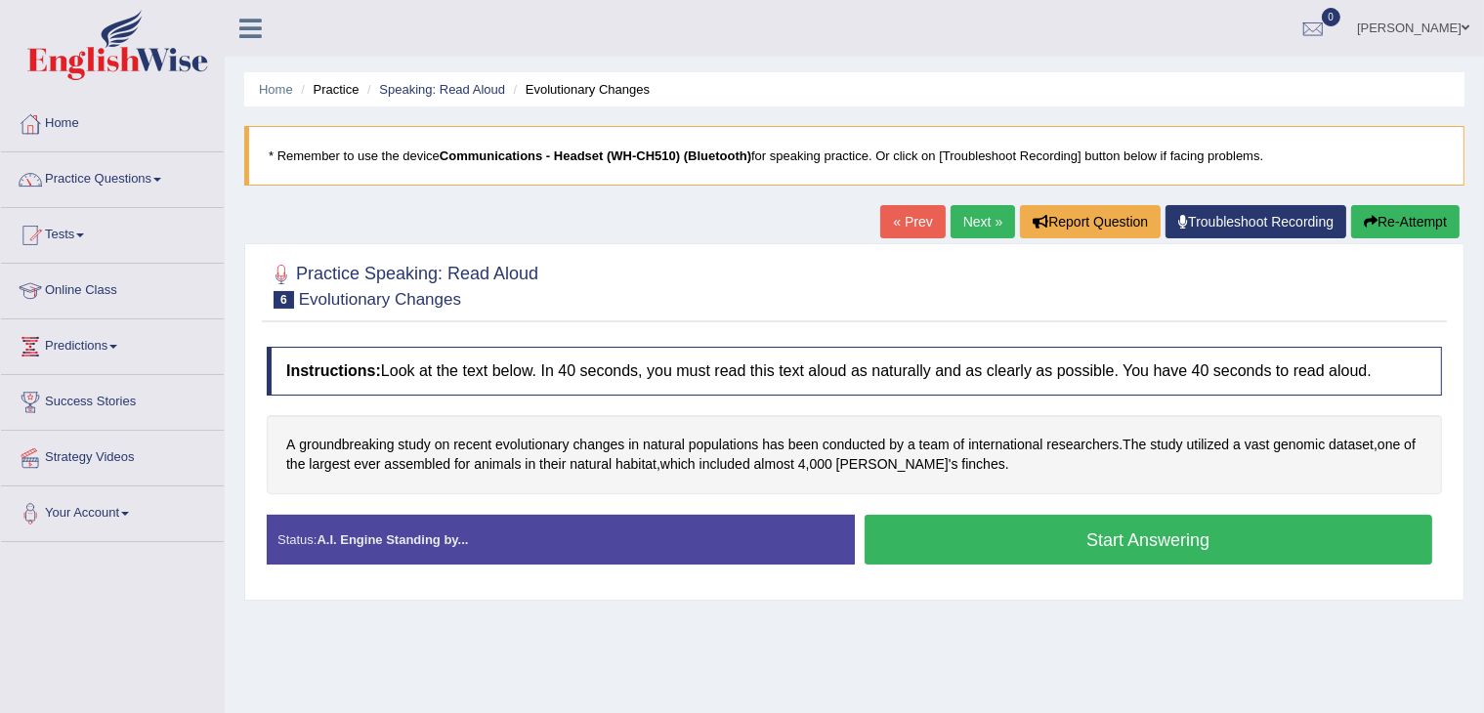
drag, startPoint x: 927, startPoint y: 416, endPoint x: 988, endPoint y: 540, distance: 138.1
click at [988, 540] on div "Instructions: Look at the text below. In 40 seconds, you must read this text al…" at bounding box center [854, 463] width 1185 height 253
click at [988, 540] on button "Start Answering" at bounding box center [1149, 540] width 569 height 50
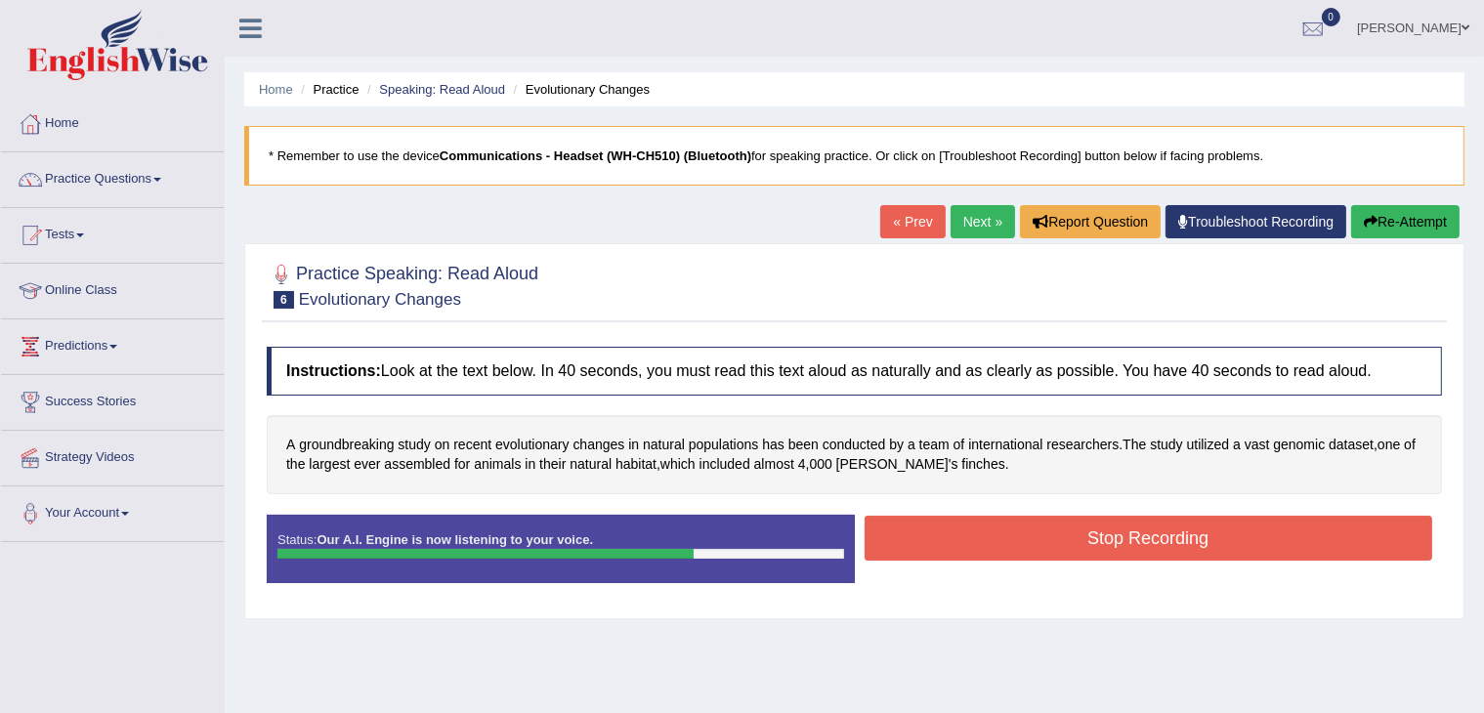
click at [988, 540] on button "Stop Recording" at bounding box center [1149, 538] width 569 height 45
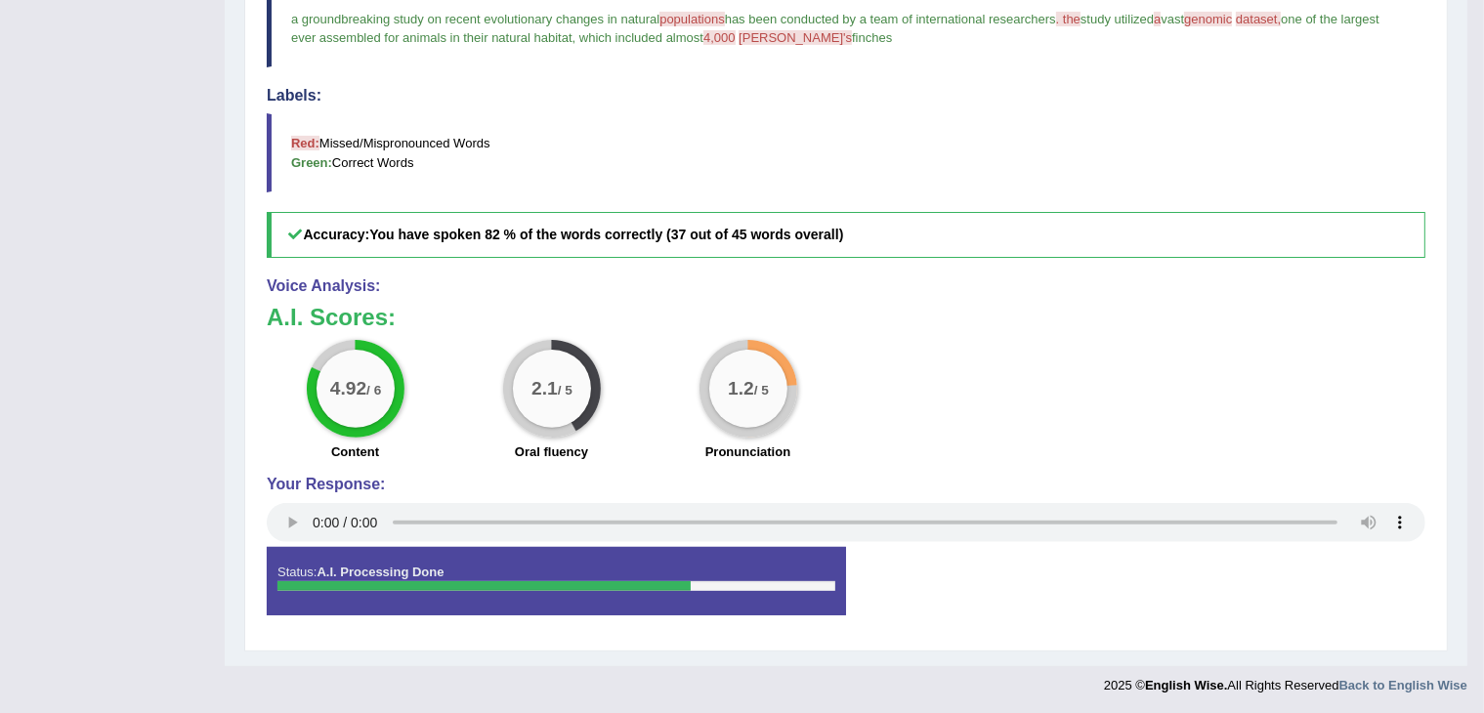
scroll to position [561, 0]
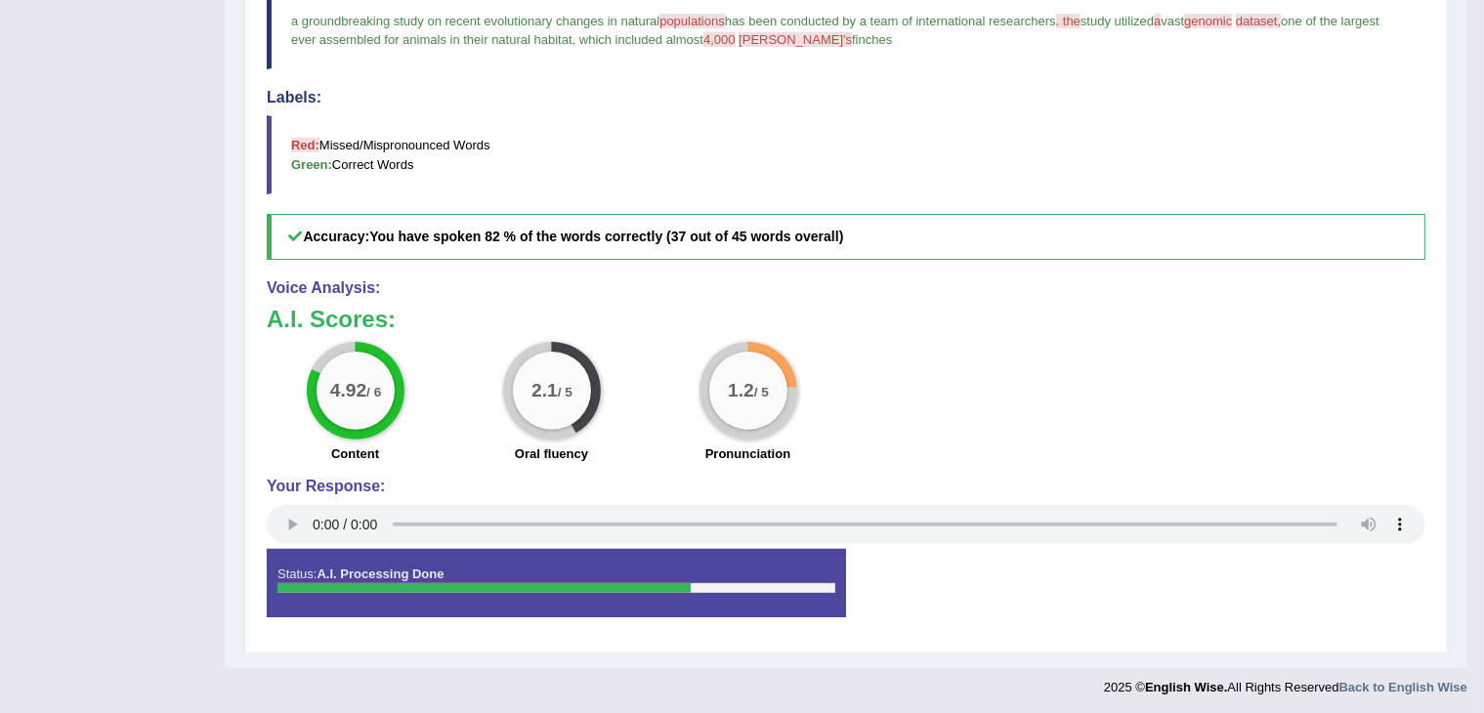
click at [1033, 401] on div "4.92 / 6 Content 2.1 / 5 Oral fluency 1.2 / 5 Pronunciation" at bounding box center [846, 405] width 1178 height 126
click at [749, 396] on big "1.2" at bounding box center [741, 390] width 26 height 21
drag, startPoint x: 785, startPoint y: 358, endPoint x: 774, endPoint y: 386, distance: 30.7
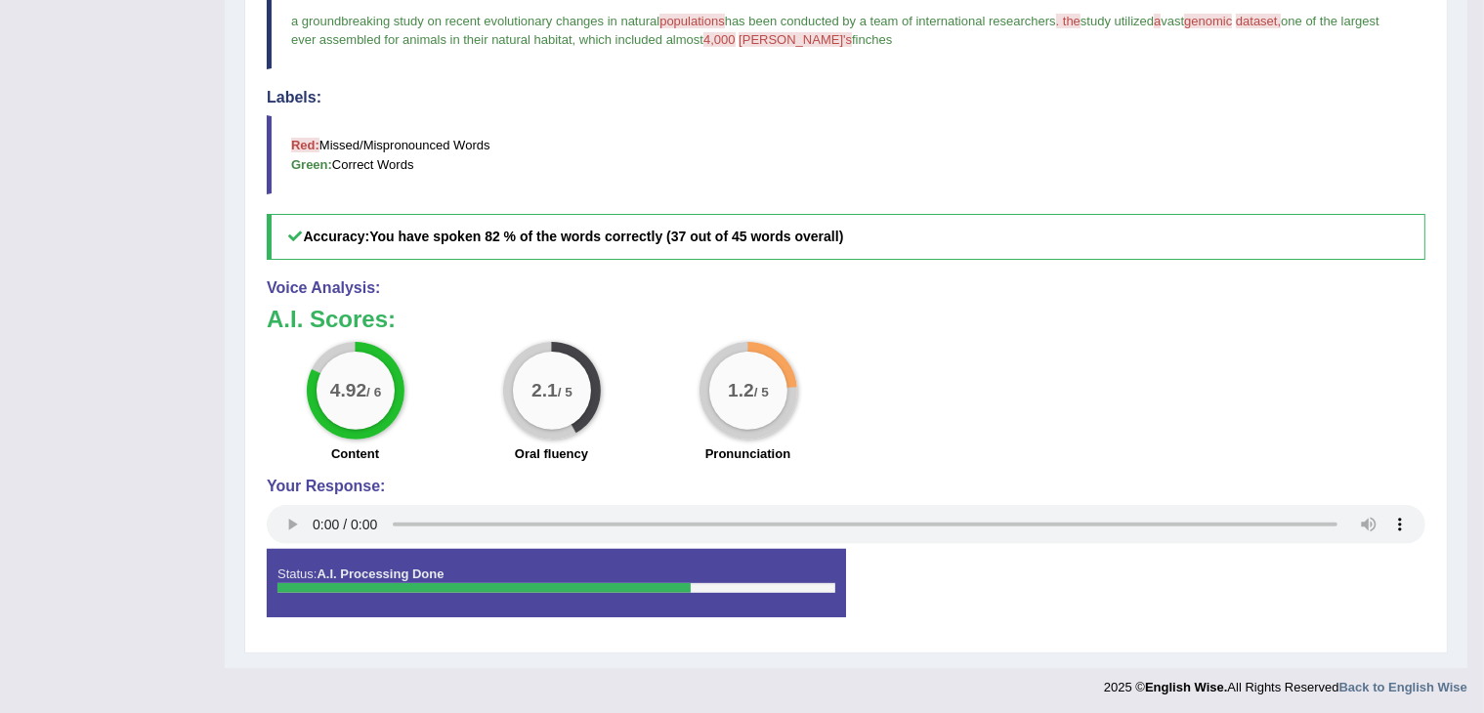
click at [782, 367] on div "1.2 / 5 Pronunciation" at bounding box center [748, 405] width 196 height 126
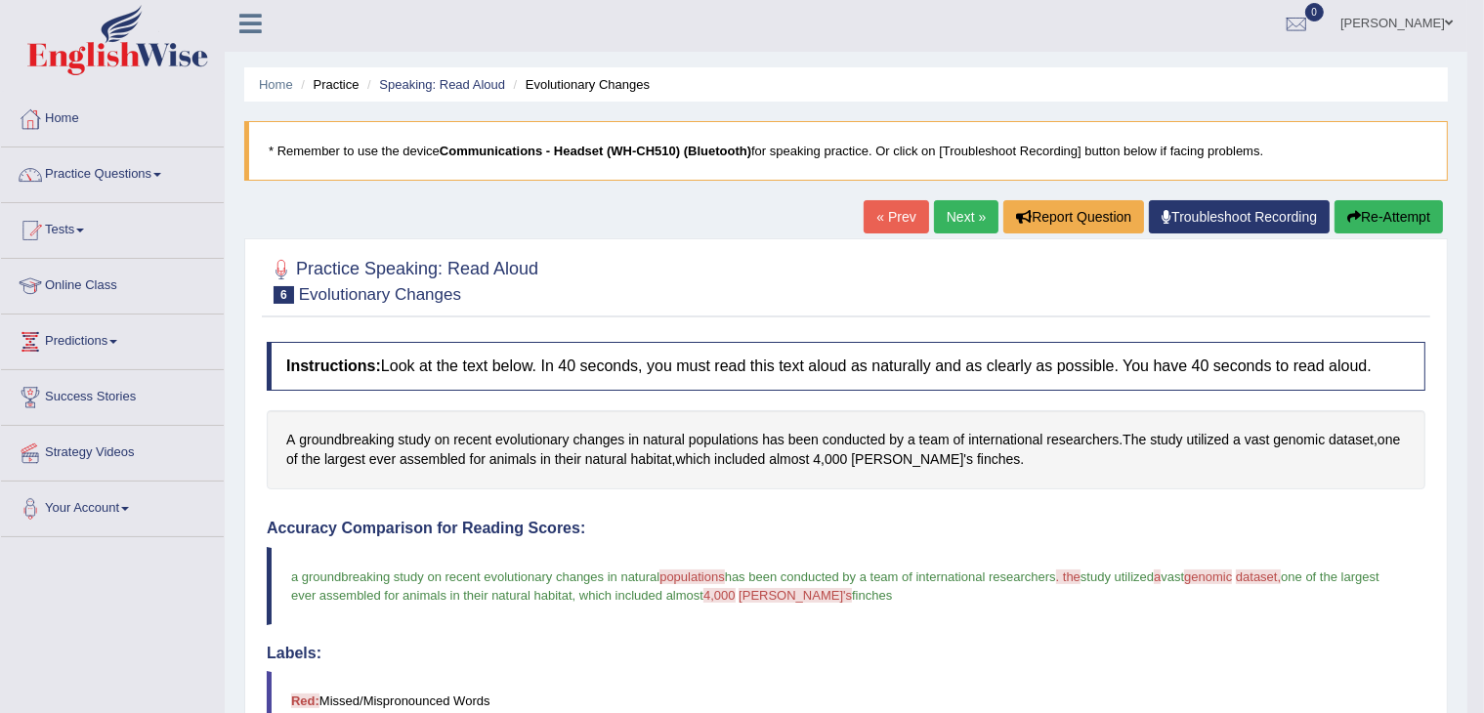
scroll to position [184, 0]
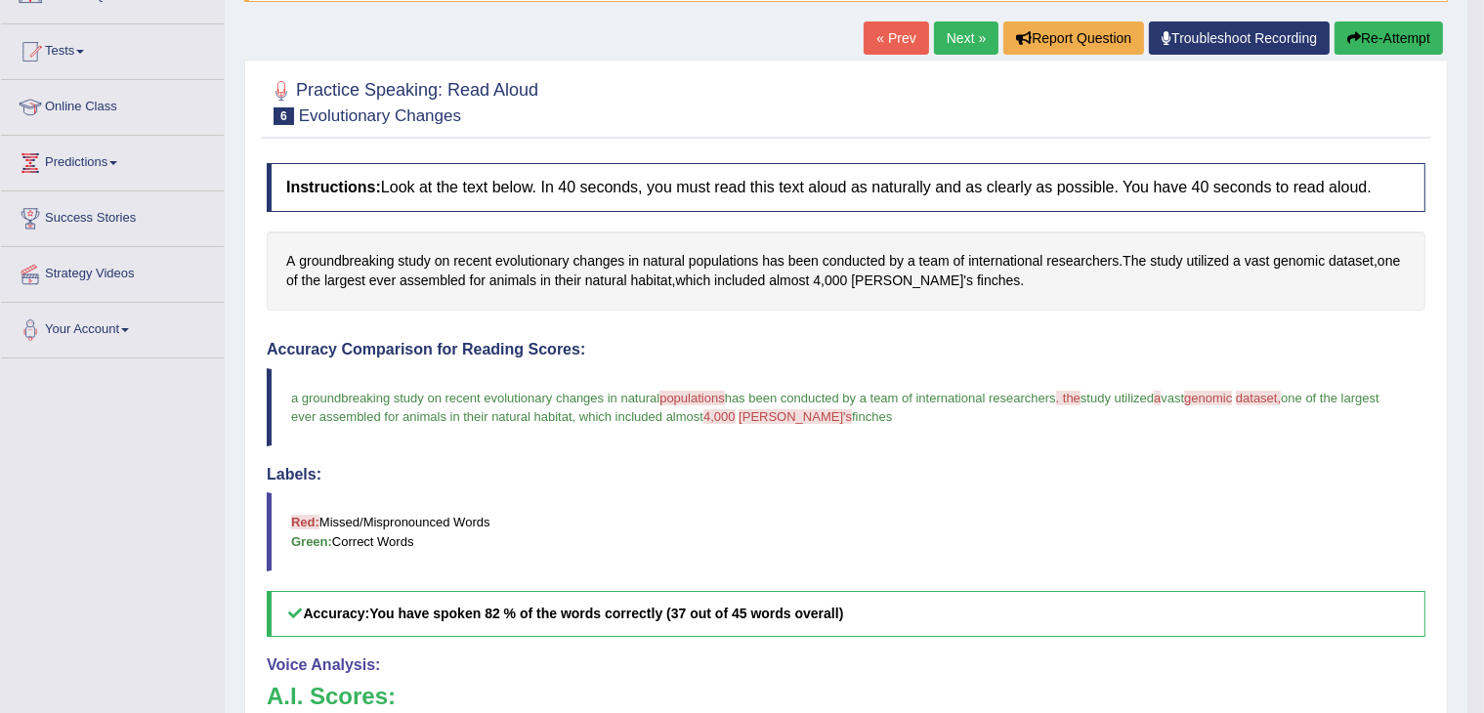
click at [1379, 39] on button "Re-Attempt" at bounding box center [1389, 37] width 108 height 33
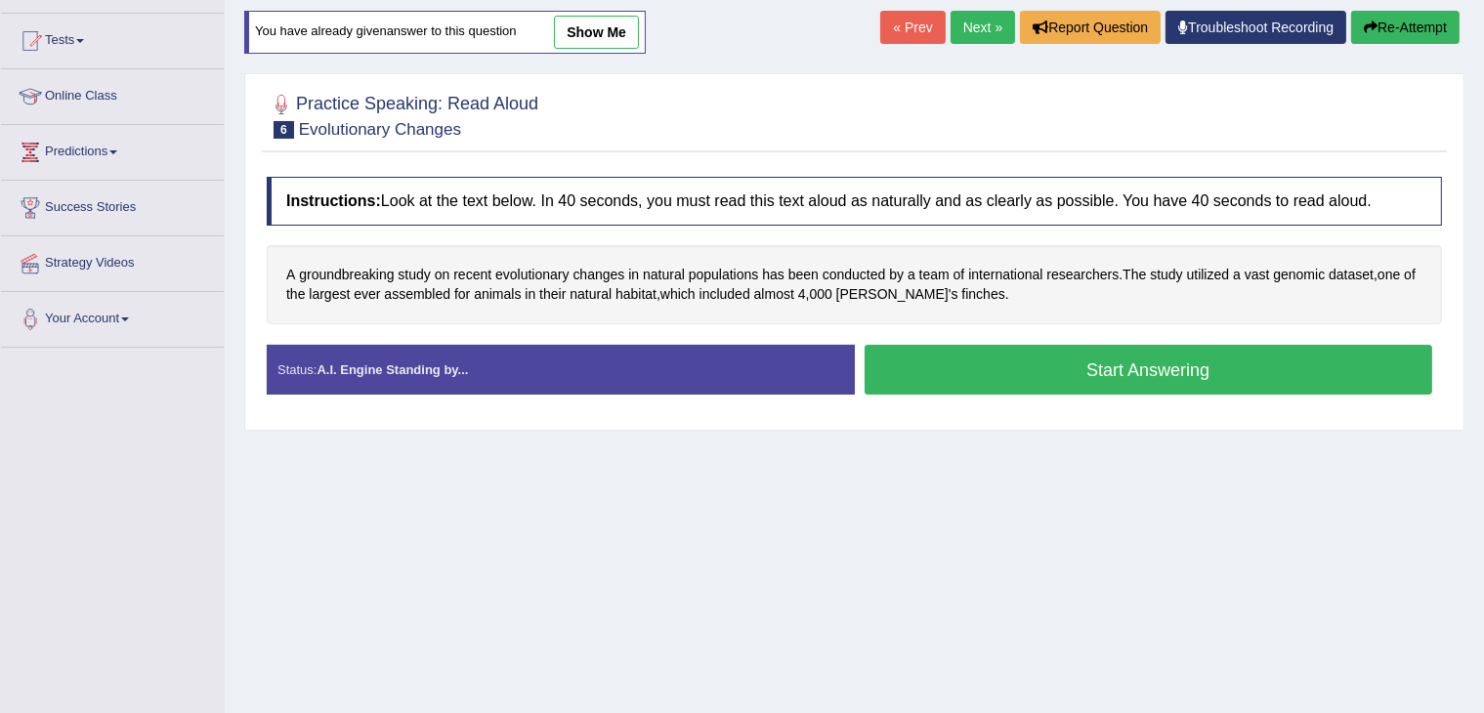
scroll to position [184, 0]
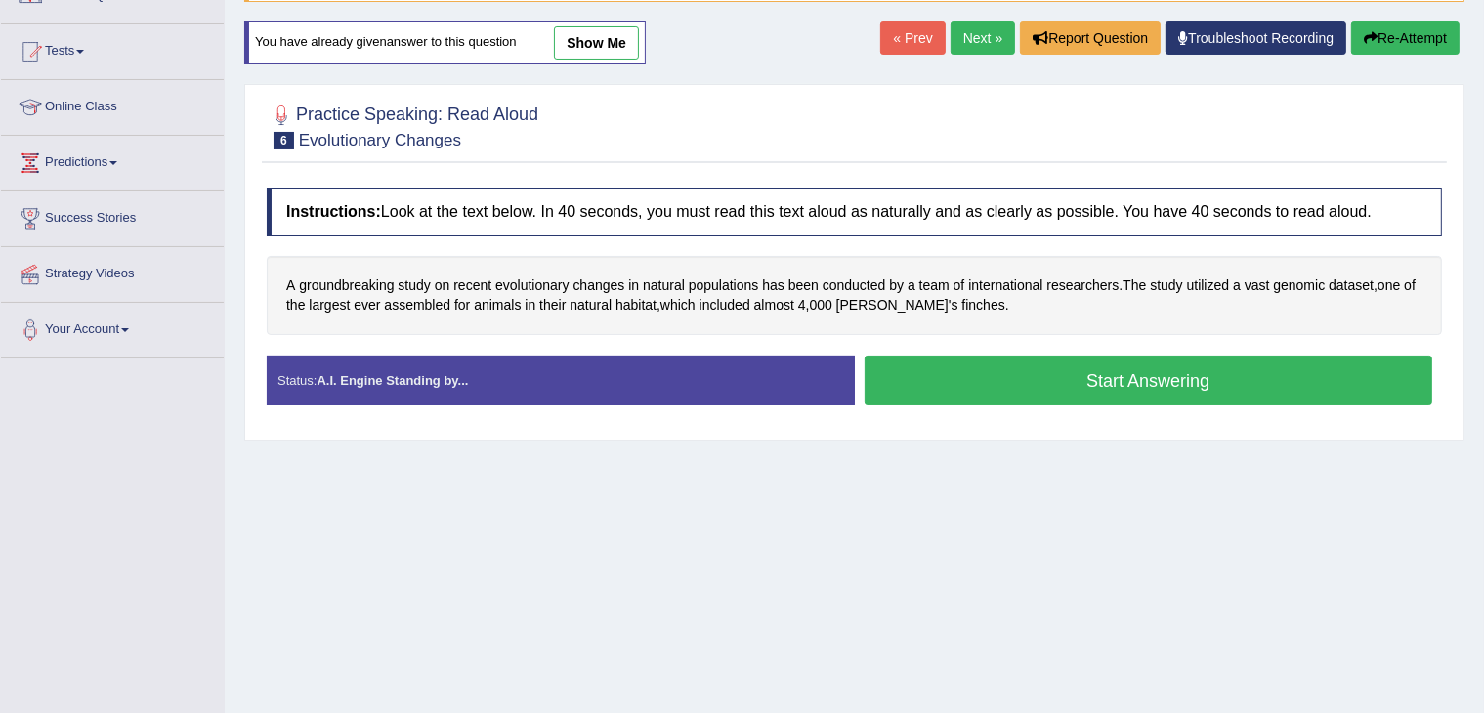
click at [1139, 369] on button "Start Answering" at bounding box center [1149, 381] width 569 height 50
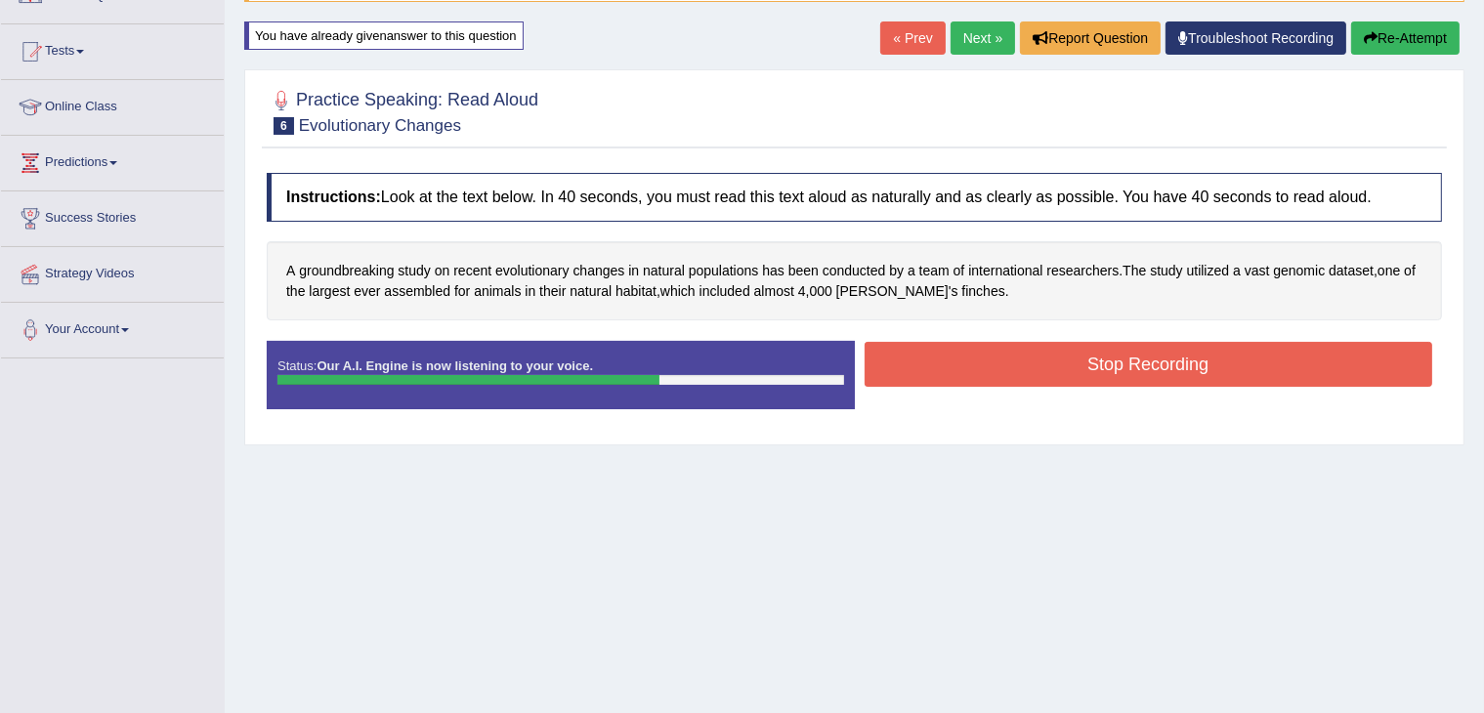
click at [1004, 349] on button "Stop Recording" at bounding box center [1149, 364] width 569 height 45
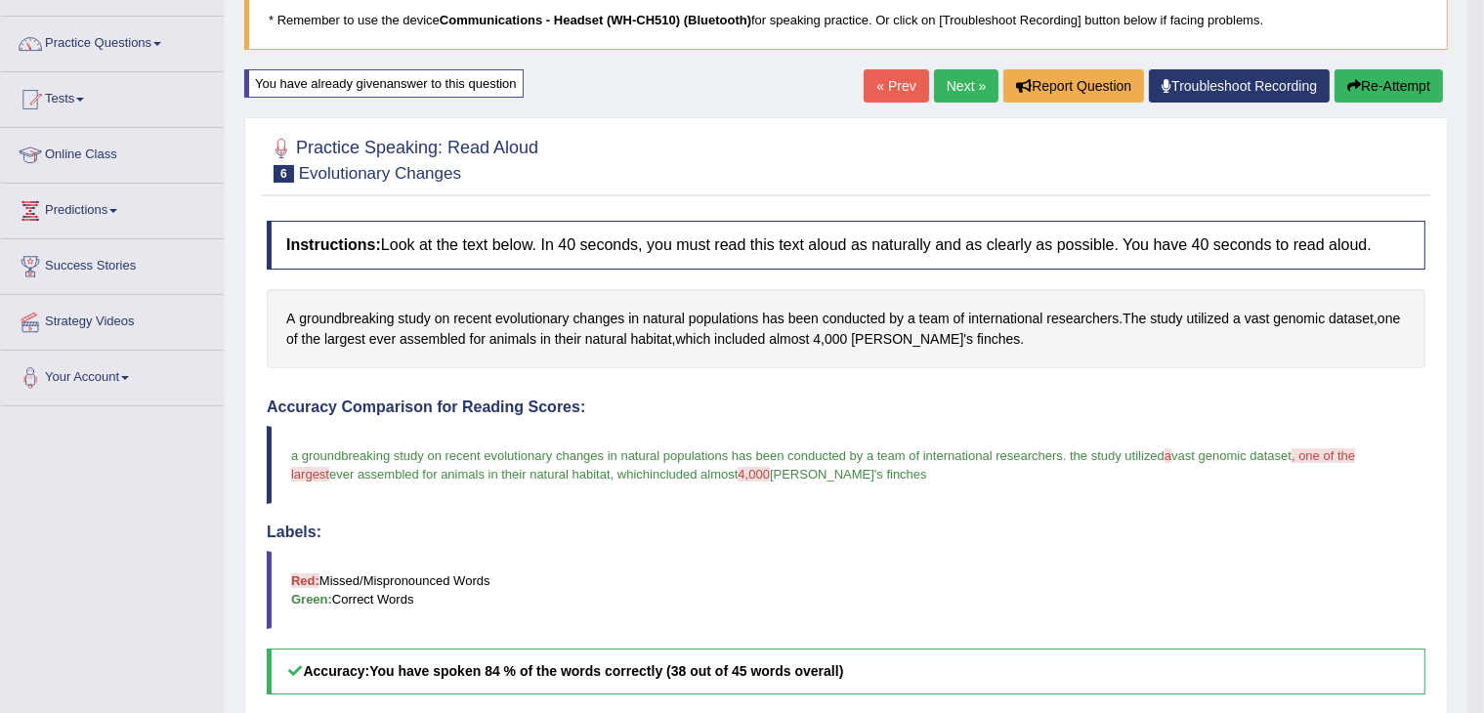
scroll to position [131, 0]
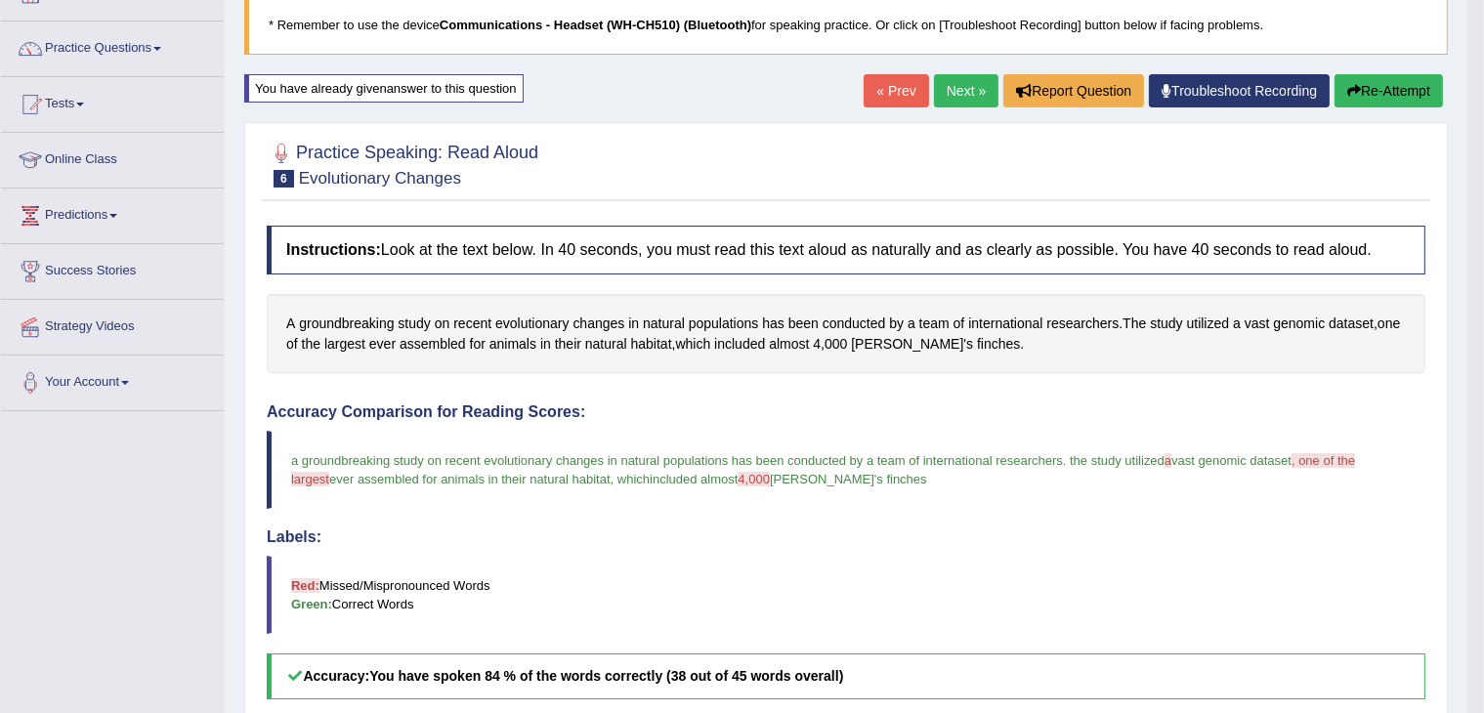
click at [1376, 98] on button "Re-Attempt" at bounding box center [1389, 90] width 108 height 33
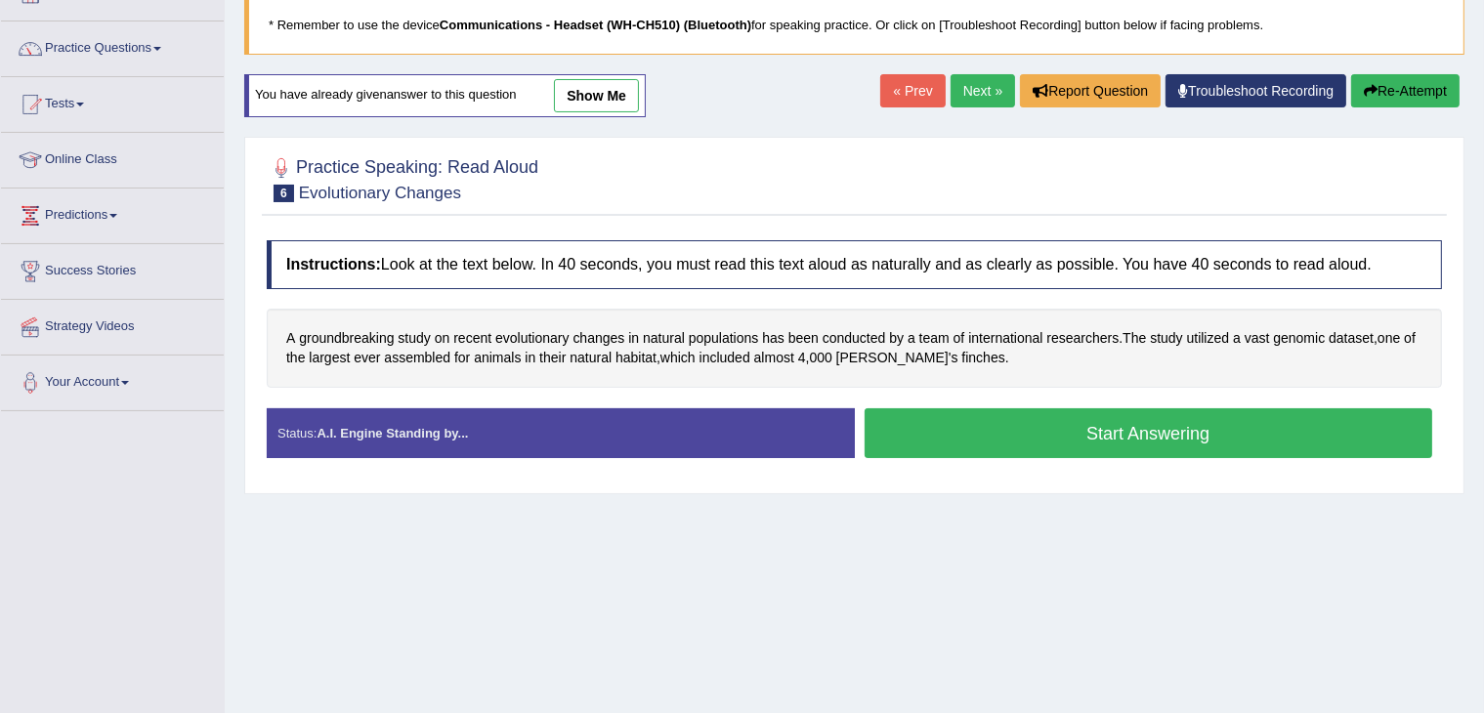
click at [992, 427] on button "Start Answering" at bounding box center [1149, 433] width 569 height 50
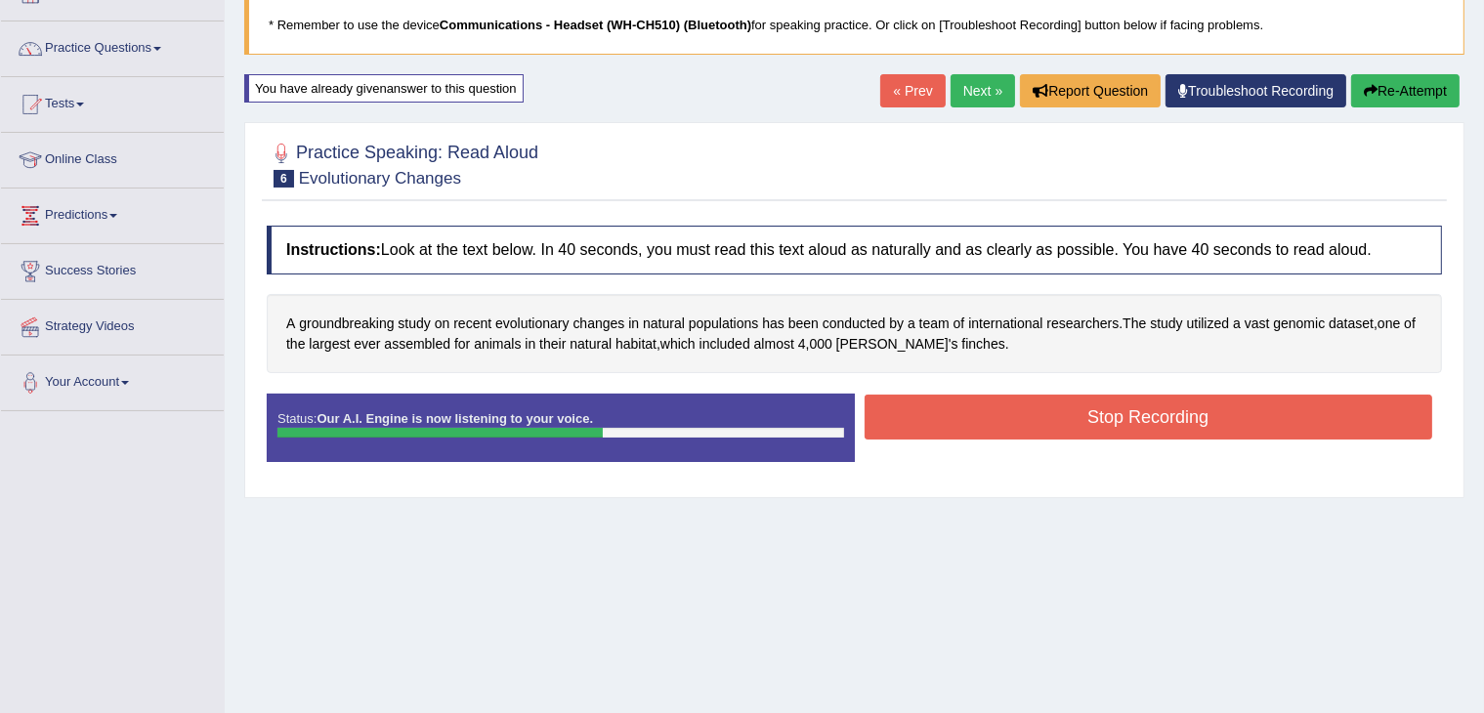
click at [992, 427] on button "Stop Recording" at bounding box center [1149, 417] width 569 height 45
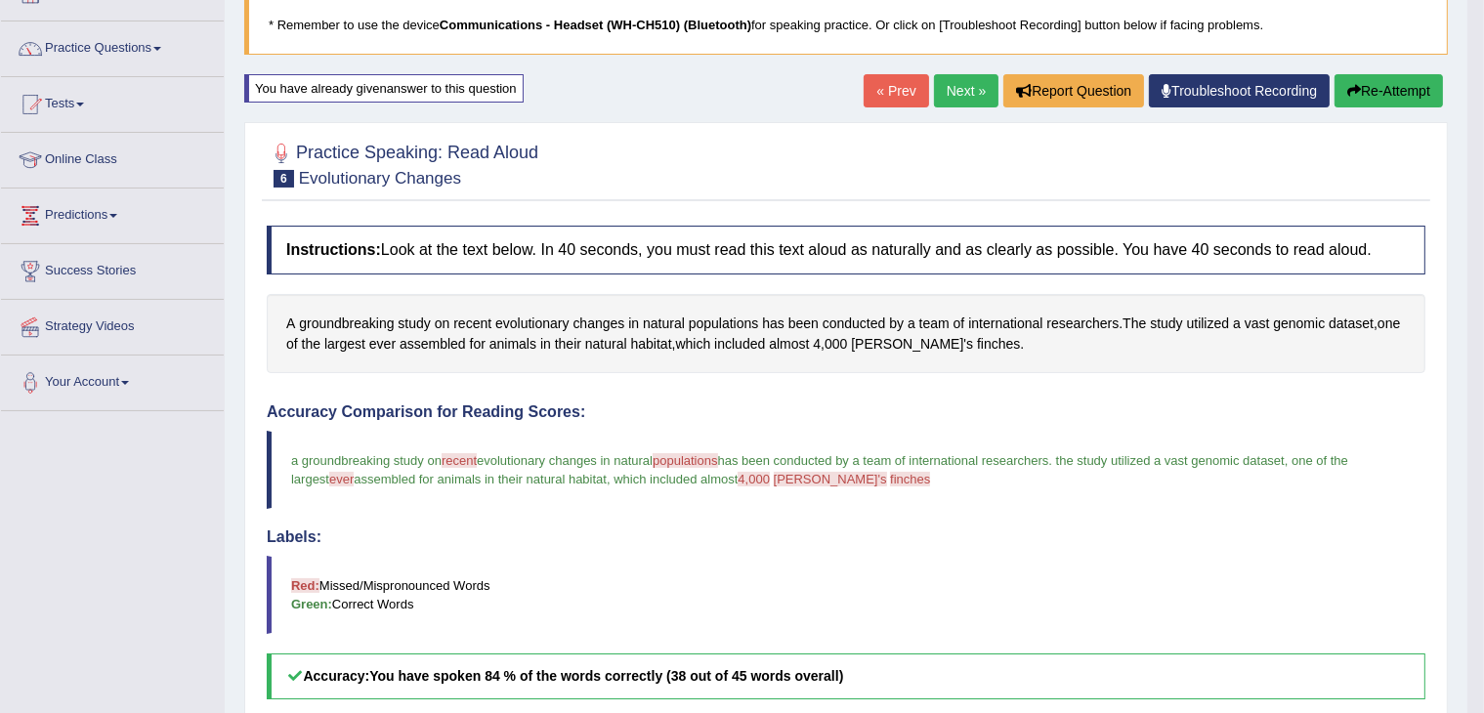
drag, startPoint x: 1482, startPoint y: 247, endPoint x: 1477, endPoint y: 334, distance: 87.1
click at [1477, 334] on body "Toggle navigation Home Practice Questions Speaking Practice Read Aloud Repeat S…" at bounding box center [742, 225] width 1484 height 713
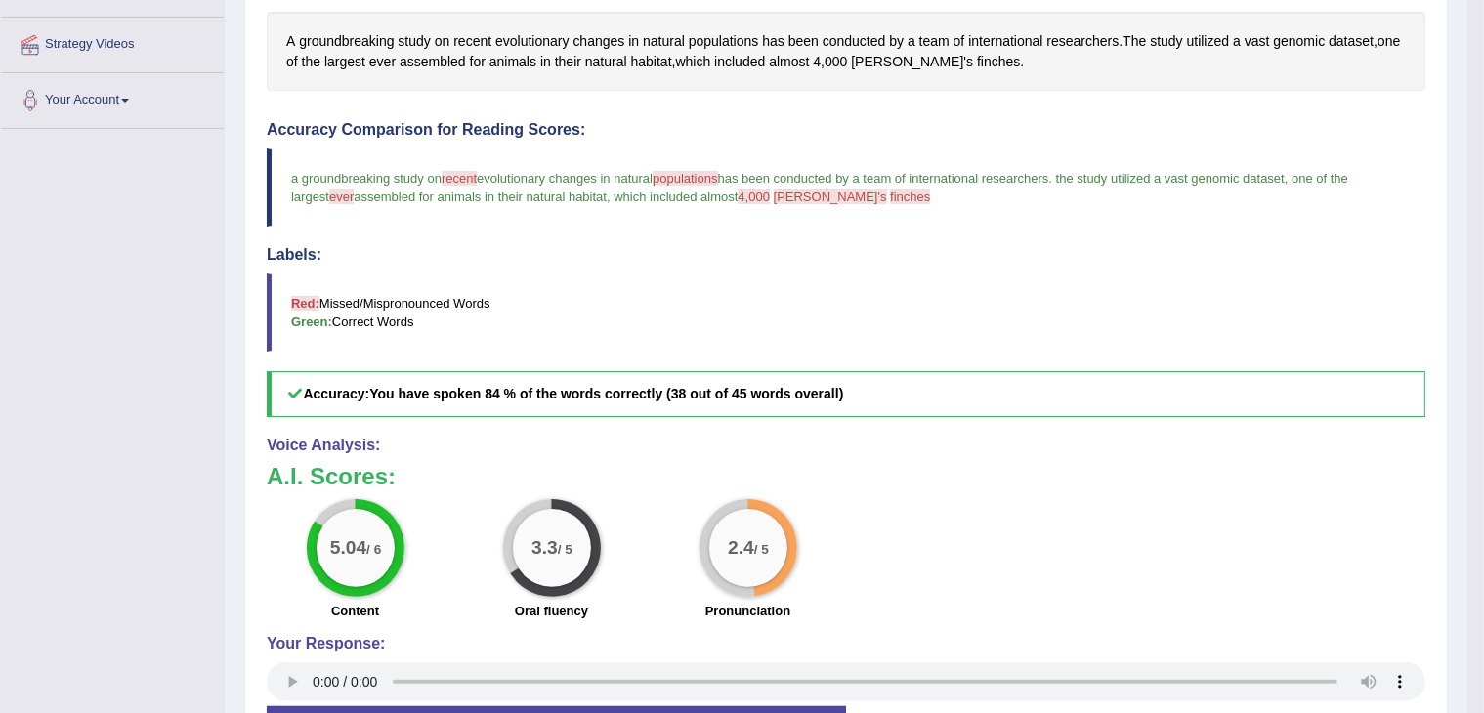
scroll to position [385, 0]
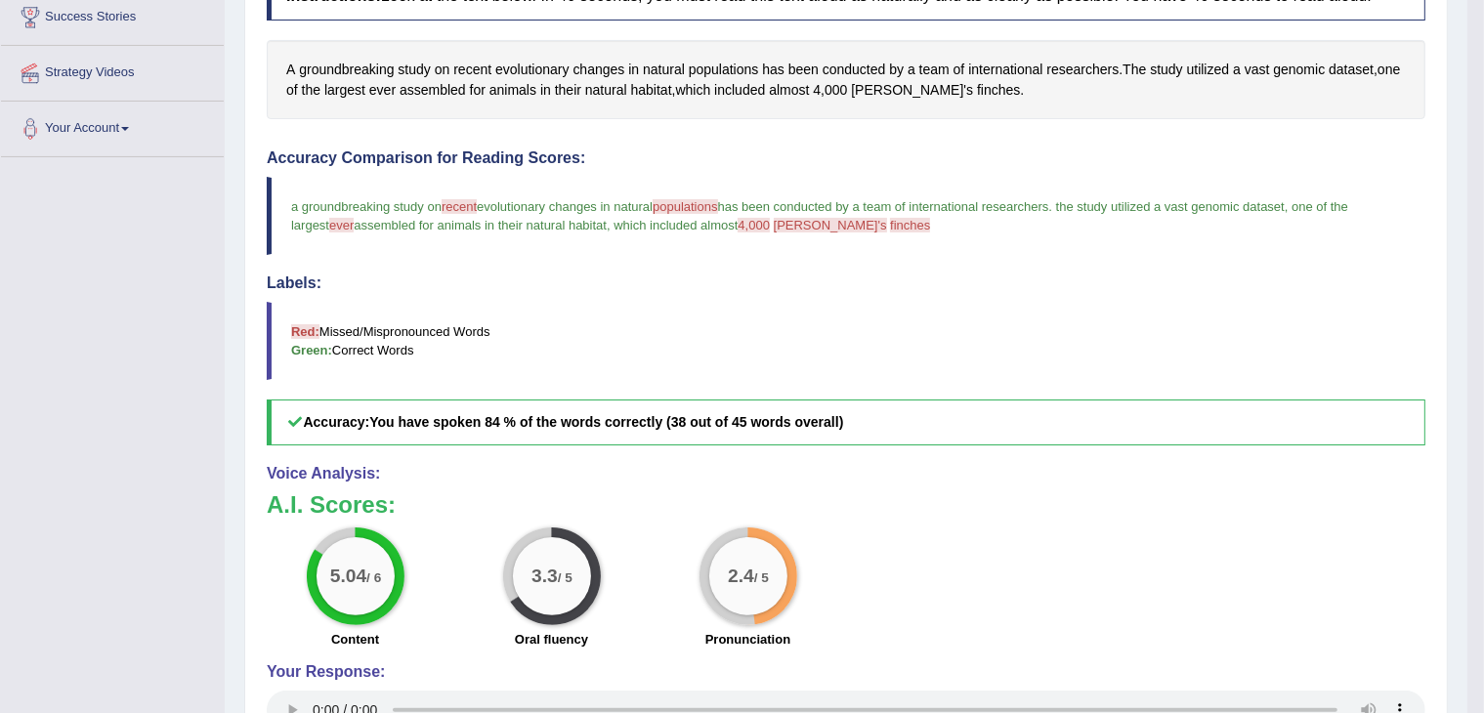
drag, startPoint x: 1473, startPoint y: 467, endPoint x: 1474, endPoint y: 401, distance: 66.4
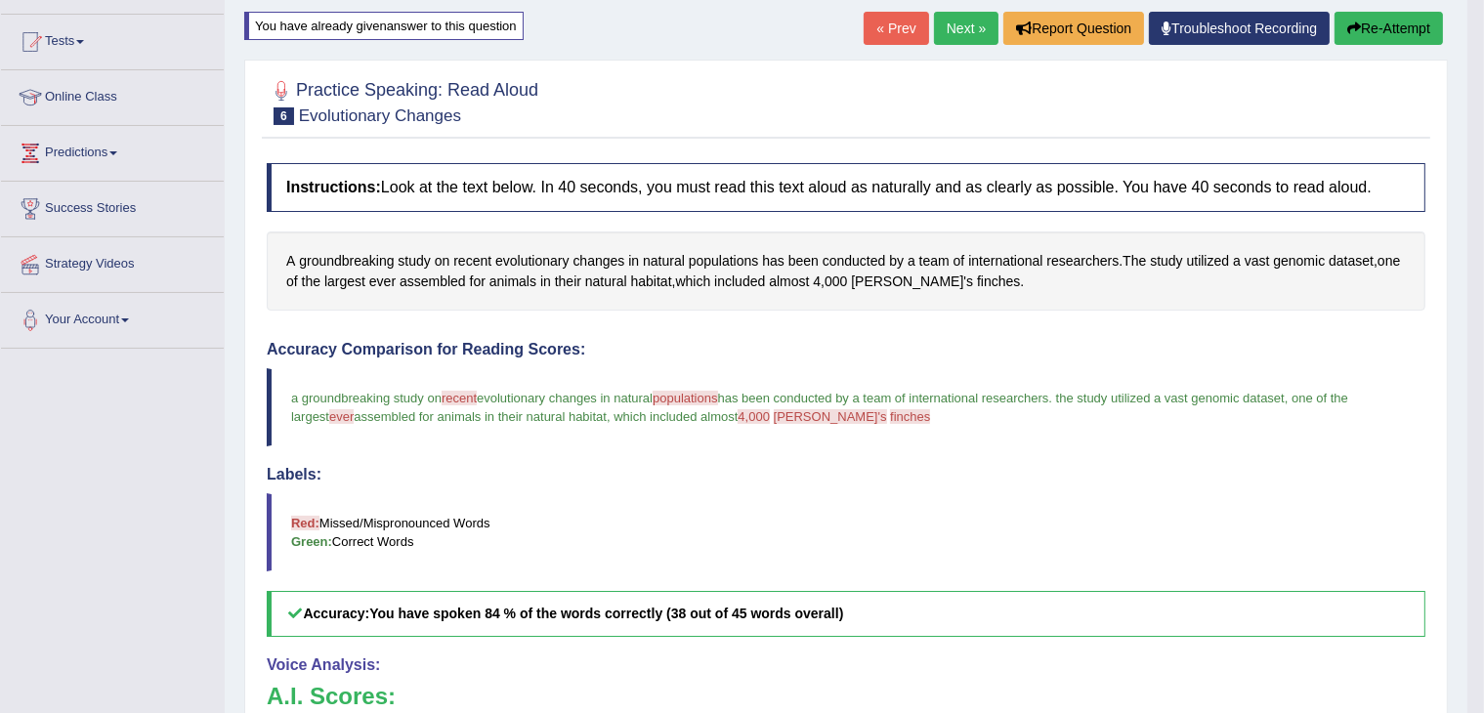
scroll to position [84, 0]
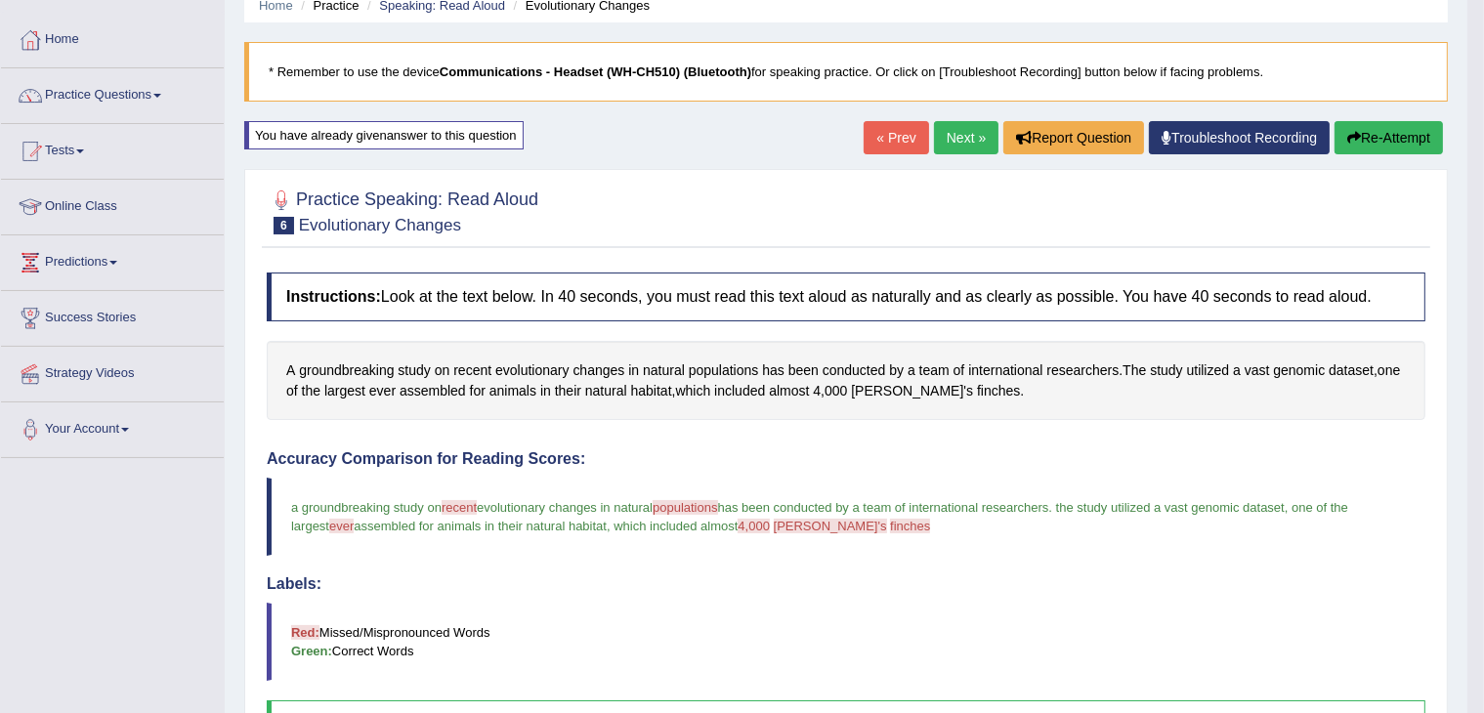
click at [962, 131] on link "Next »" at bounding box center [966, 137] width 64 height 33
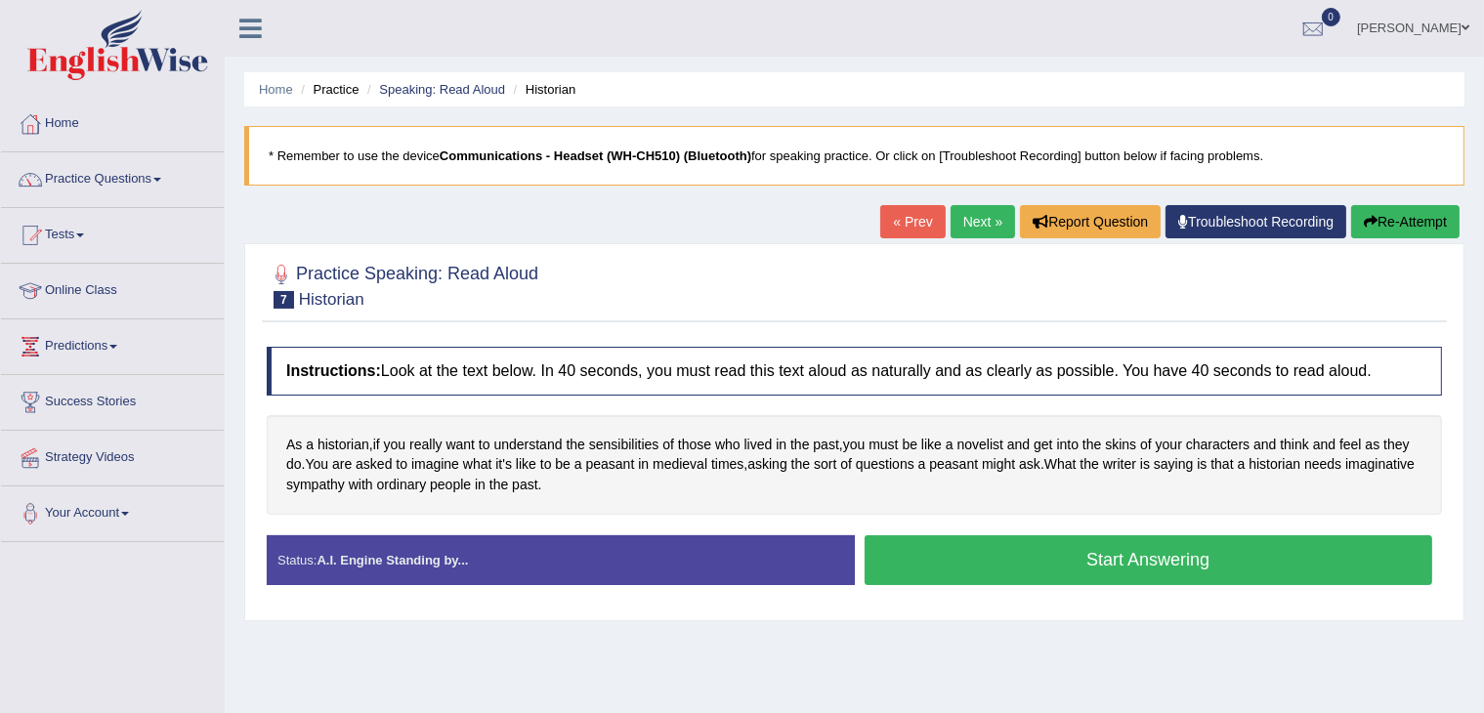
click at [903, 560] on button "Start Answering" at bounding box center [1149, 560] width 569 height 50
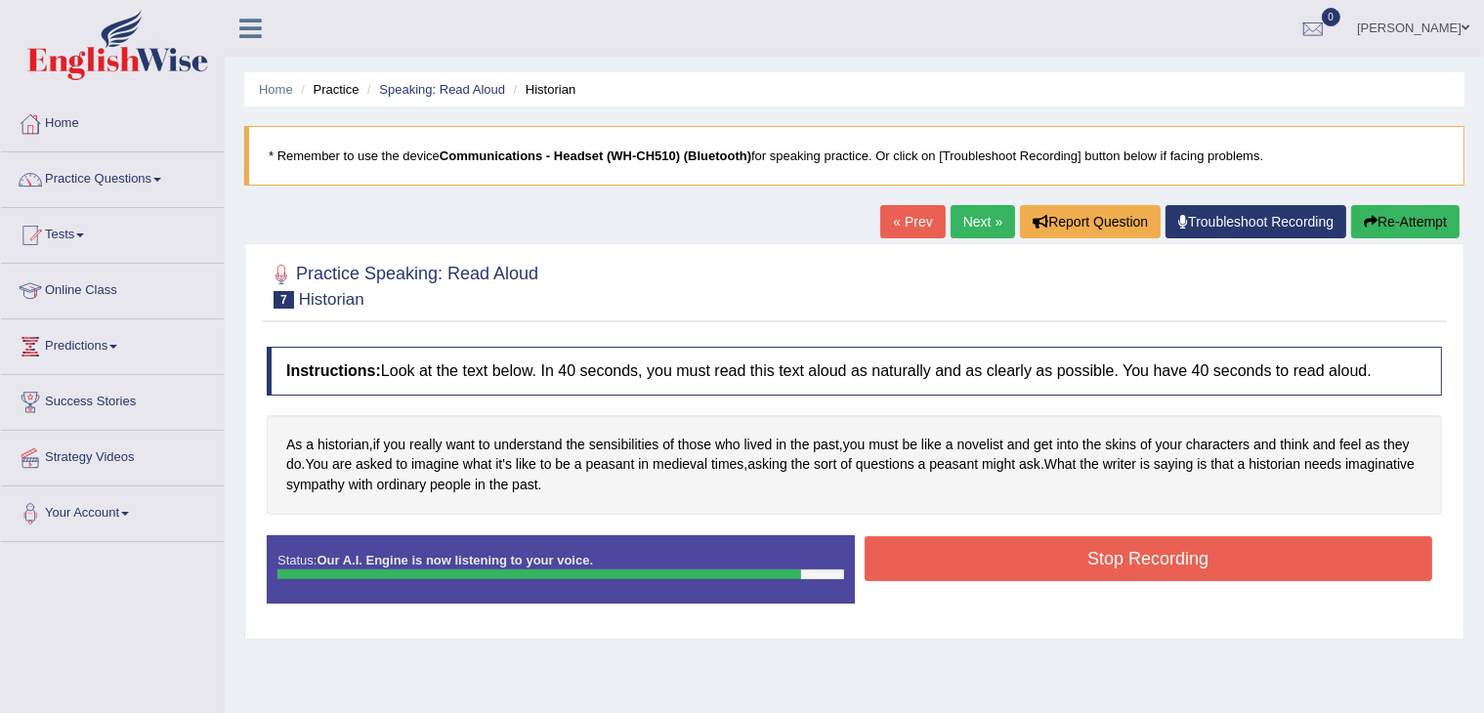
click at [936, 554] on button "Stop Recording" at bounding box center [1149, 558] width 569 height 45
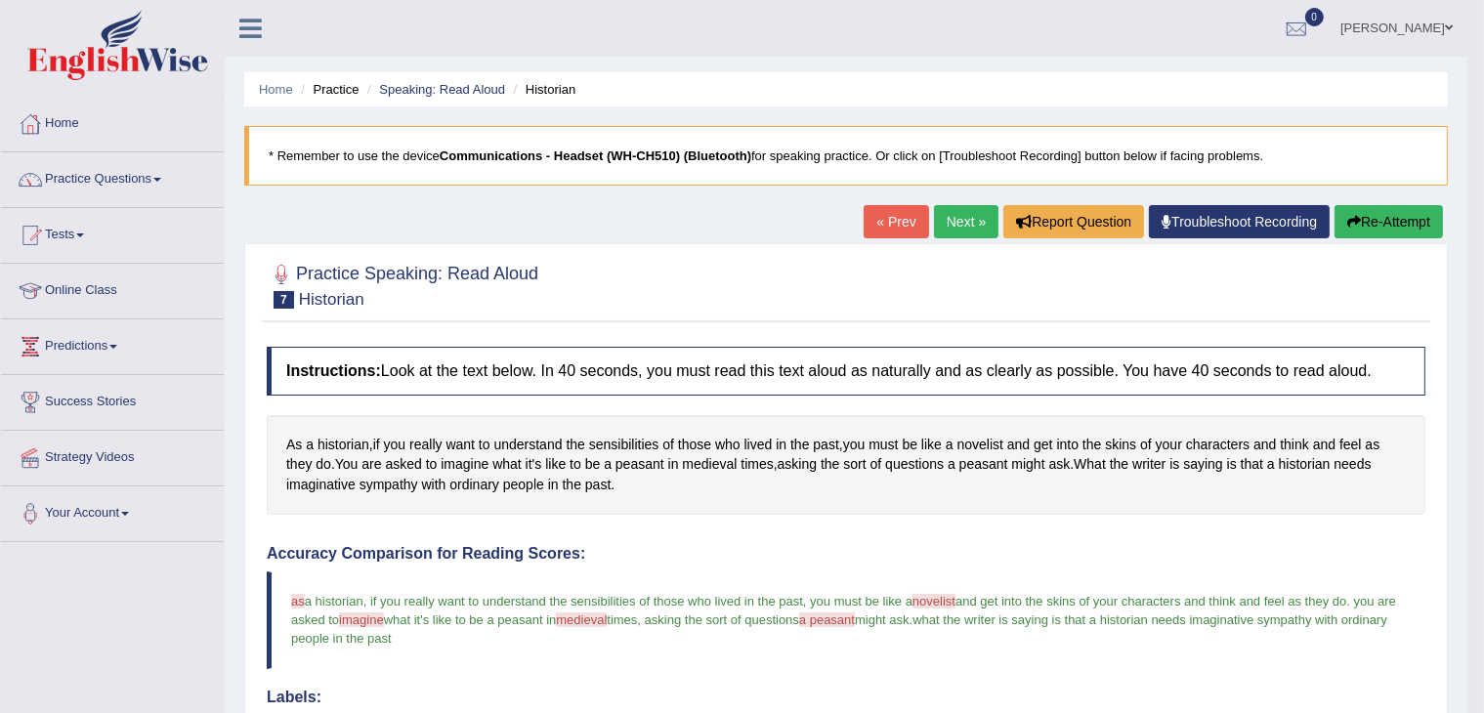
drag, startPoint x: 1483, startPoint y: 359, endPoint x: 1500, endPoint y: 478, distance: 120.3
click at [1483, 478] on html "Toggle navigation Home Practice Questions Speaking Practice Read Aloud Repeat S…" at bounding box center [742, 356] width 1484 height 713
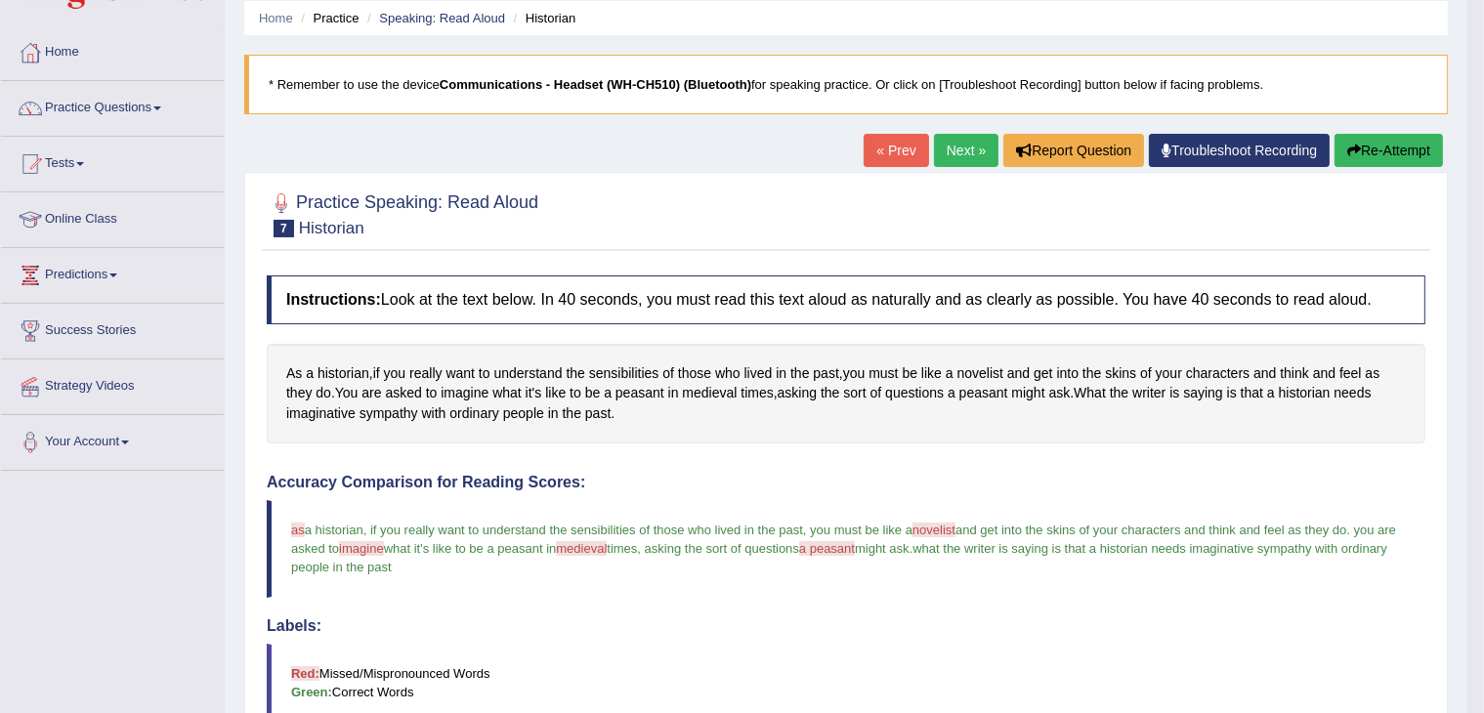
scroll to position [66, 0]
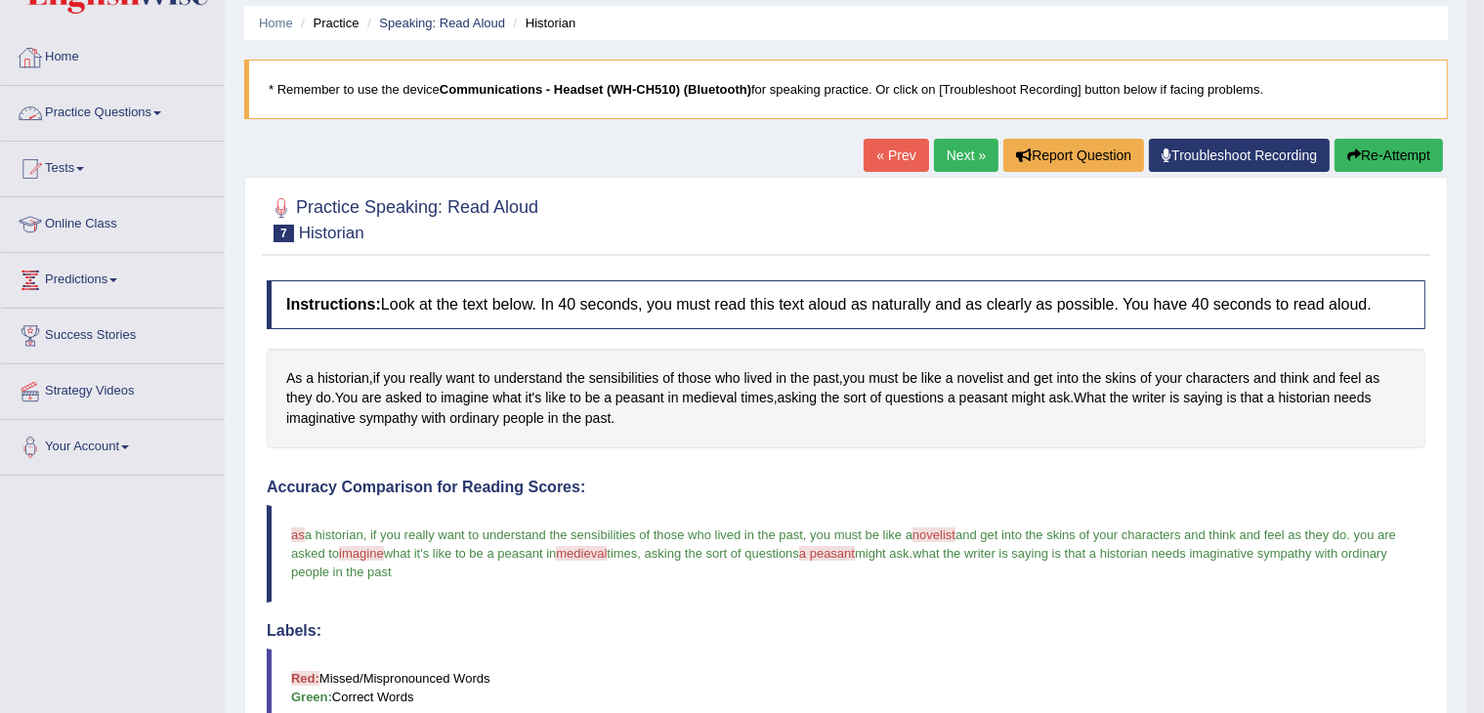
click at [129, 119] on link "Practice Questions" at bounding box center [112, 110] width 223 height 49
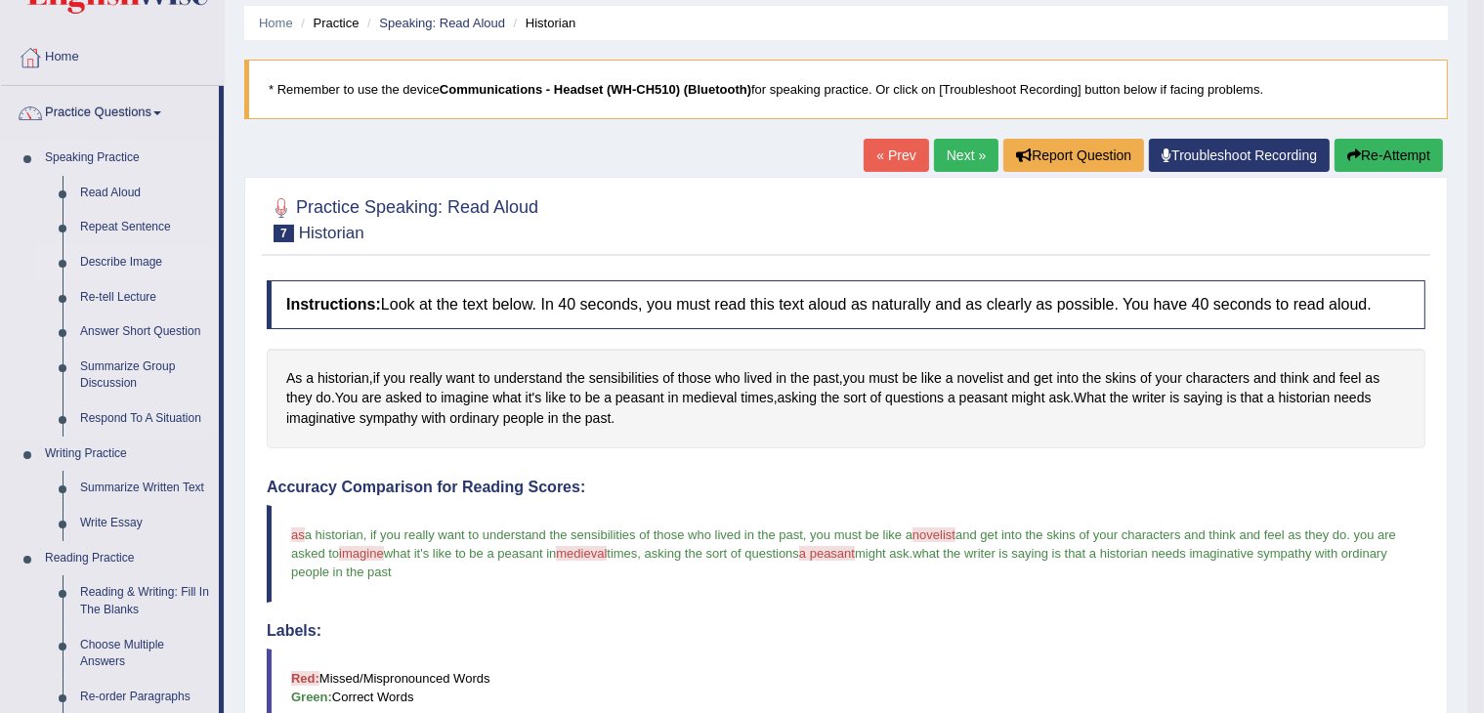
click at [125, 265] on link "Describe Image" at bounding box center [145, 262] width 148 height 35
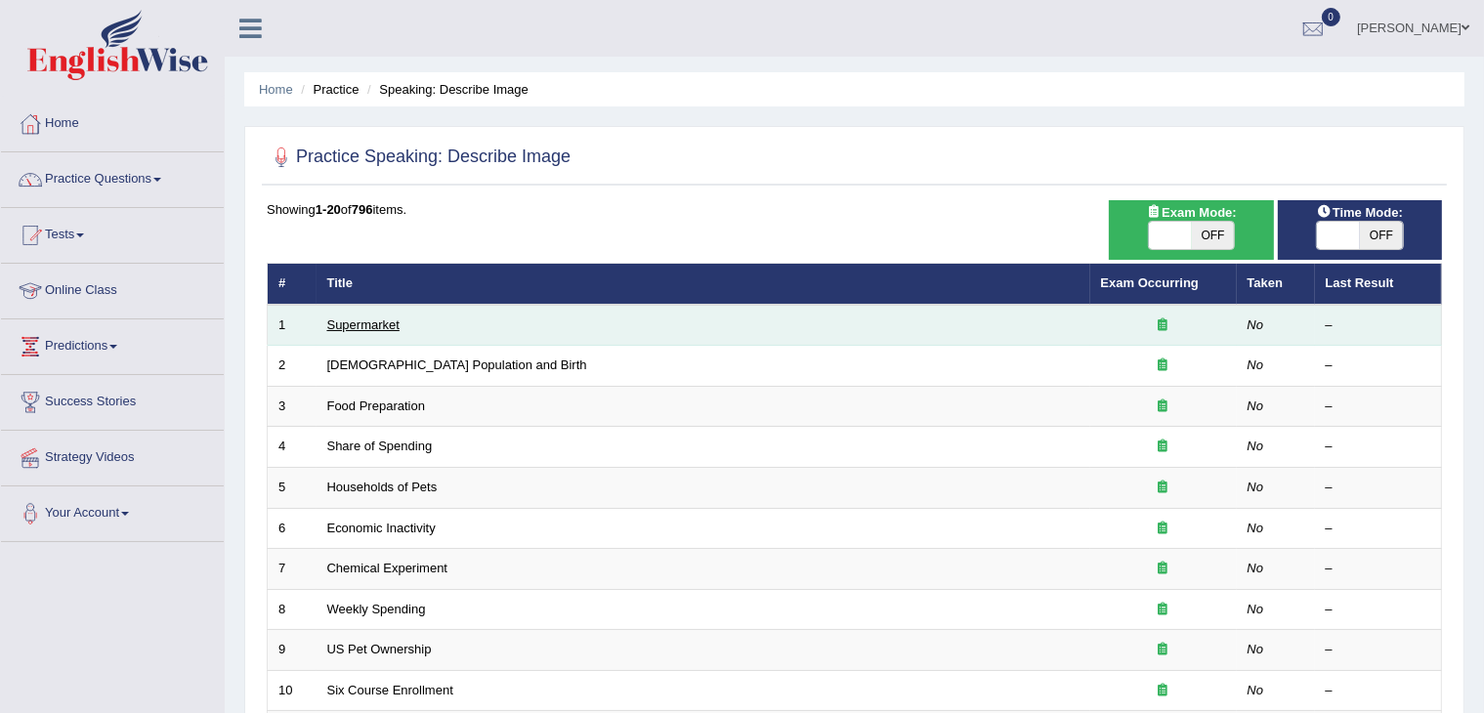
click at [360, 325] on link "Supermarket" at bounding box center [363, 325] width 72 height 15
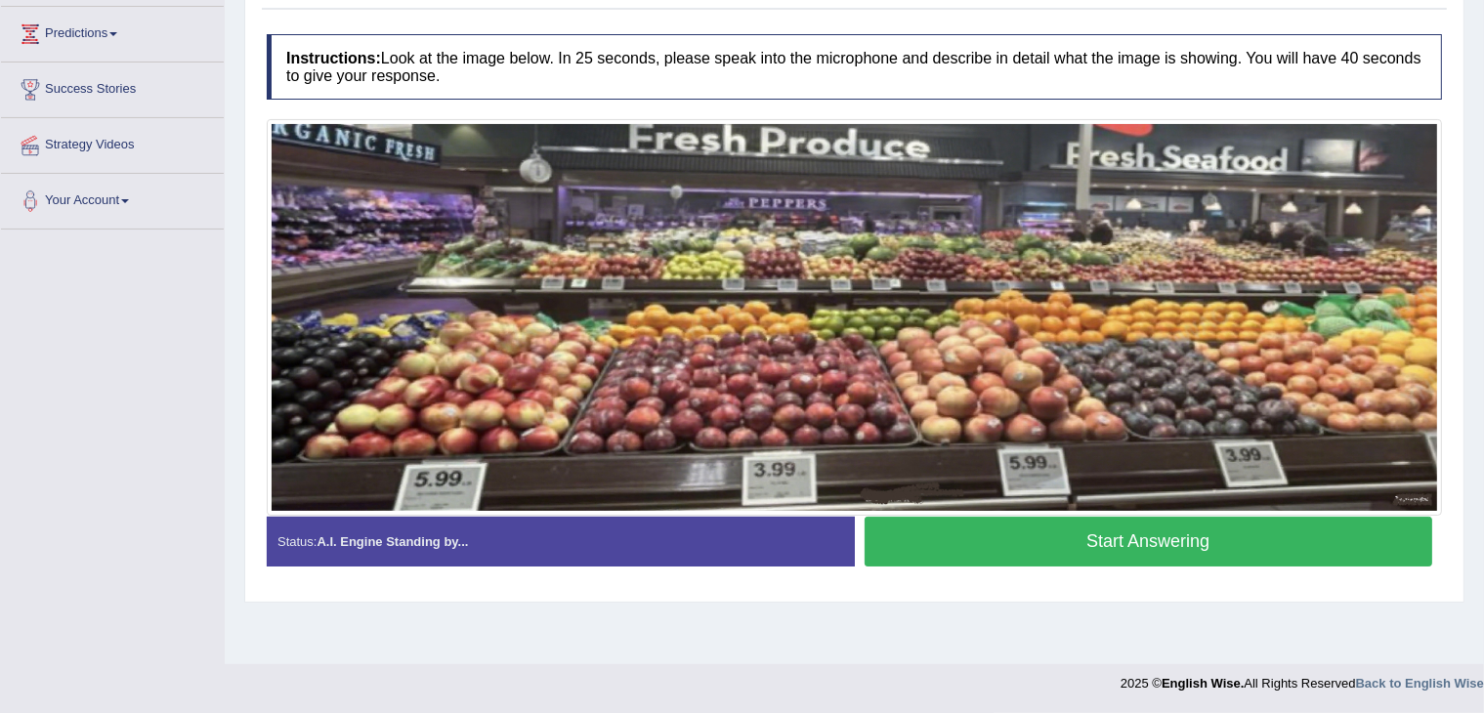
scroll to position [312, 0]
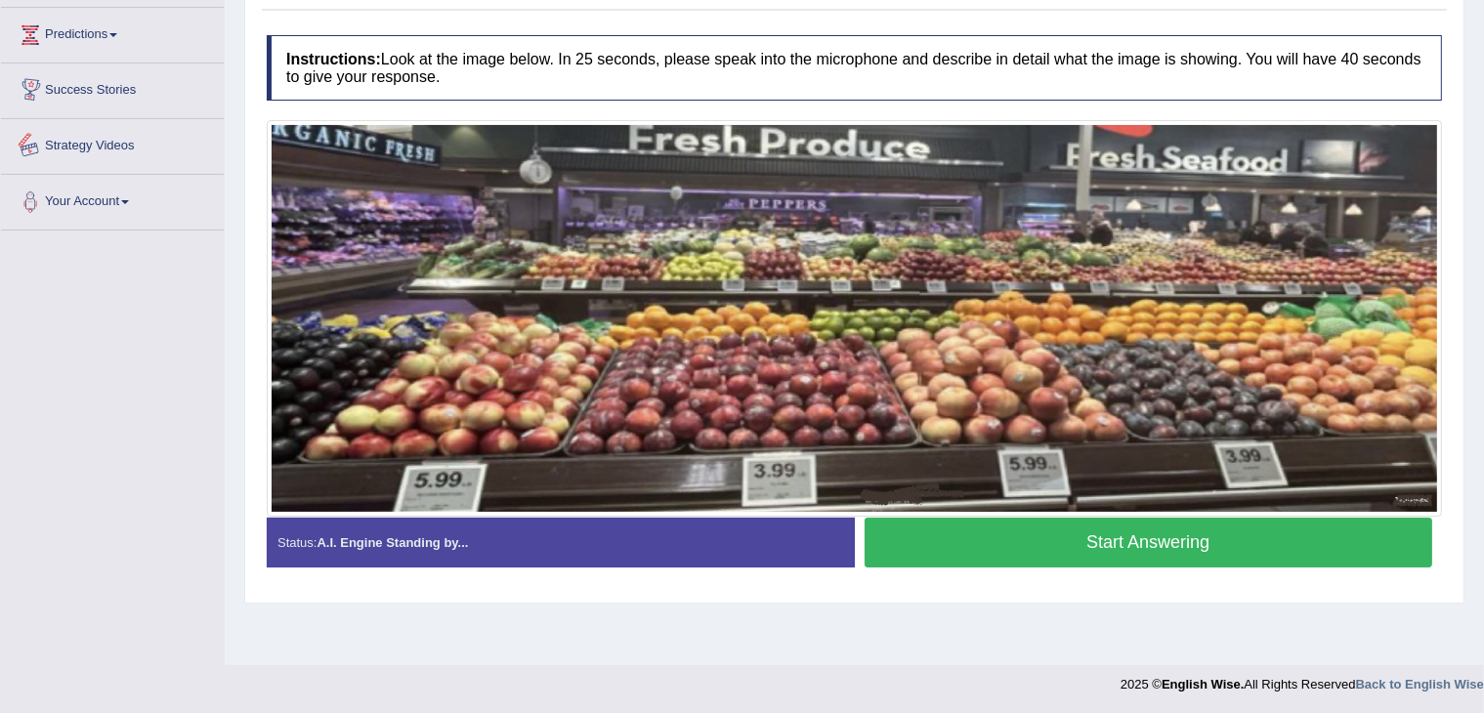
click at [89, 154] on link "Strategy Videos" at bounding box center [112, 143] width 223 height 49
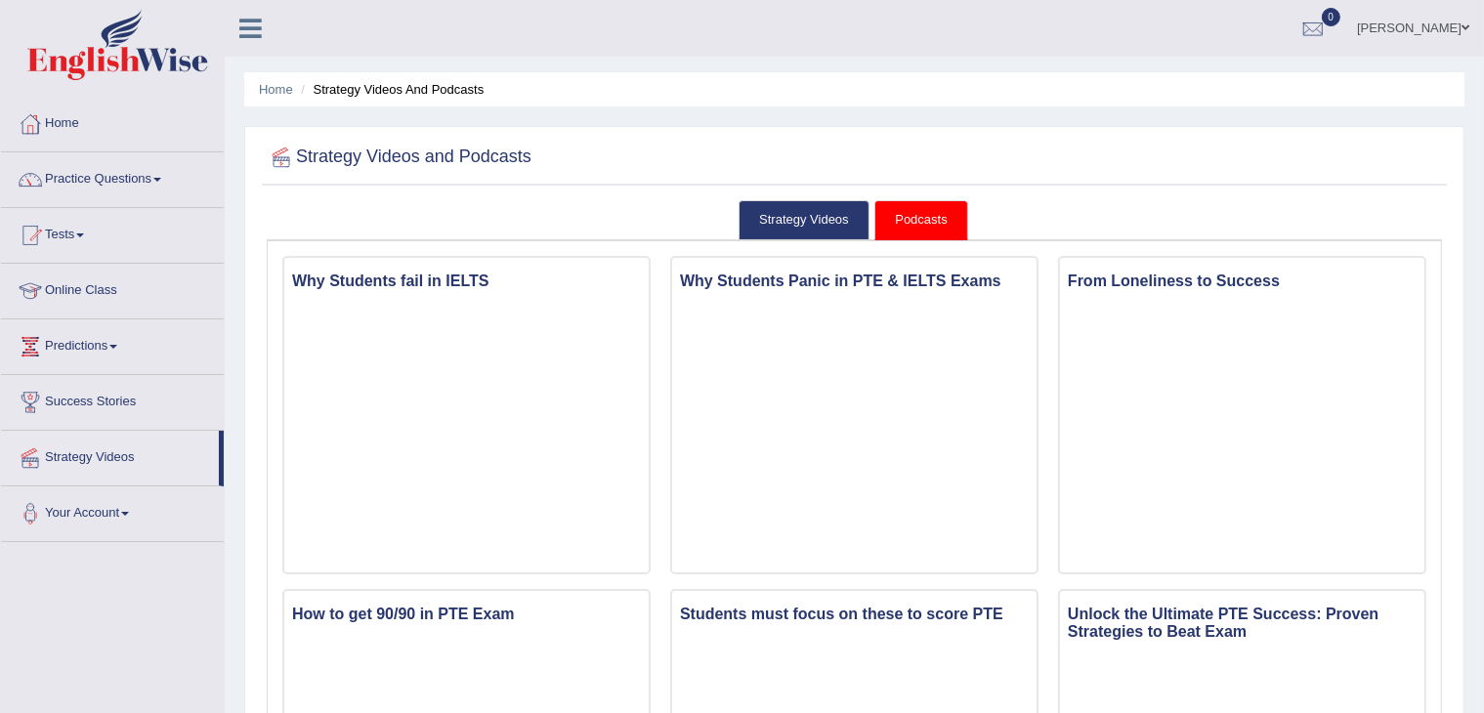
click at [116, 342] on link "Predictions" at bounding box center [112, 343] width 223 height 49
click at [99, 392] on link "Latest Predictions" at bounding box center [127, 391] width 183 height 35
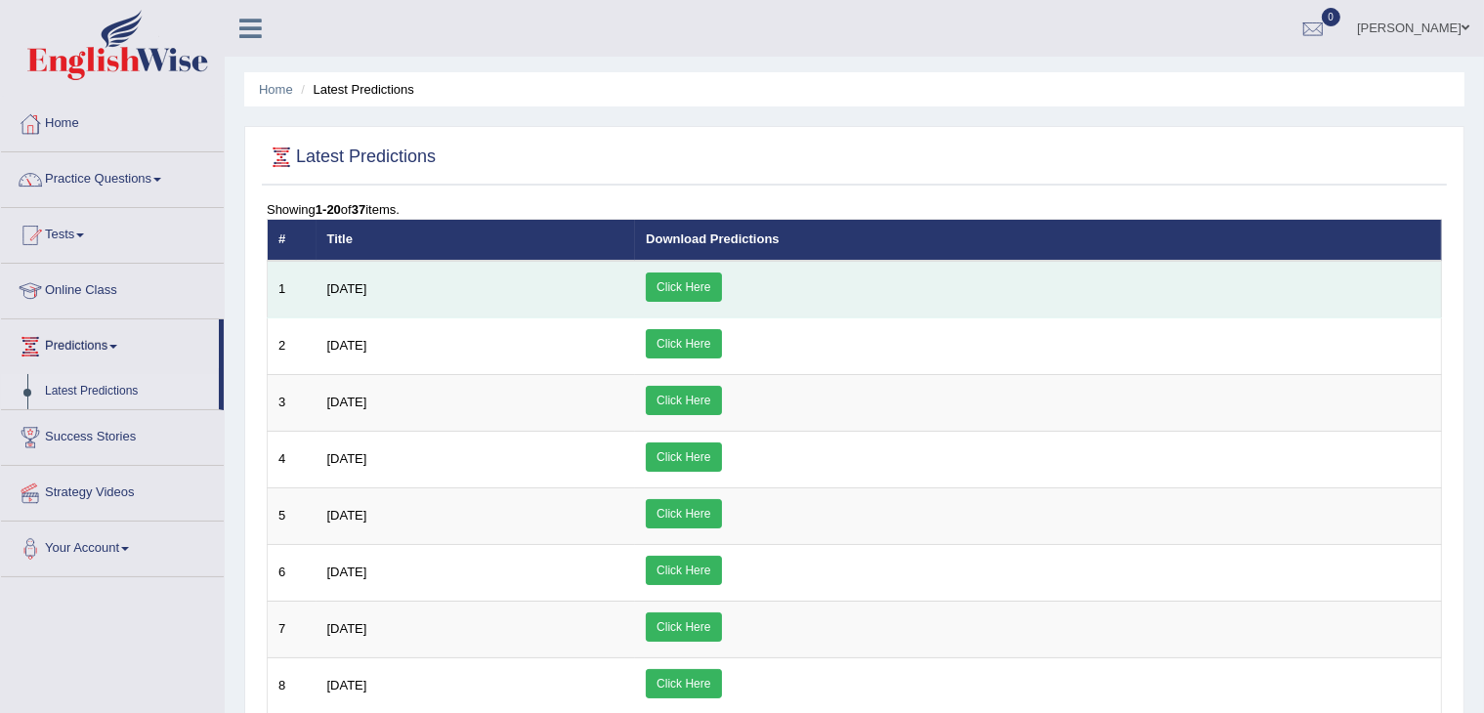
click at [721, 277] on link "Click Here" at bounding box center [683, 287] width 75 height 29
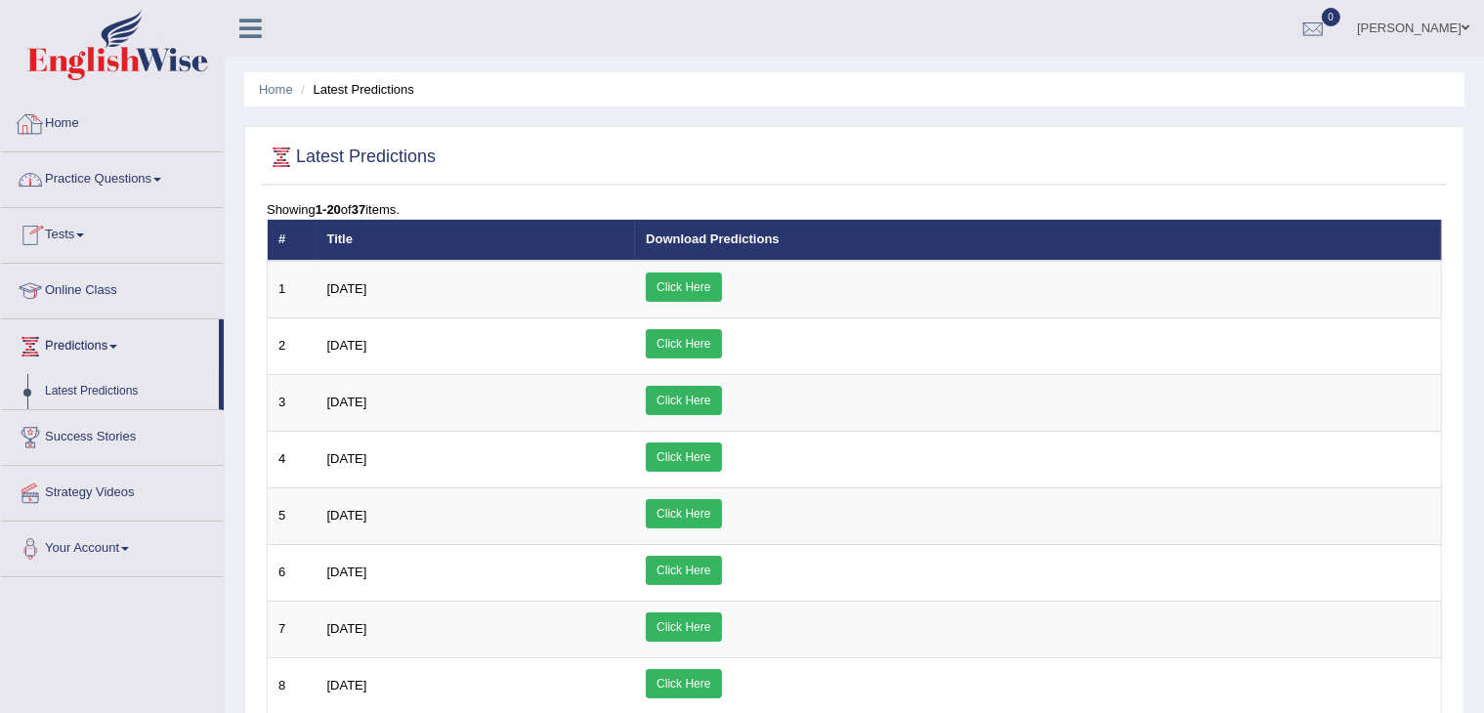
click at [78, 120] on link "Home" at bounding box center [112, 121] width 223 height 49
click at [76, 126] on link "Home" at bounding box center [110, 121] width 218 height 49
click at [1458, 31] on link "Jaykumar Patel" at bounding box center [1413, 25] width 142 height 51
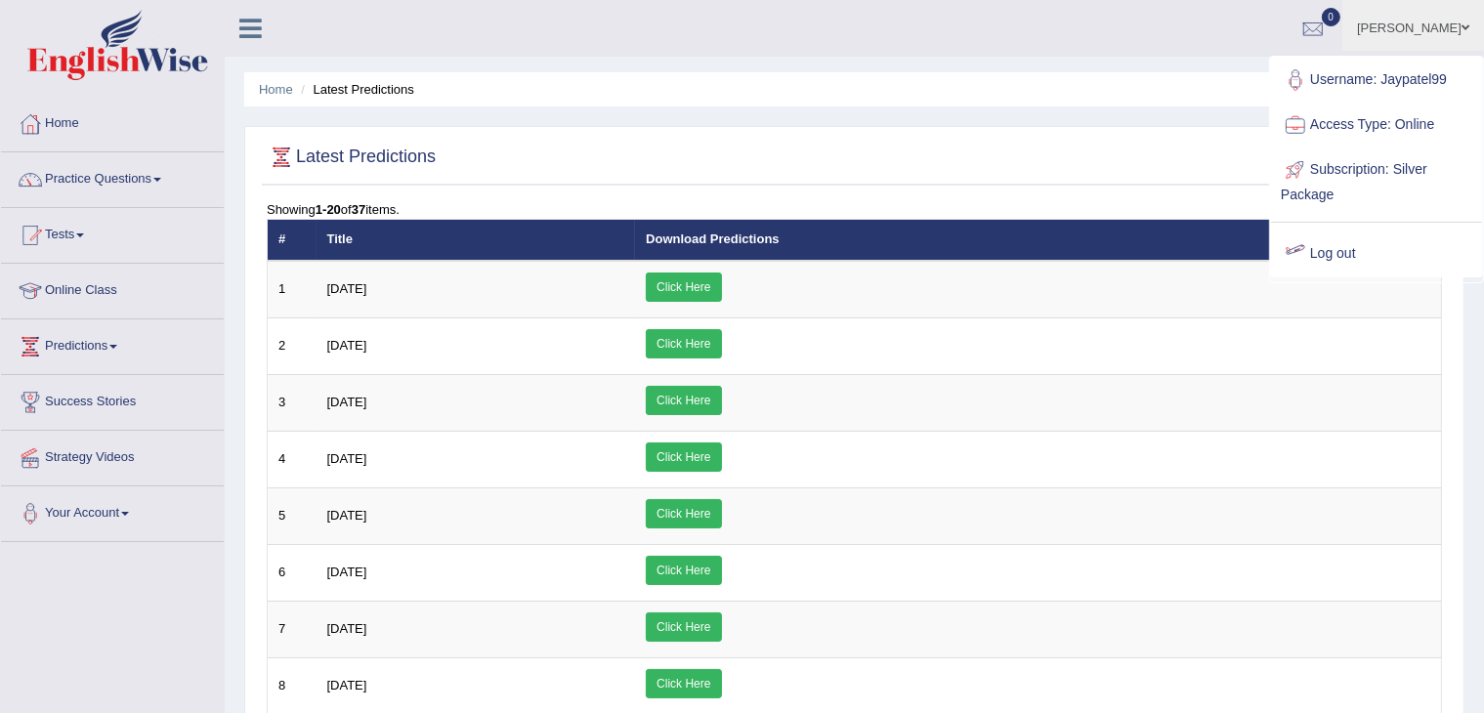
click at [1302, 243] on div at bounding box center [1295, 253] width 29 height 29
